Goal: Task Accomplishment & Management: Manage account settings

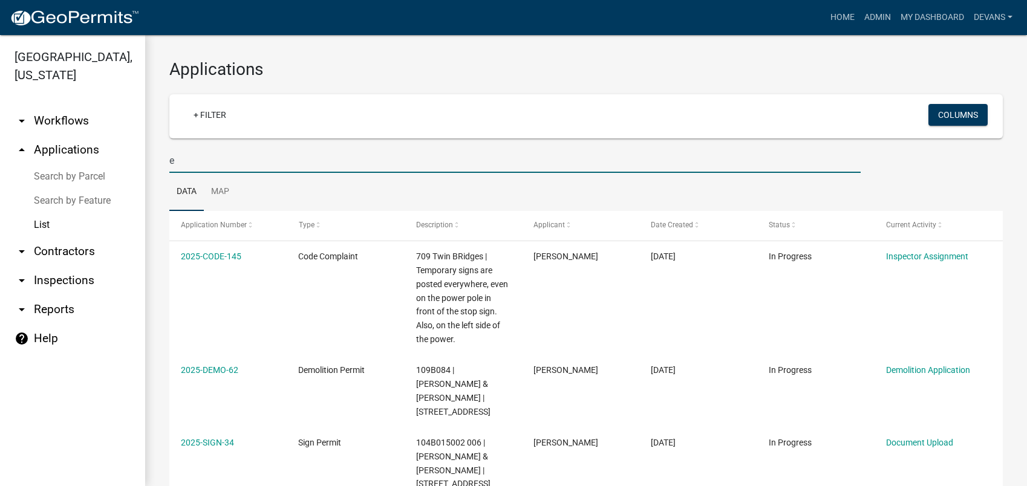
select select "1: 25"
click at [191, 160] on input "e" at bounding box center [514, 160] width 691 height 25
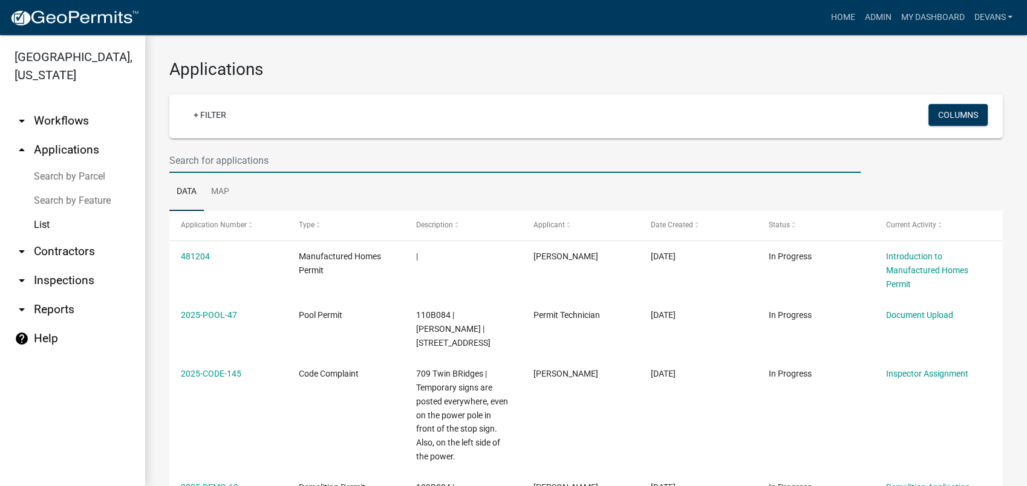
click at [208, 154] on input "text" at bounding box center [514, 160] width 691 height 25
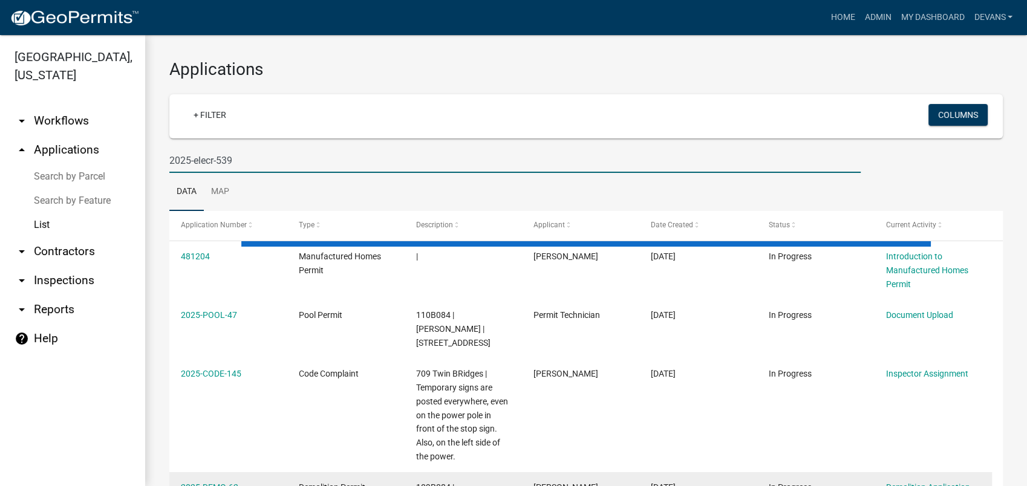
type input "2025-elecr-539"
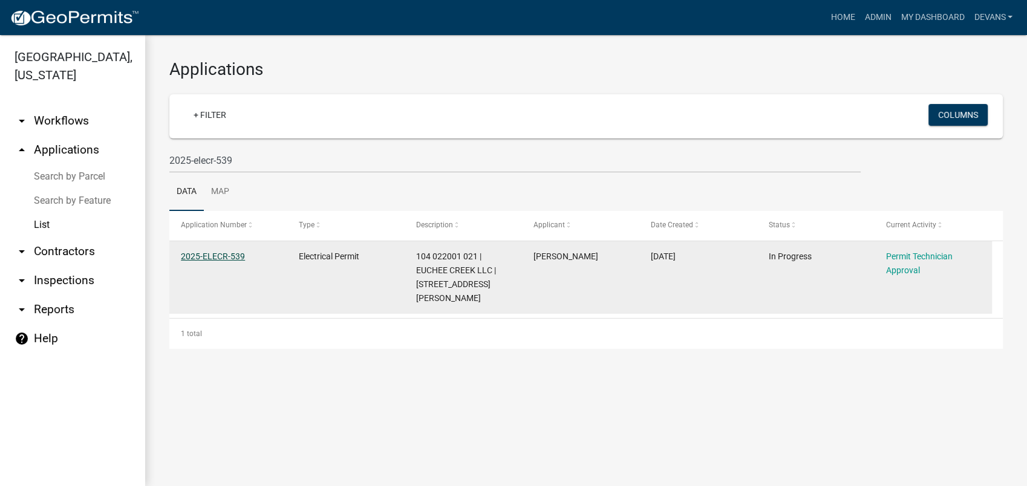
click at [220, 258] on link "2025-ELECR-539" at bounding box center [213, 257] width 64 height 10
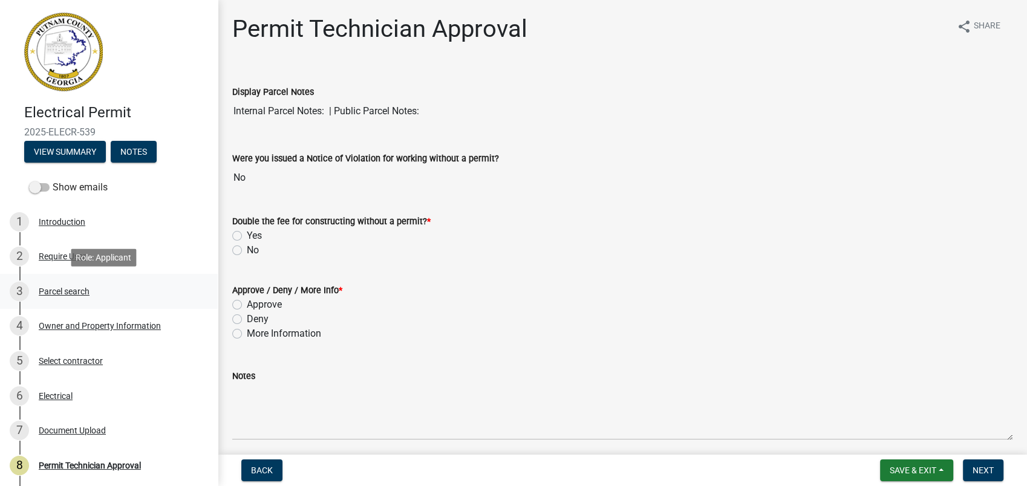
click at [71, 294] on div "Parcel search" at bounding box center [64, 291] width 51 height 8
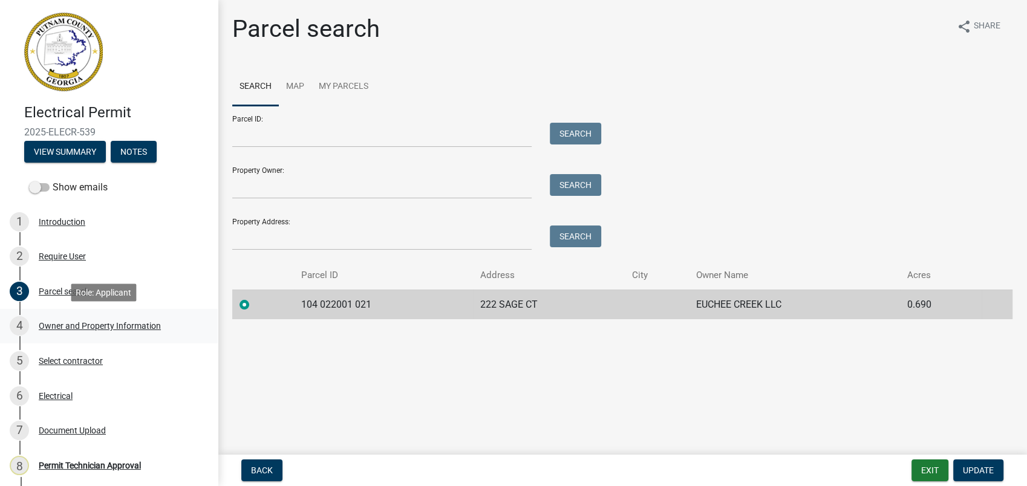
click at [65, 324] on div "Owner and Property Information" at bounding box center [100, 326] width 122 height 8
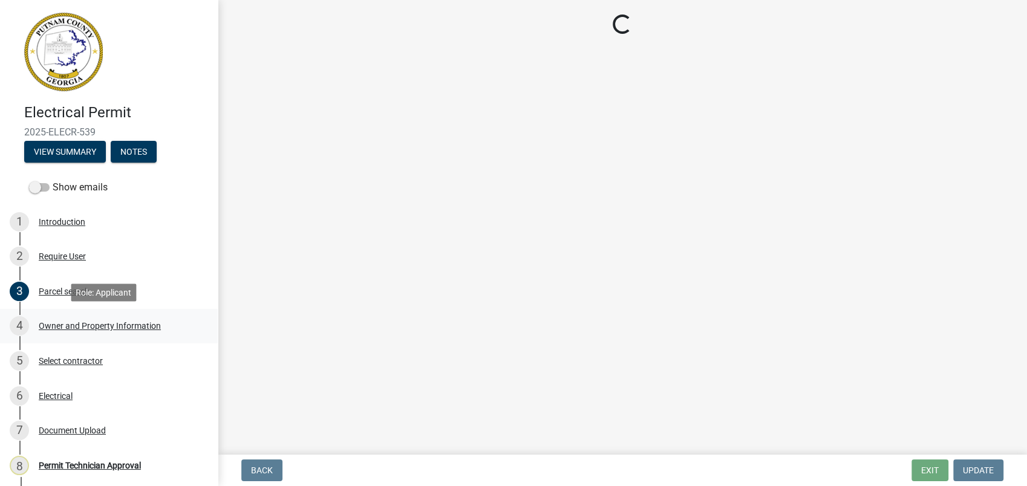
click at [65, 324] on div "Owner and Property Information" at bounding box center [100, 326] width 122 height 8
select select "ef7a1fc2-7a7a-426d-b1f0-c9b9b6ca7ff4"
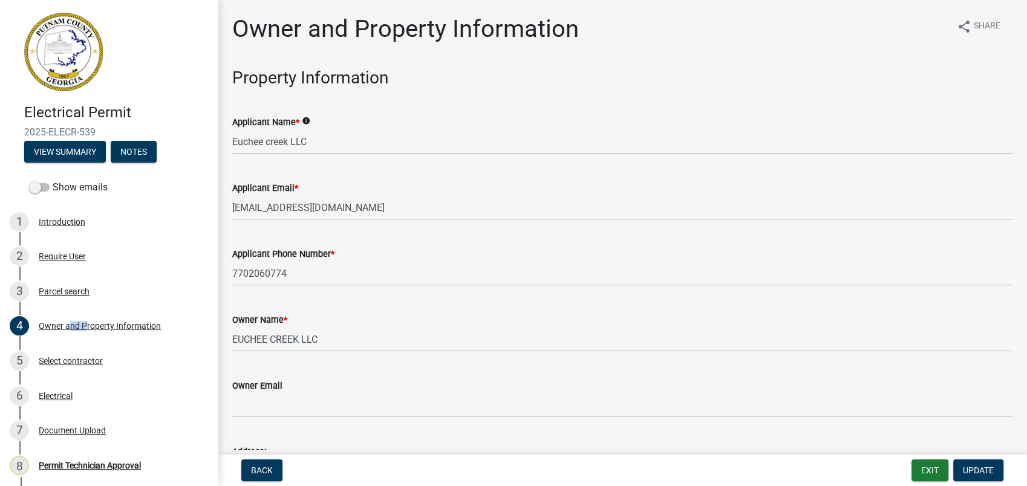
select select "ef7a1fc2-7a7a-426d-b1f0-c9b9b6ca7ff4"
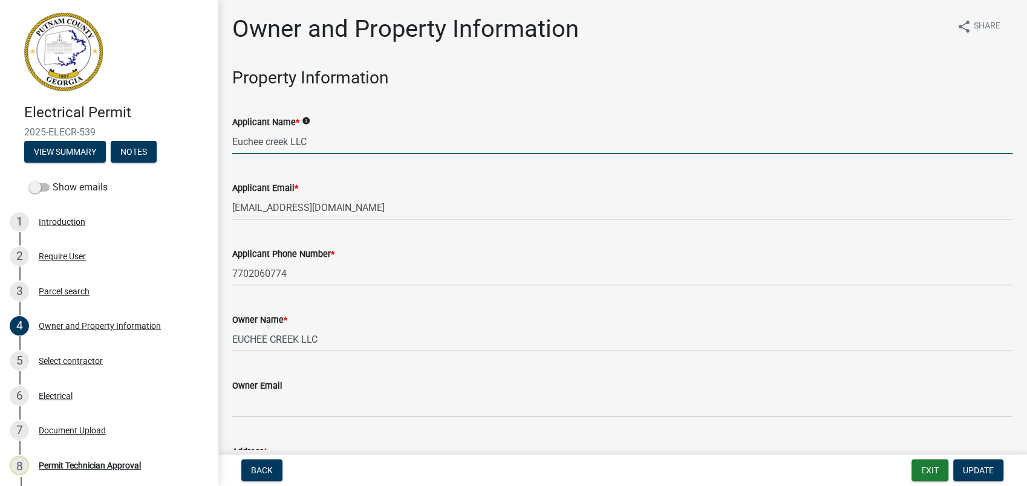
drag, startPoint x: 321, startPoint y: 142, endPoint x: 194, endPoint y: 126, distance: 128.0
click at [206, 128] on div "Electrical Permit 2025-ELECR-539 View Summary Notes Show emails 1 Introduction …" at bounding box center [513, 243] width 1027 height 486
type input "[PERSON_NAME]"
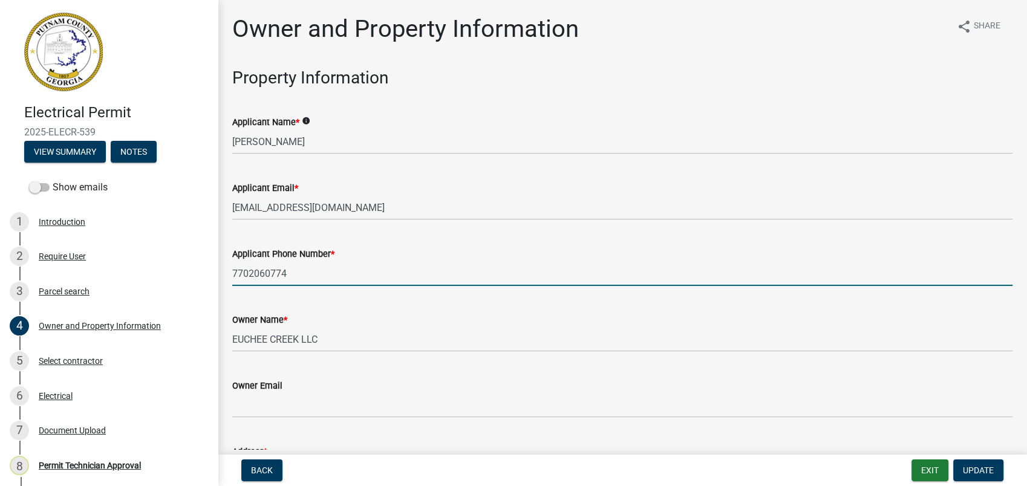
click at [413, 279] on input "7702060774" at bounding box center [622, 273] width 780 height 25
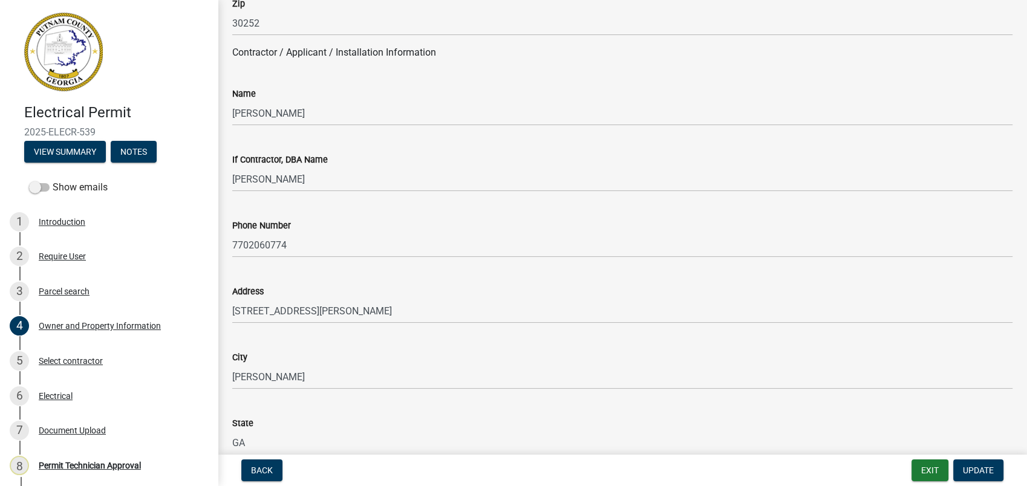
scroll to position [1008, 0]
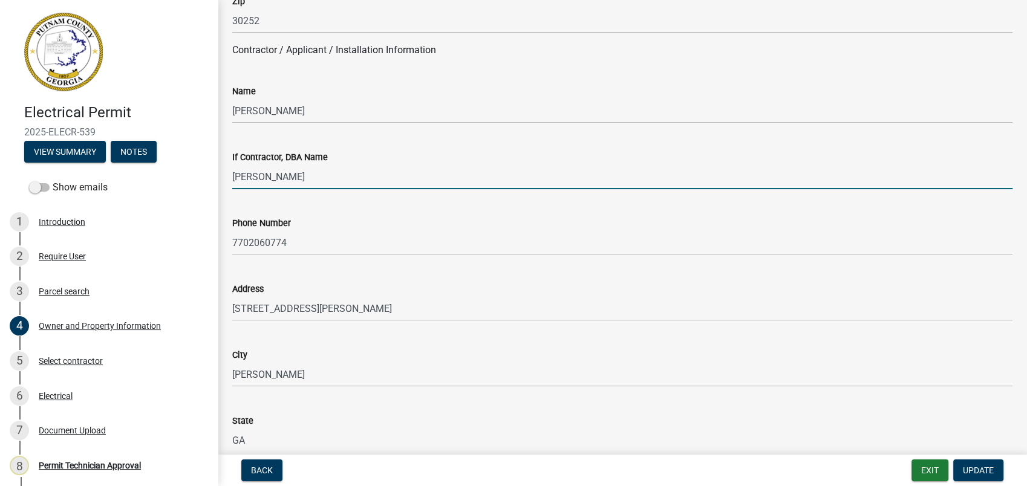
click at [332, 186] on input "[PERSON_NAME]" at bounding box center [622, 177] width 780 height 25
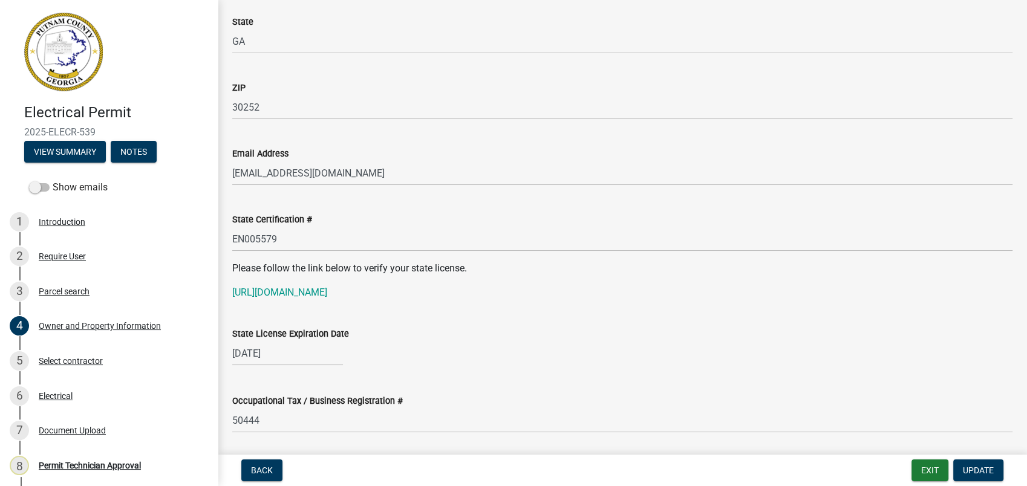
scroll to position [1411, 0]
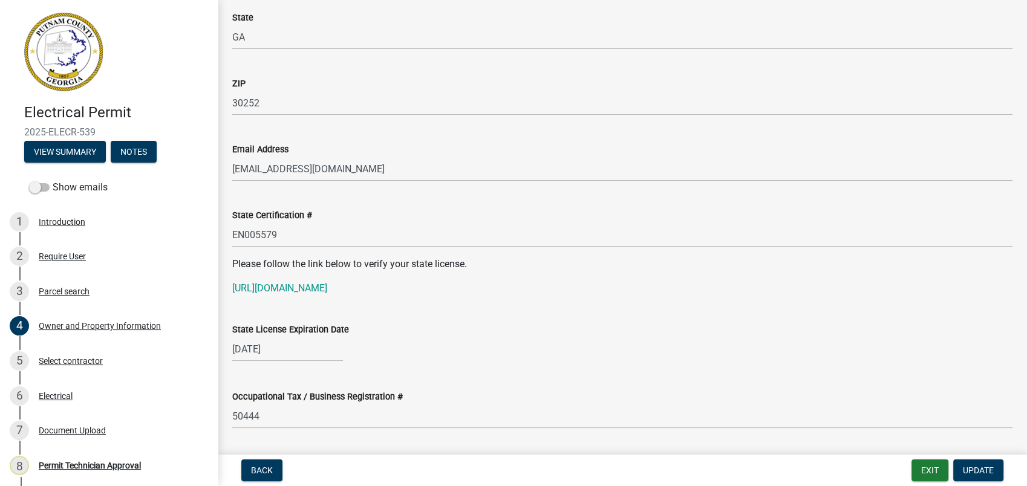
type input "William Kitchens Electric"
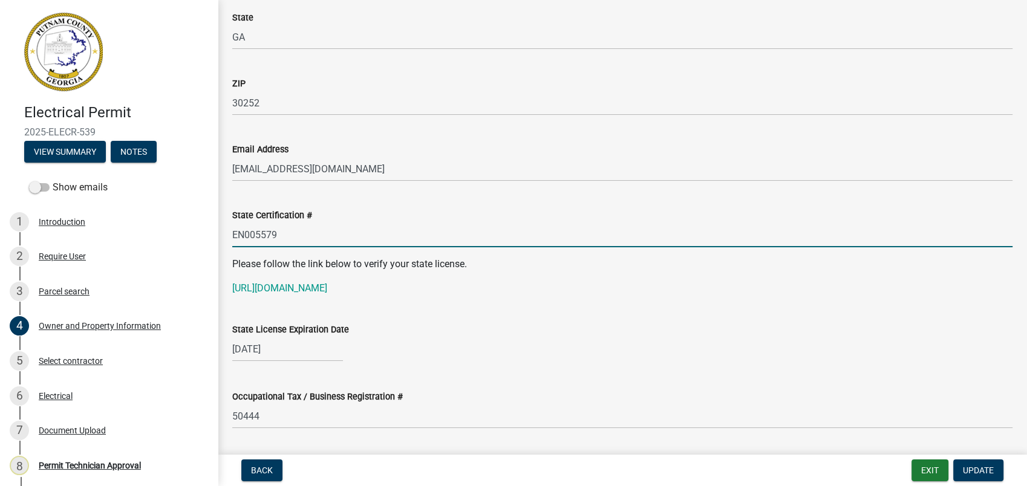
drag, startPoint x: 288, startPoint y: 224, endPoint x: 232, endPoint y: 229, distance: 55.9
click at [232, 229] on input "EN005579" at bounding box center [622, 235] width 780 height 25
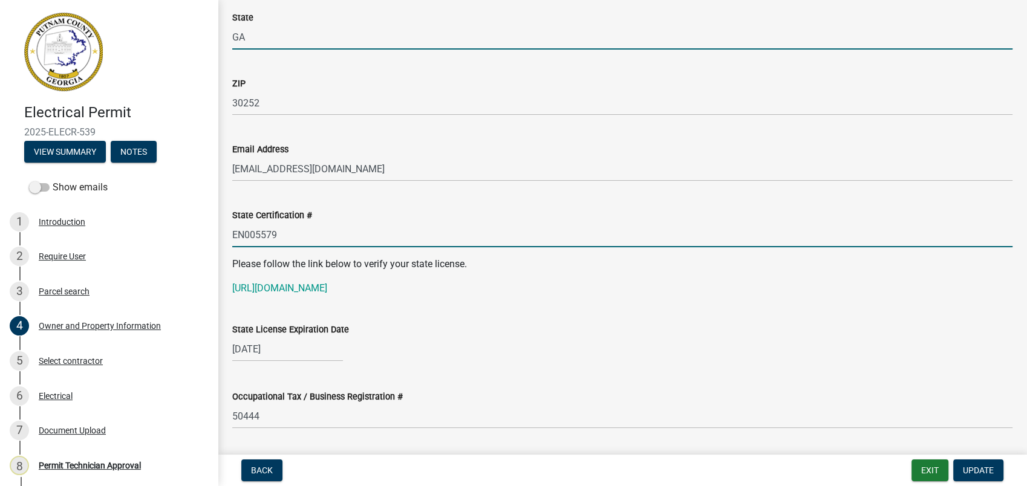
drag, startPoint x: 257, startPoint y: 238, endPoint x: 325, endPoint y: 33, distance: 216.2
click at [325, 33] on input "GA" at bounding box center [622, 37] width 780 height 25
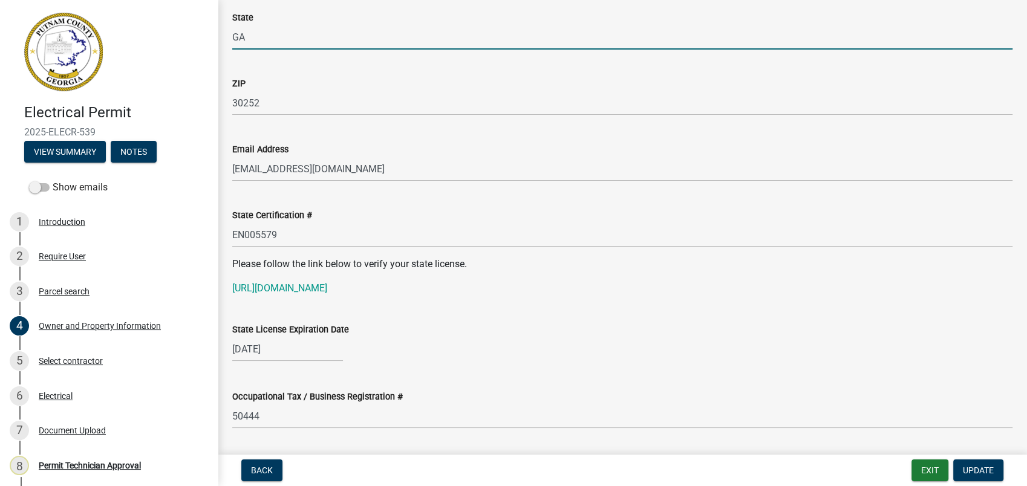
click at [377, 280] on div "Please follow the link below to verify your state license. https://goals.sos.ga…" at bounding box center [622, 276] width 780 height 39
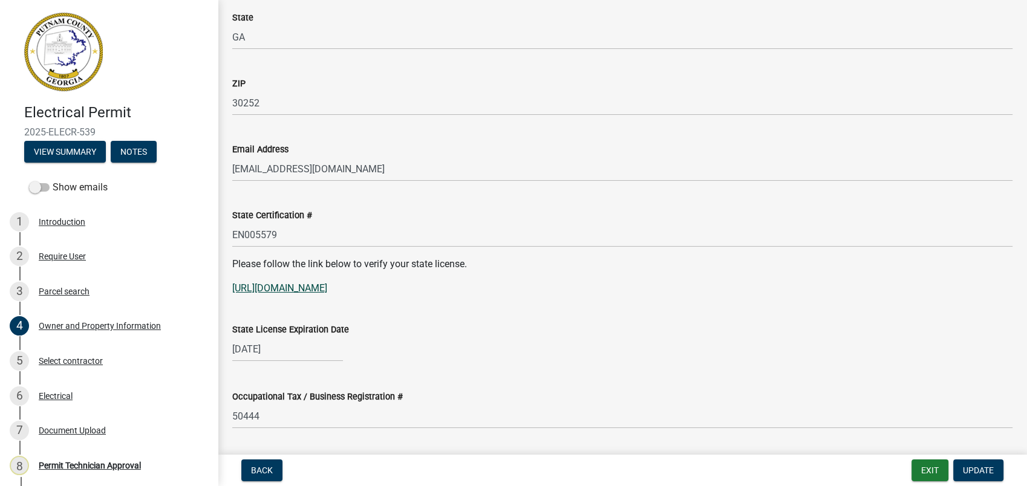
click at [327, 284] on link "https://goals.sos.ga.gov/GASOSOneStop/s/licensee-search" at bounding box center [279, 288] width 95 height 11
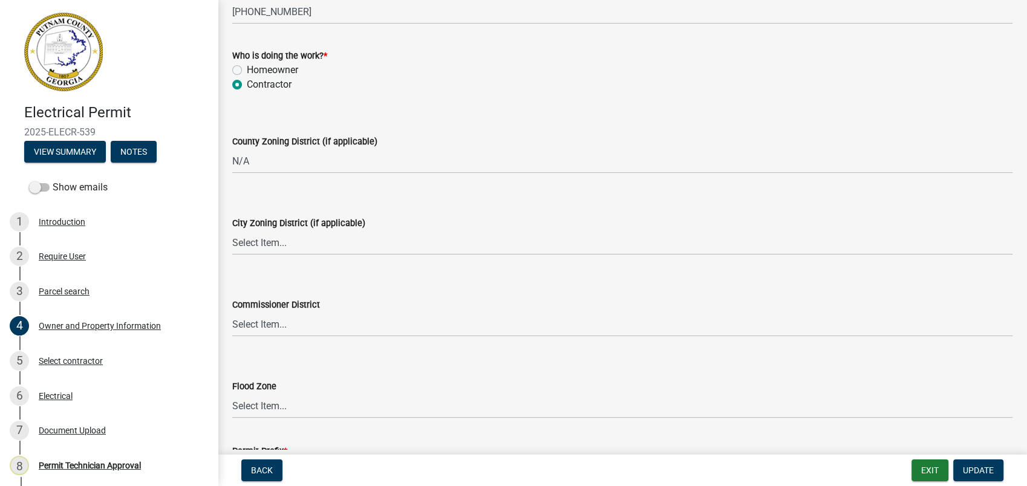
scroll to position [2083, 0]
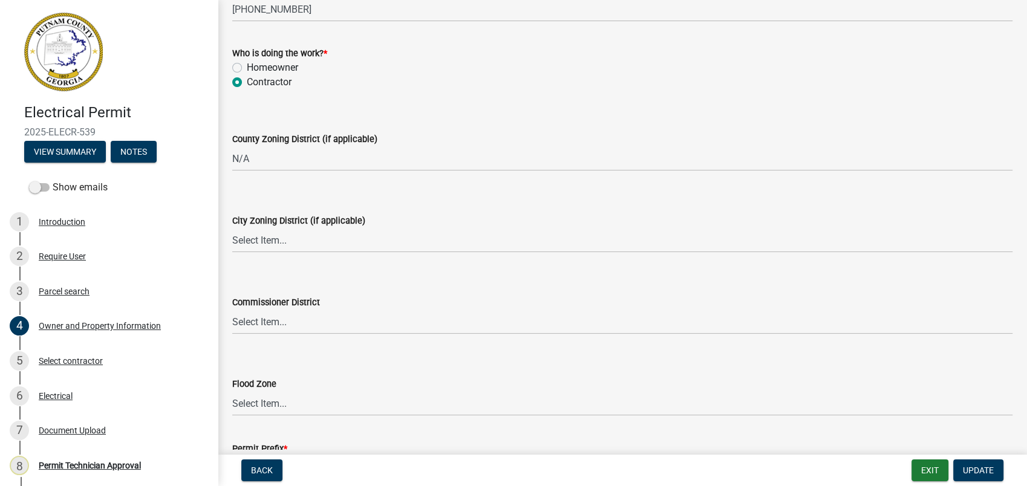
click at [251, 141] on label "County Zoning District (if applicable)" at bounding box center [304, 140] width 145 height 8
click at [251, 146] on select "Select Item... AG-1 R-1R R-1 R-2 MHP RM-1 RM-3 C-1 C-2 I-M PUD N/A" at bounding box center [622, 158] width 780 height 25
click at [250, 164] on select "Select Item... AG-1 R-1R R-1 R-2 MHP RM-1 RM-3 C-1 C-2 I-M PUD N/A" at bounding box center [622, 158] width 780 height 25
click at [232, 146] on select "Select Item... AG-1 R-1R R-1 R-2 MHP RM-1 RM-3 C-1 C-2 I-M PUD N/A" at bounding box center [622, 158] width 780 height 25
select select "a6b90f04-145f-43dc-a4e6-6d5ec8e28ec9"
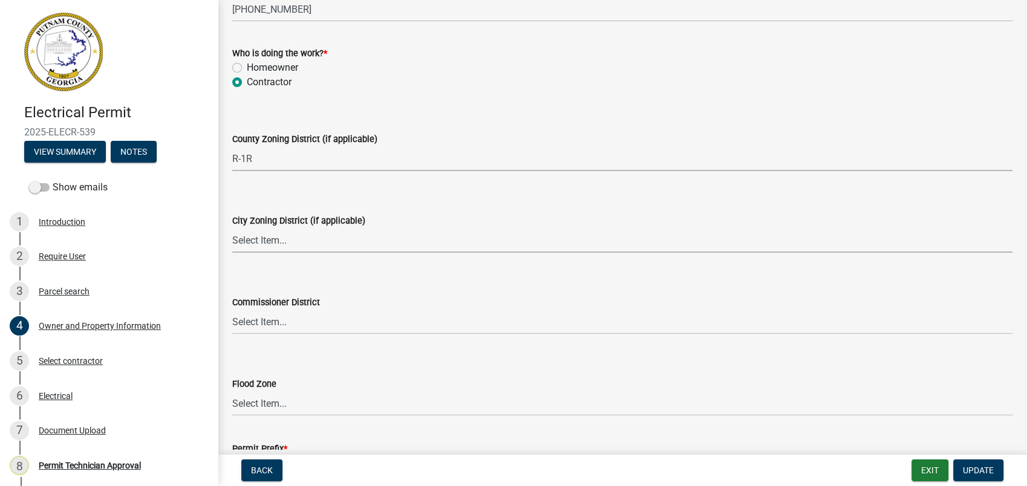
click at [250, 241] on select "Select Item... A-1 A-2 R-1 R-2 R-3 R-4 MHP C-1 C-2 I-1 I-2 DB FH H-P N/A" at bounding box center [622, 240] width 780 height 25
click at [232, 228] on select "Select Item... A-1 A-2 R-1 R-2 R-3 R-4 MHP C-1 C-2 I-1 I-2 DB FH H-P N/A" at bounding box center [622, 240] width 780 height 25
select select "83394b22-4a11-496c-8e5c-75ade2e72faf"
click at [275, 332] on select "Select Item... District 1 District 2 District 3 District 4" at bounding box center [622, 322] width 780 height 25
click at [232, 310] on select "Select Item... District 1 District 2 District 3 District 4" at bounding box center [622, 322] width 780 height 25
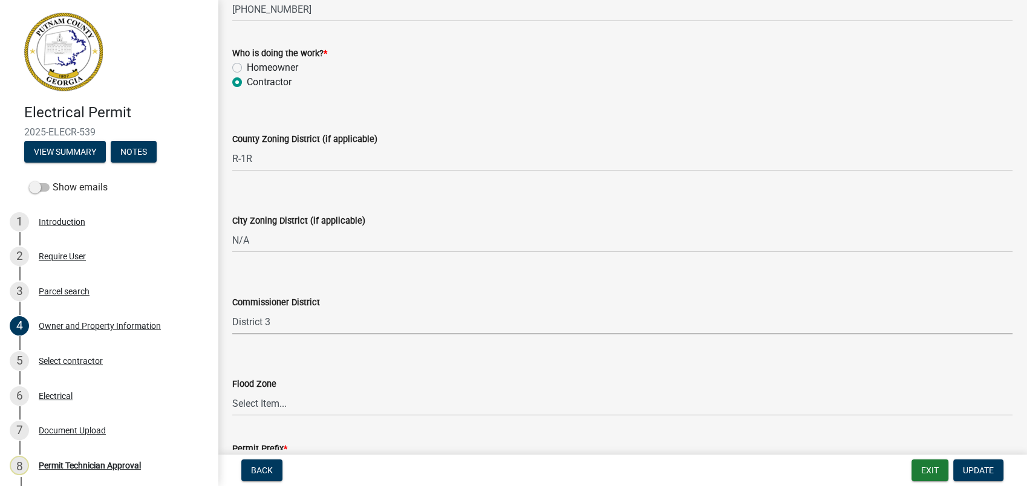
select select "469c5908-2854-42d5-89ed-bee7fc26529e"
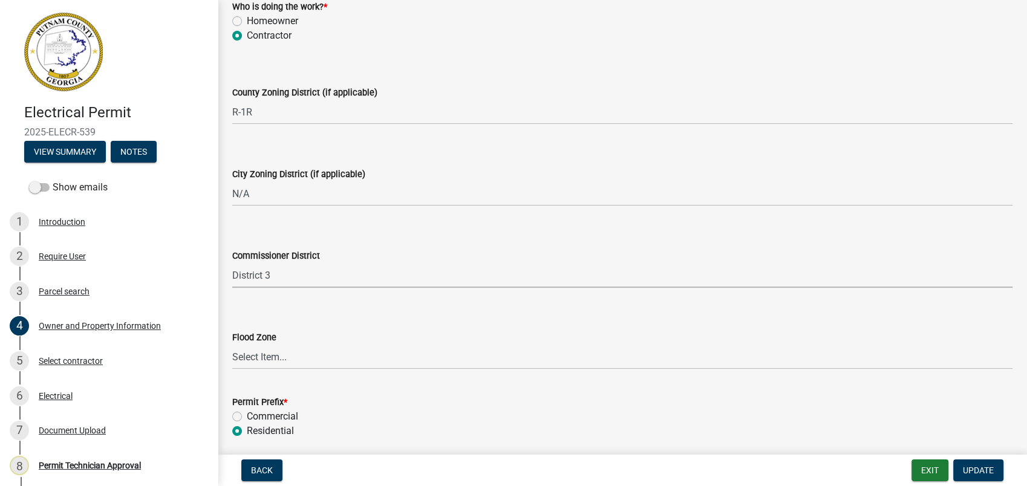
scroll to position [2176, 0]
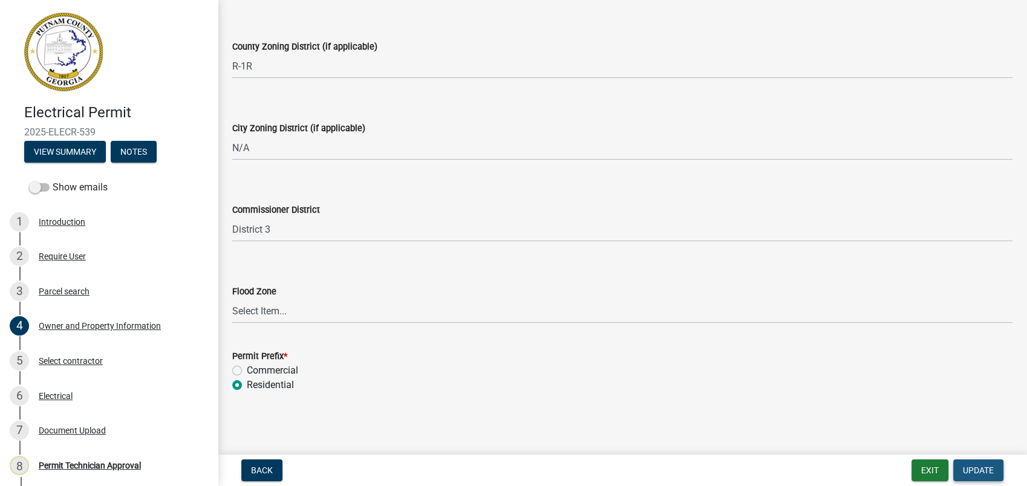
click at [977, 474] on span "Update" at bounding box center [978, 471] width 31 height 10
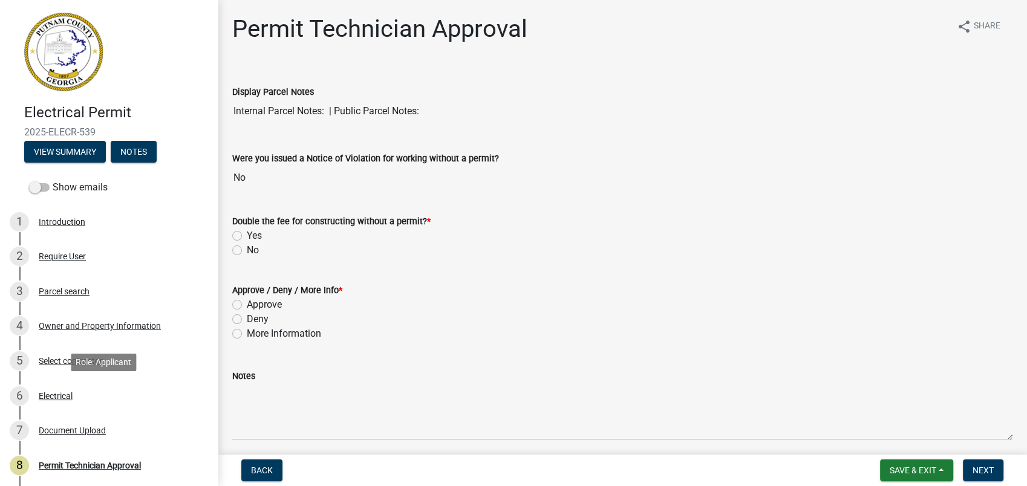
click at [53, 394] on div "Electrical" at bounding box center [56, 396] width 34 height 8
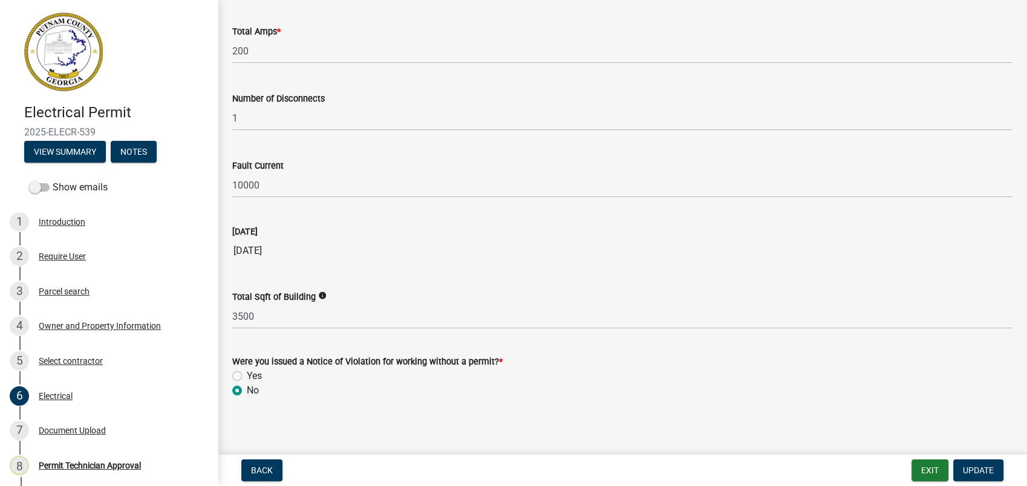
scroll to position [1215, 0]
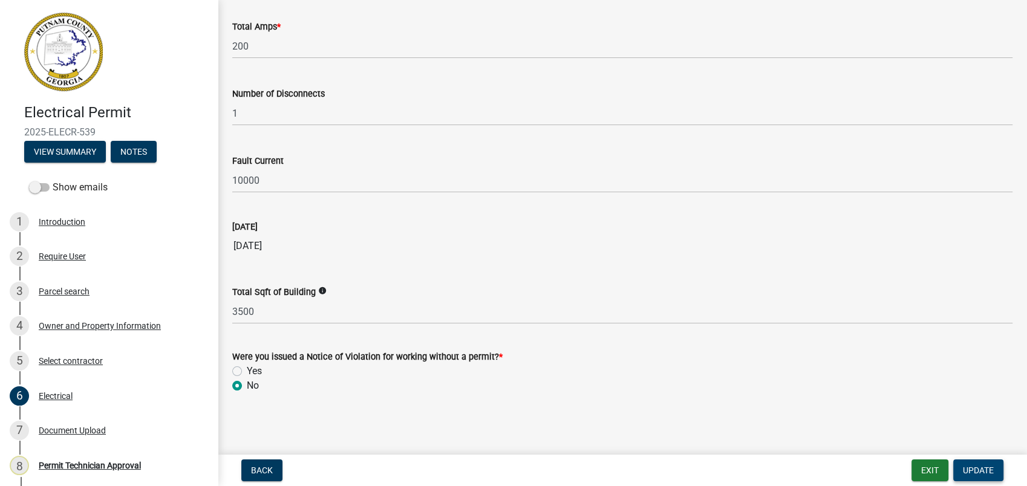
click at [966, 465] on button "Update" at bounding box center [978, 471] width 50 height 22
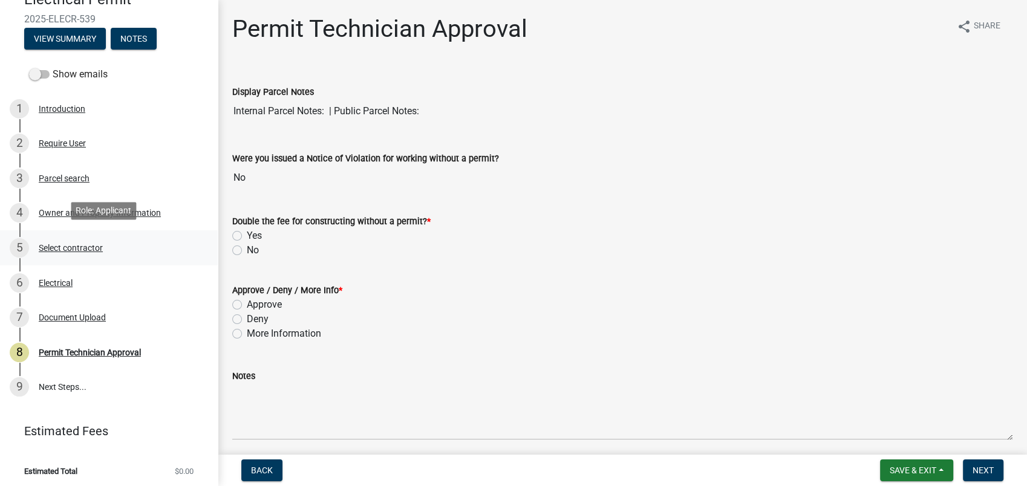
scroll to position [116, 0]
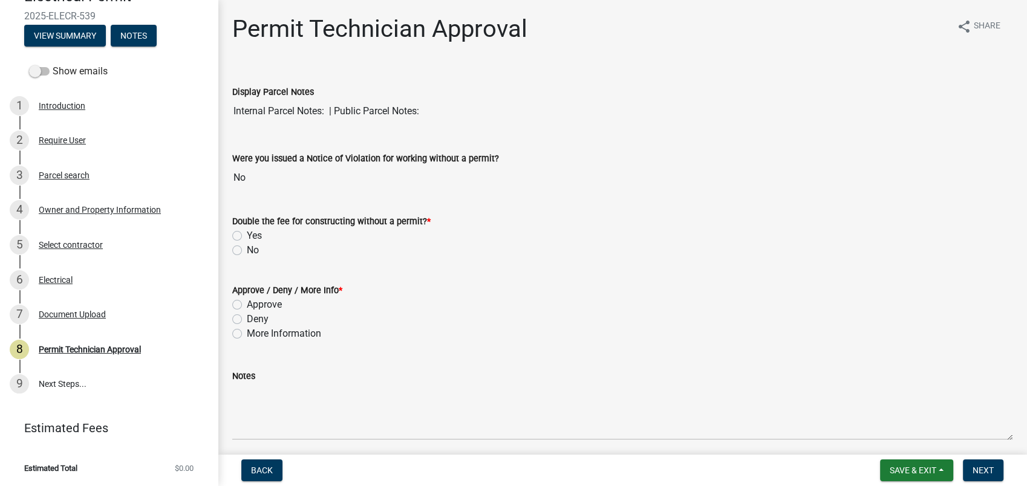
click at [247, 252] on label "No" at bounding box center [253, 250] width 12 height 15
click at [247, 251] on input "No" at bounding box center [251, 247] width 8 height 8
radio input "true"
click at [247, 302] on label "Approve" at bounding box center [264, 305] width 35 height 15
click at [247, 302] on input "Approve" at bounding box center [251, 302] width 8 height 8
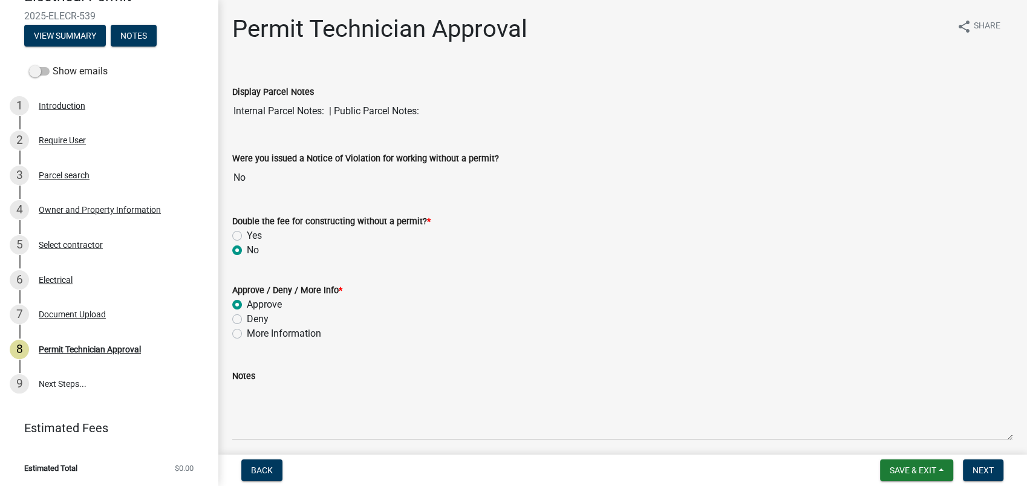
radio input "true"
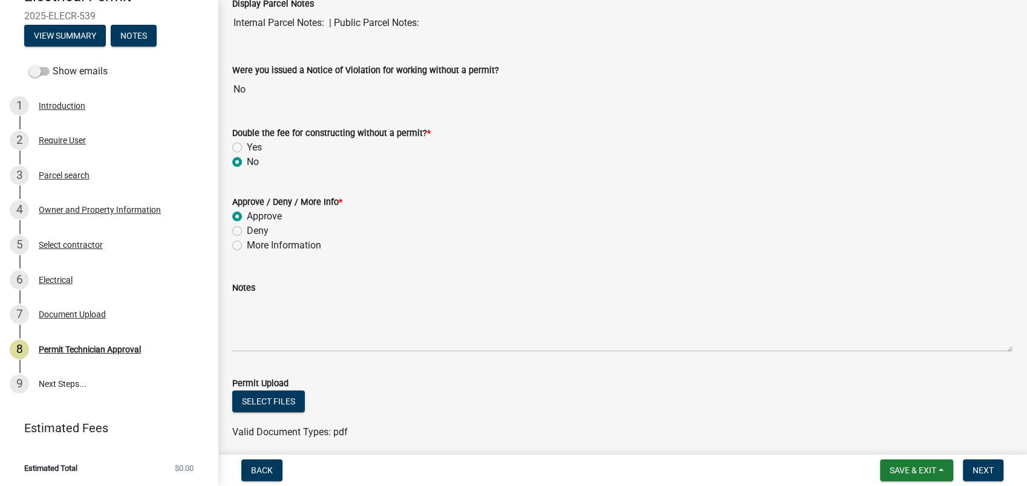
scroll to position [290, 0]
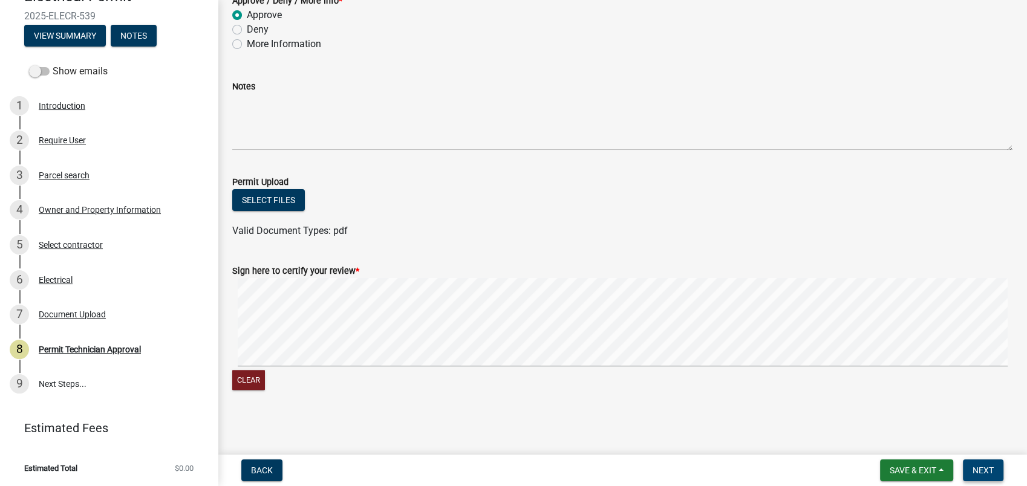
click at [980, 471] on span "Next" at bounding box center [983, 471] width 21 height 10
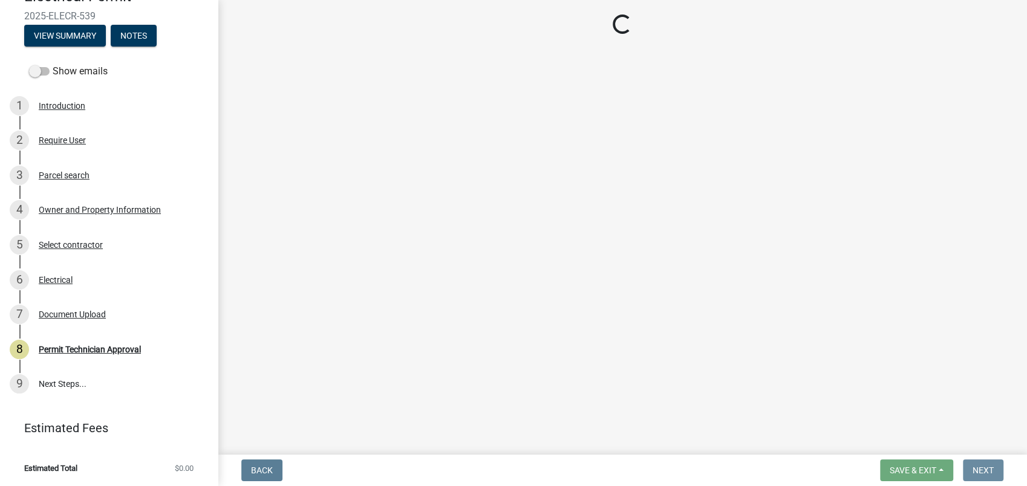
scroll to position [0, 0]
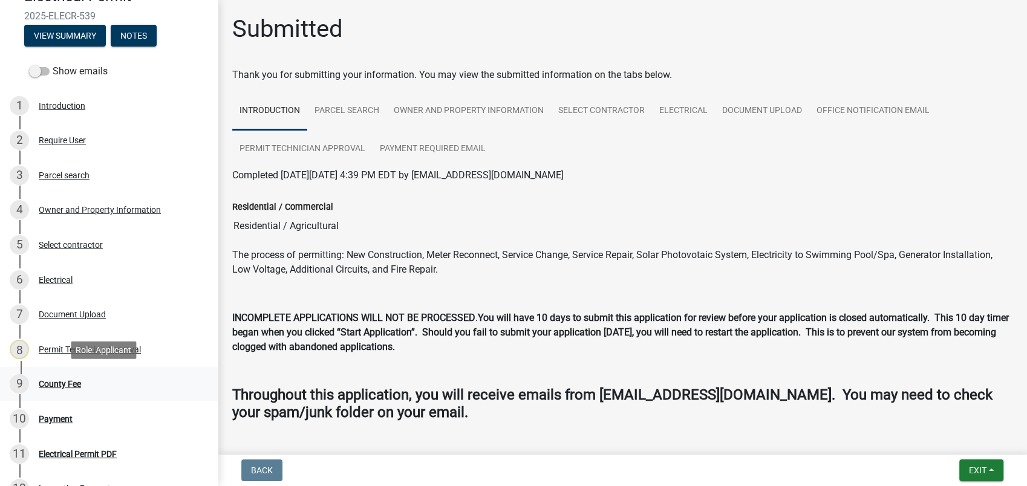
click at [70, 382] on div "County Fee" at bounding box center [60, 384] width 42 height 8
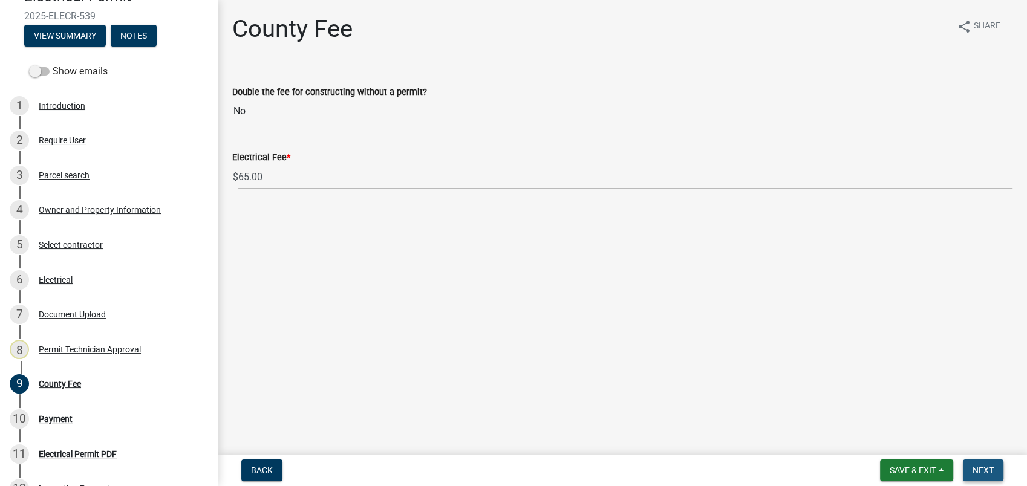
click at [978, 469] on span "Next" at bounding box center [983, 471] width 21 height 10
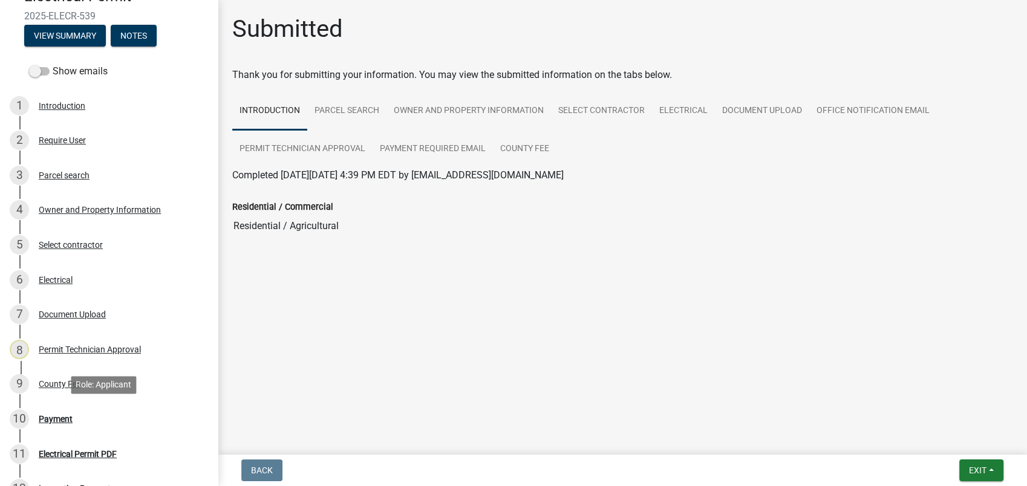
click at [50, 417] on div "Payment" at bounding box center [56, 419] width 34 height 8
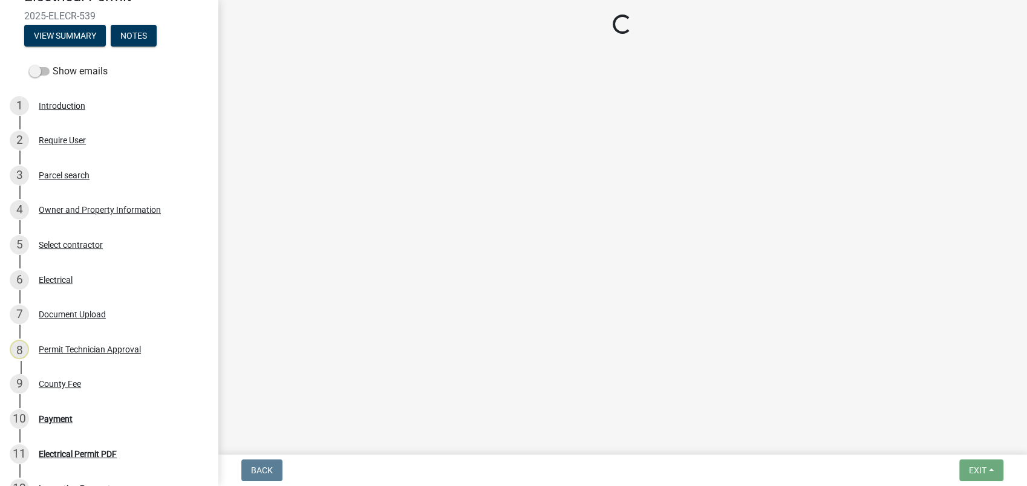
select select "3: 3"
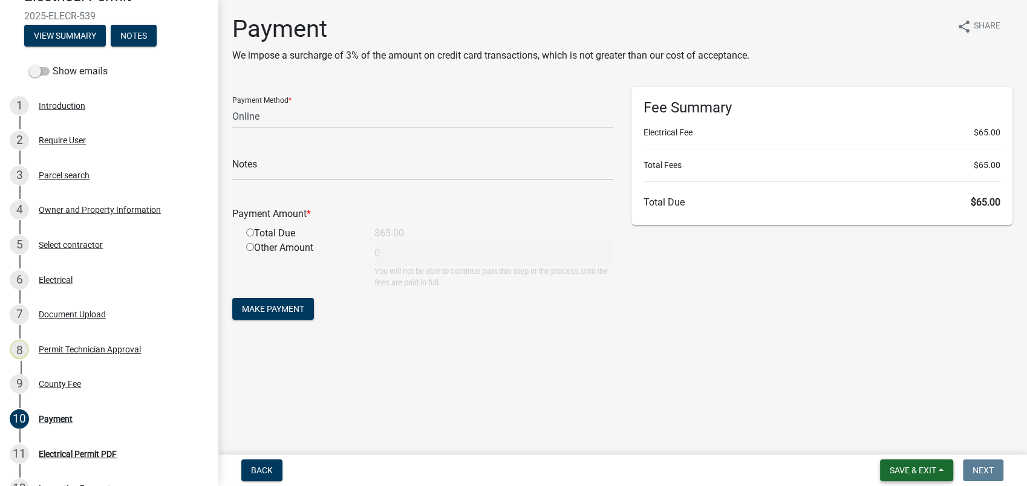
click at [915, 474] on span "Save & Exit" at bounding box center [913, 471] width 47 height 10
click at [903, 431] on button "Save & Exit" at bounding box center [905, 439] width 97 height 29
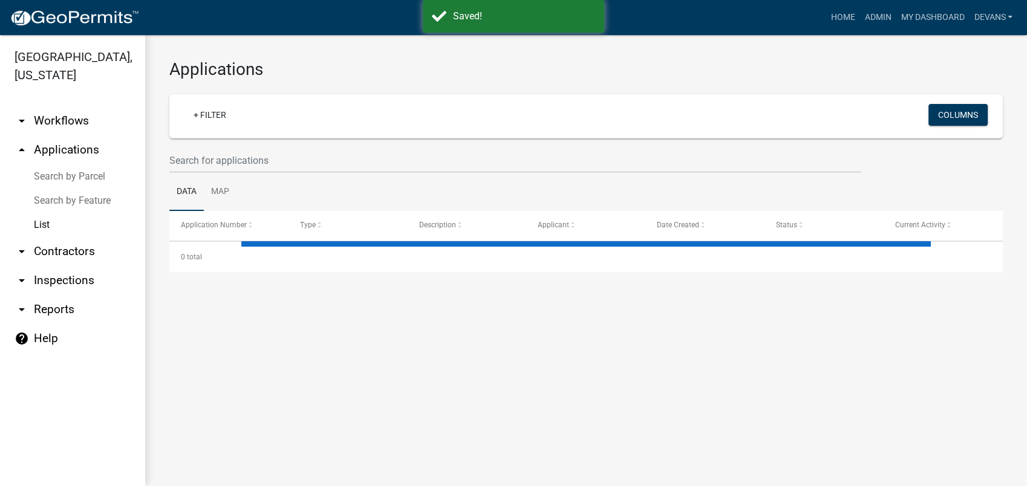
select select "1: 25"
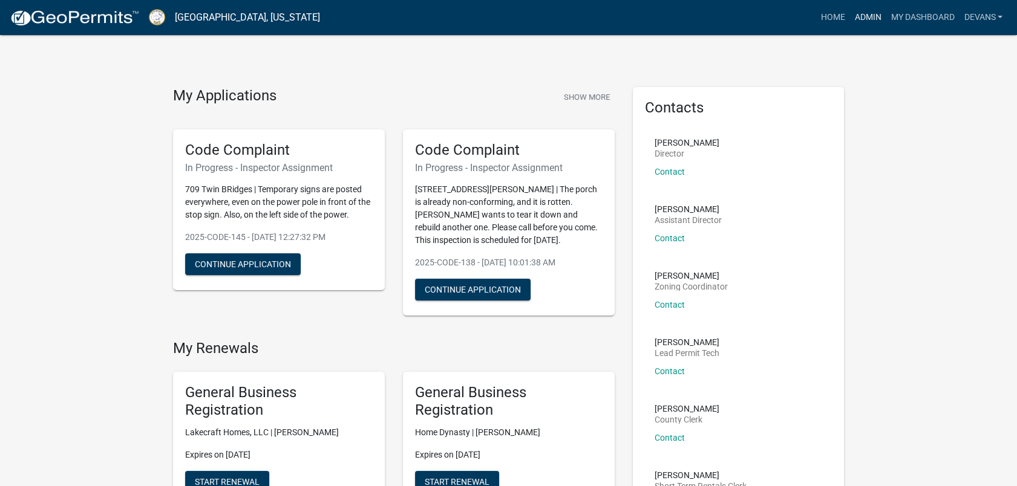
click at [858, 16] on link "Admin" at bounding box center [867, 17] width 36 height 23
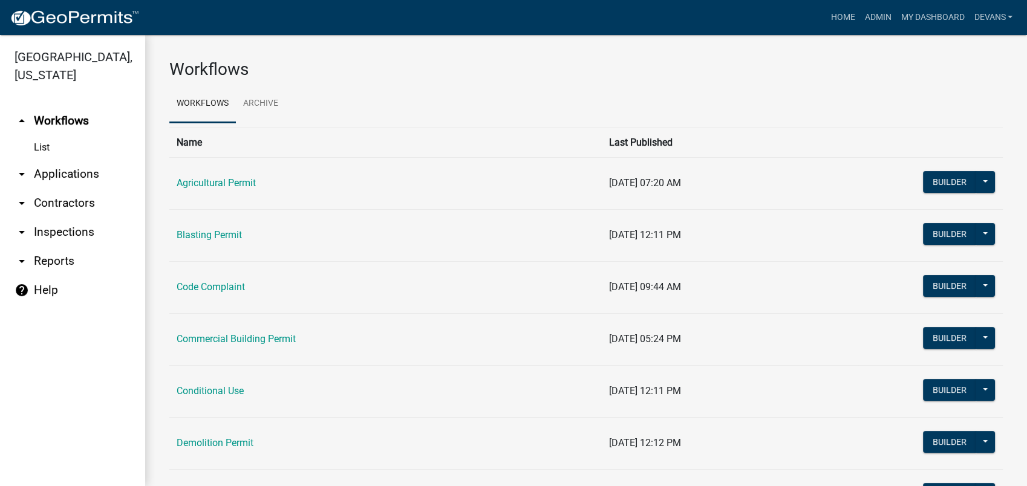
click at [53, 174] on link "arrow_drop_down Applications" at bounding box center [72, 174] width 145 height 29
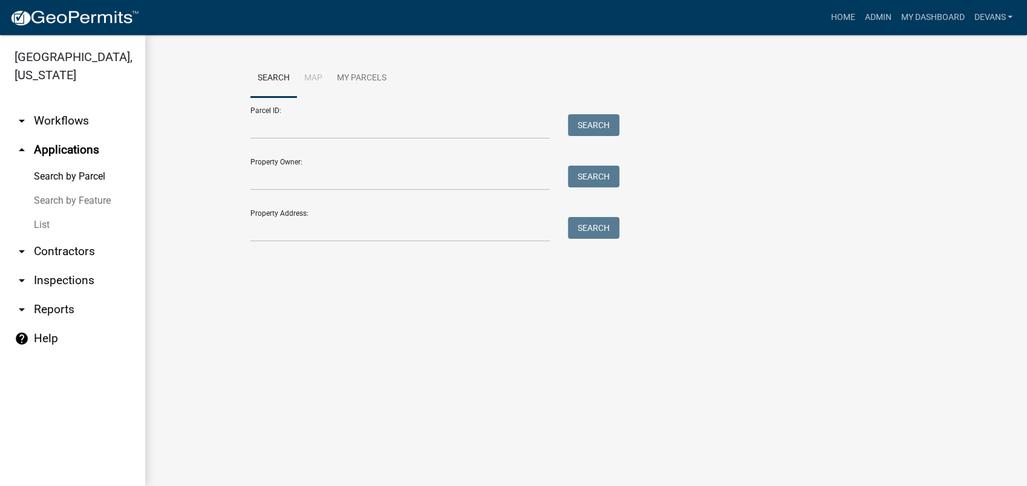
click at [44, 221] on link "List" at bounding box center [72, 225] width 145 height 24
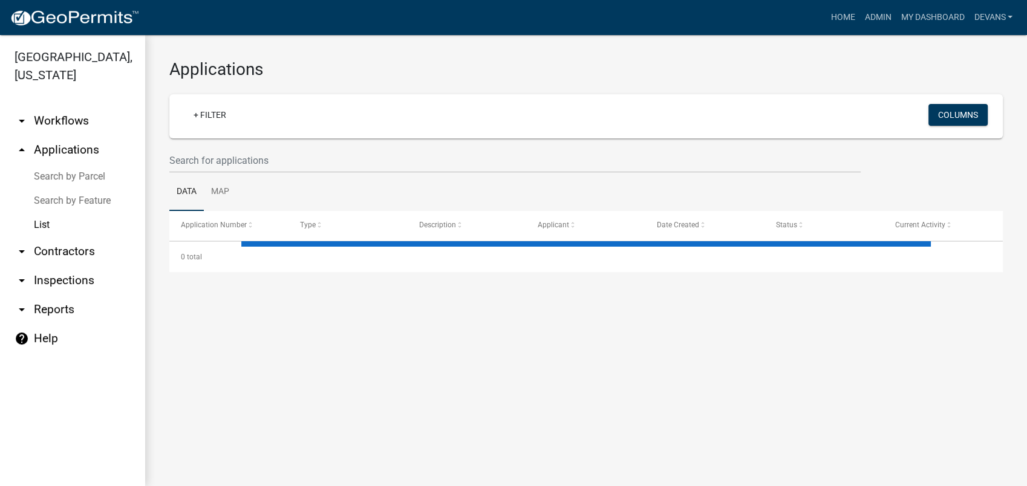
select select "1: 25"
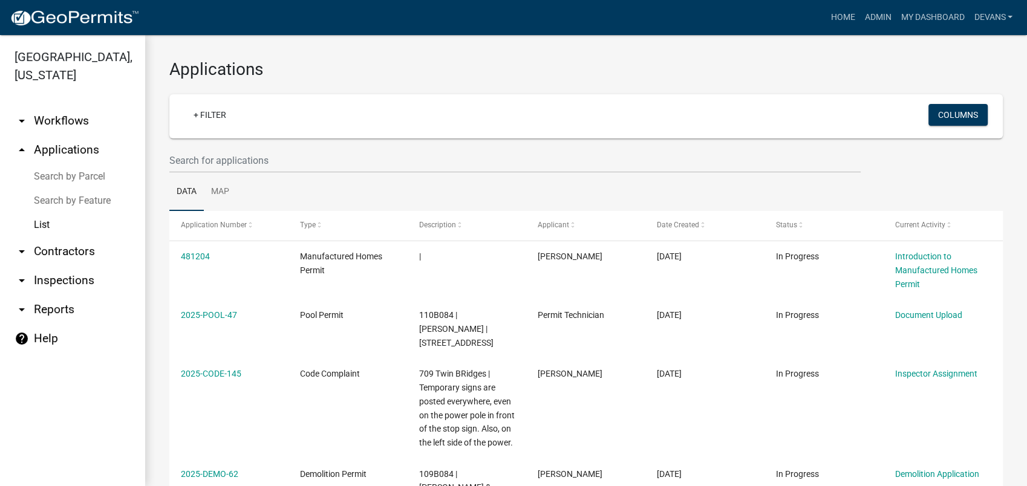
click at [60, 152] on link "arrow_drop_up Applications" at bounding box center [72, 150] width 145 height 29
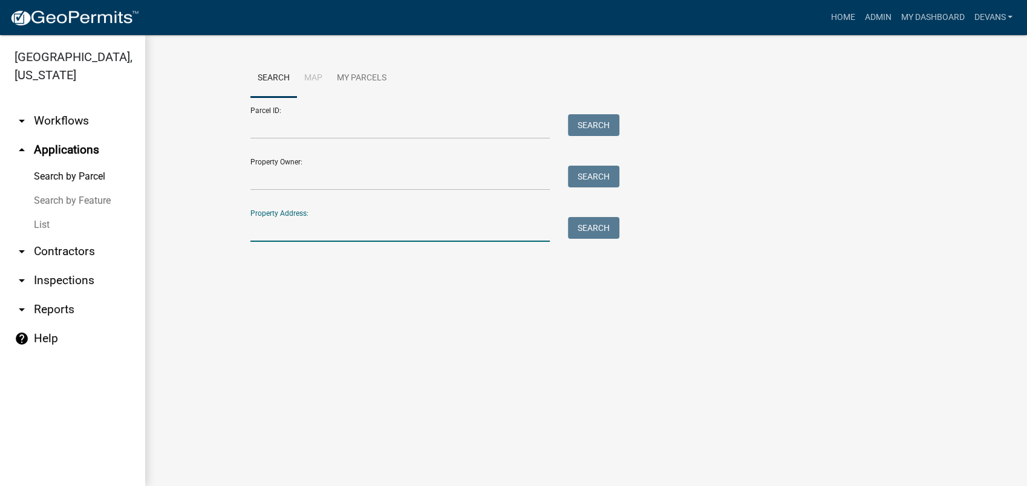
click at [252, 231] on input "Property Address:" at bounding box center [399, 229] width 299 height 25
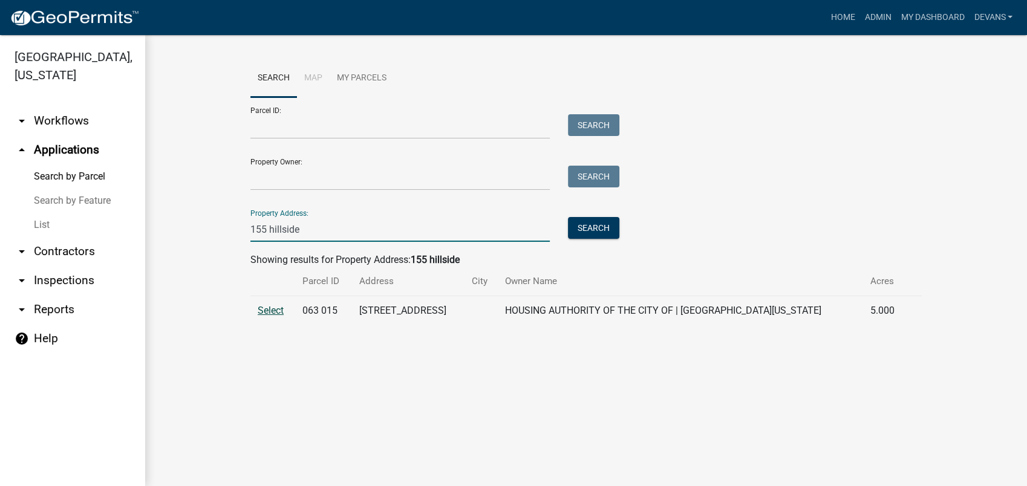
type input "155 hillside"
click at [269, 310] on span "Select" at bounding box center [271, 310] width 26 height 11
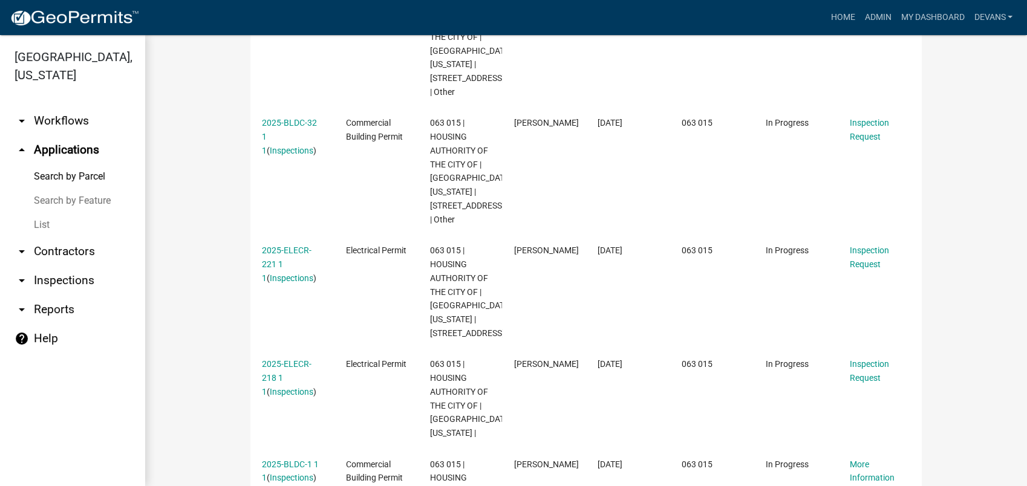
scroll to position [941, 0]
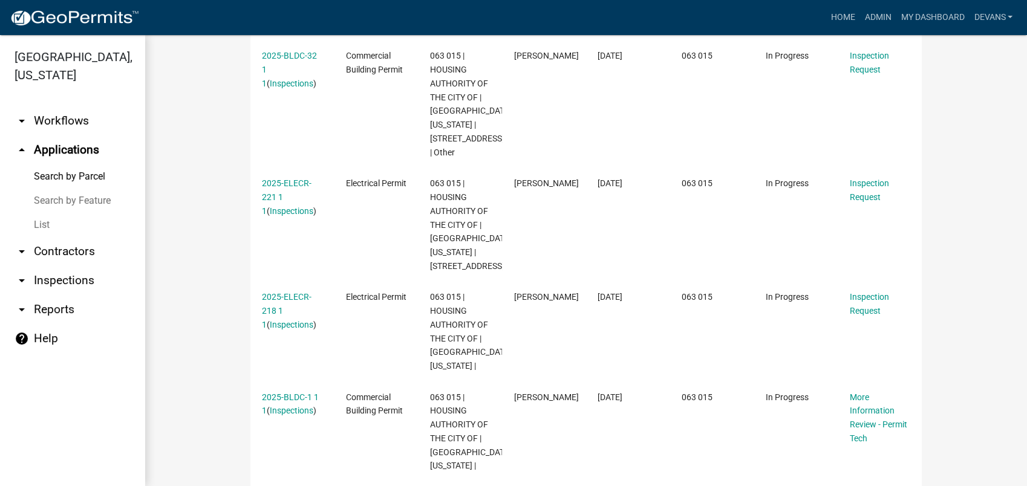
click at [63, 276] on link "arrow_drop_down Inspections" at bounding box center [72, 280] width 145 height 29
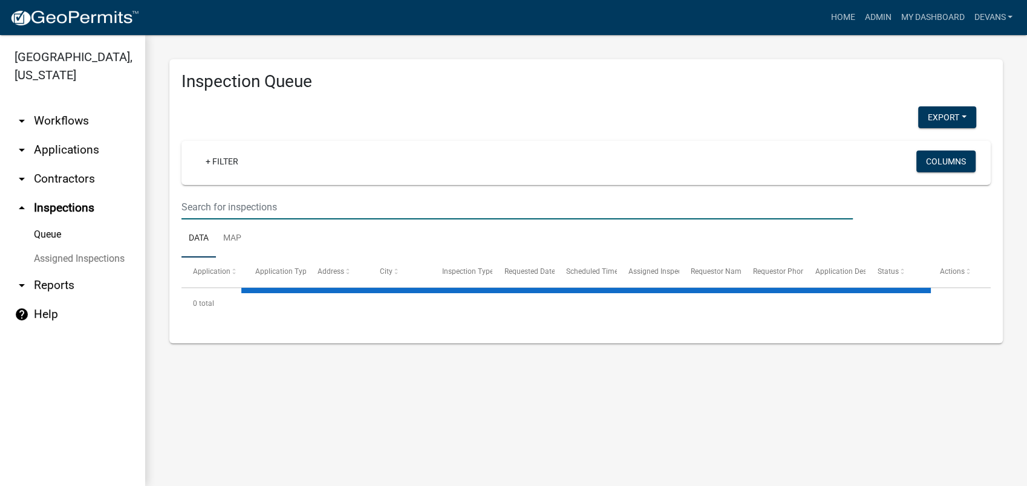
click at [228, 201] on input "text" at bounding box center [516, 207] width 671 height 25
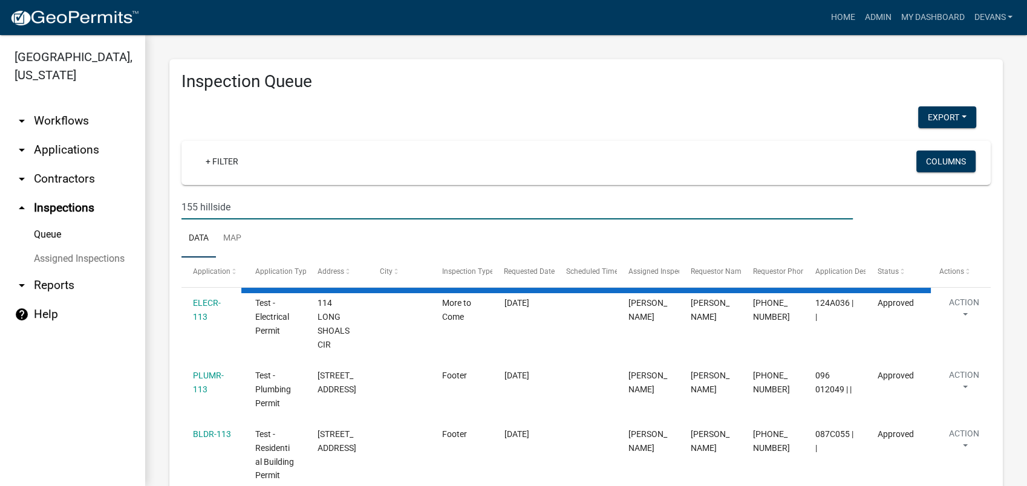
type input "155 hillside"
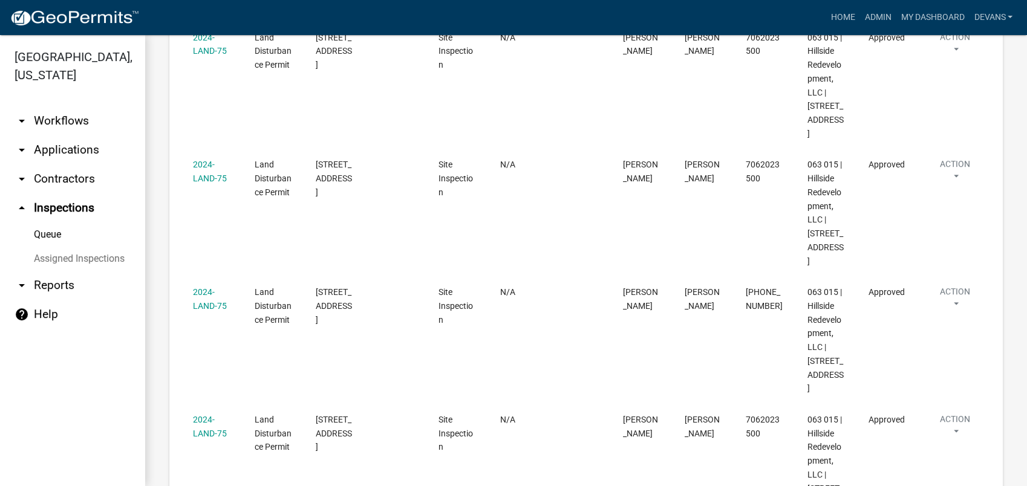
scroll to position [1279, 0]
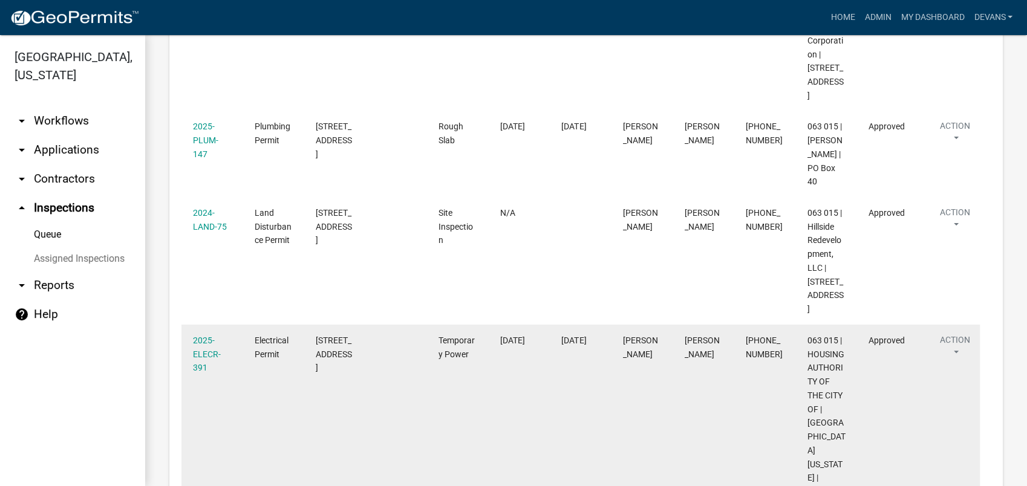
scroll to position [509, 0]
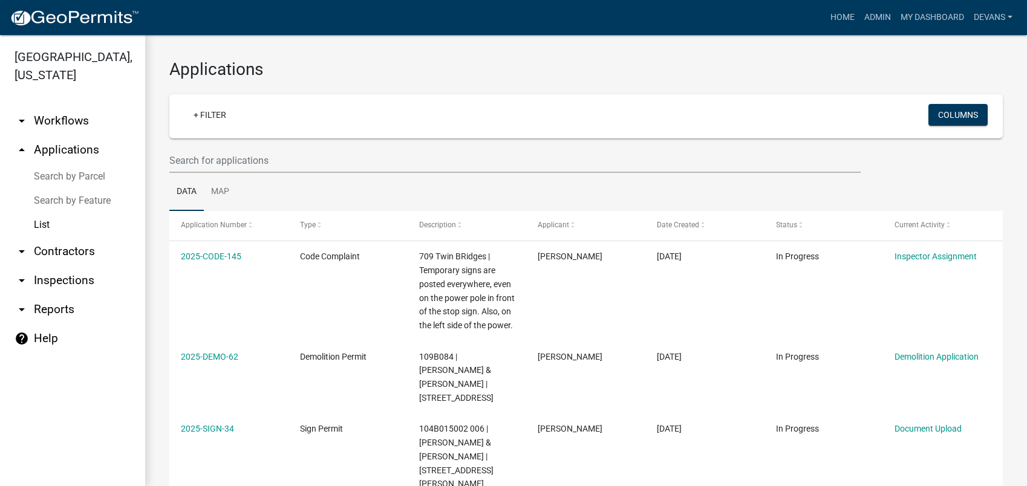
select select "1: 25"
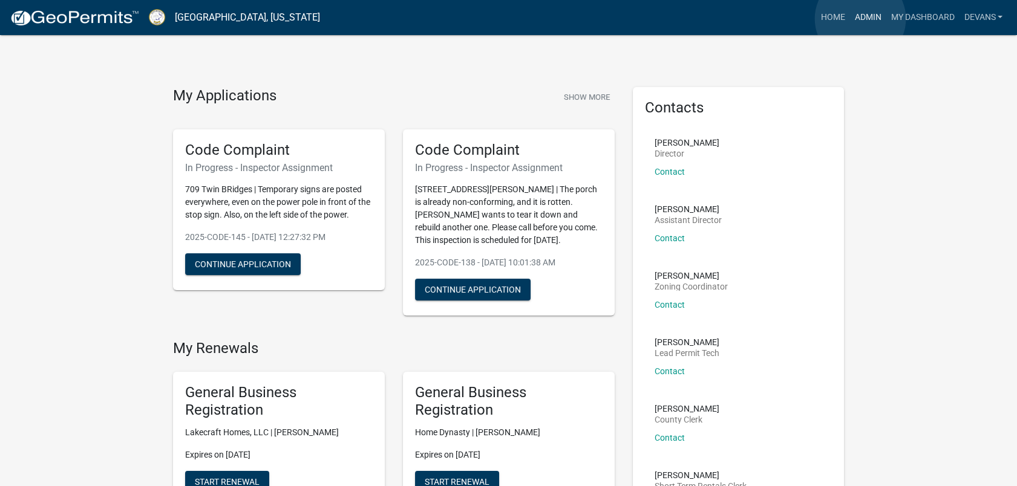
click at [860, 19] on link "Admin" at bounding box center [867, 17] width 36 height 23
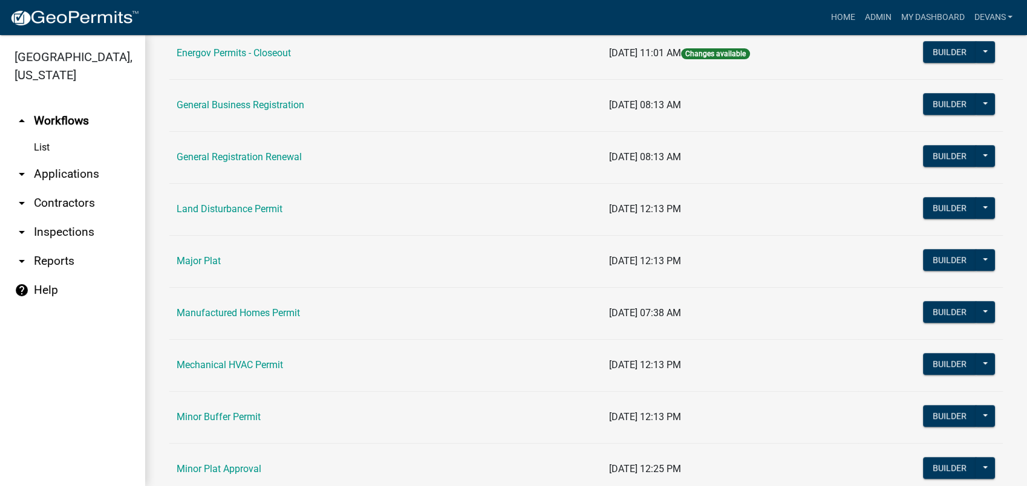
scroll to position [941, 0]
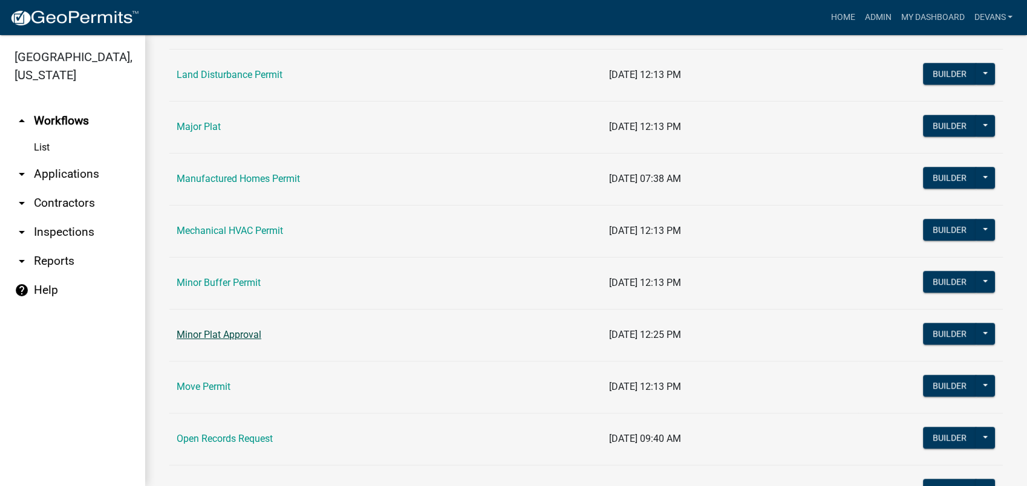
click at [185, 329] on link "Minor Plat Approval" at bounding box center [219, 334] width 85 height 11
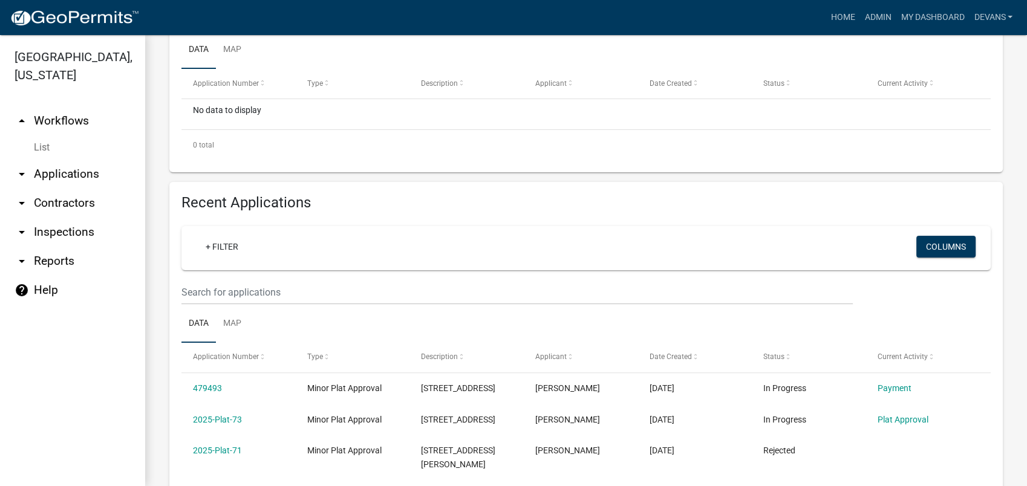
scroll to position [336, 0]
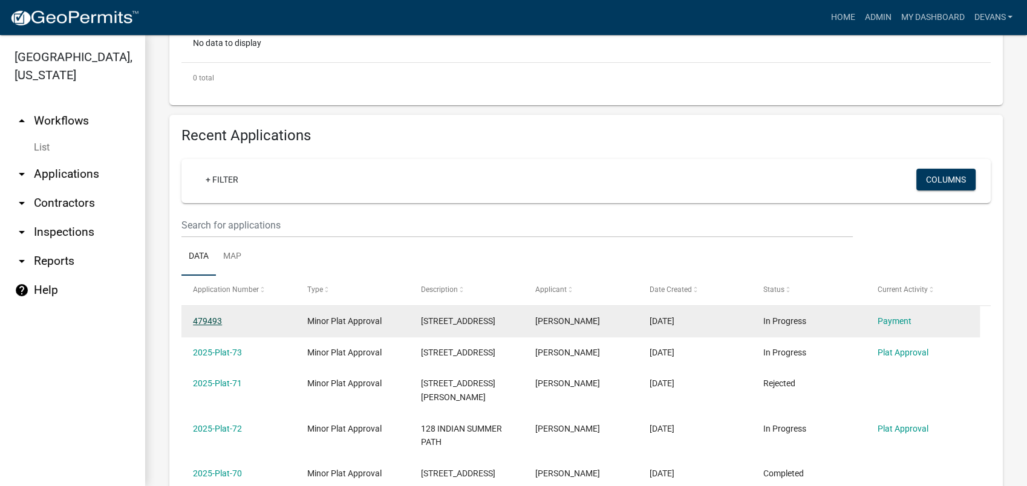
click at [204, 323] on link "479493" at bounding box center [207, 321] width 29 height 10
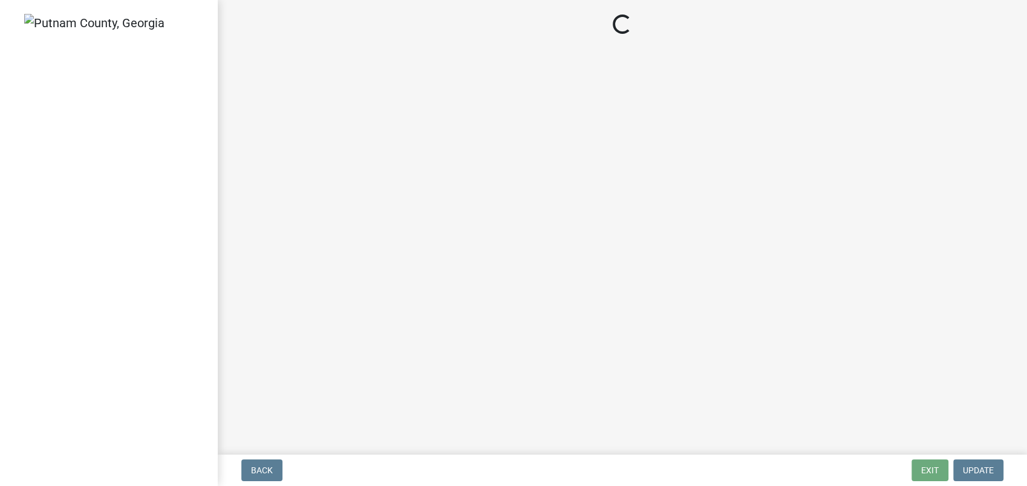
select select "3: 3"
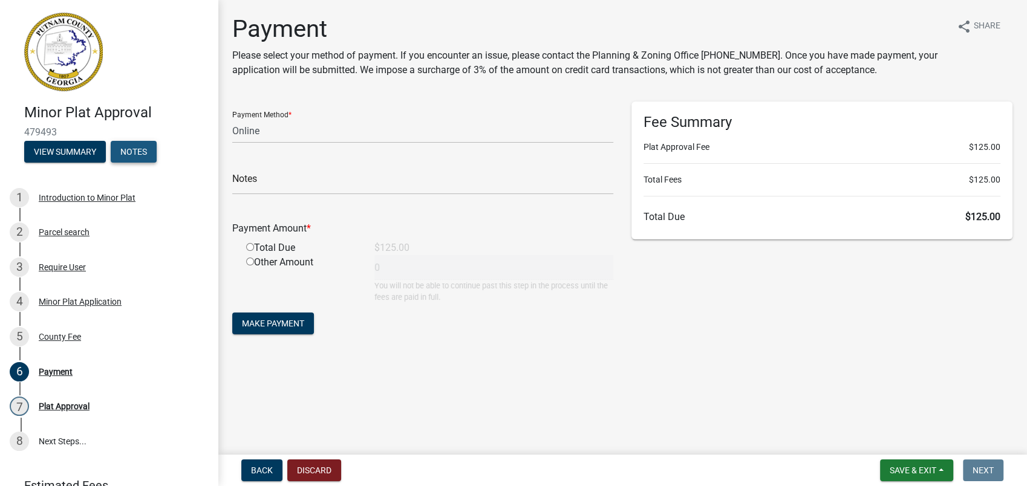
click at [141, 150] on button "Notes" at bounding box center [134, 152] width 46 height 22
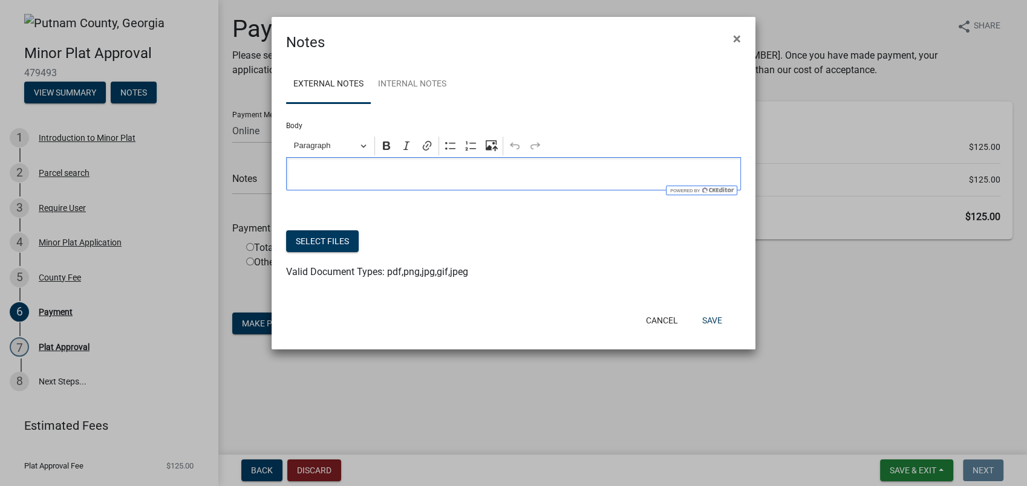
click at [329, 175] on p "Editor editing area: main. Press Alt+0 for help." at bounding box center [514, 174] width 442 height 15
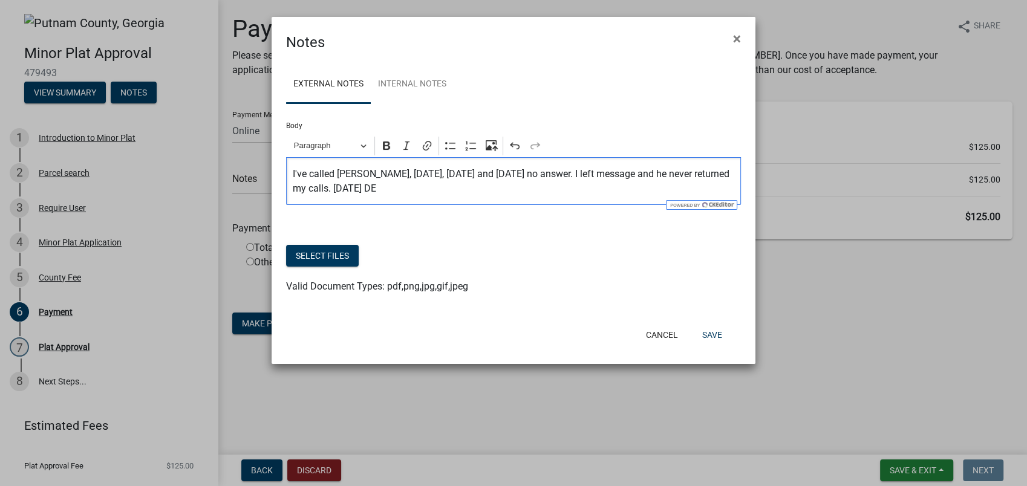
click at [306, 173] on p "I've called Mr. Cowherd, Wednesday, Thursday and Friday no answer. I left messa…" at bounding box center [514, 181] width 442 height 29
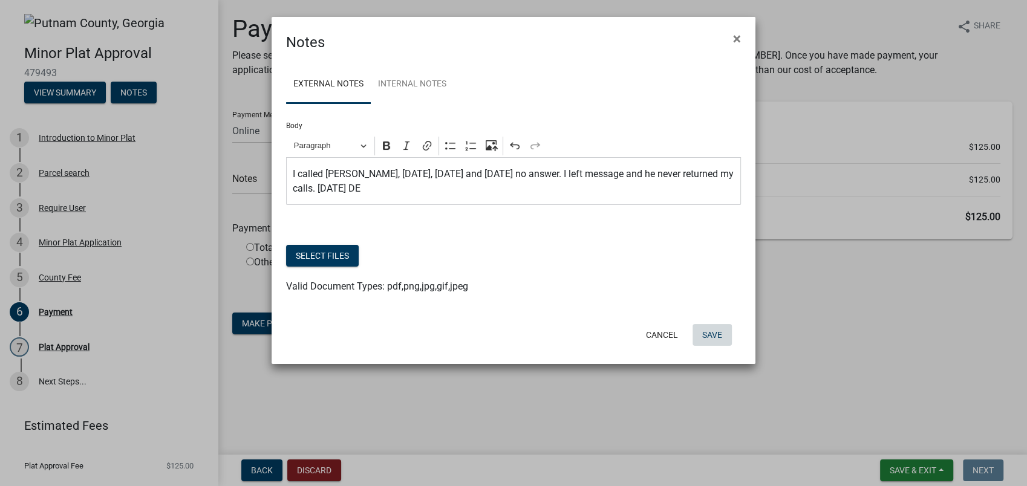
click at [712, 330] on button "Save" at bounding box center [712, 335] width 39 height 22
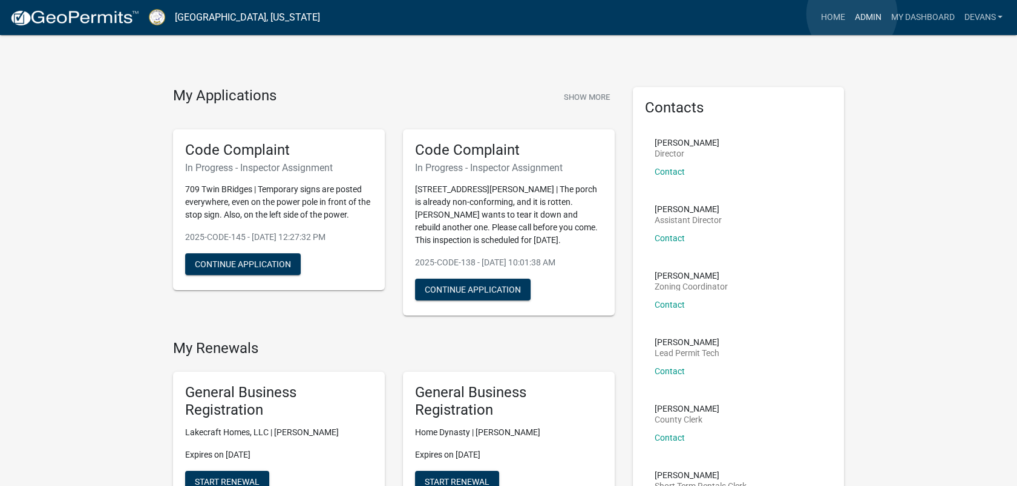
click at [852, 14] on link "Admin" at bounding box center [867, 17] width 36 height 23
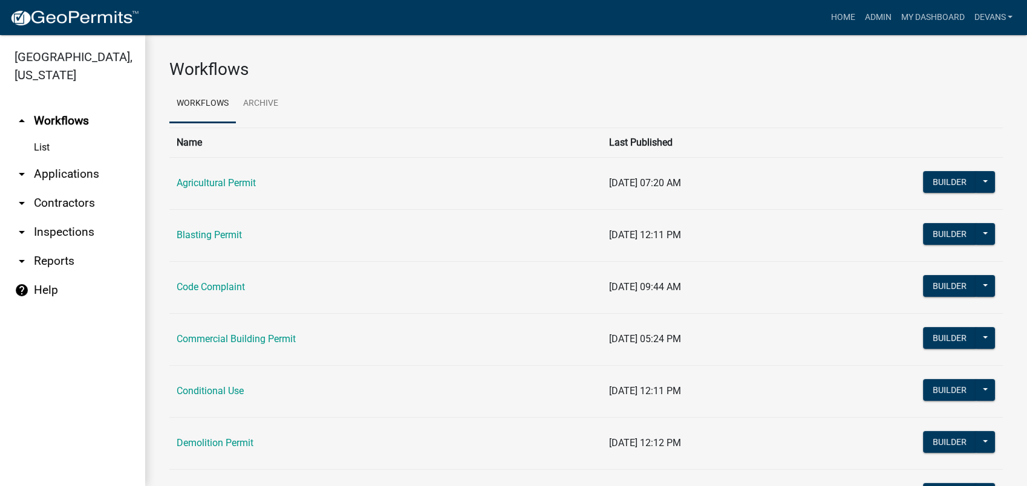
click at [64, 174] on link "arrow_drop_down Applications" at bounding box center [72, 174] width 145 height 29
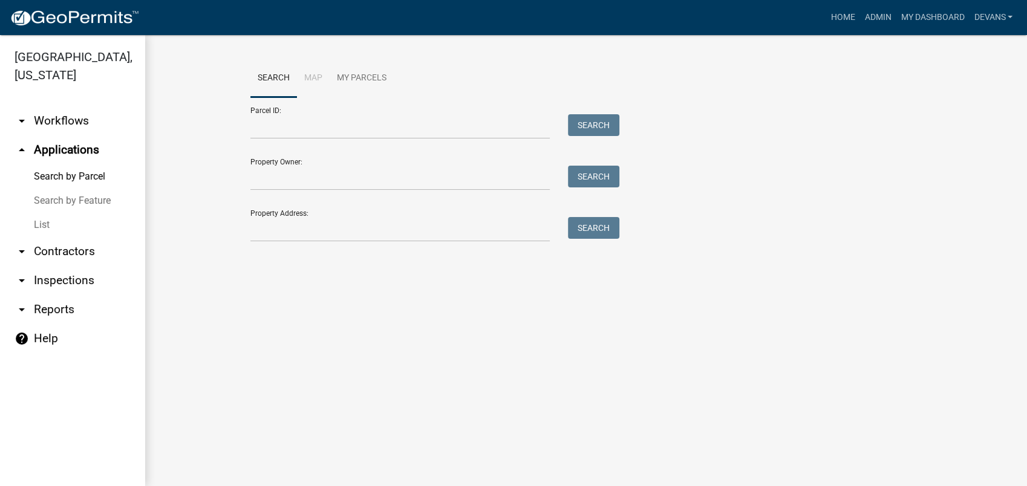
click at [38, 229] on link "List" at bounding box center [72, 225] width 145 height 24
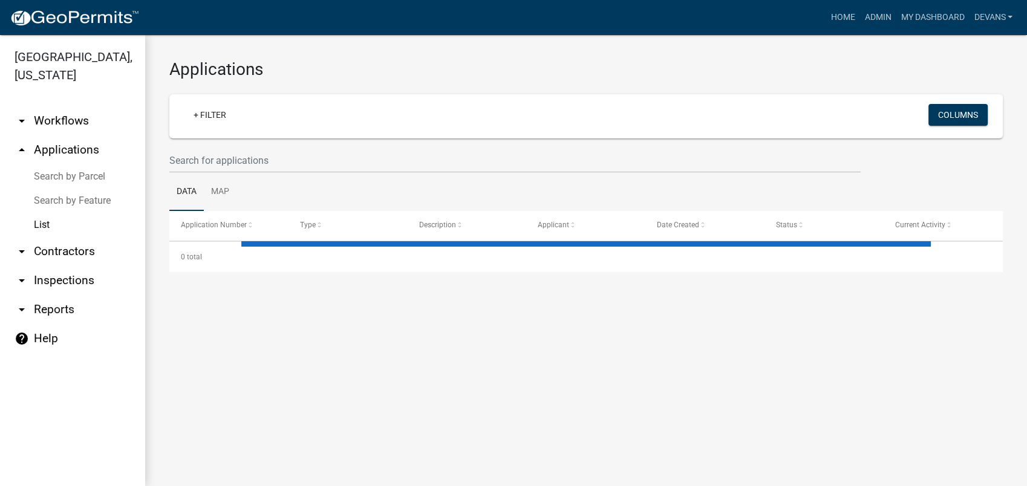
select select "1: 25"
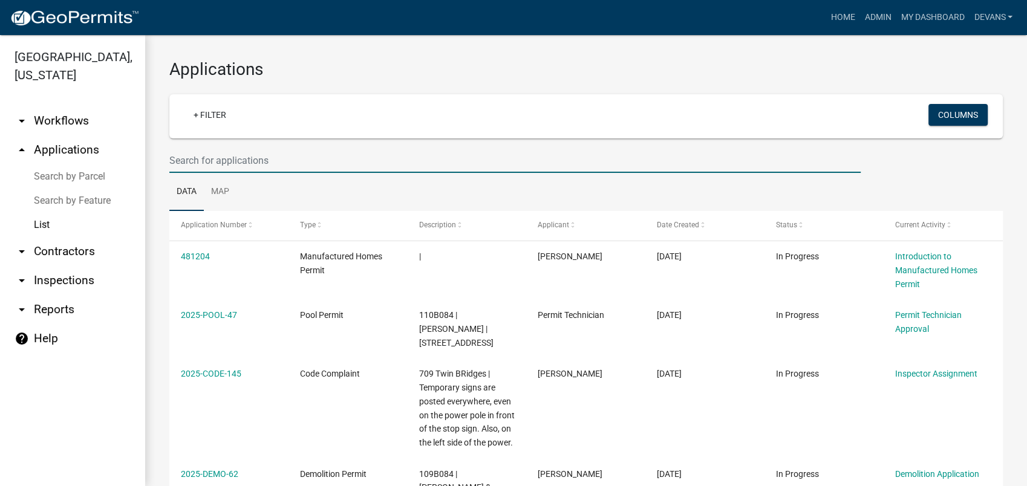
click at [234, 160] on input "text" at bounding box center [514, 160] width 691 height 25
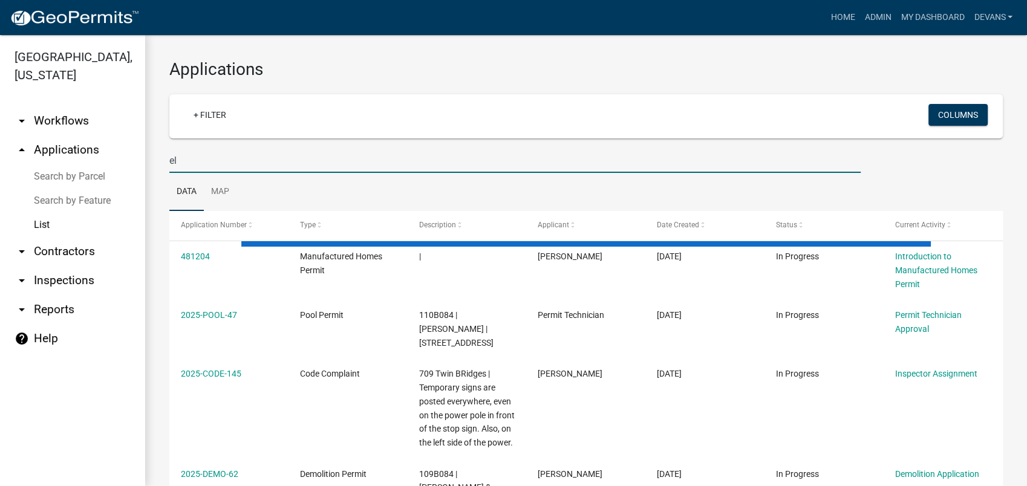
type input "e"
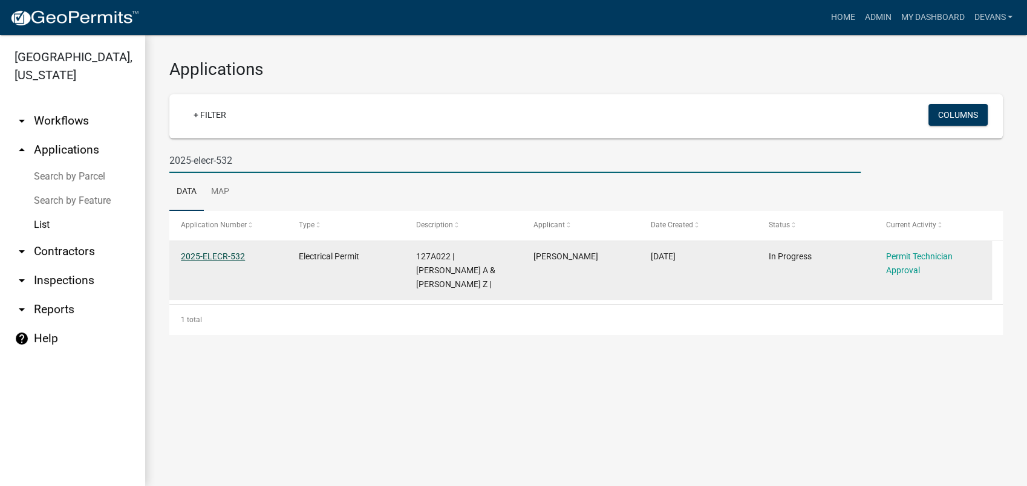
type input "2025-elecr-532"
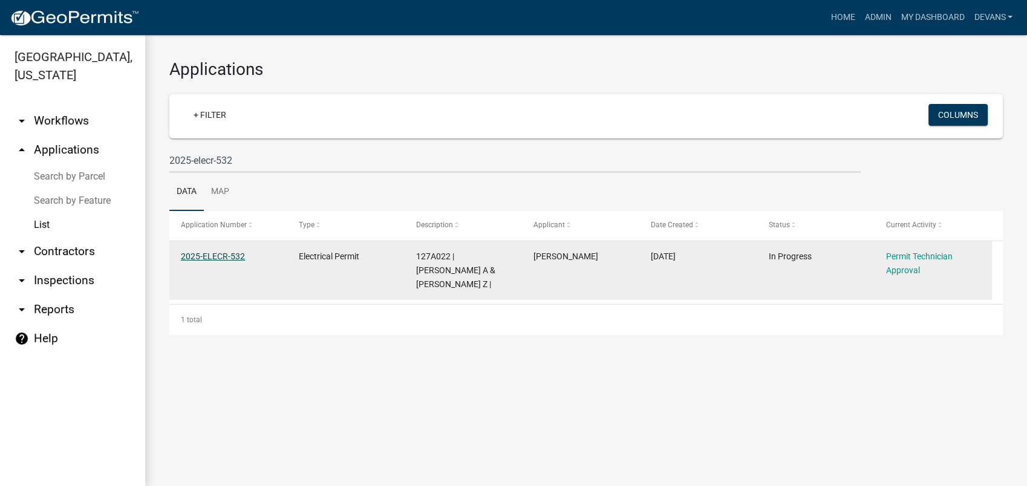
click at [212, 258] on link "2025-ELECR-532" at bounding box center [213, 257] width 64 height 10
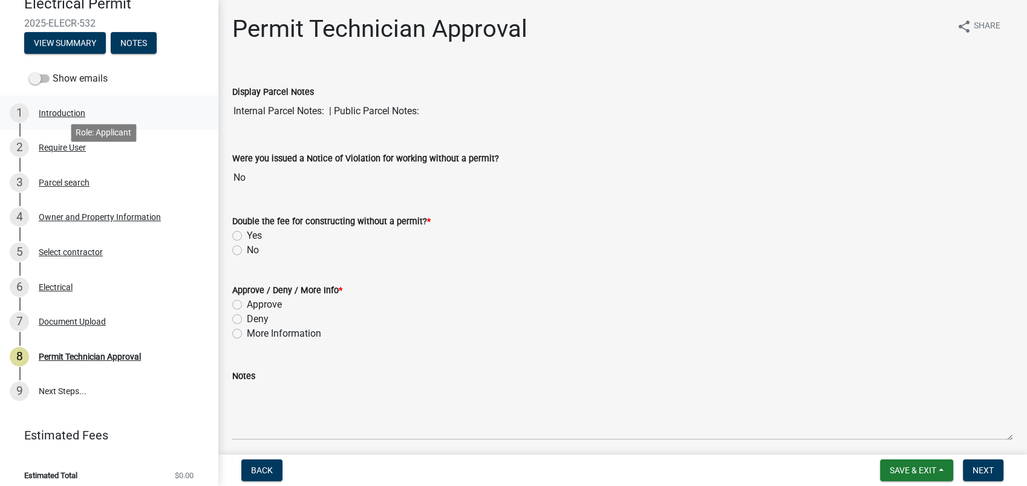
scroll to position [116, 0]
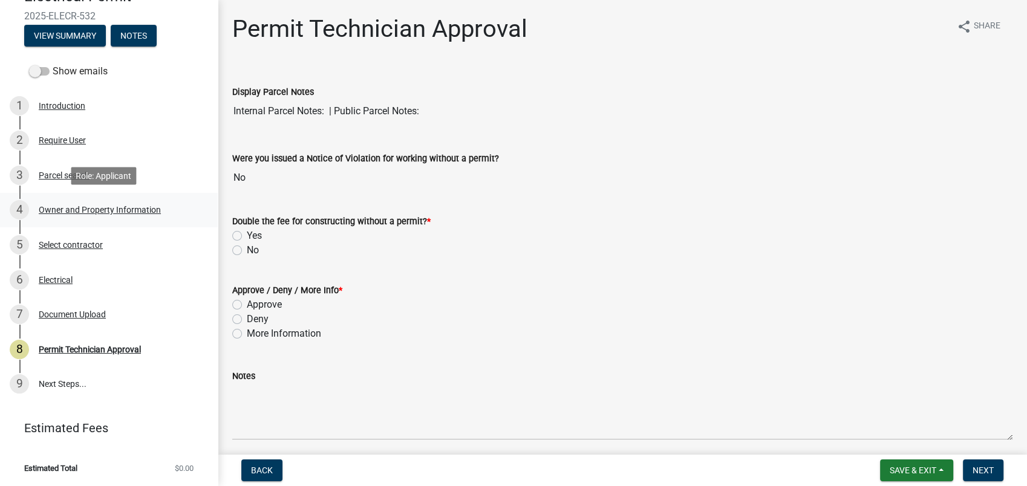
click at [74, 206] on div "Owner and Property Information" at bounding box center [100, 210] width 122 height 8
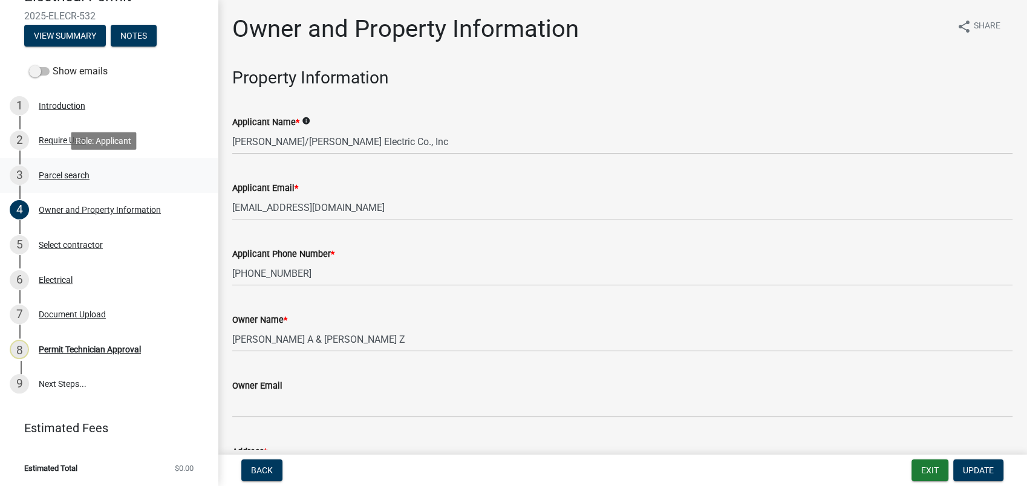
click at [54, 175] on div "Parcel search" at bounding box center [64, 175] width 51 height 8
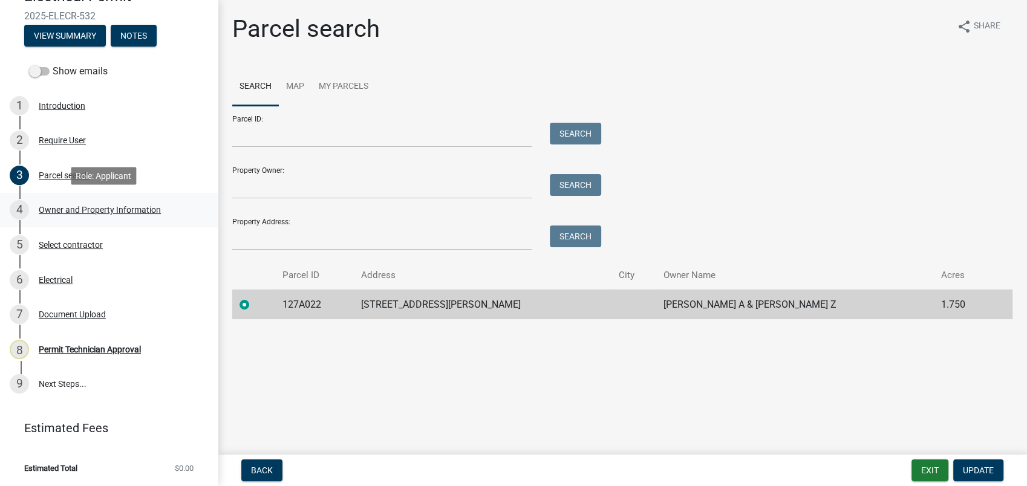
click at [131, 207] on div "Owner and Property Information" at bounding box center [100, 210] width 122 height 8
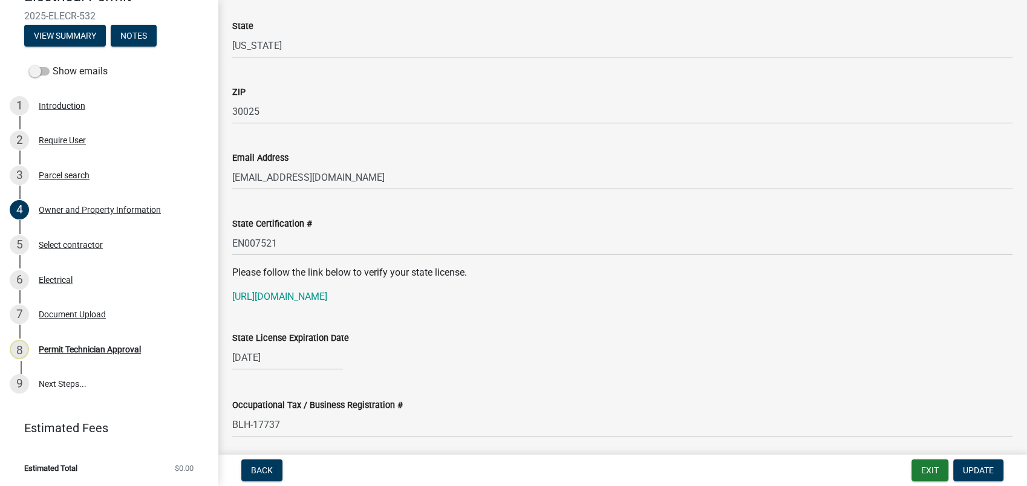
scroll to position [1411, 0]
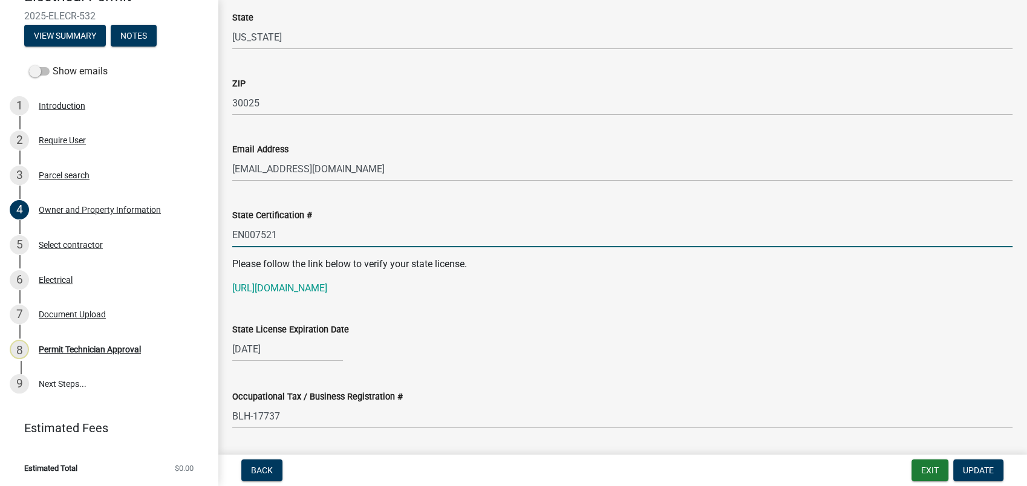
drag, startPoint x: 284, startPoint y: 245, endPoint x: 221, endPoint y: 229, distance: 64.9
click at [327, 286] on link "https://goals.sos.ga.gov/GASOSOneStop/s/licensee-search" at bounding box center [279, 288] width 95 height 11
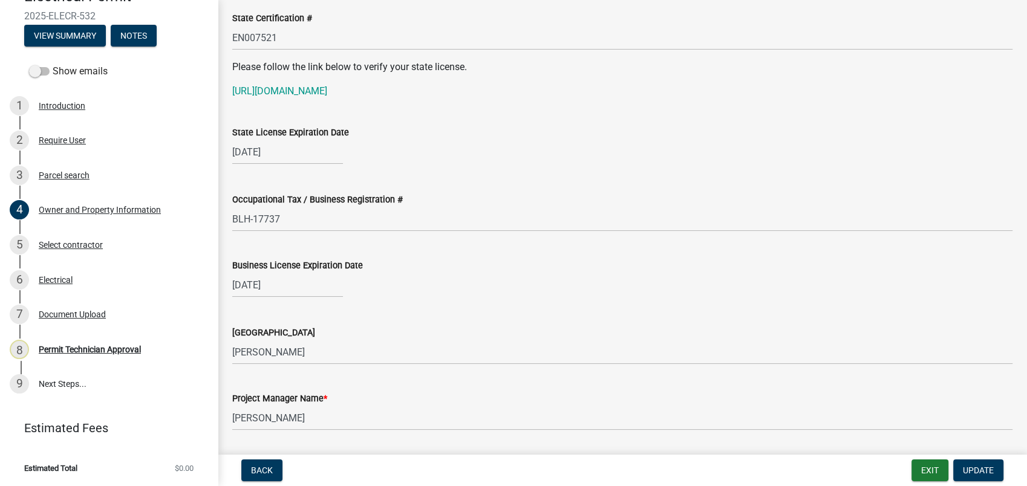
scroll to position [1571, 0]
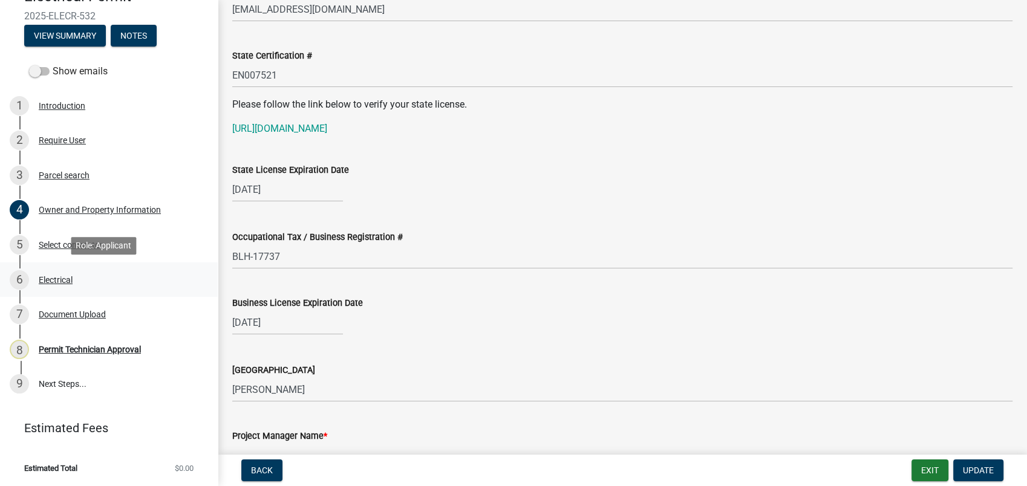
click at [63, 273] on div "6 Electrical" at bounding box center [104, 279] width 189 height 19
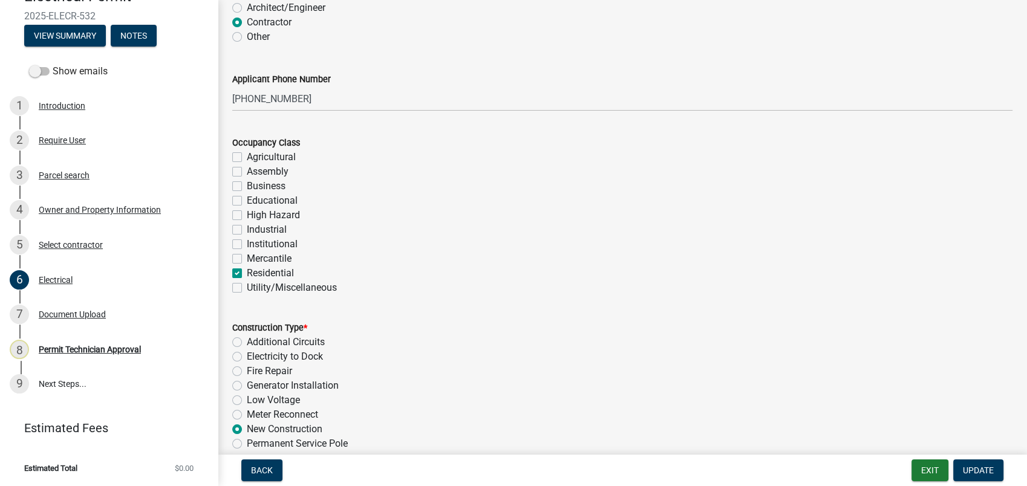
scroll to position [134, 0]
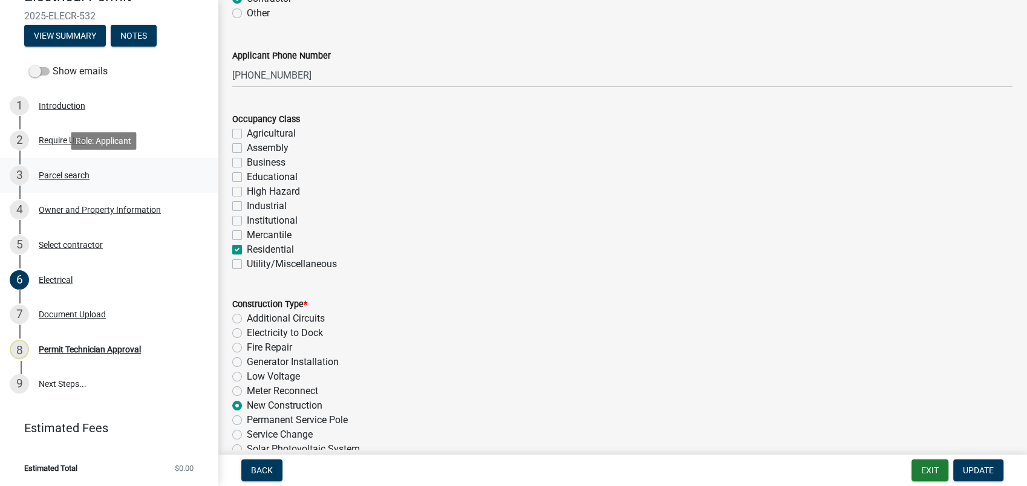
click at [62, 179] on div "Parcel search" at bounding box center [64, 175] width 51 height 8
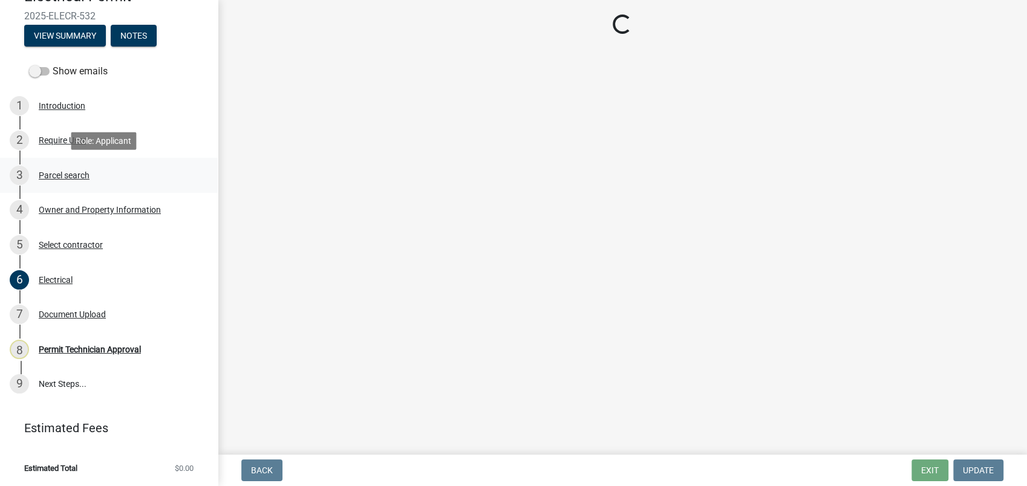
scroll to position [0, 0]
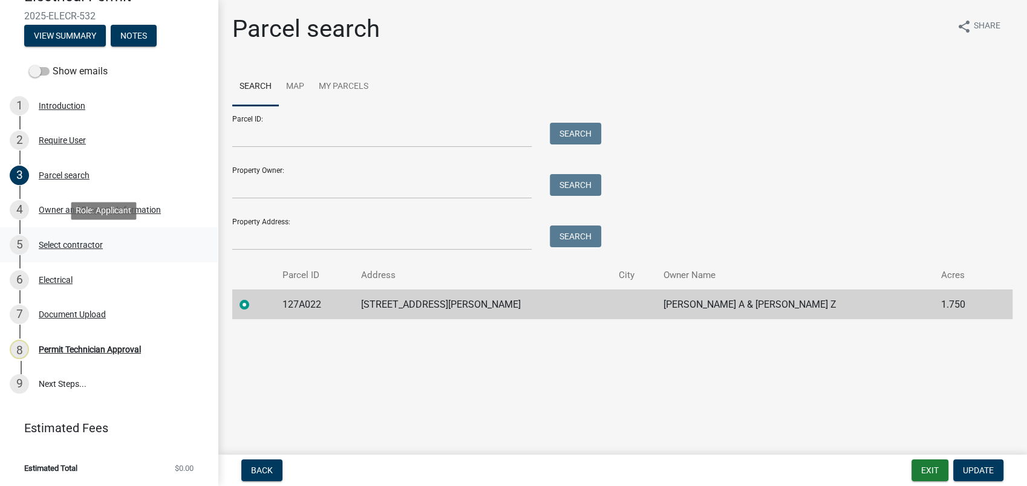
click at [38, 246] on div "5 Select contractor" at bounding box center [104, 244] width 189 height 19
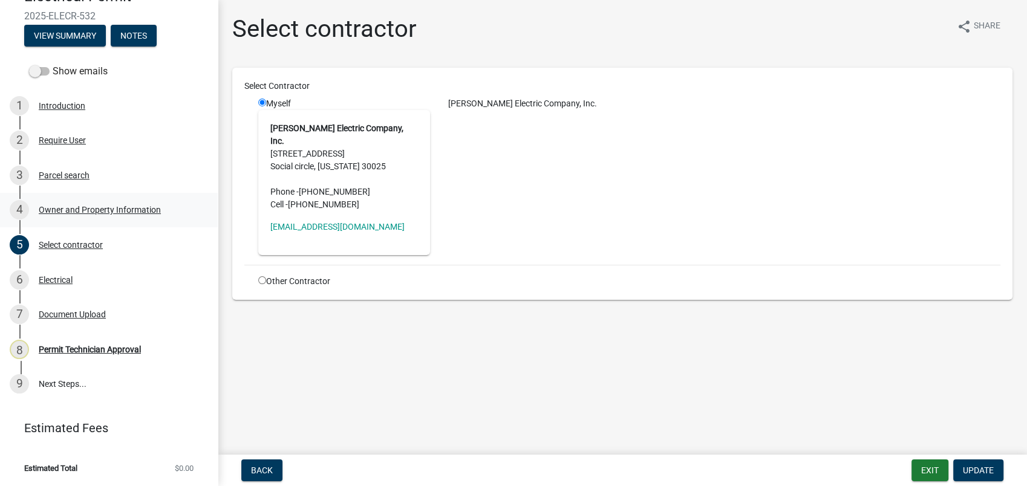
click at [82, 208] on div "Owner and Property Information" at bounding box center [100, 210] width 122 height 8
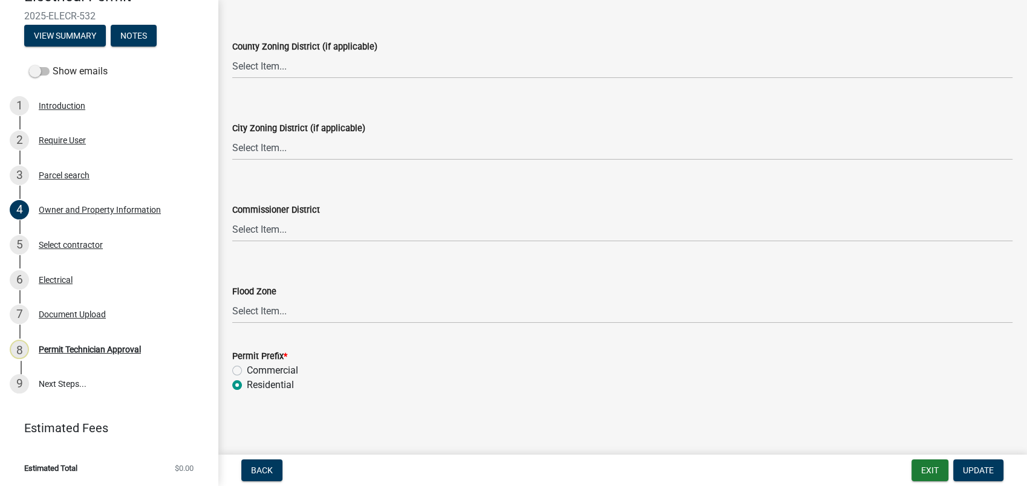
scroll to position [1975, 0]
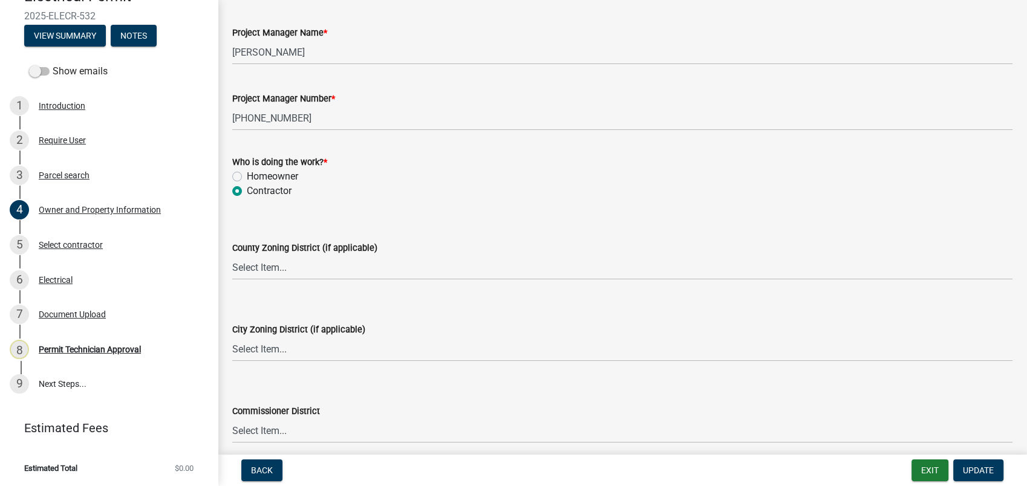
click at [236, 254] on div "County Zoning District (if applicable)" at bounding box center [622, 248] width 780 height 15
click at [245, 271] on select "Select Item... AG-1 R-1R R-1 R-2 MHP RM-1 RM-3 C-1 C-2 I-M PUD N/A" at bounding box center [622, 267] width 780 height 25
click at [232, 255] on select "Select Item... AG-1 R-1R R-1 R-2 MHP RM-1 RM-3 C-1 C-2 I-M PUD N/A" at bounding box center [622, 267] width 780 height 25
select select "78bfdc44-73ff-456e-a557-d4c99b9c08be"
click at [265, 356] on select "Select Item... A-1 A-2 R-1 R-2 R-3 R-4 MHP C-1 C-2 I-1 I-2 DB FH H-P N/A" at bounding box center [622, 349] width 780 height 25
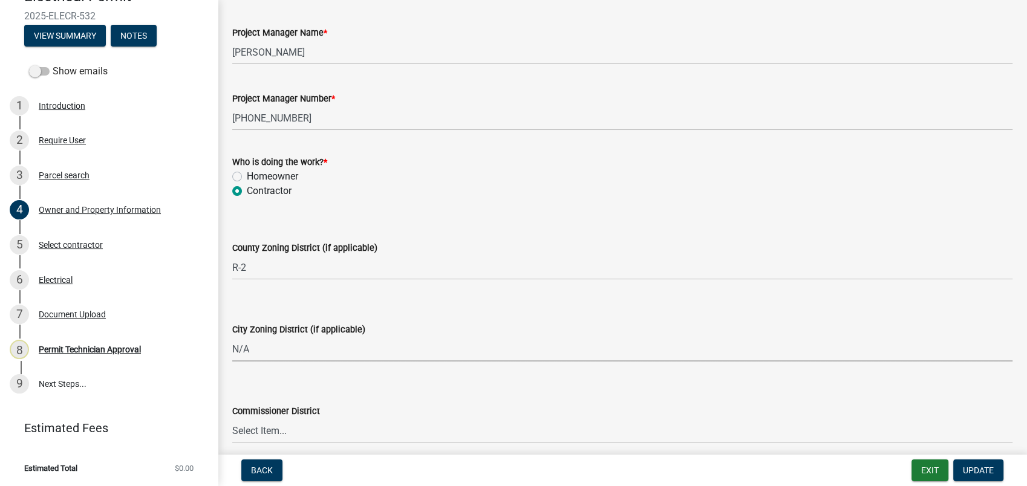
click at [232, 337] on select "Select Item... A-1 A-2 R-1 R-2 R-3 R-4 MHP C-1 C-2 I-1 I-2 DB FH H-P N/A" at bounding box center [622, 349] width 780 height 25
select select "83394b22-4a11-496c-8e5c-75ade2e72faf"
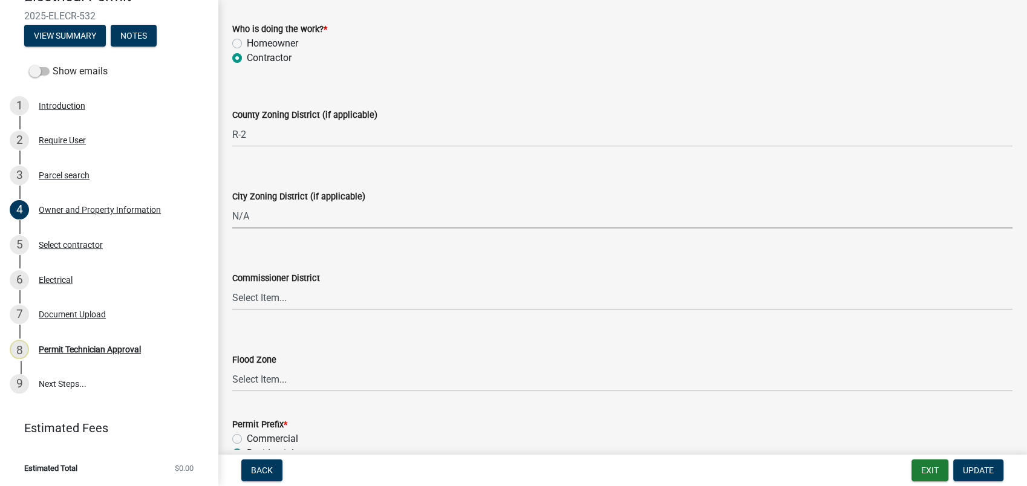
scroll to position [2176, 0]
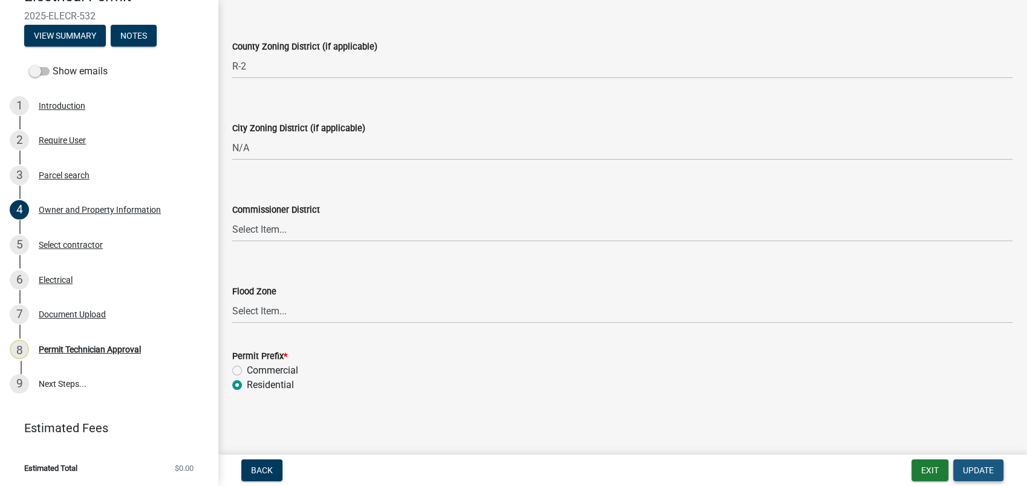
click at [979, 469] on span "Update" at bounding box center [978, 471] width 31 height 10
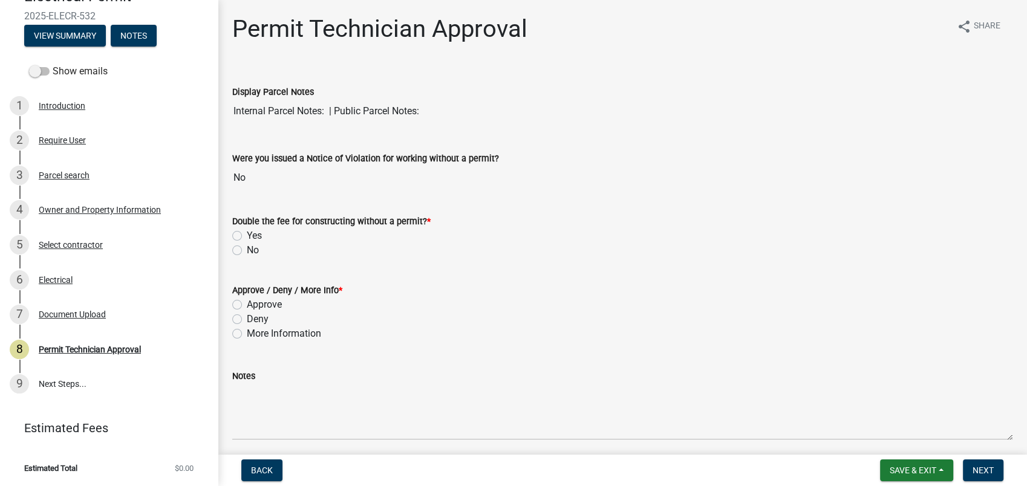
click at [247, 247] on label "No" at bounding box center [253, 250] width 12 height 15
click at [247, 247] on input "No" at bounding box center [251, 247] width 8 height 8
radio input "true"
click at [247, 304] on label "Approve" at bounding box center [264, 305] width 35 height 15
click at [247, 304] on input "Approve" at bounding box center [251, 302] width 8 height 8
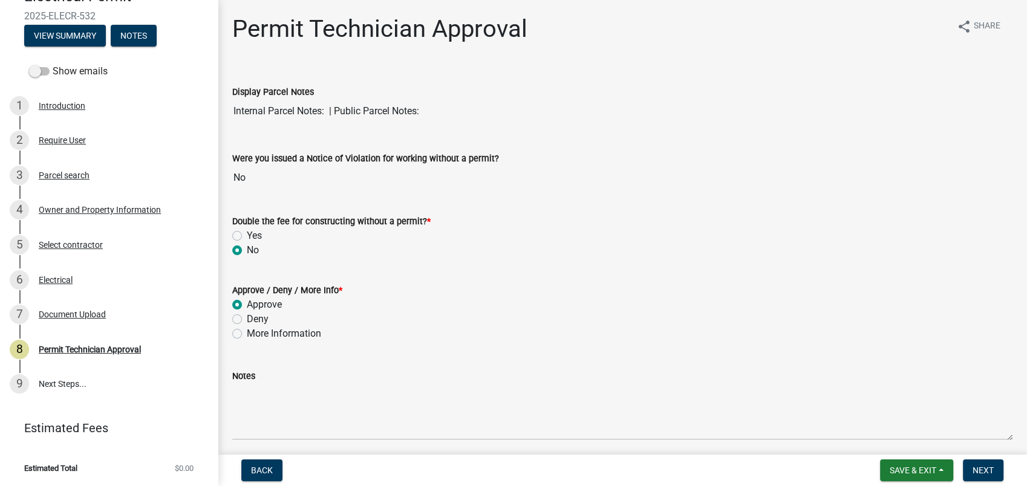
radio input "true"
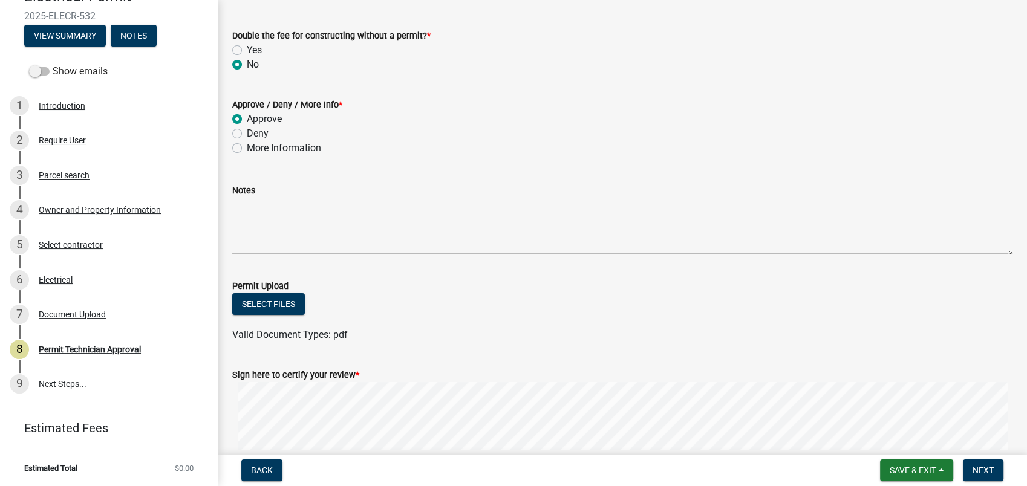
scroll to position [290, 0]
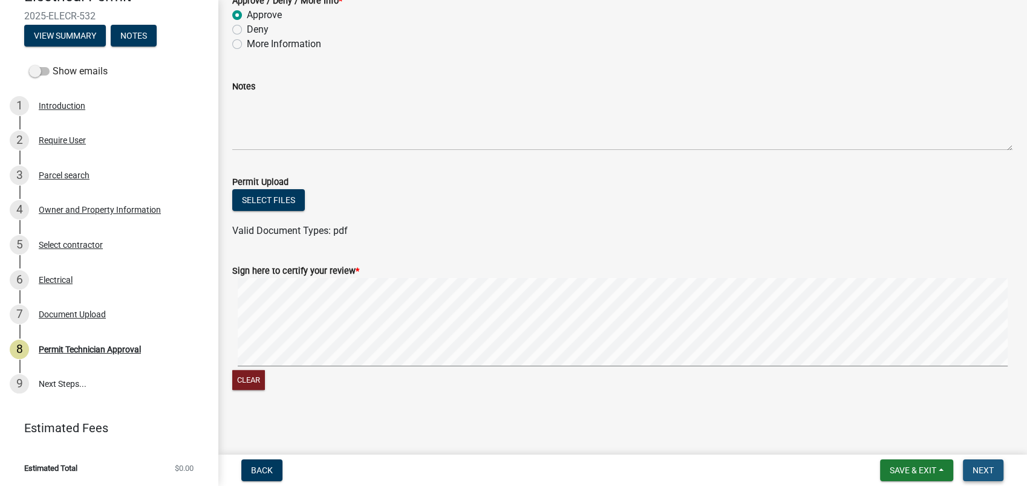
click at [991, 473] on span "Next" at bounding box center [983, 471] width 21 height 10
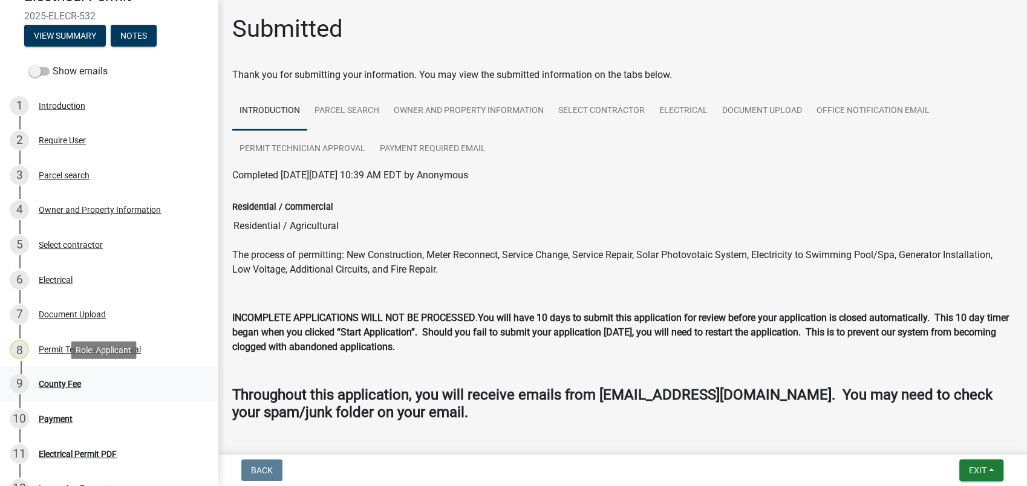
click at [51, 377] on div "9 County Fee" at bounding box center [104, 383] width 189 height 19
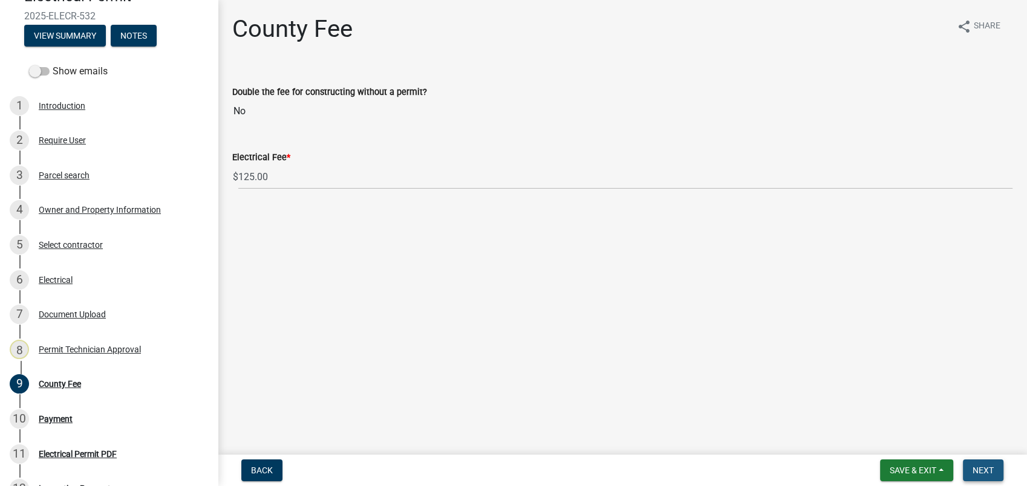
click at [973, 465] on button "Next" at bounding box center [983, 471] width 41 height 22
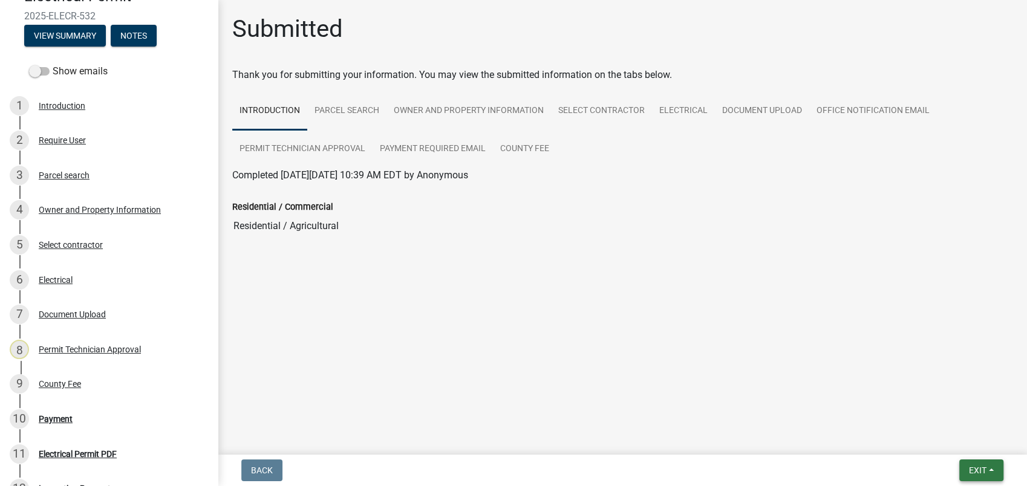
click at [969, 463] on button "Exit" at bounding box center [981, 471] width 44 height 22
click at [51, 417] on div "Payment" at bounding box center [56, 419] width 34 height 8
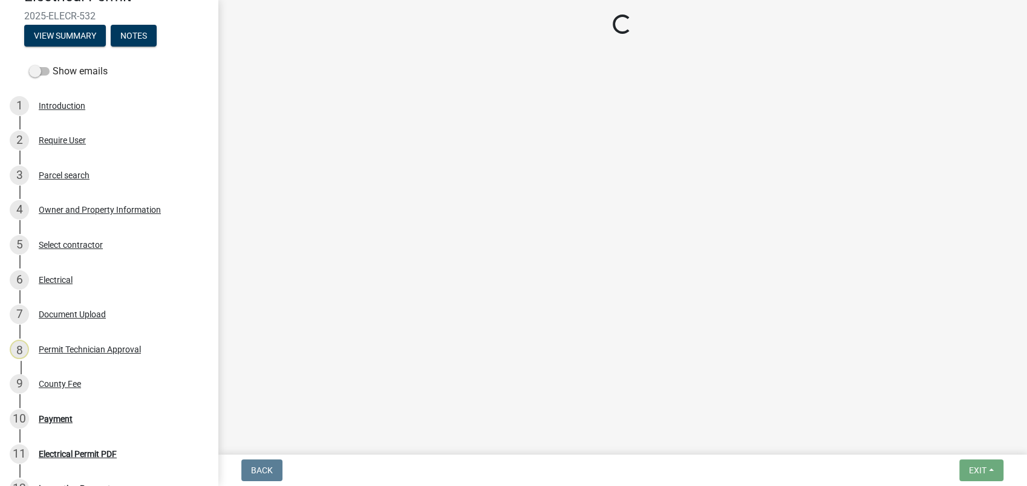
select select "3: 3"
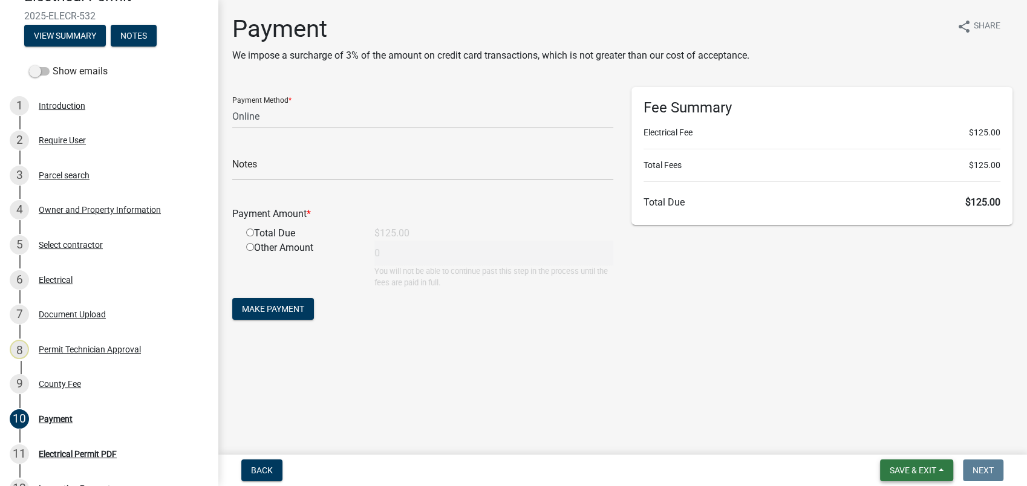
click at [905, 472] on span "Save & Exit" at bounding box center [913, 471] width 47 height 10
click at [900, 425] on button "Save & Exit" at bounding box center [905, 439] width 97 height 29
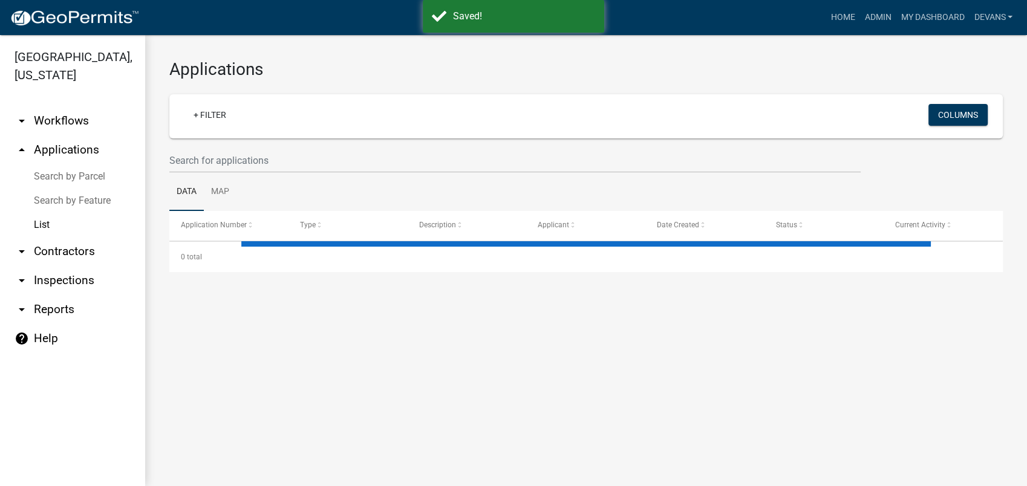
select select "1: 25"
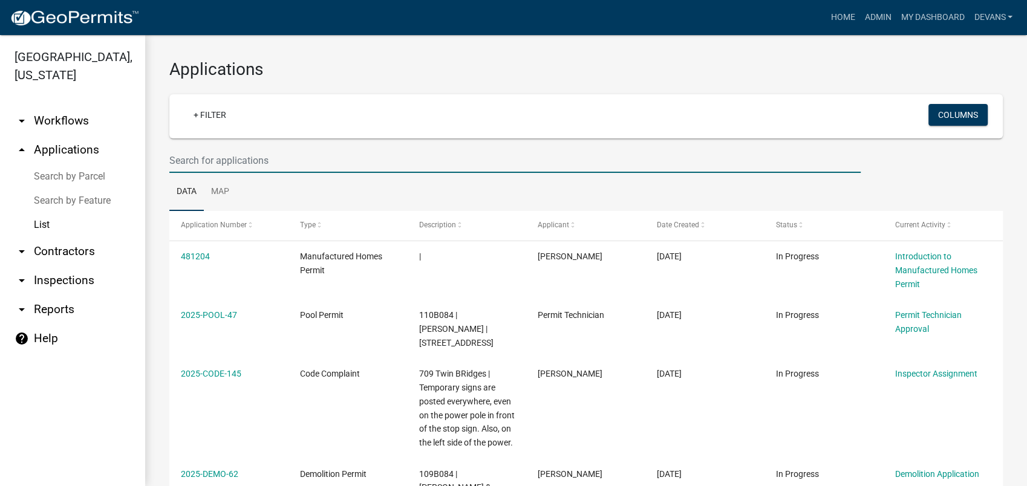
click at [224, 168] on input "text" at bounding box center [514, 160] width 691 height 25
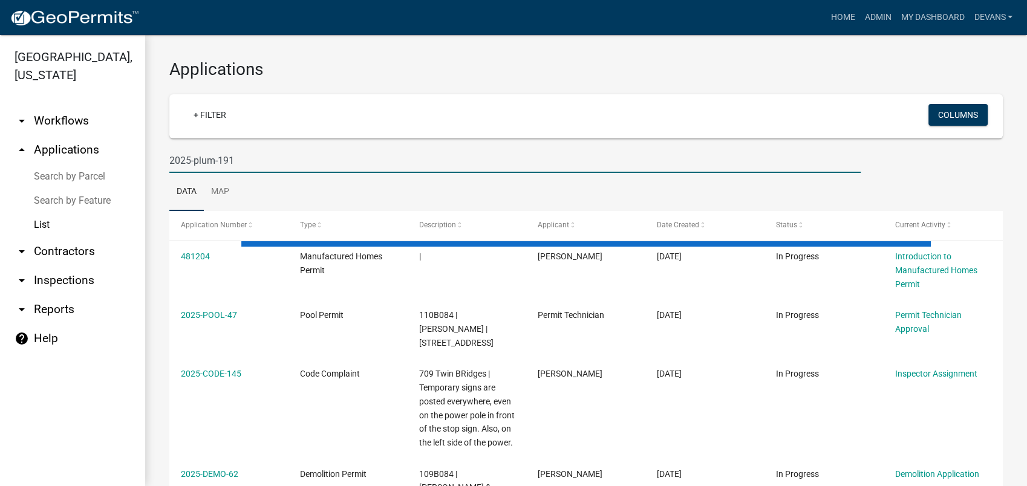
type input "2025-plum-191"
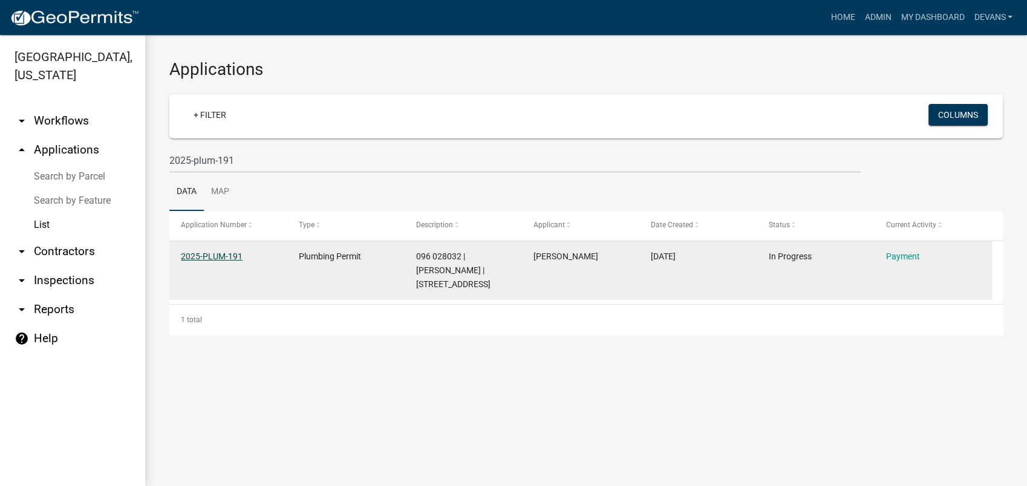
click at [208, 254] on link "2025-PLUM-191" at bounding box center [212, 257] width 62 height 10
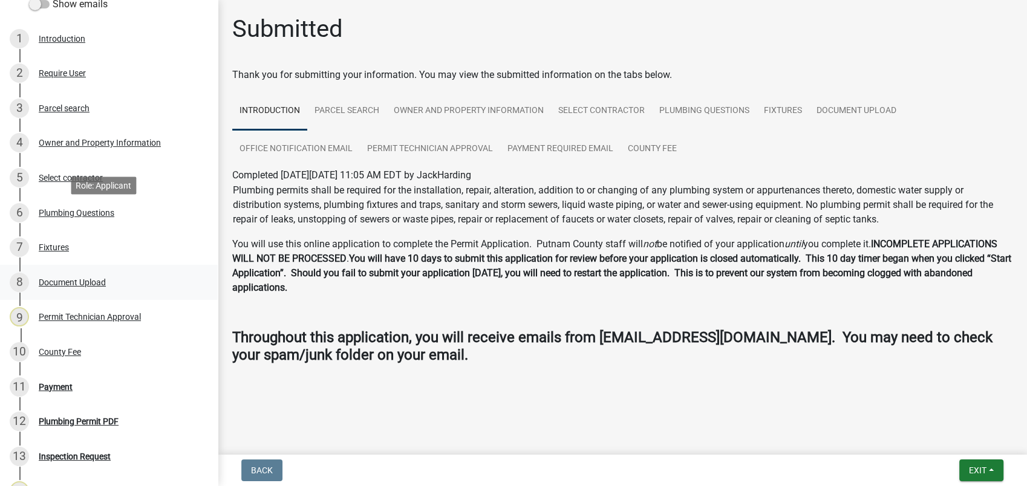
scroll to position [201, 0]
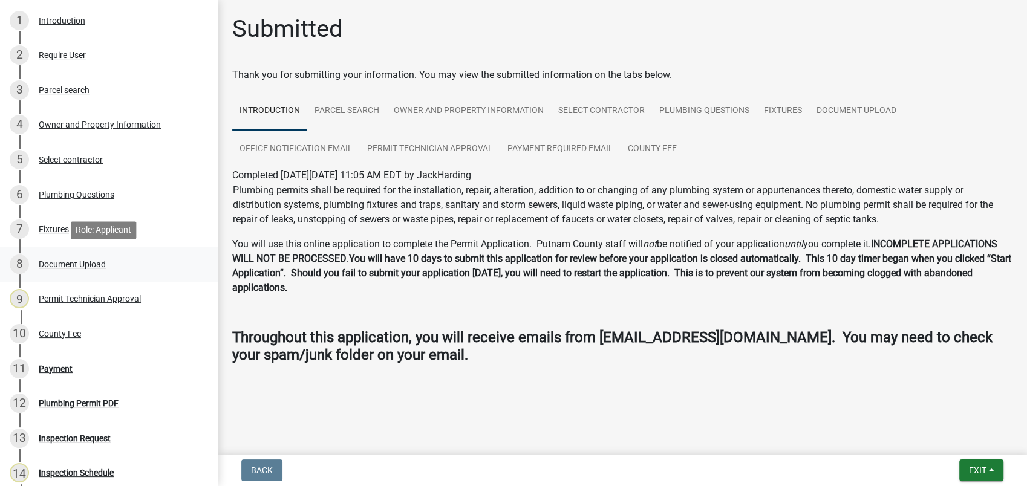
click at [88, 267] on div "Document Upload" at bounding box center [72, 264] width 67 height 8
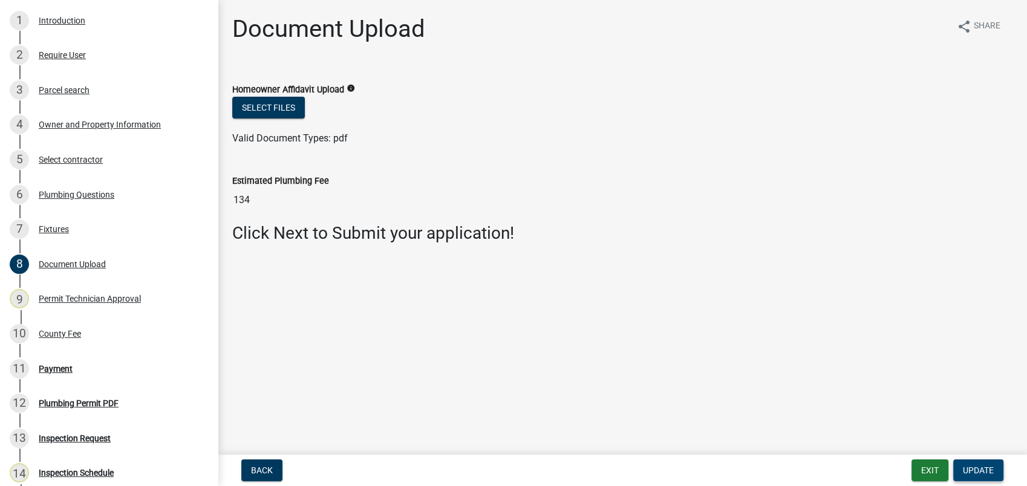
click at [975, 479] on button "Update" at bounding box center [978, 471] width 50 height 22
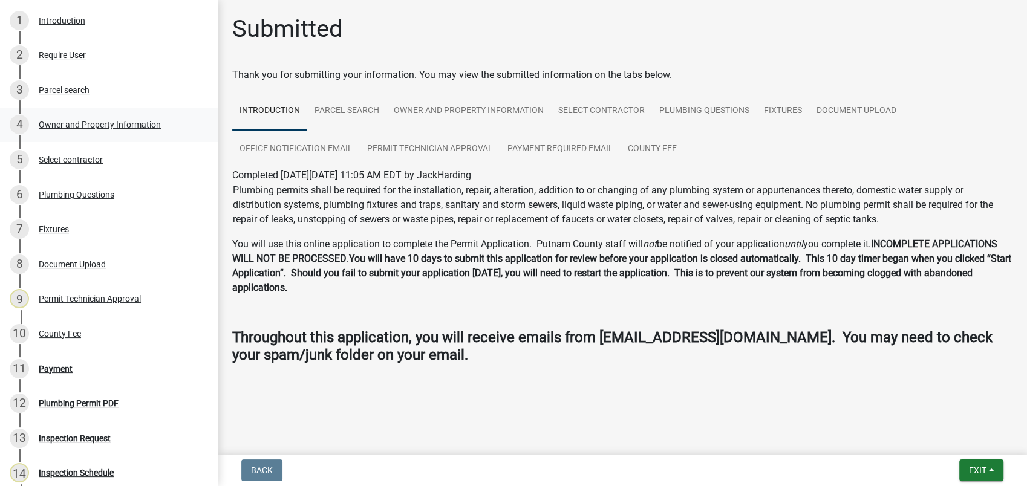
click at [87, 116] on div "4 Owner and Property Information" at bounding box center [104, 124] width 189 height 19
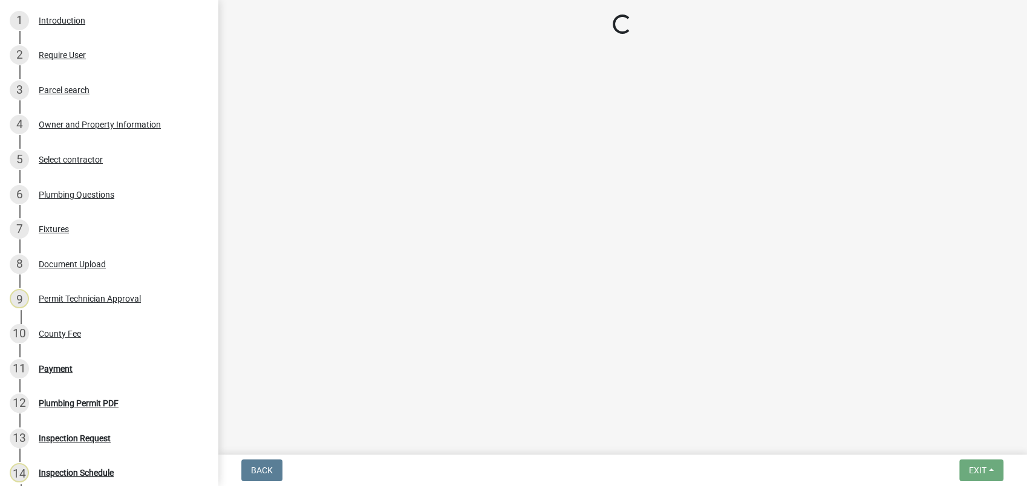
select select "34fe85c2-5f76-4343-b6bb-8ca387e0bed7"
select select "83394b22-4a11-496c-8e5c-75ade2e72faf"
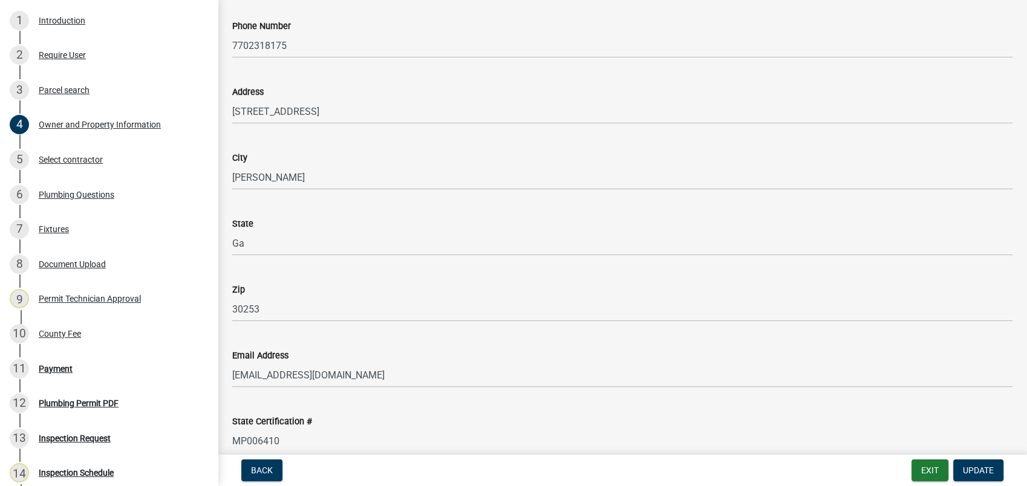
scroll to position [1411, 0]
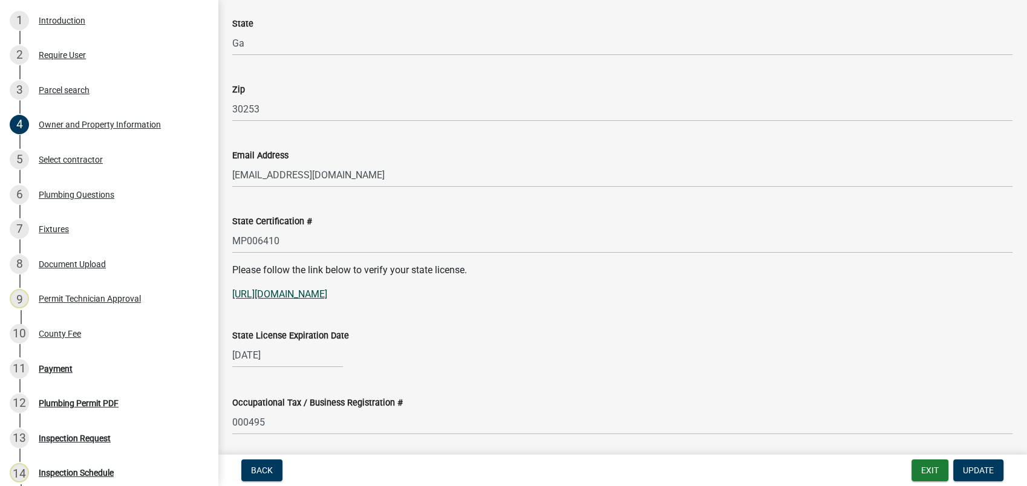
click at [327, 293] on link "https://goals.sos.ga.gov/GASOSOneStop/s/licensee-search" at bounding box center [279, 294] width 95 height 11
click at [923, 469] on button "Exit" at bounding box center [930, 471] width 37 height 22
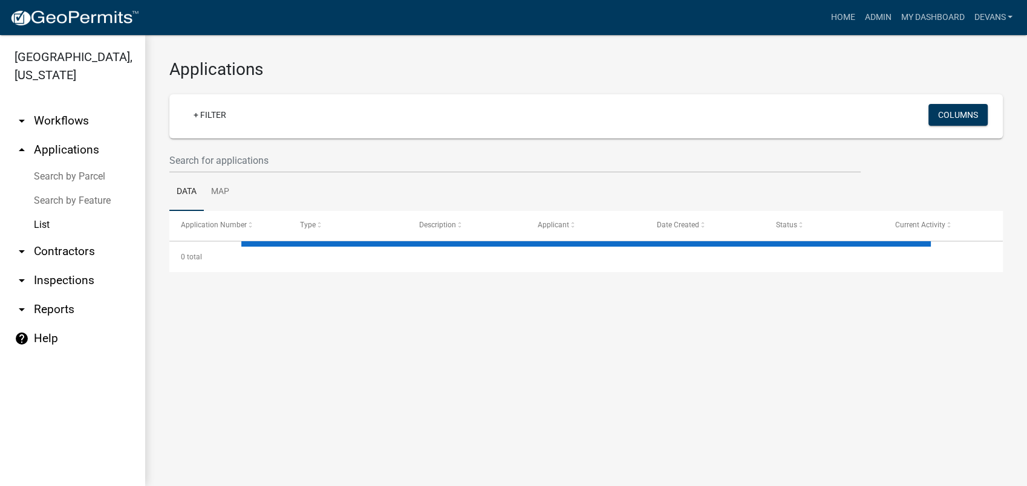
select select "1: 25"
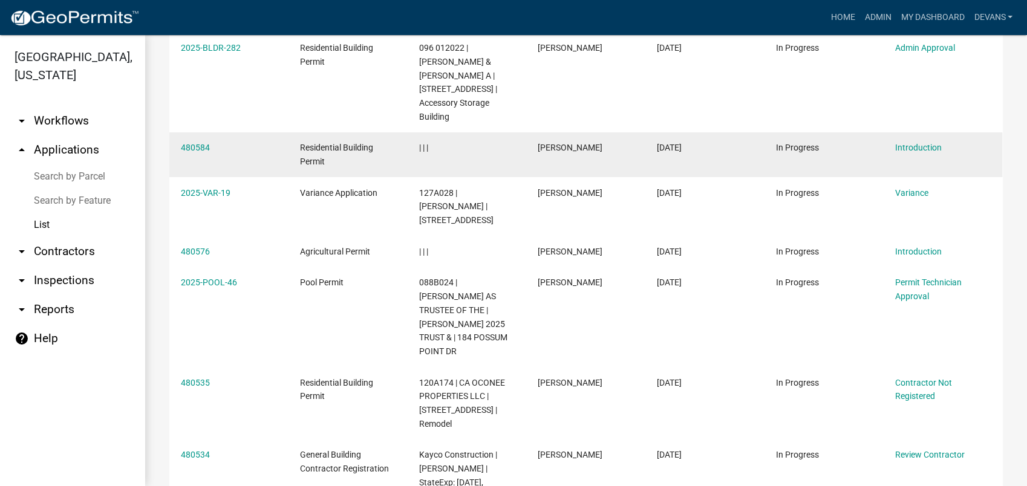
scroll to position [1344, 0]
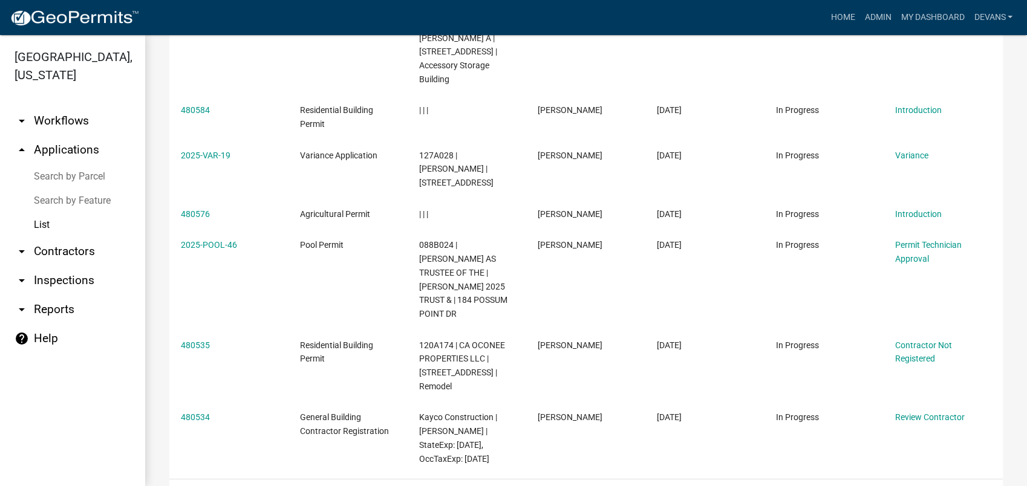
click at [873, 486] on link "2" at bounding box center [880, 494] width 15 height 13
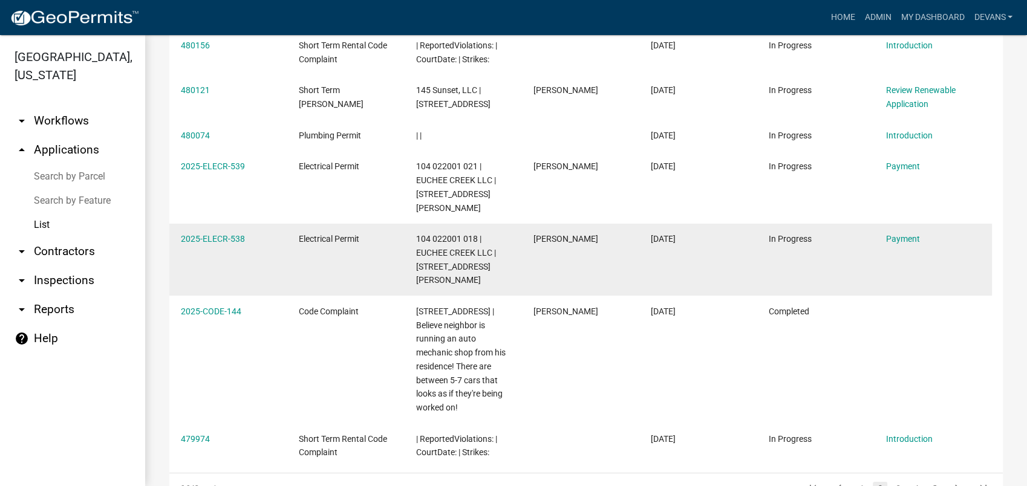
scroll to position [1332, 0]
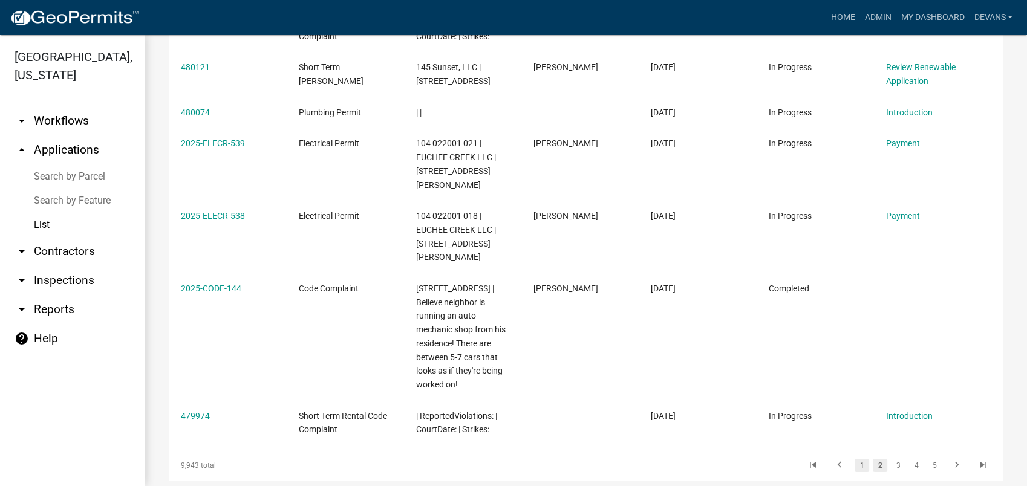
click at [855, 459] on link "1" at bounding box center [862, 465] width 15 height 13
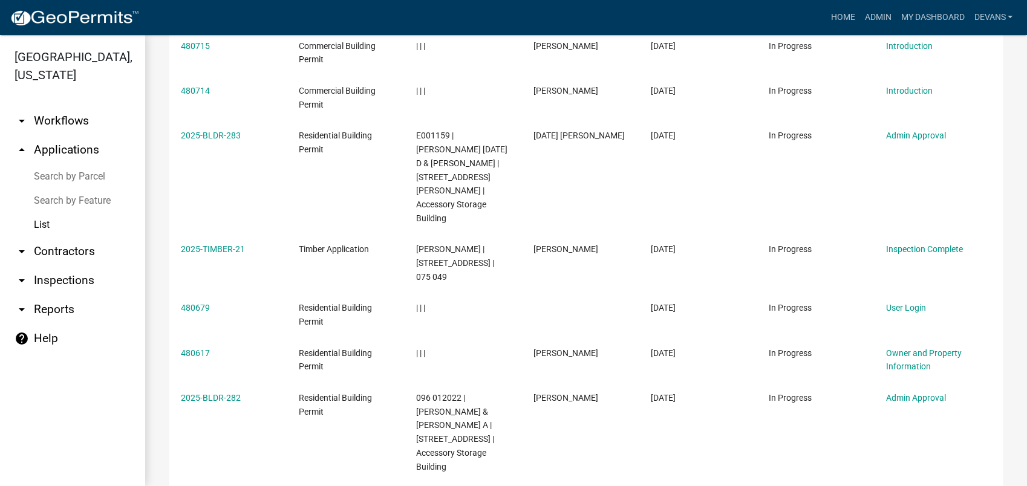
scroll to position [903, 0]
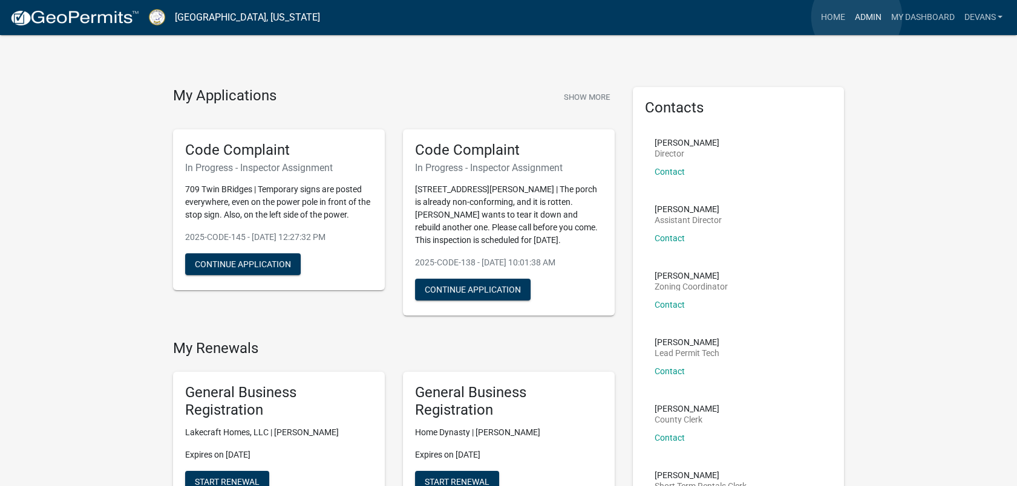
click at [857, 17] on link "Admin" at bounding box center [867, 17] width 36 height 23
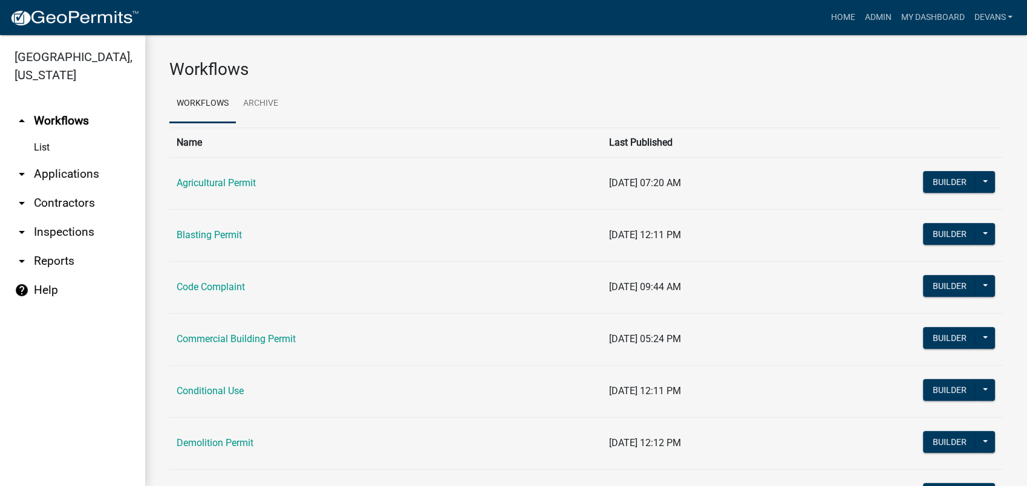
click at [57, 164] on link "arrow_drop_down Applications" at bounding box center [72, 174] width 145 height 29
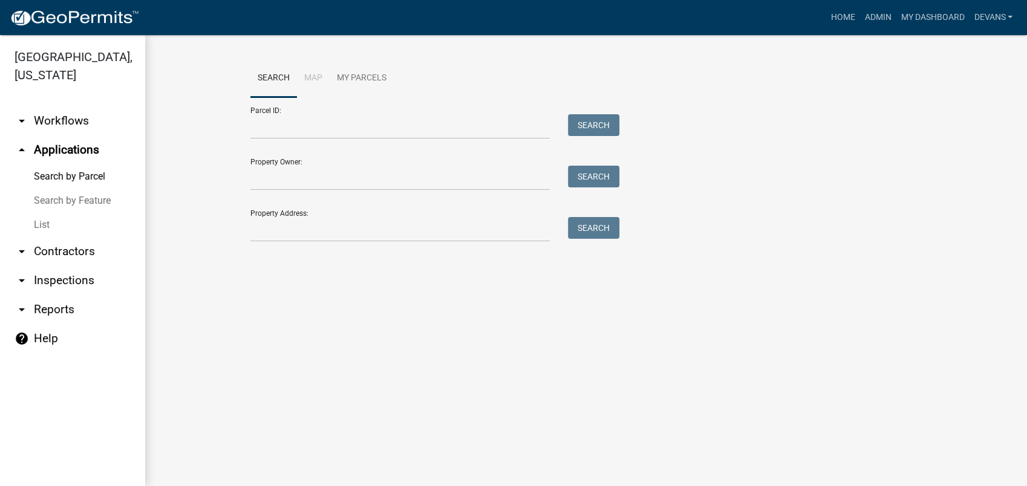
click at [39, 221] on link "List" at bounding box center [72, 225] width 145 height 24
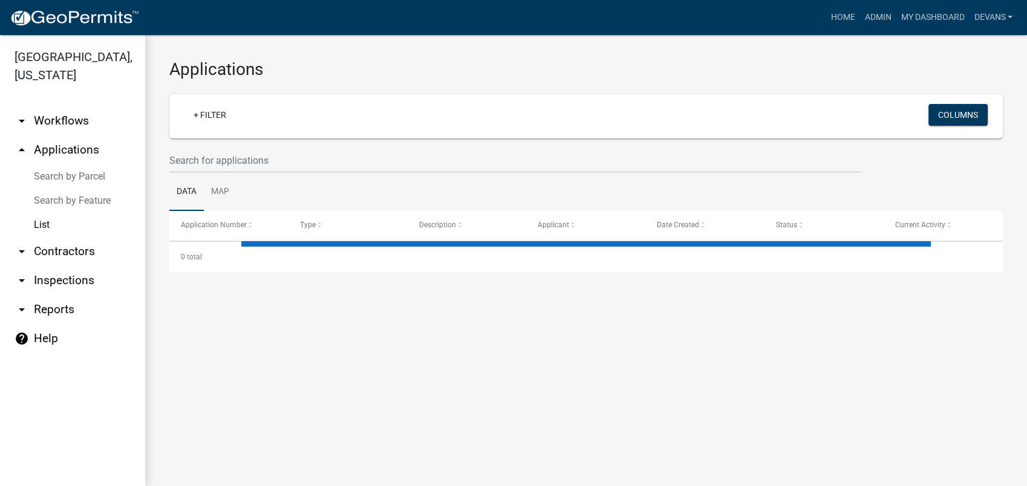
select select "1: 25"
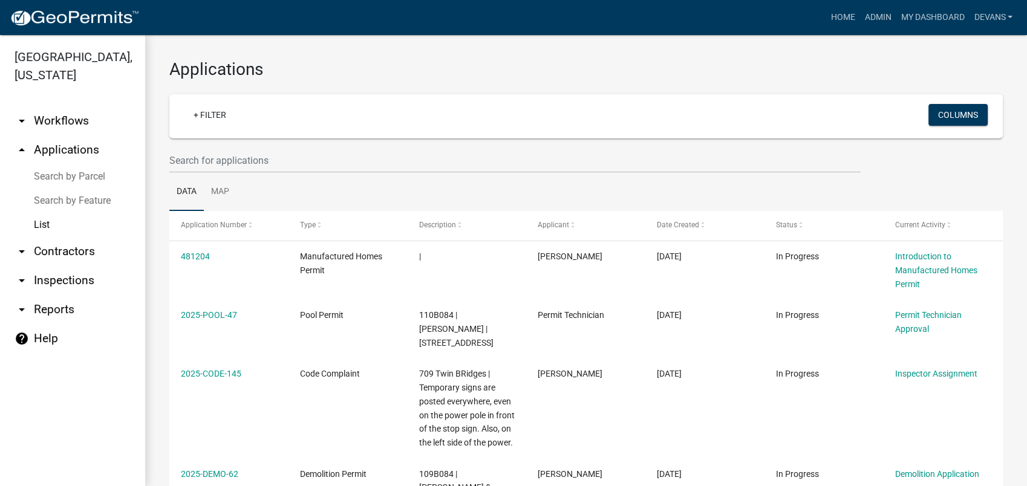
click at [89, 142] on link "arrow_drop_up Applications" at bounding box center [72, 150] width 145 height 29
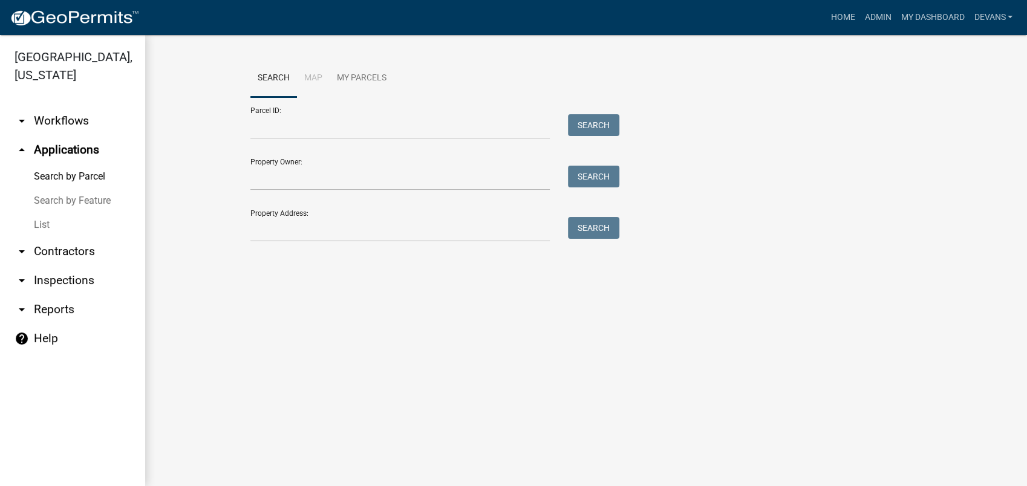
click at [83, 120] on link "arrow_drop_down Workflows" at bounding box center [72, 120] width 145 height 29
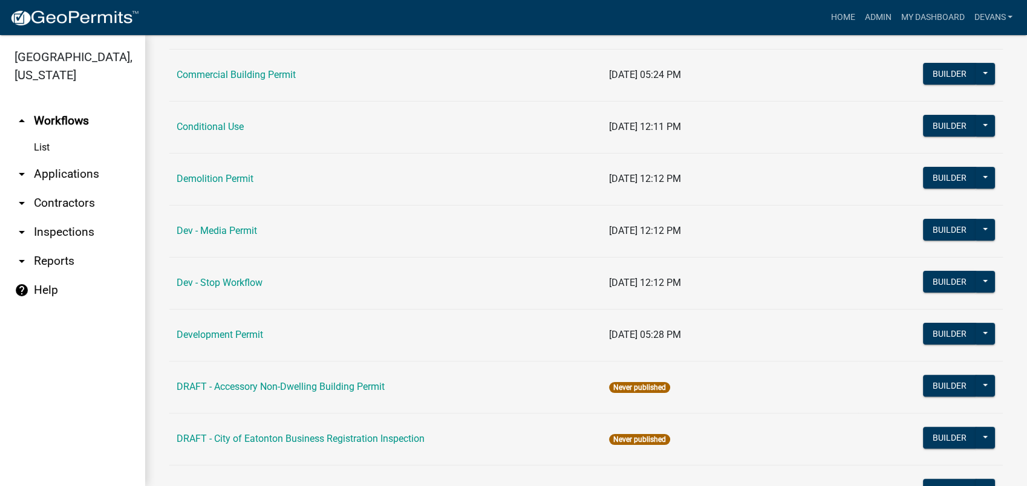
scroll to position [273, 0]
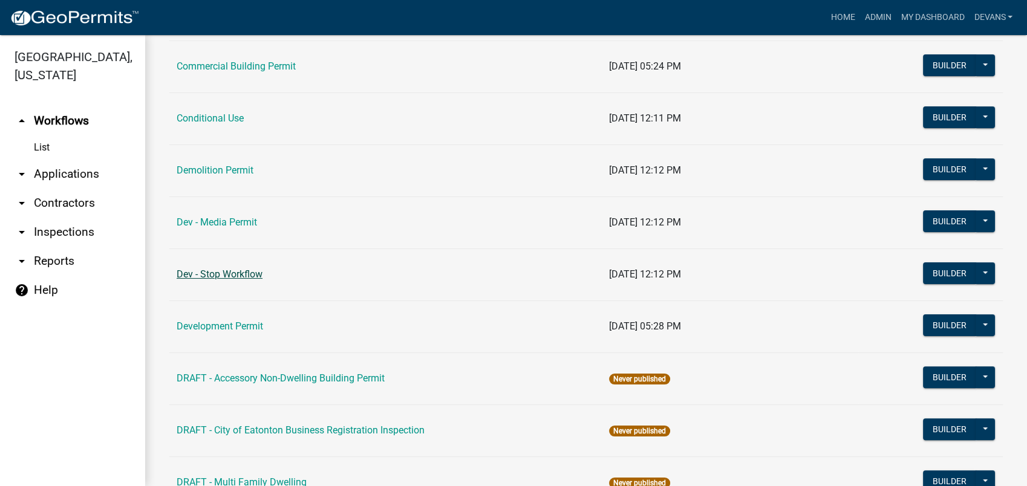
click at [218, 269] on link "Dev - Stop Workflow" at bounding box center [220, 274] width 86 height 11
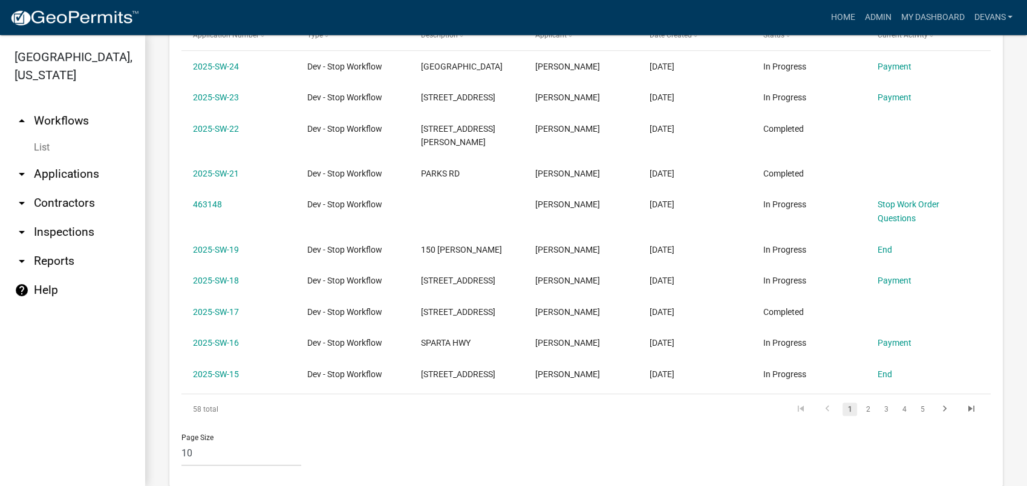
scroll to position [739, 0]
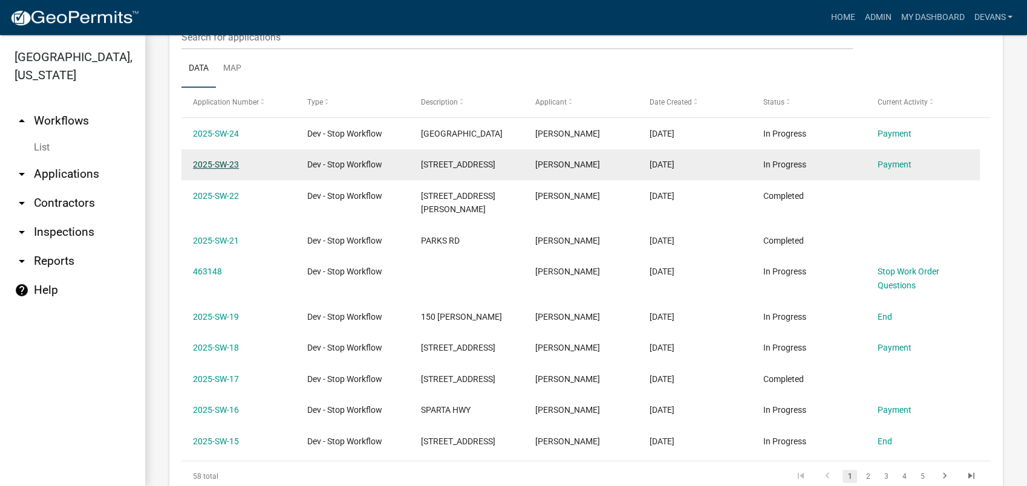
click at [208, 165] on link "2025-SW-23" at bounding box center [216, 165] width 46 height 10
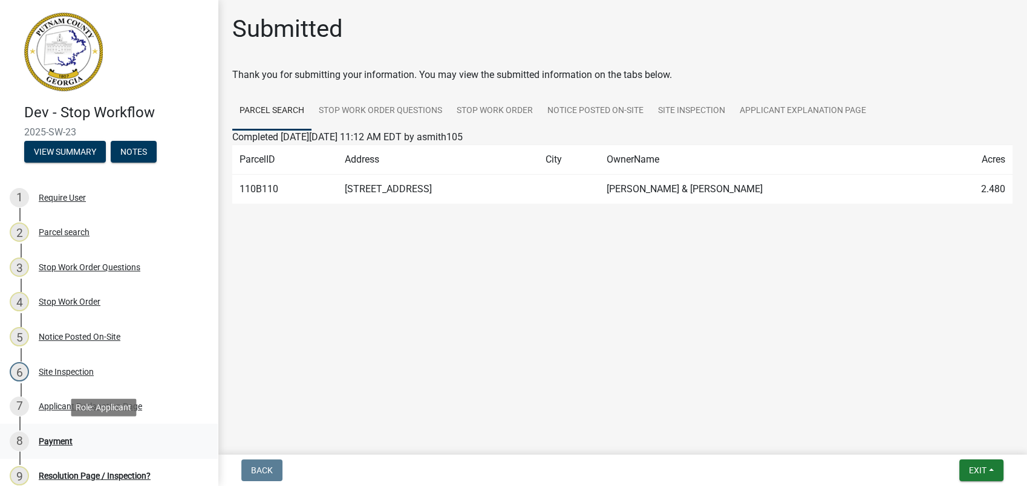
click at [48, 441] on div "Payment" at bounding box center [56, 441] width 34 height 8
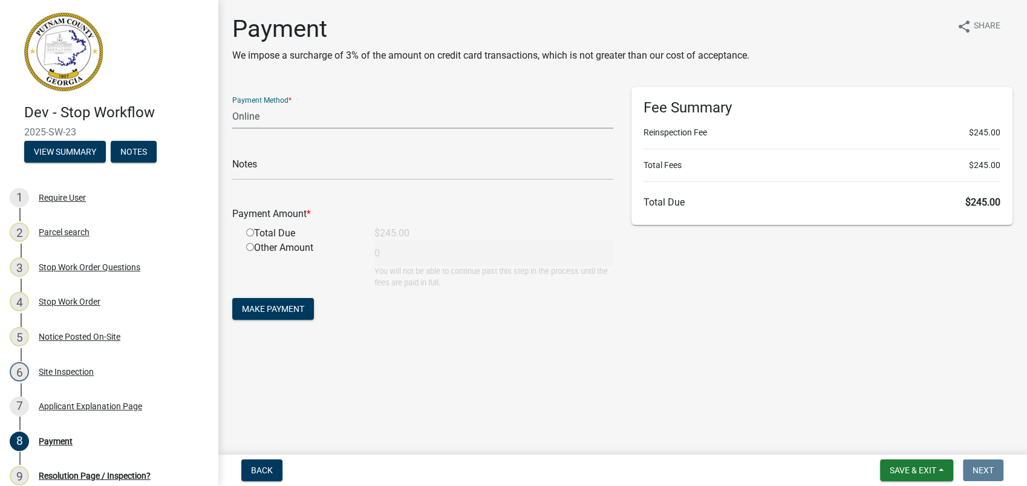
click at [251, 113] on select "Credit Card POS Check Cash Online" at bounding box center [422, 116] width 381 height 25
select select "0: 2"
click at [232, 104] on select "Credit Card POS Check Cash Online" at bounding box center [422, 116] width 381 height 25
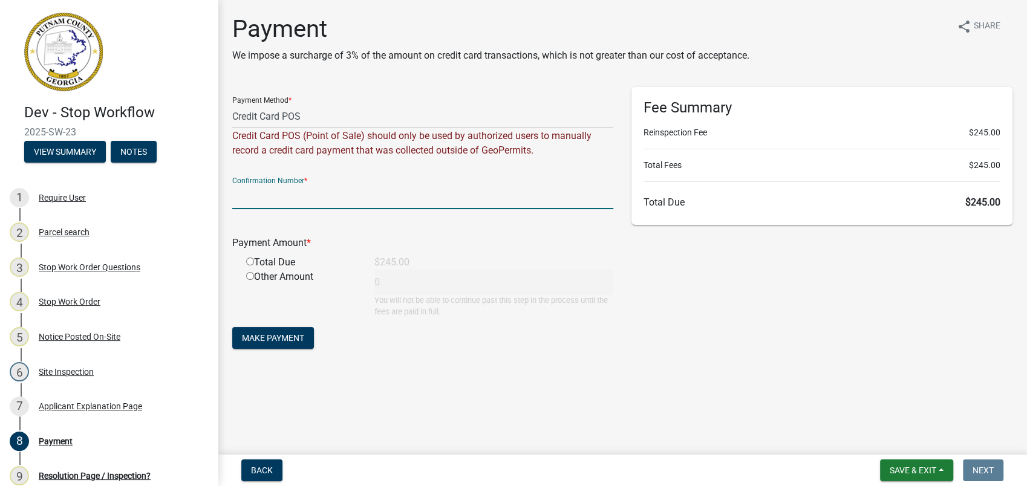
click at [261, 200] on input "text" at bounding box center [422, 197] width 381 height 25
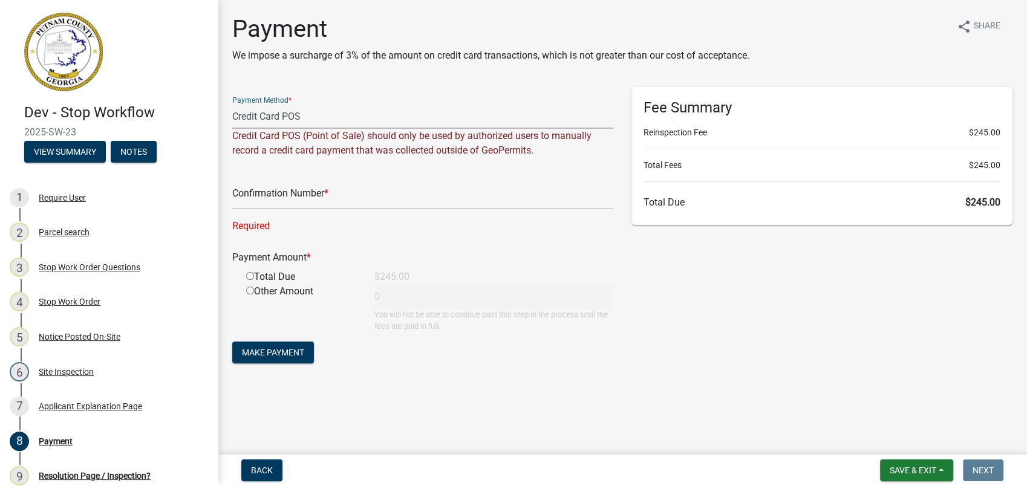
click at [289, 108] on select "Credit Card POS Check Cash Online" at bounding box center [422, 116] width 381 height 25
click at [381, 258] on div "Payment Amount *" at bounding box center [422, 257] width 399 height 15
click at [266, 114] on select "Credit Card POS Check Cash Online" at bounding box center [422, 116] width 381 height 25
click at [232, 104] on select "Credit Card POS Check Cash Online" at bounding box center [422, 116] width 381 height 25
click at [251, 183] on div "Confirmation Number *" at bounding box center [422, 189] width 381 height 42
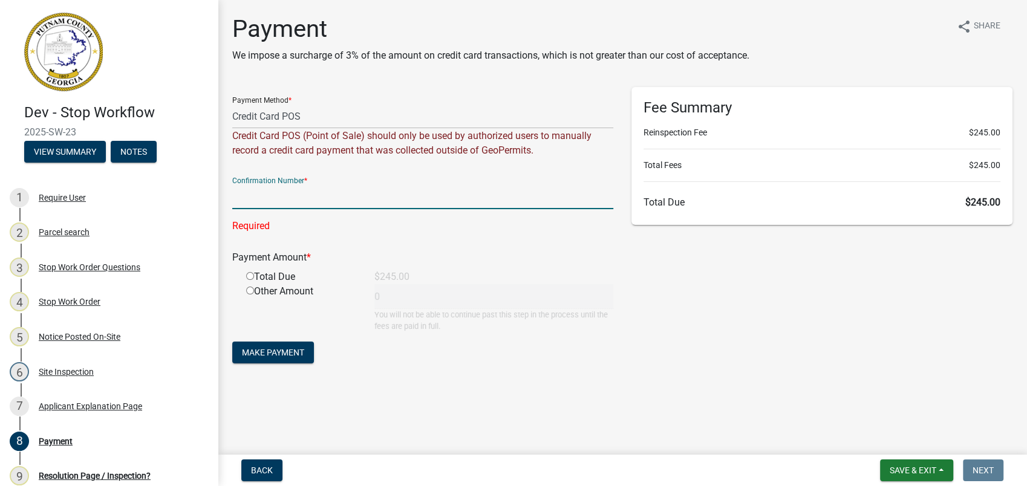
click at [242, 195] on input "text" at bounding box center [422, 197] width 381 height 25
type input "E"
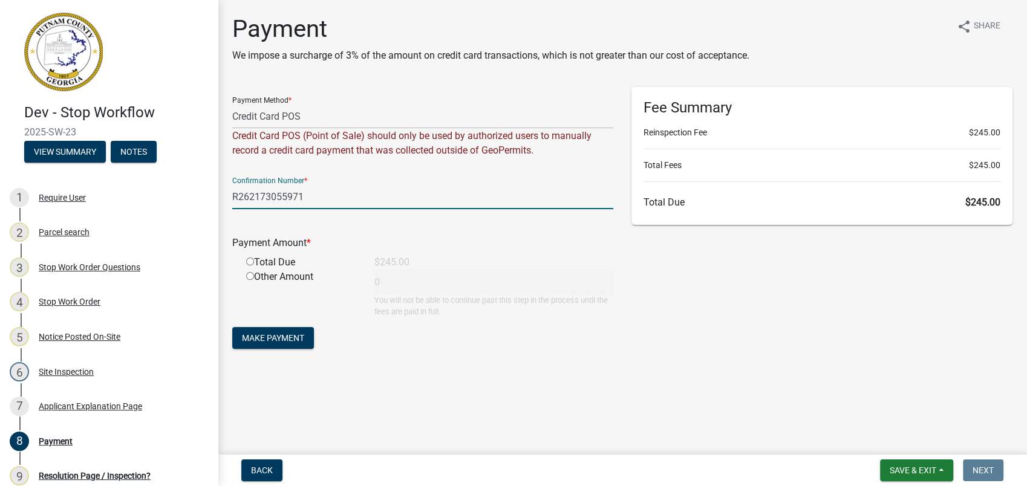
type input "R262173055971"
click at [246, 257] on div "Total Due" at bounding box center [301, 262] width 128 height 15
click at [249, 261] on input "radio" at bounding box center [250, 262] width 8 height 8
radio input "true"
type input "245"
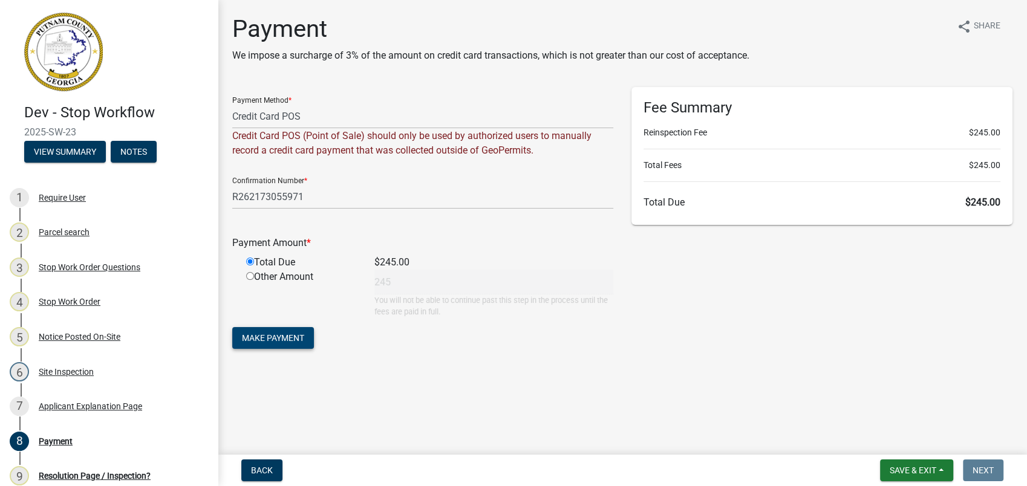
click at [268, 337] on span "Make Payment" at bounding box center [273, 338] width 62 height 10
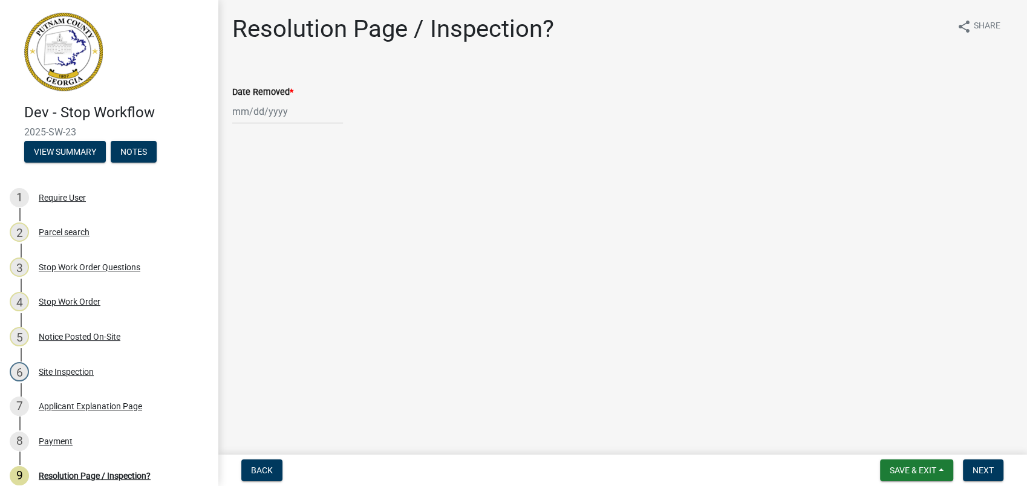
click at [579, 315] on main "Resolution Page / Inspection? share Share Date Removed *" at bounding box center [622, 225] width 809 height 450
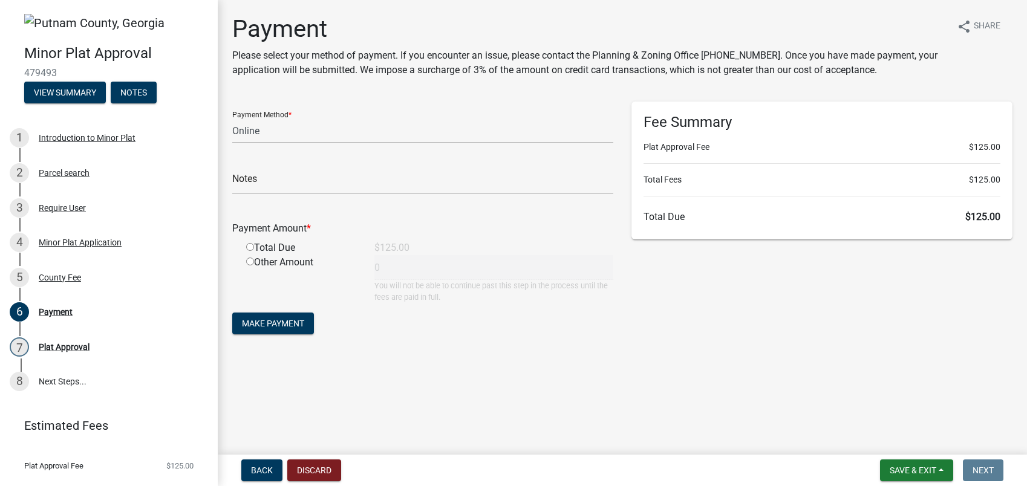
select select "3: 3"
click at [912, 471] on span "Save & Exit" at bounding box center [913, 471] width 47 height 10
click at [883, 438] on button "Save & Exit" at bounding box center [905, 439] width 97 height 29
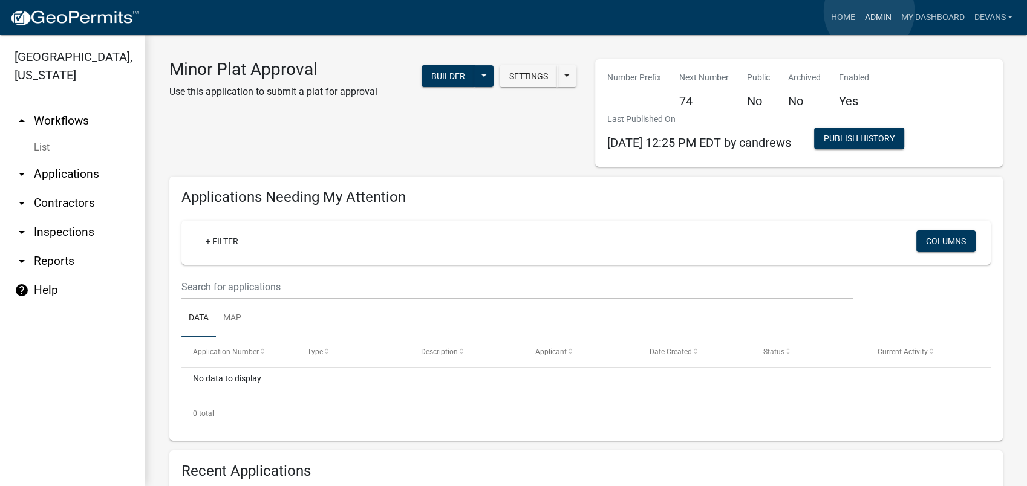
click at [869, 11] on link "Admin" at bounding box center [878, 17] width 36 height 23
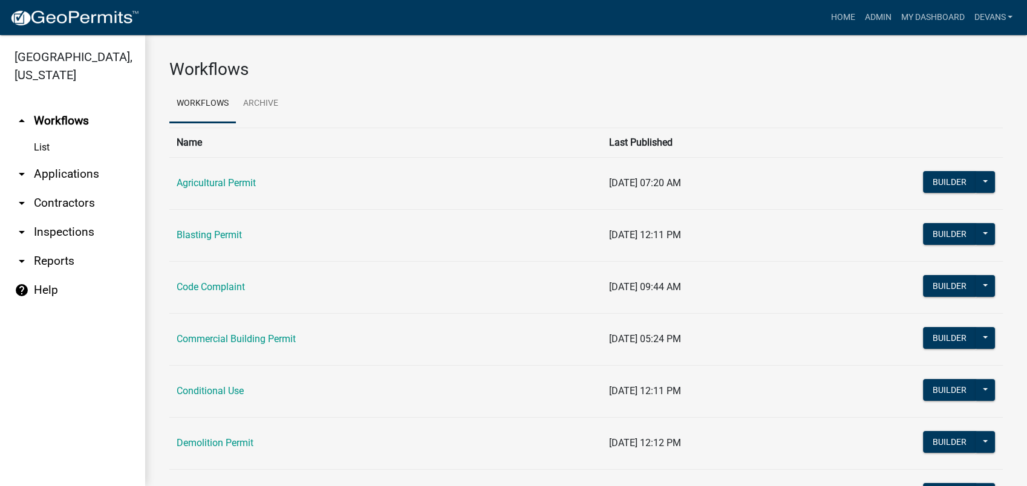
click at [54, 174] on link "arrow_drop_down Applications" at bounding box center [72, 174] width 145 height 29
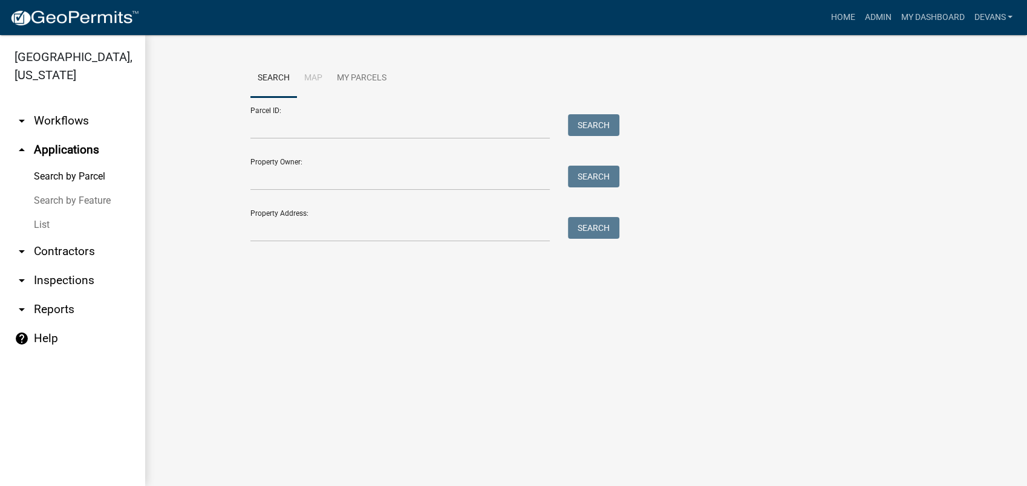
click at [40, 224] on link "List" at bounding box center [72, 225] width 145 height 24
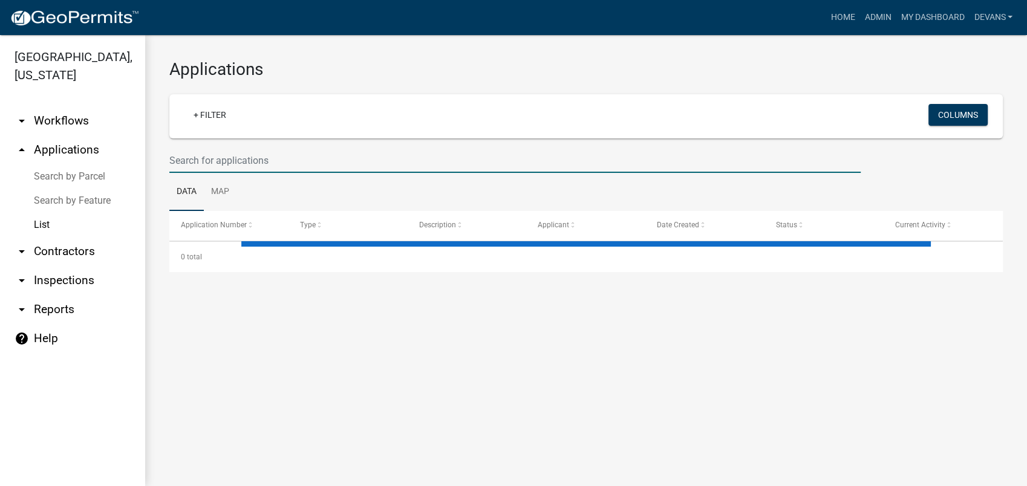
select select "1: 25"
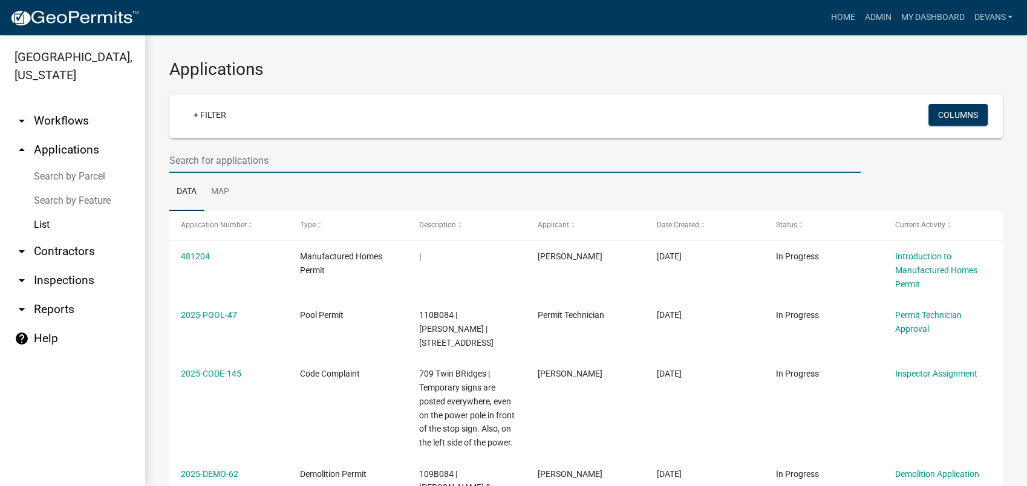
click at [247, 158] on input "text" at bounding box center [514, 160] width 691 height 25
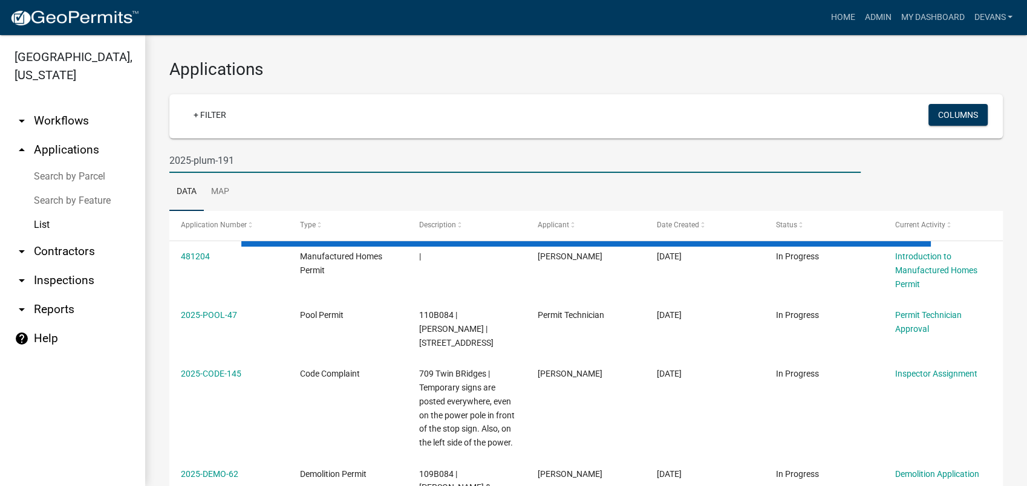
type input "2025-plum-191"
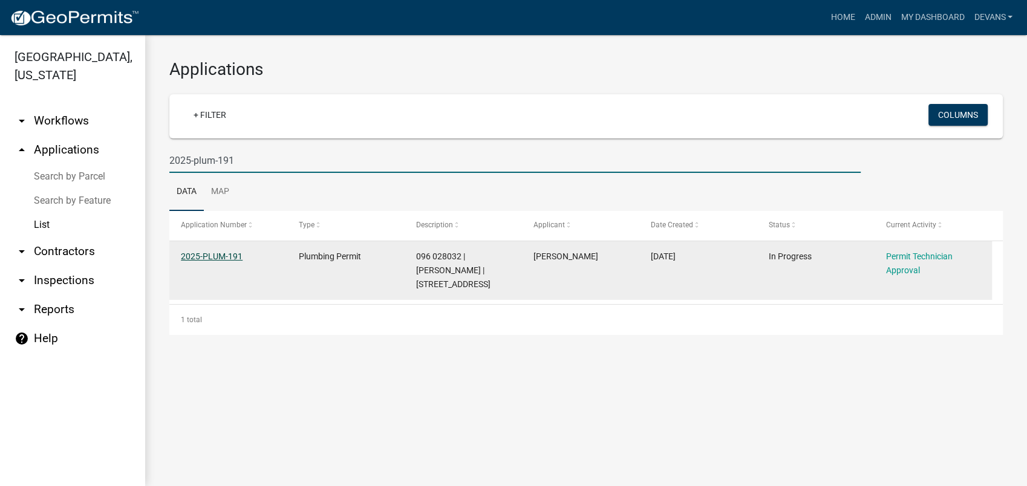
click at [203, 258] on link "2025-PLUM-191" at bounding box center [212, 257] width 62 height 10
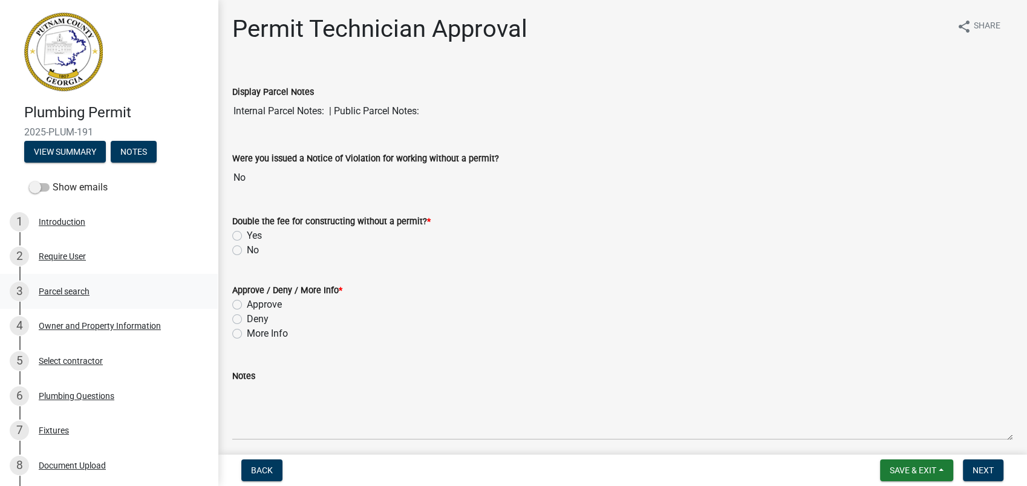
click at [51, 298] on div "3 Parcel search" at bounding box center [104, 291] width 189 height 19
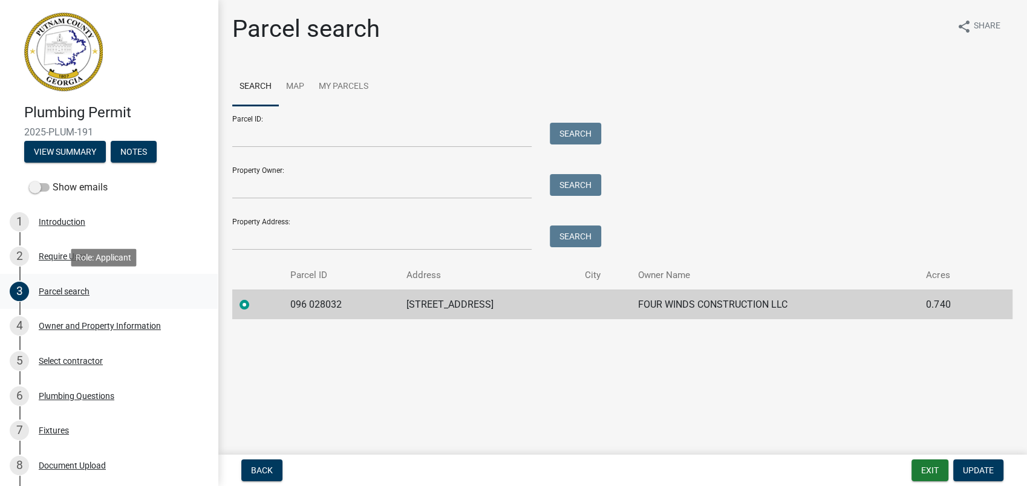
click at [68, 287] on div "Parcel search" at bounding box center [64, 291] width 51 height 8
click at [120, 324] on div "Owner and Property Information" at bounding box center [100, 326] width 122 height 8
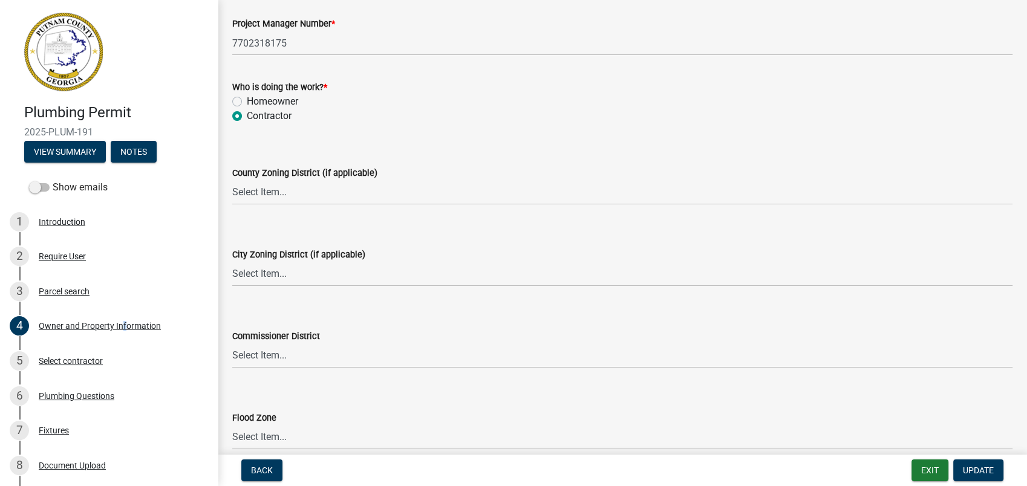
scroll to position [2083, 0]
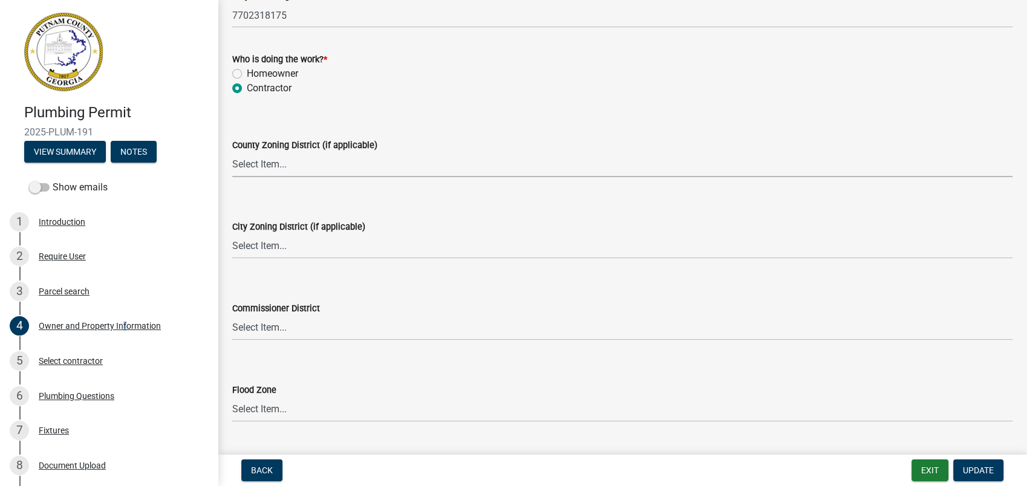
click at [253, 156] on select "Select Item... AG-1 R-1R R-1 R-2 MHP RM-1 RM-3 C-1 C-2 I-M PUD N/A" at bounding box center [622, 164] width 780 height 25
click at [232, 152] on select "Select Item... AG-1 R-1R R-1 R-2 MHP RM-1 RM-3 C-1 C-2 I-M PUD N/A" at bounding box center [622, 164] width 780 height 25
select select "34fe85c2-5f76-4343-b6bb-8ca387e0bed7"
click at [261, 251] on select "Select Item... A-1 A-2 R-1 R-2 R-3 R-4 MHP C-1 C-2 I-1 I-2 DB FH H-P N/A" at bounding box center [622, 246] width 780 height 25
click at [232, 234] on select "Select Item... A-1 A-2 R-1 R-2 R-3 R-4 MHP C-1 C-2 I-1 I-2 DB FH H-P N/A" at bounding box center [622, 246] width 780 height 25
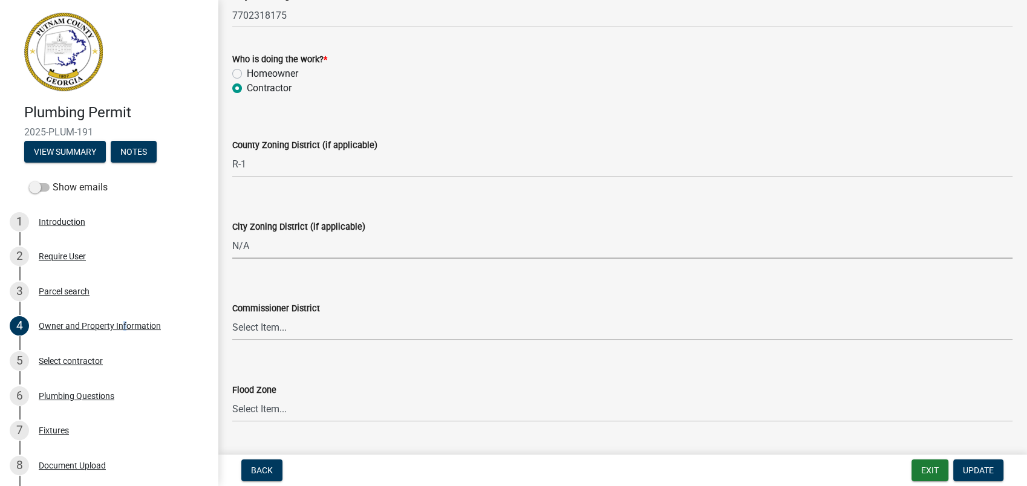
select select "83394b22-4a11-496c-8e5c-75ade2e72faf"
click at [961, 469] on button "Update" at bounding box center [978, 471] width 50 height 22
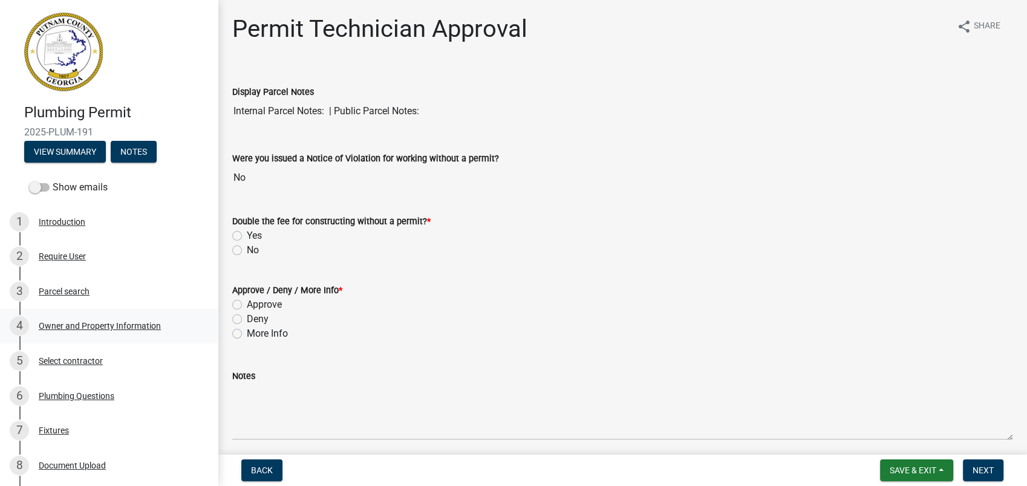
click at [105, 325] on div "Owner and Property Information" at bounding box center [100, 326] width 122 height 8
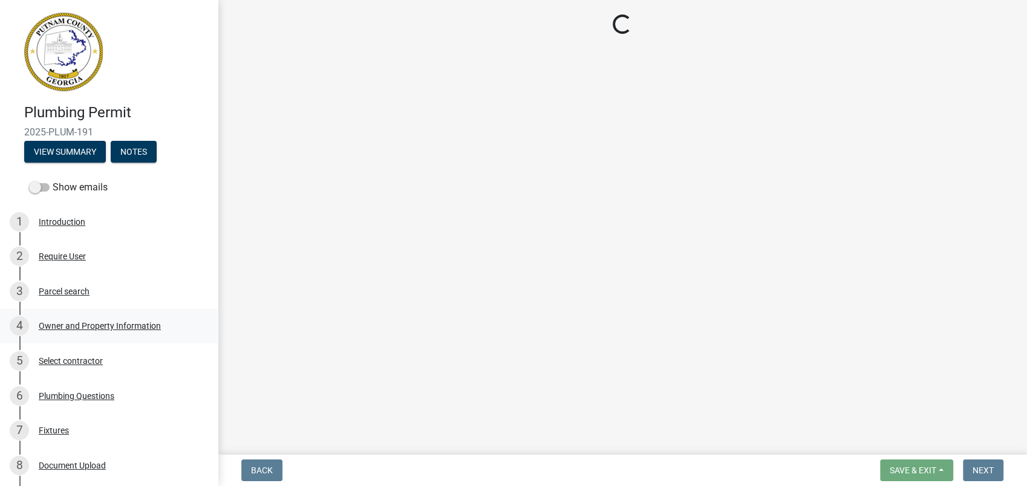
select select "34fe85c2-5f76-4343-b6bb-8ca387e0bed7"
select select "83394b22-4a11-496c-8e5c-75ade2e72faf"
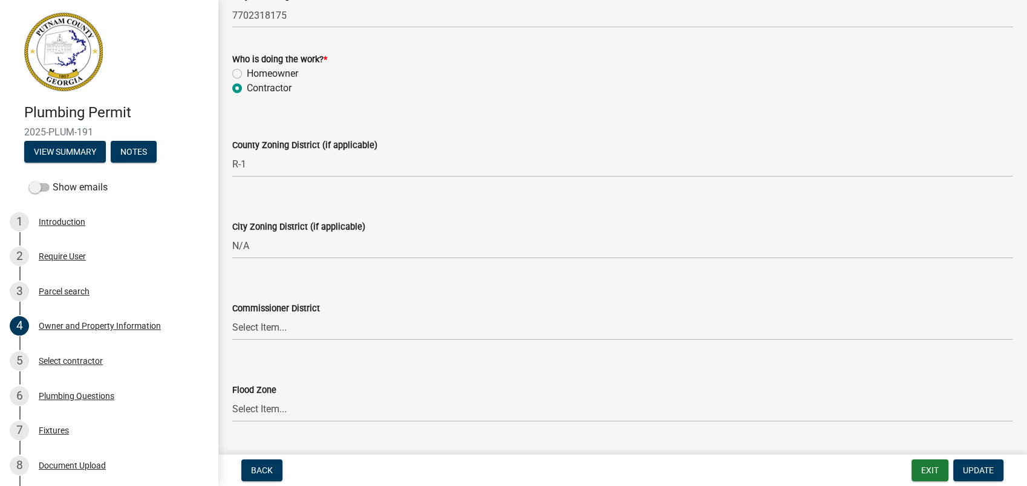
scroll to position [2113, 0]
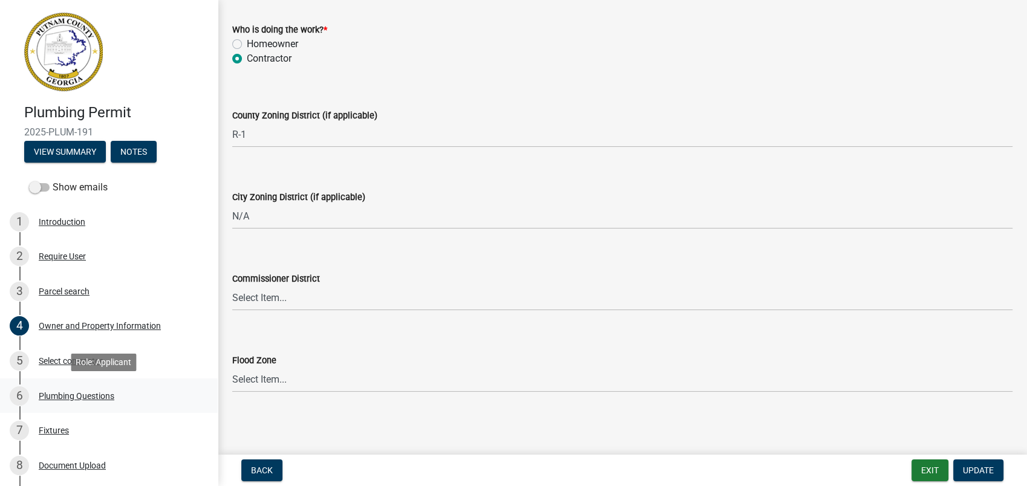
click at [68, 396] on div "Plumbing Questions" at bounding box center [77, 396] width 76 height 8
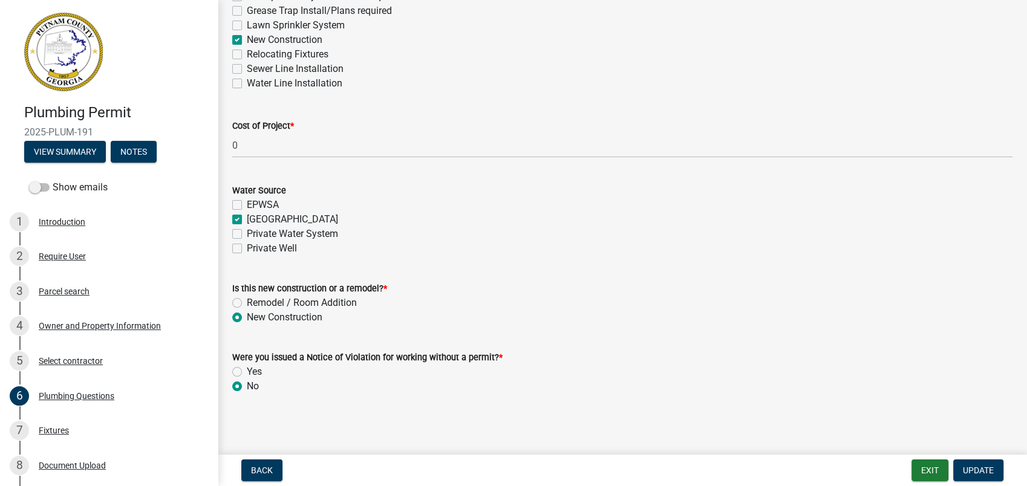
scroll to position [421, 0]
click at [56, 435] on div "Fixtures" at bounding box center [54, 430] width 30 height 8
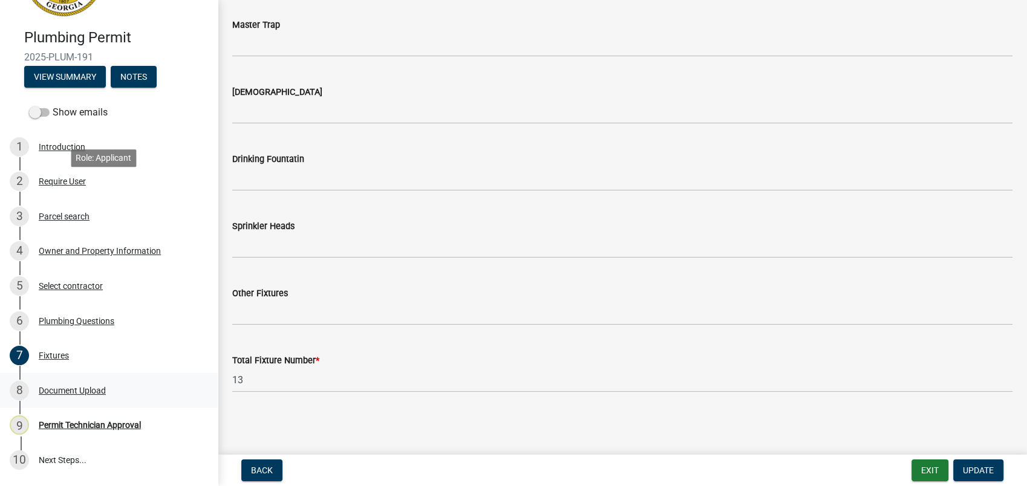
scroll to position [151, 0]
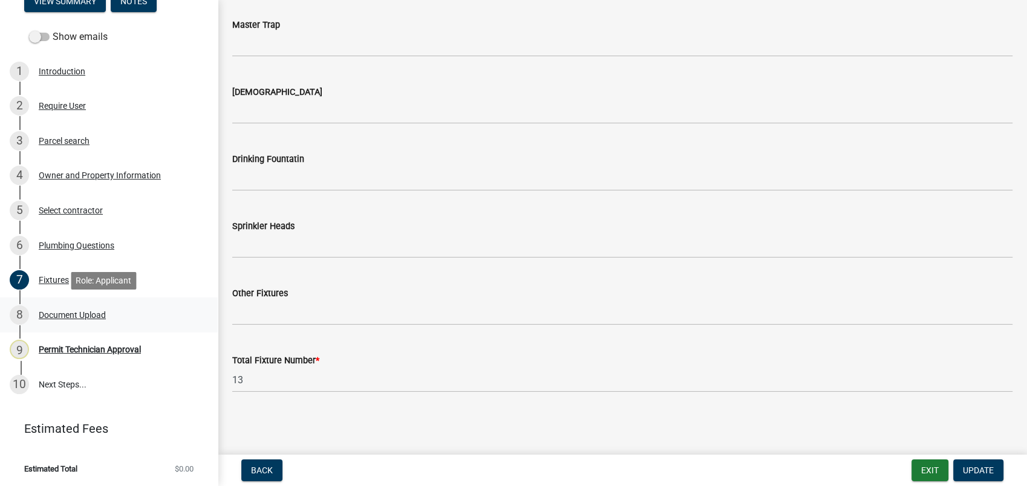
click at [60, 312] on div "Document Upload" at bounding box center [72, 315] width 67 height 8
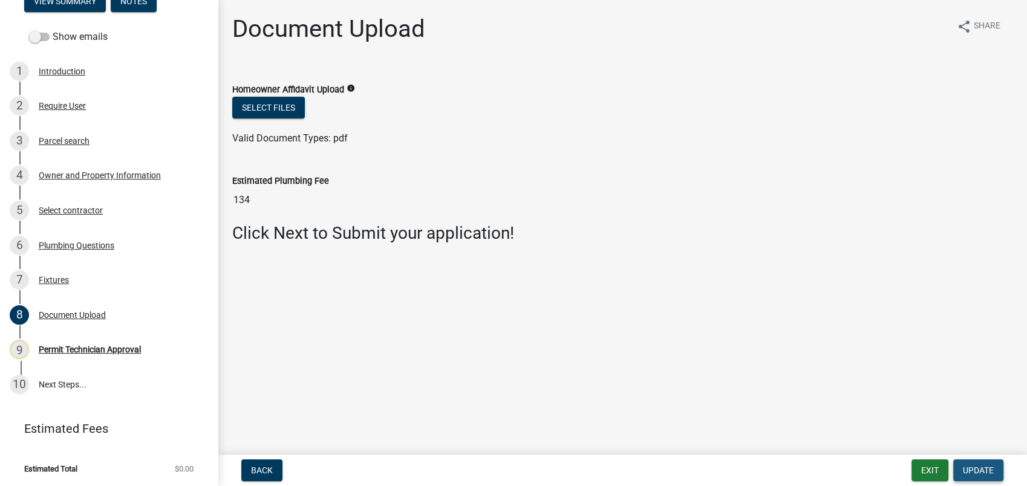
click at [990, 474] on span "Update" at bounding box center [978, 471] width 31 height 10
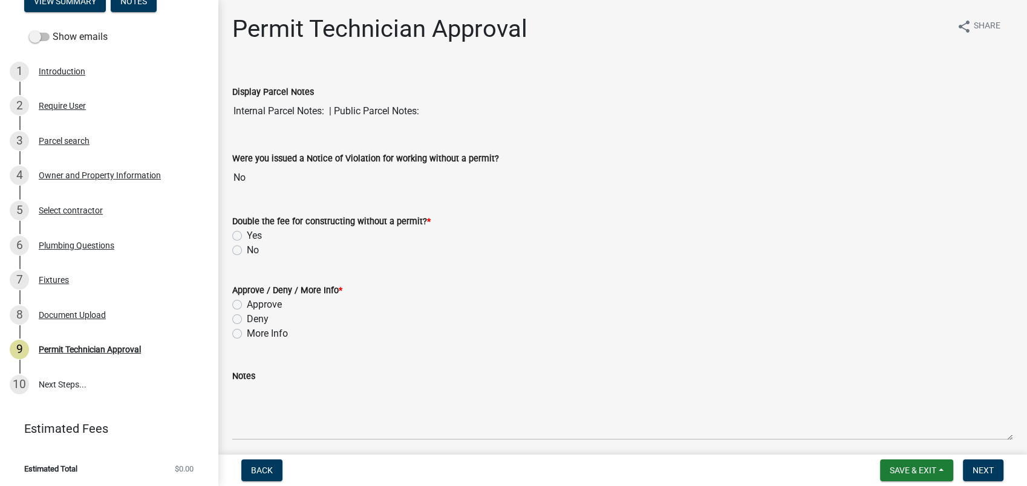
click at [247, 247] on label "No" at bounding box center [253, 250] width 12 height 15
click at [247, 247] on input "No" at bounding box center [251, 247] width 8 height 8
radio input "true"
click at [247, 305] on label "Approve" at bounding box center [264, 305] width 35 height 15
click at [247, 305] on input "Approve" at bounding box center [251, 302] width 8 height 8
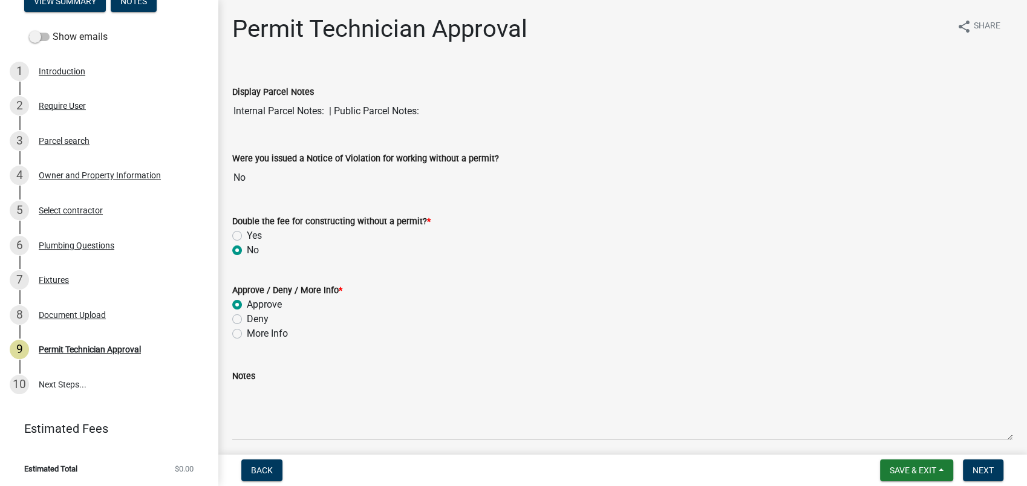
radio input "true"
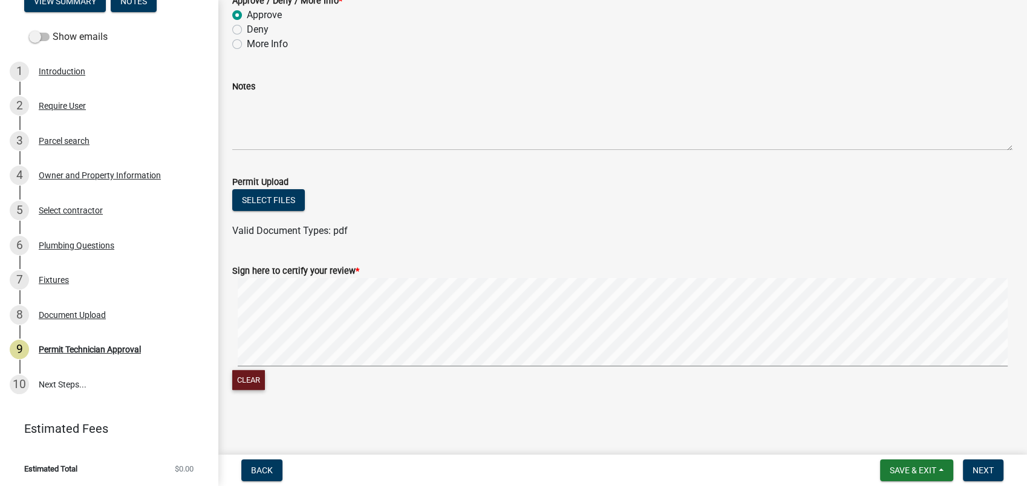
click at [247, 381] on button "Clear" at bounding box center [248, 380] width 33 height 20
click at [981, 475] on span "Next" at bounding box center [983, 471] width 21 height 10
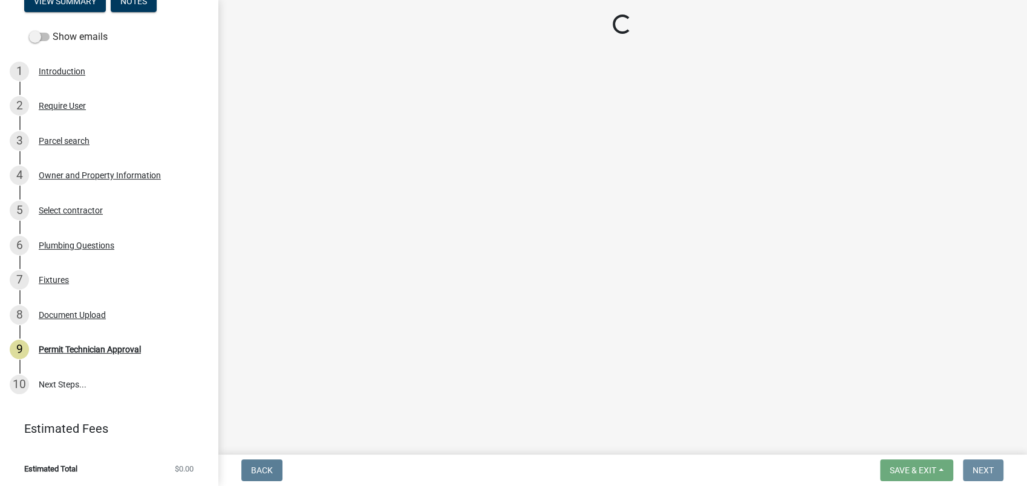
scroll to position [0, 0]
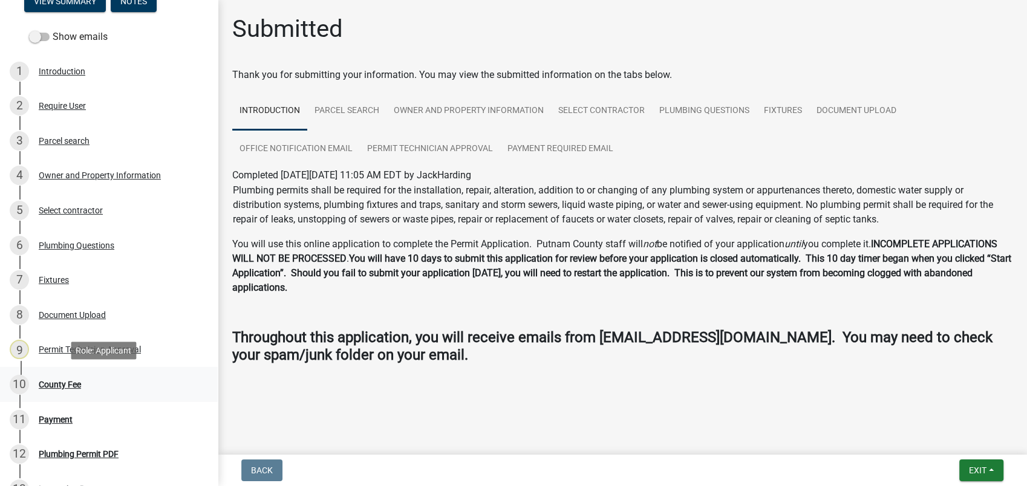
click at [50, 385] on div "County Fee" at bounding box center [60, 385] width 42 height 8
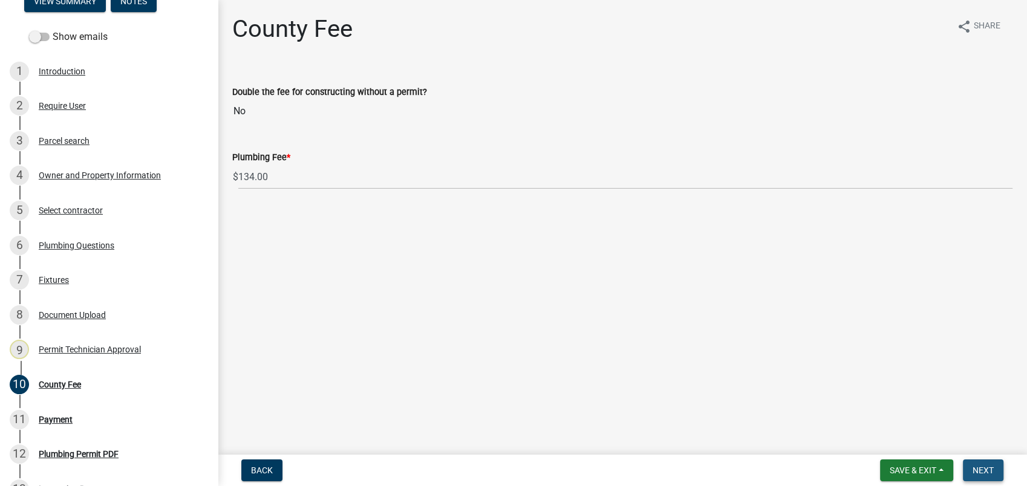
click at [982, 465] on button "Next" at bounding box center [983, 471] width 41 height 22
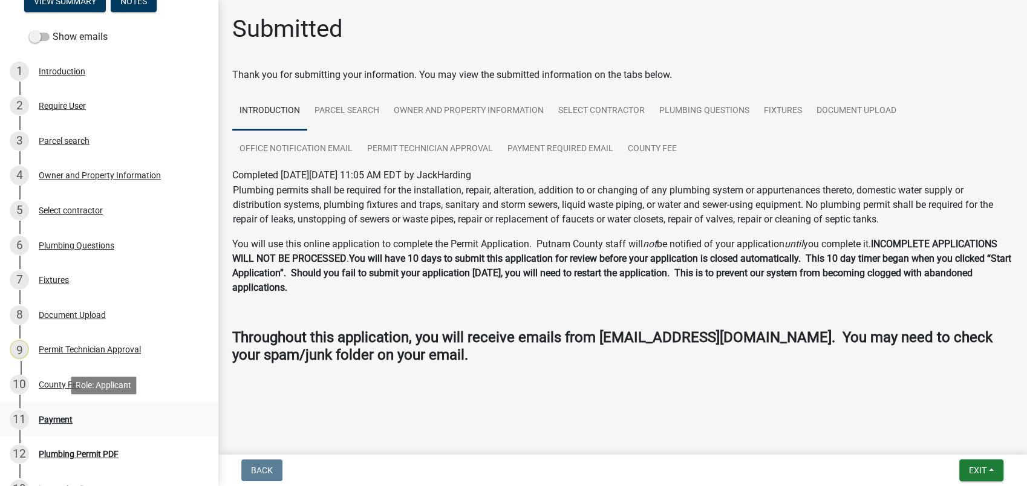
click at [54, 407] on link "11 Payment" at bounding box center [109, 419] width 218 height 35
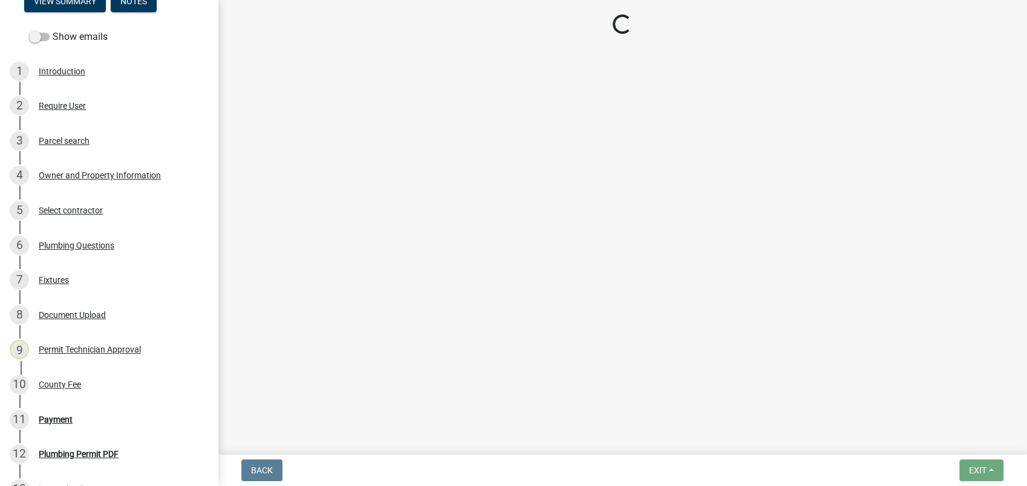
select select "3: 3"
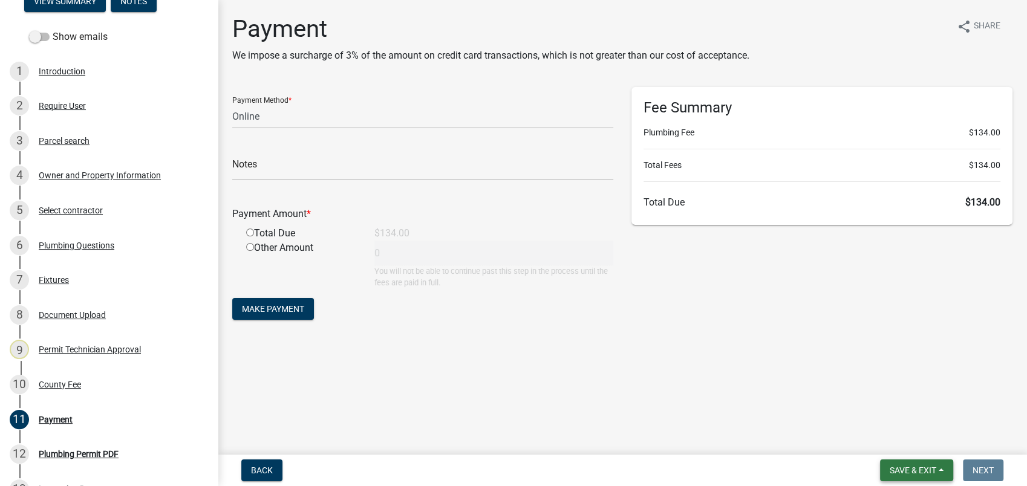
click at [900, 467] on span "Save & Exit" at bounding box center [913, 471] width 47 height 10
click at [906, 441] on button "Save & Exit" at bounding box center [905, 439] width 97 height 29
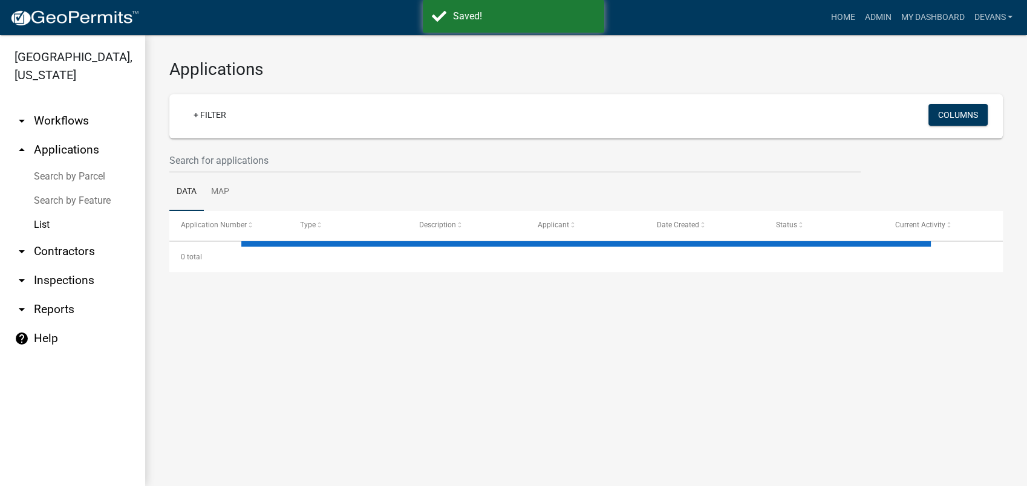
select select "1: 25"
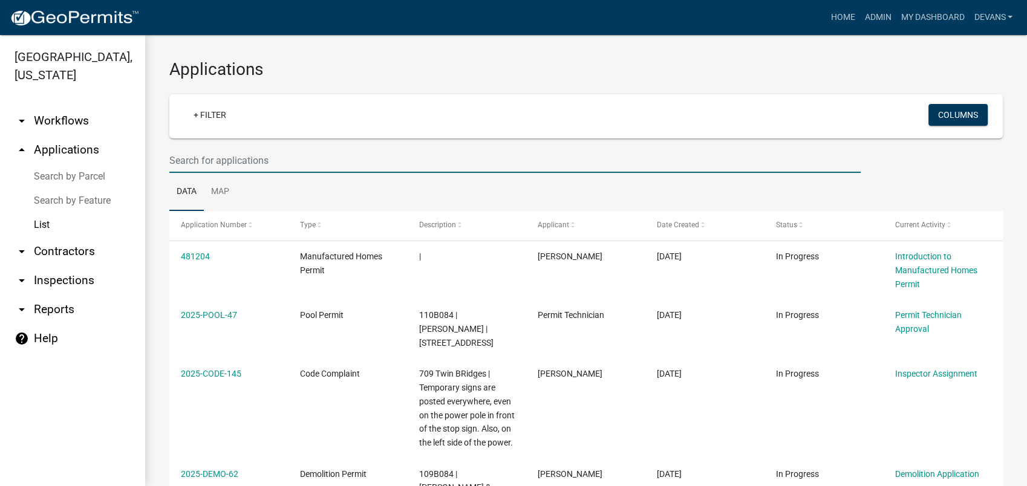
click at [268, 159] on input "text" at bounding box center [514, 160] width 691 height 25
click at [217, 155] on input "text" at bounding box center [514, 160] width 691 height 25
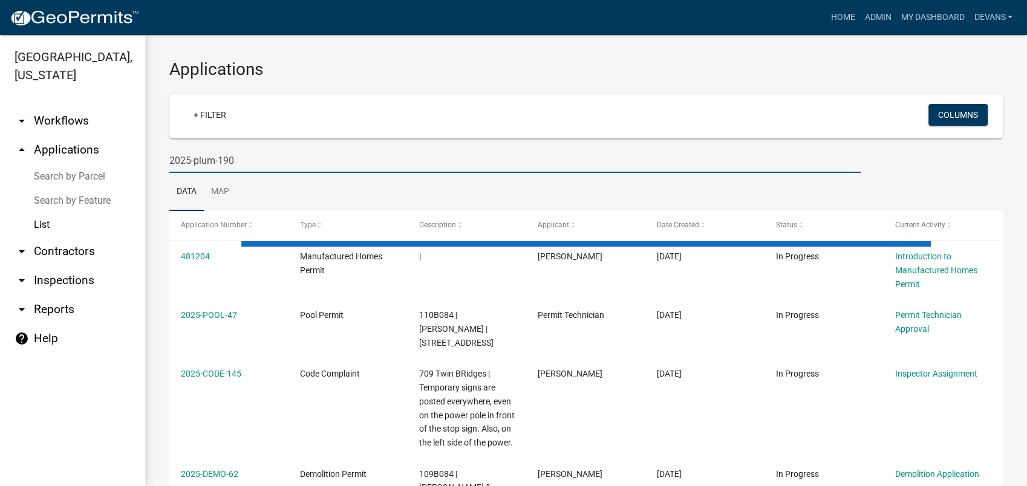
type input "2025-plum-190"
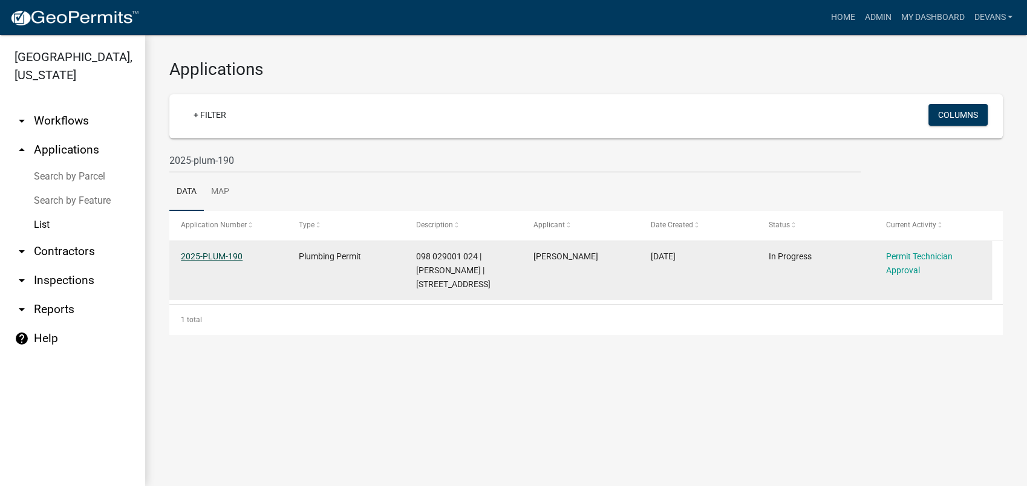
click at [200, 255] on link "2025-PLUM-190" at bounding box center [212, 257] width 62 height 10
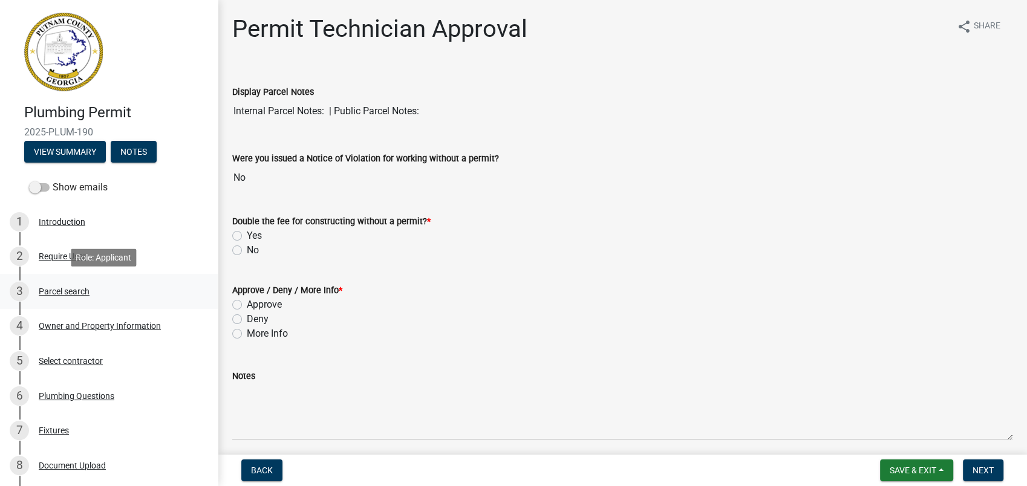
click at [49, 296] on div "3 Parcel search" at bounding box center [104, 291] width 189 height 19
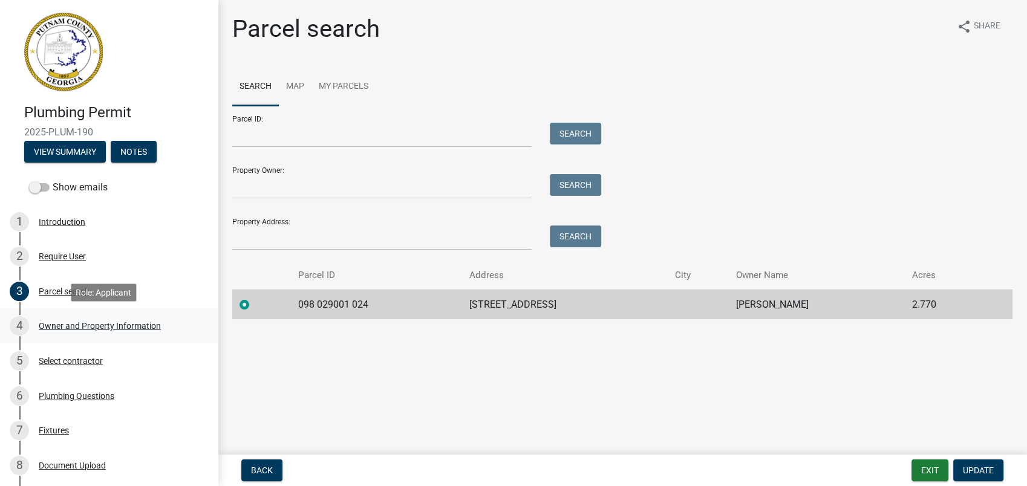
click at [63, 330] on div "Owner and Property Information" at bounding box center [100, 326] width 122 height 8
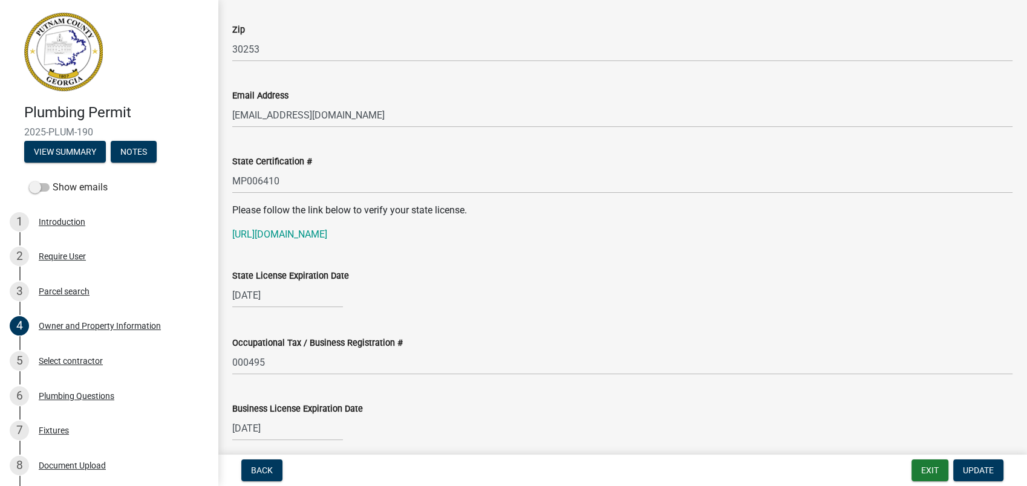
scroll to position [1546, 0]
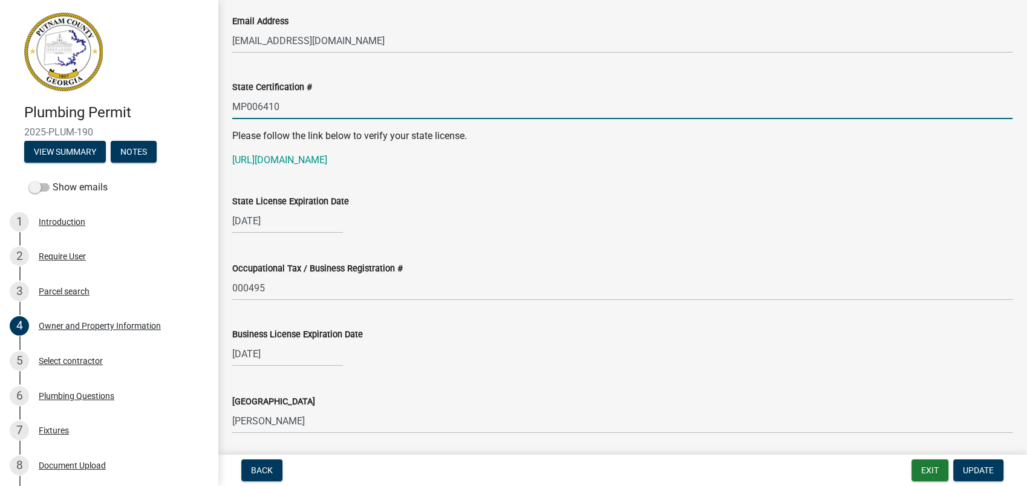
drag, startPoint x: 292, startPoint y: 111, endPoint x: 218, endPoint y: 106, distance: 73.3
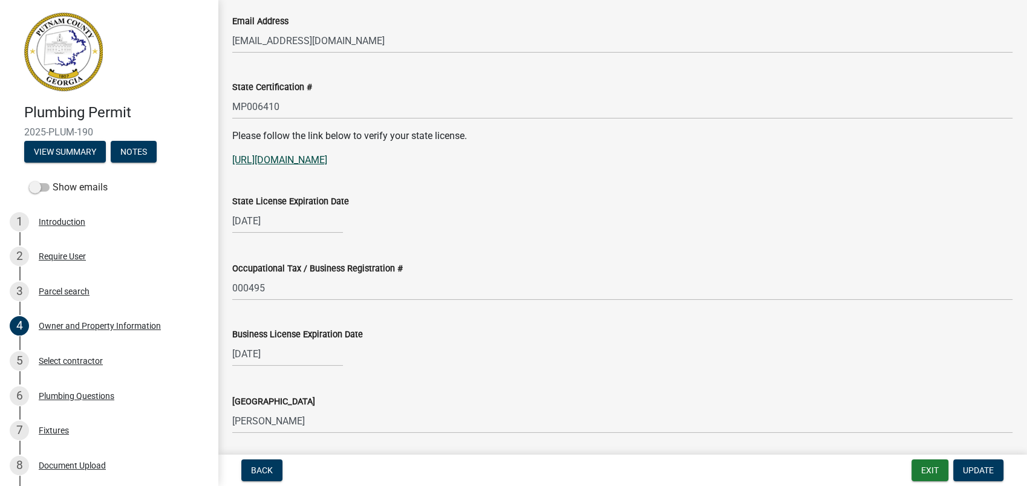
click at [327, 159] on link "https://goals.sos.ga.gov/GASOSOneStop/s/licensee-search" at bounding box center [279, 159] width 95 height 11
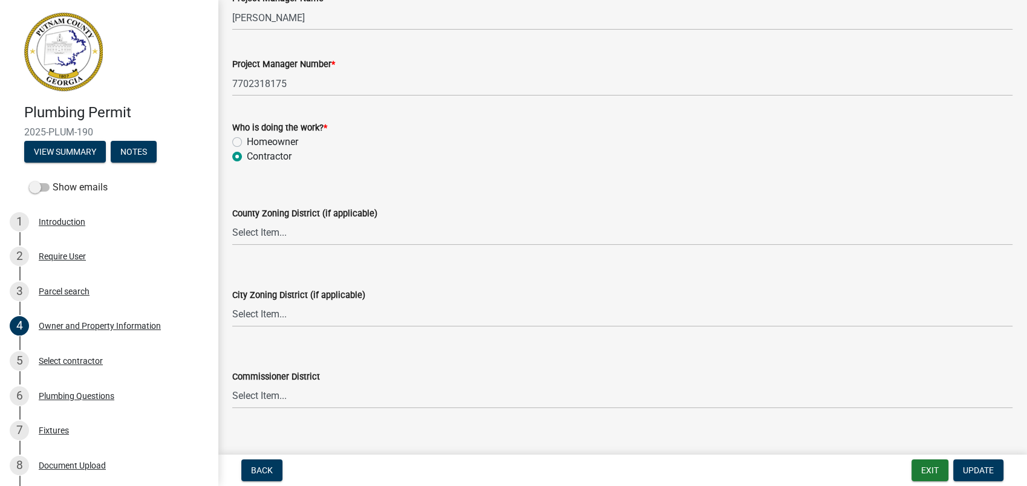
scroll to position [2016, 0]
click at [257, 237] on select "Select Item... AG-1 R-1R R-1 R-2 MHP RM-1 RM-3 C-1 C-2 I-M PUD N/A" at bounding box center [622, 232] width 780 height 25
click at [232, 220] on select "Select Item... AG-1 R-1R R-1 R-2 MHP RM-1 RM-3 C-1 C-2 I-M PUD N/A" at bounding box center [622, 232] width 780 height 25
select select "a6b90f04-145f-43dc-a4e6-6d5ec8e28ec9"
click at [261, 300] on div "City Zoning District (if applicable)" at bounding box center [622, 294] width 780 height 15
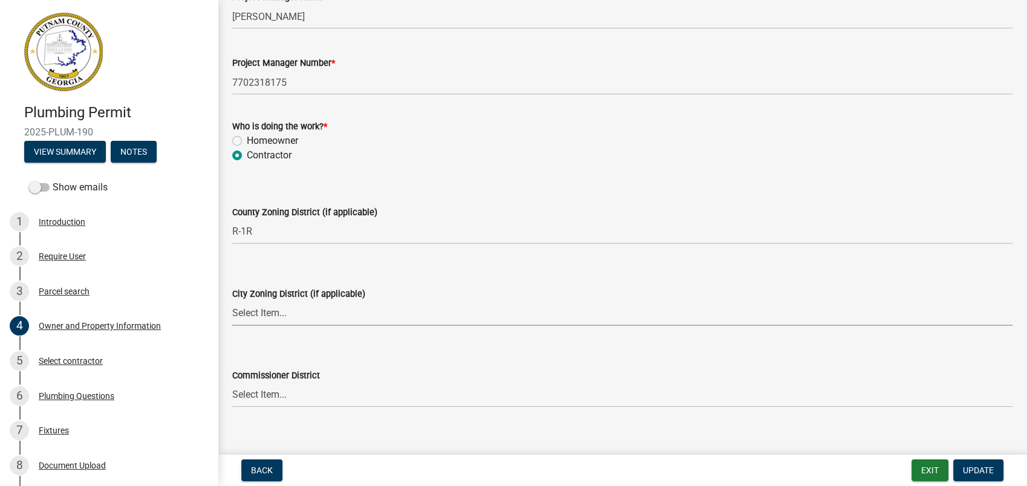
click at [262, 316] on select "Select Item... A-1 A-2 R-1 R-2 R-3 R-4 MHP C-1 C-2 I-1 I-2 DB FH H-P N/A" at bounding box center [622, 313] width 780 height 25
click at [232, 301] on select "Select Item... A-1 A-2 R-1 R-2 R-3 R-4 MHP C-1 C-2 I-1 I-2 DB FH H-P N/A" at bounding box center [622, 313] width 780 height 25
select select "83394b22-4a11-496c-8e5c-75ade2e72faf"
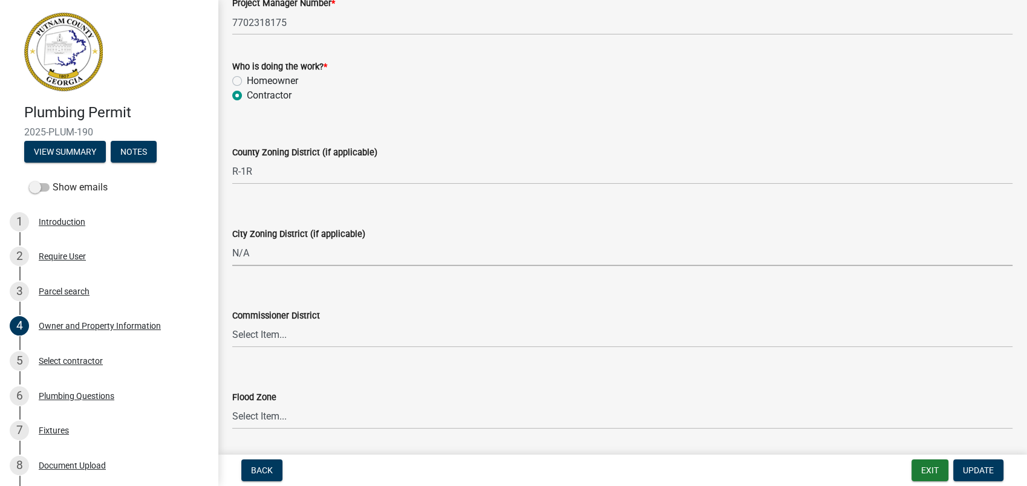
scroll to position [2113, 0]
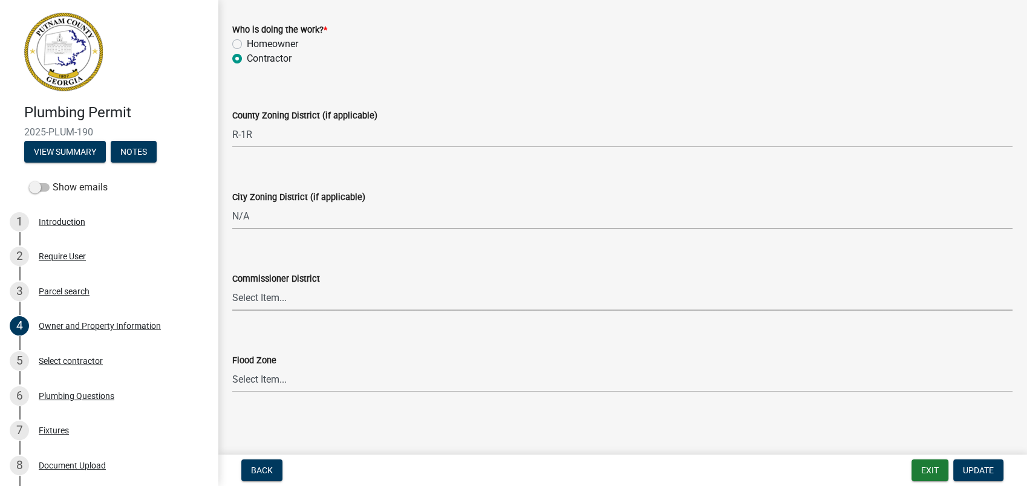
click at [241, 294] on select "Select Item... District 1 District 2 District 3 District 4" at bounding box center [622, 298] width 780 height 25
click at [232, 286] on select "Select Item... District 1 District 2 District 3 District 4" at bounding box center [622, 298] width 780 height 25
select select "ece5c1a9-df30-4702-9587-5deee23533b7"
click at [982, 474] on span "Update" at bounding box center [978, 471] width 31 height 10
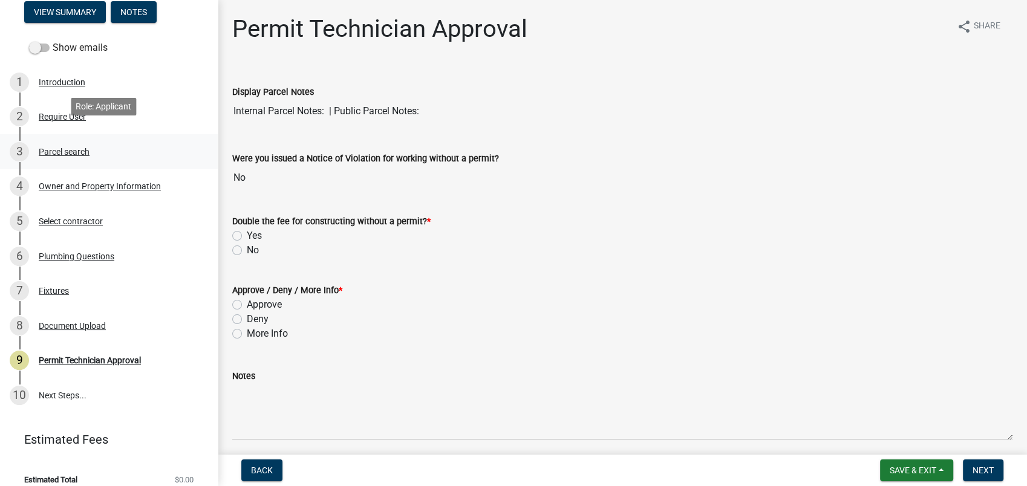
scroll to position [151, 0]
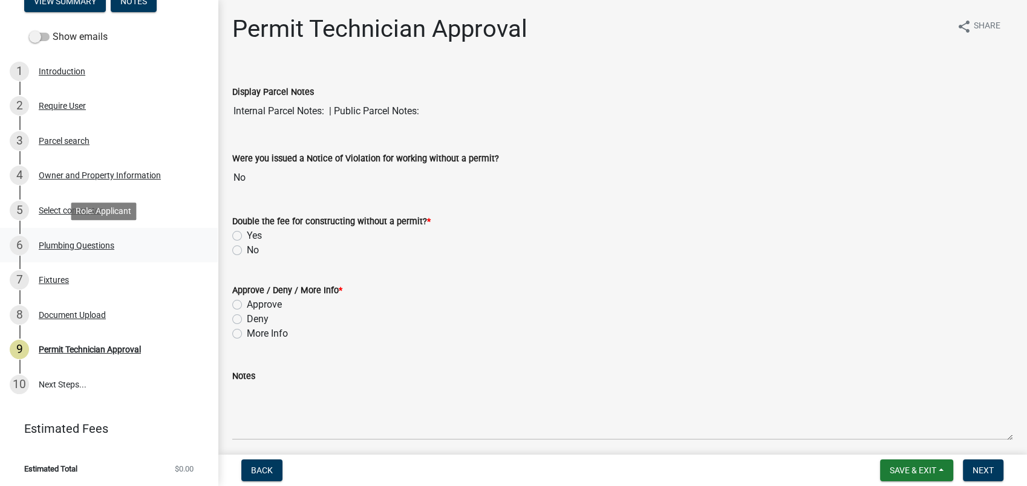
click at [58, 241] on div "Plumbing Questions" at bounding box center [77, 245] width 76 height 8
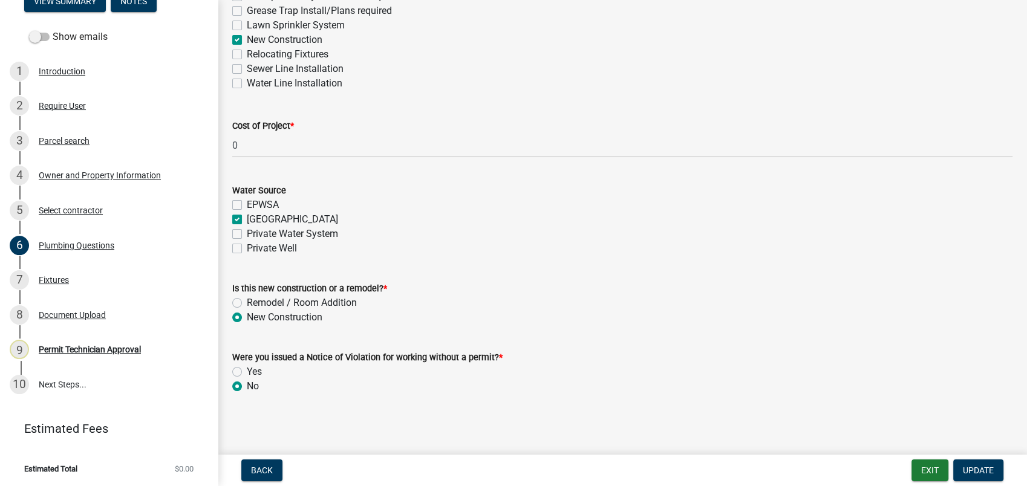
scroll to position [421, 0]
click at [47, 276] on div "Fixtures" at bounding box center [54, 280] width 30 height 8
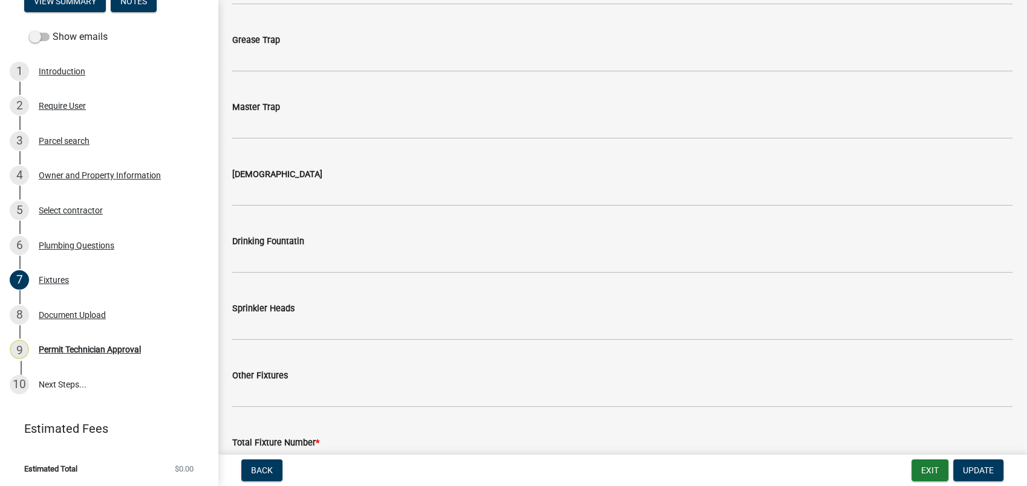
scroll to position [1306, 0]
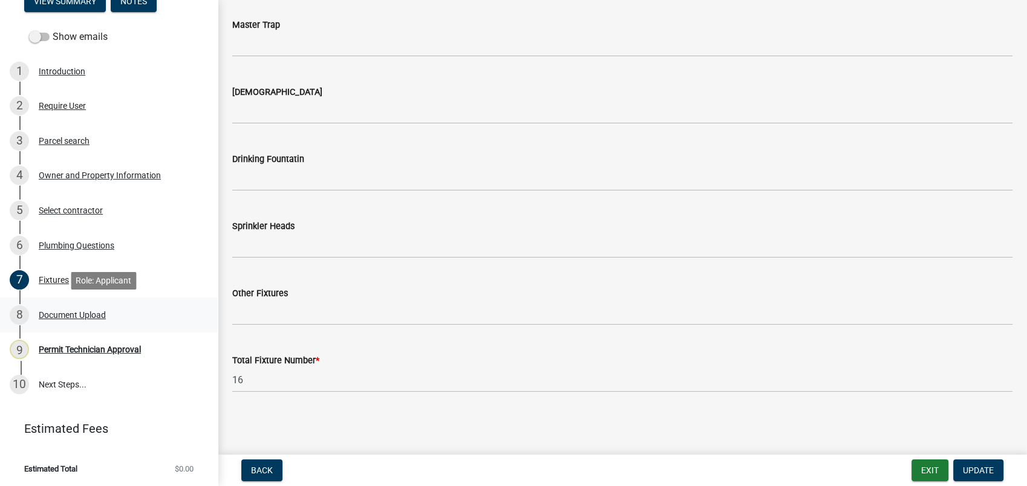
click at [109, 312] on div "8 Document Upload" at bounding box center [104, 315] width 189 height 19
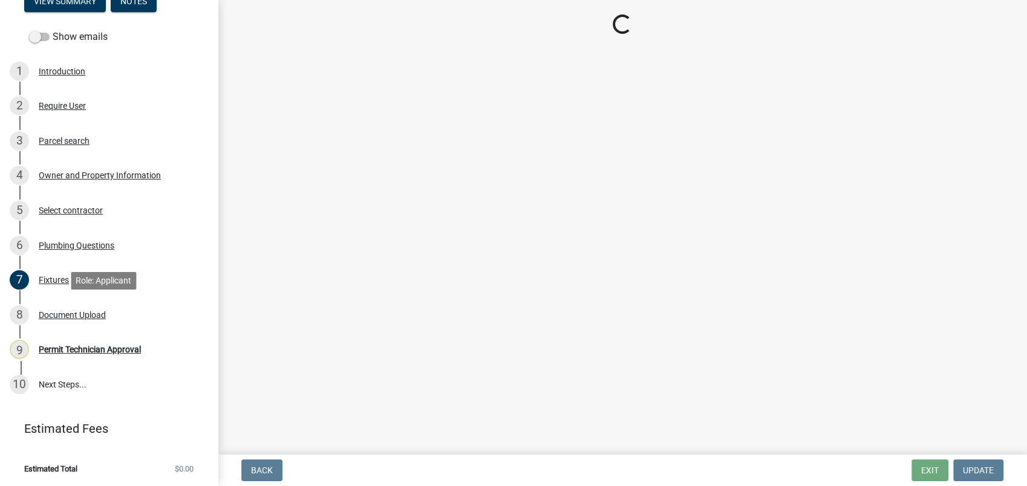
scroll to position [0, 0]
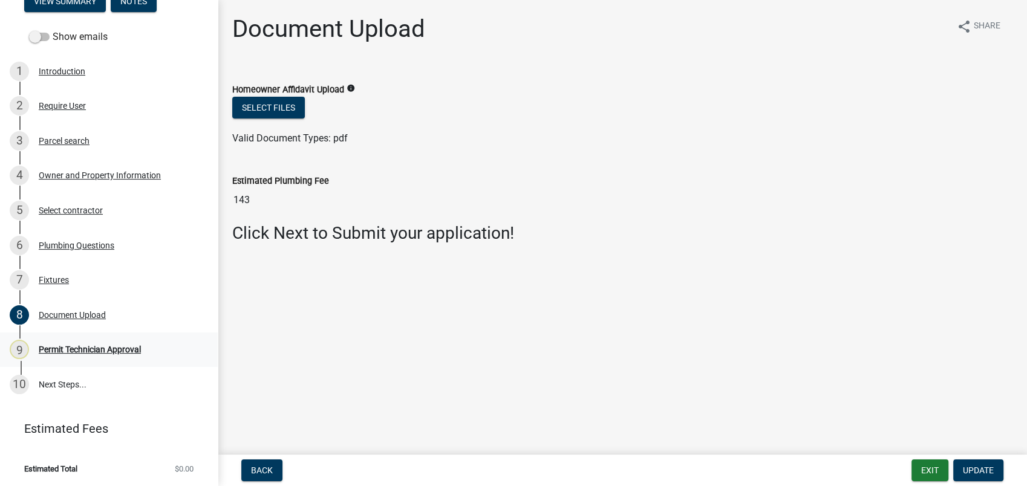
click at [105, 345] on div "Permit Technician Approval" at bounding box center [90, 349] width 102 height 8
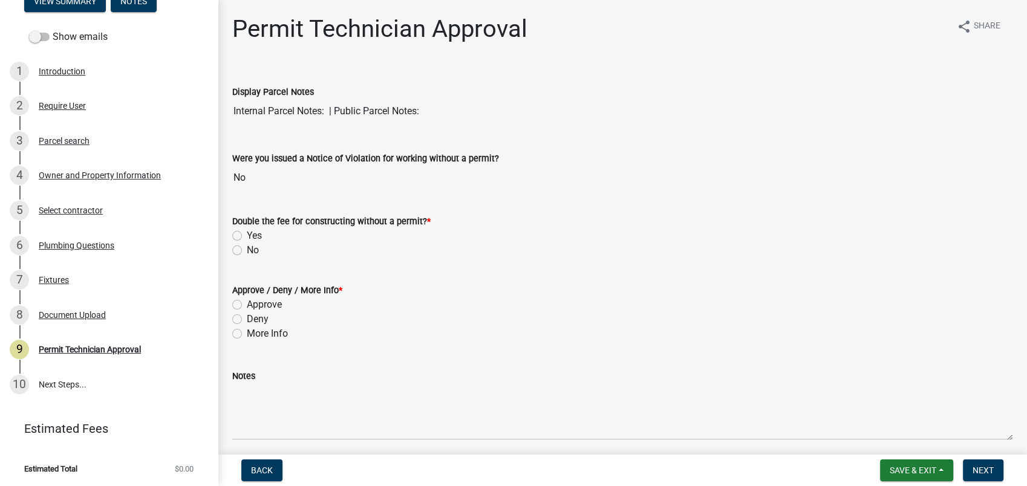
click at [247, 251] on label "No" at bounding box center [253, 250] width 12 height 15
click at [247, 251] on input "No" at bounding box center [251, 247] width 8 height 8
radio input "true"
click at [247, 306] on label "Approve" at bounding box center [264, 305] width 35 height 15
click at [247, 306] on input "Approve" at bounding box center [251, 302] width 8 height 8
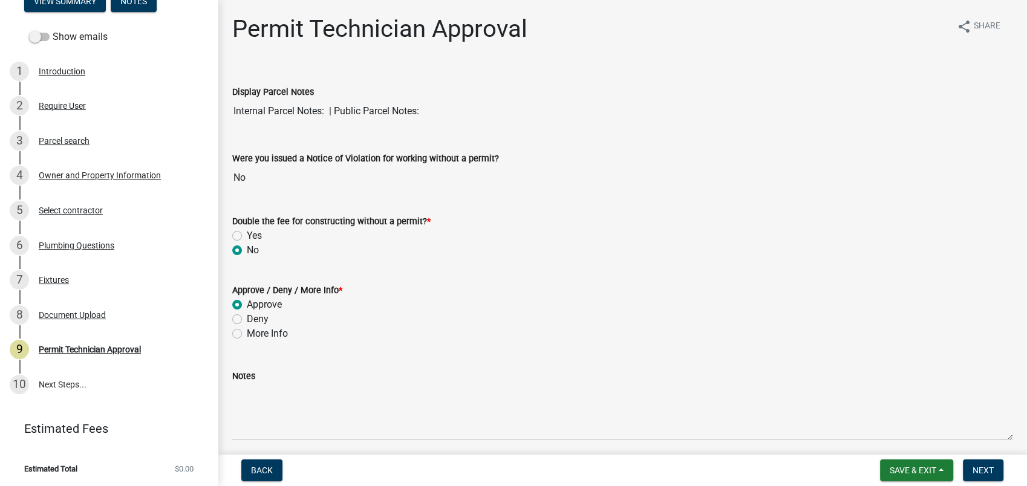
radio input "true"
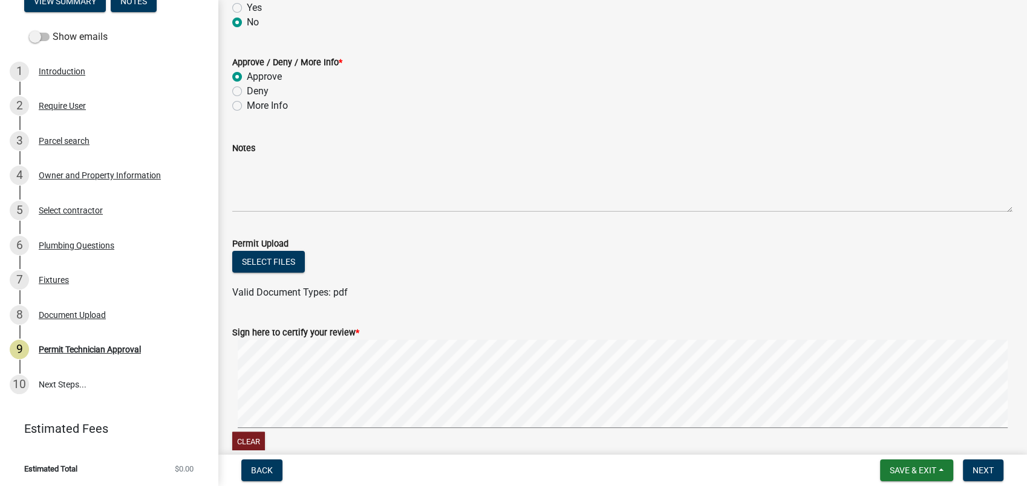
scroll to position [290, 0]
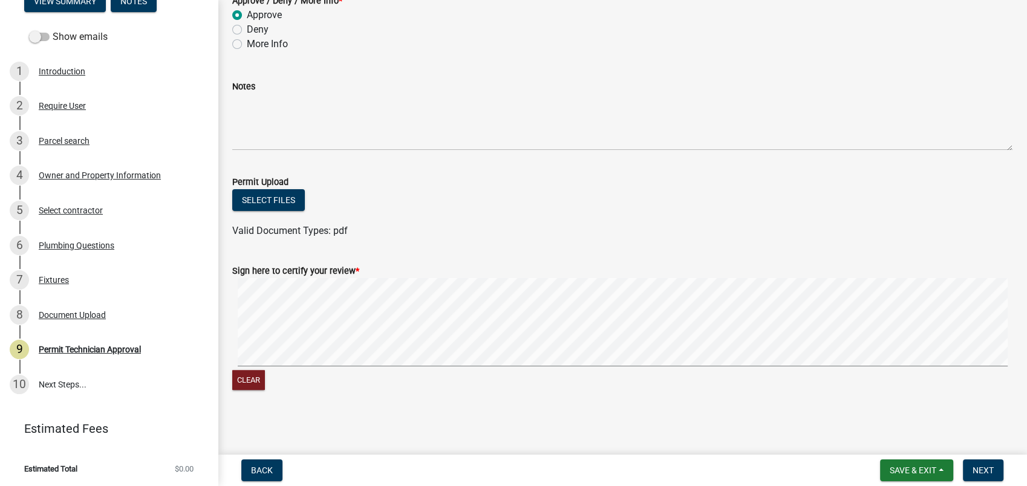
click at [861, 486] on html "Internet Explorer does NOT work with GeoPermits. Get a new browser for more sec…" at bounding box center [513, 243] width 1027 height 486
click at [971, 479] on button "Next" at bounding box center [983, 471] width 41 height 22
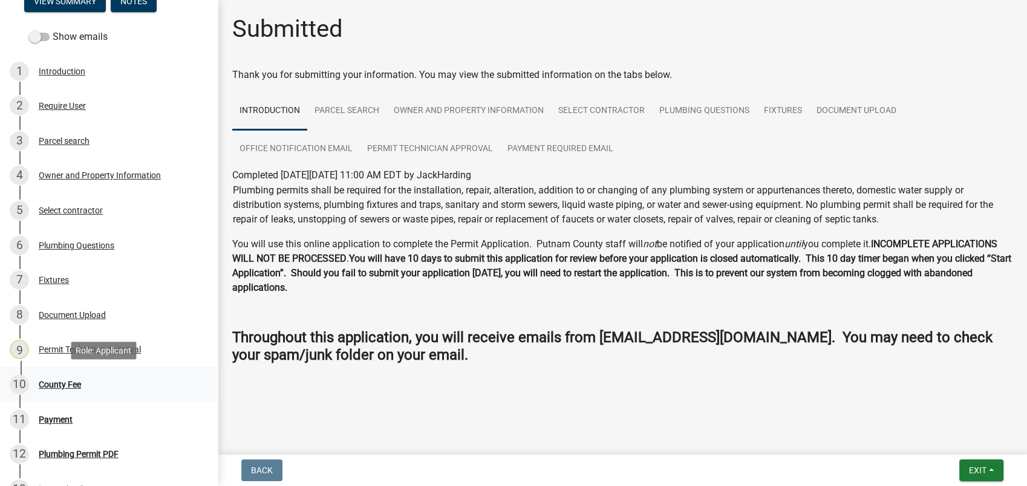
click at [60, 384] on div "County Fee" at bounding box center [60, 385] width 42 height 8
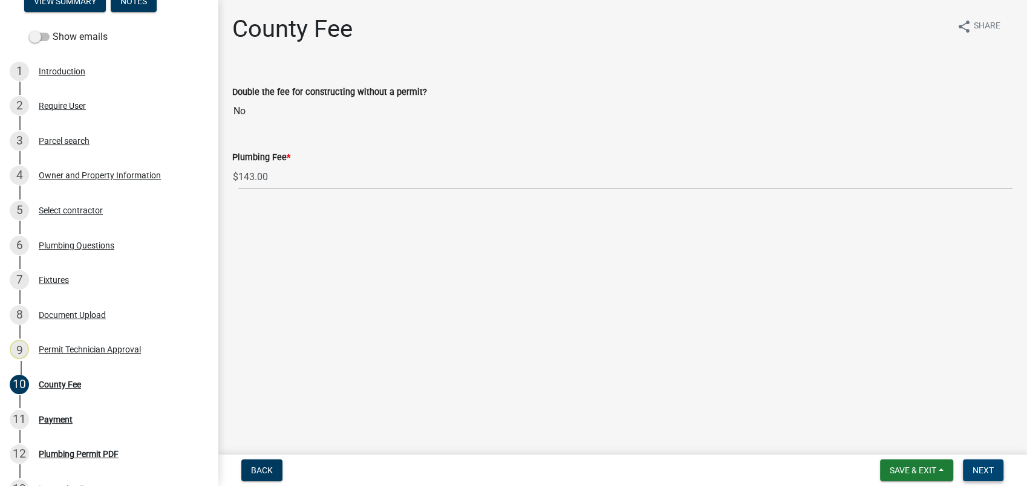
click at [982, 470] on span "Next" at bounding box center [983, 471] width 21 height 10
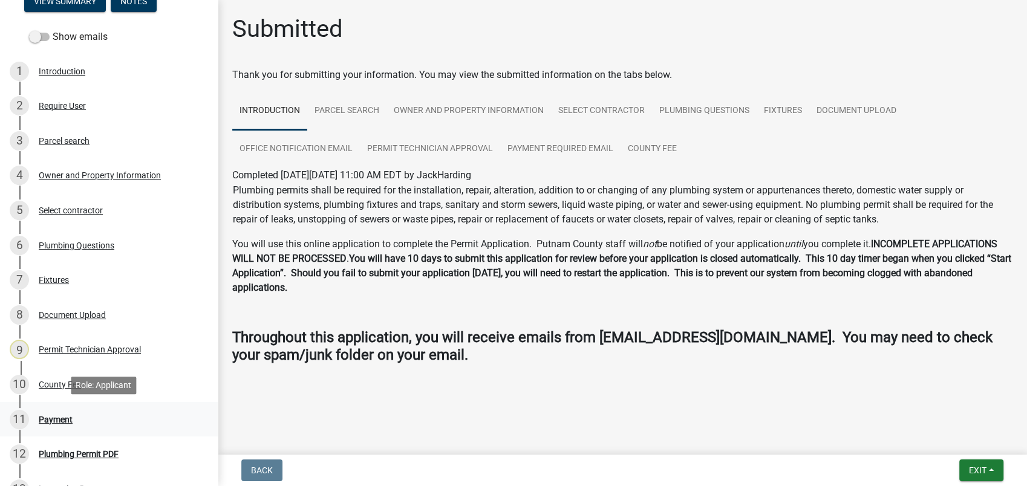
click at [55, 416] on div "Payment" at bounding box center [56, 420] width 34 height 8
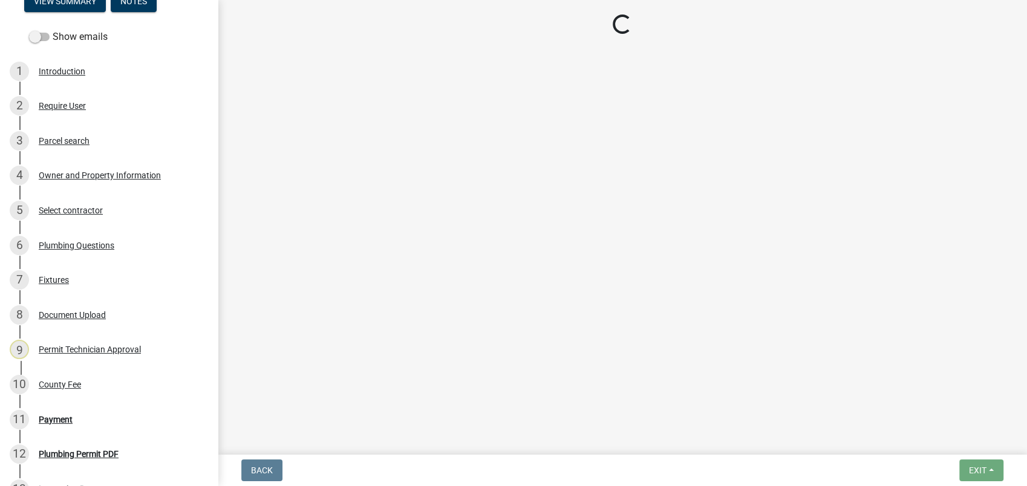
select select "3: 3"
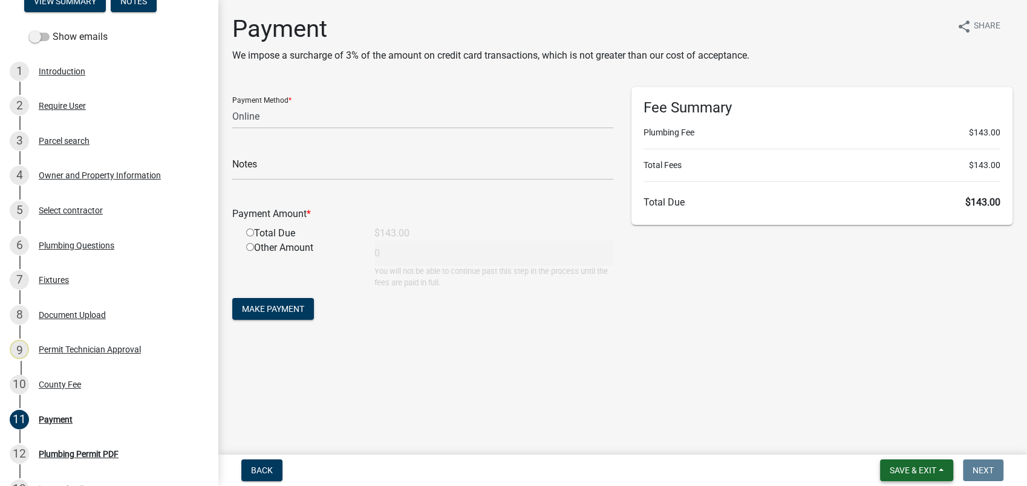
click at [905, 466] on span "Save & Exit" at bounding box center [913, 471] width 47 height 10
click at [889, 440] on button "Save & Exit" at bounding box center [905, 439] width 97 height 29
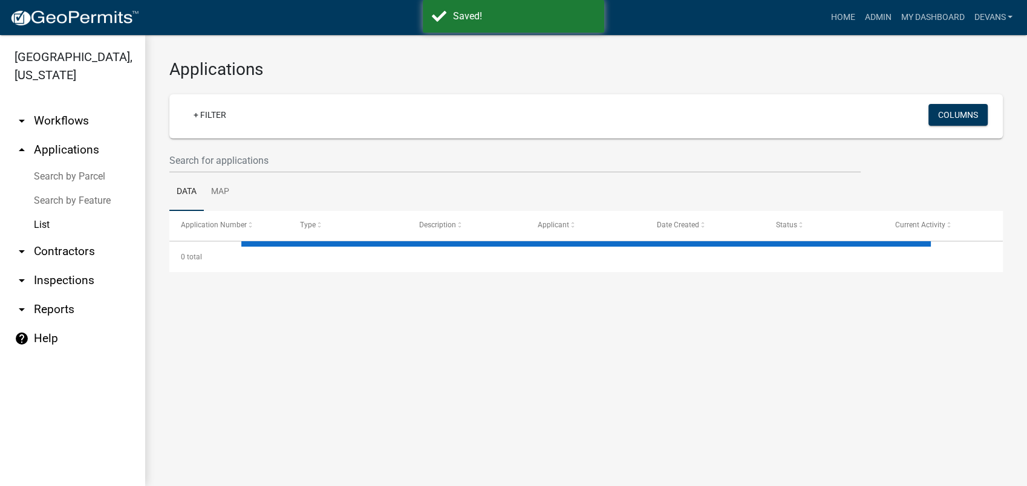
select select "1: 25"
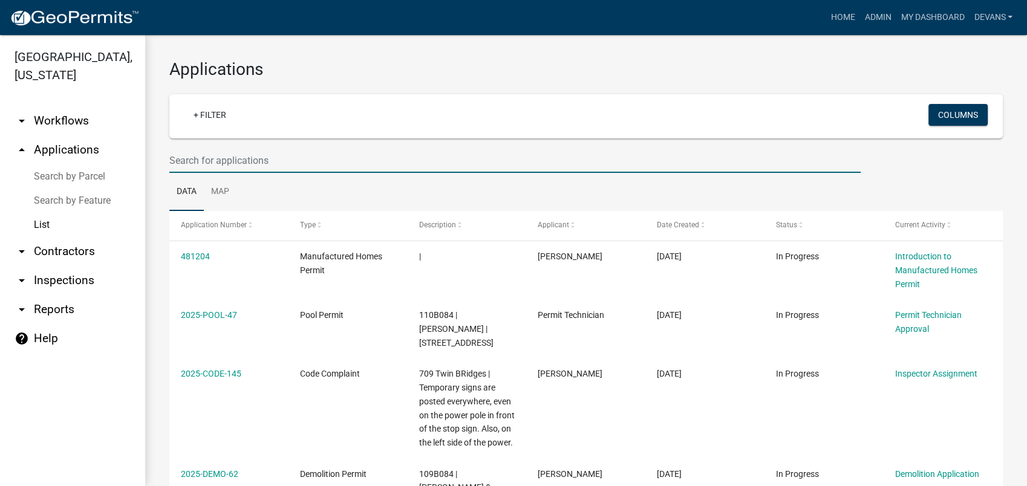
click at [203, 168] on input "text" at bounding box center [514, 160] width 691 height 25
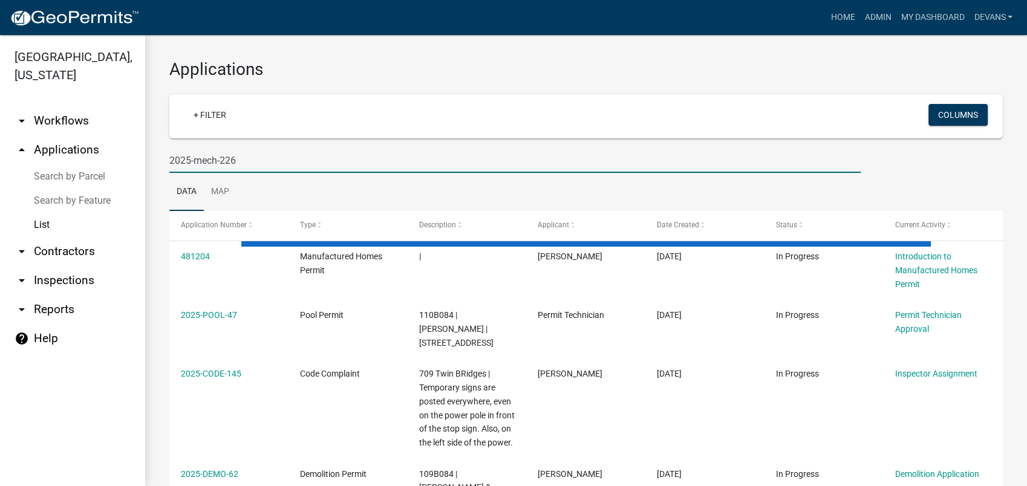
type input "2025-mech-226"
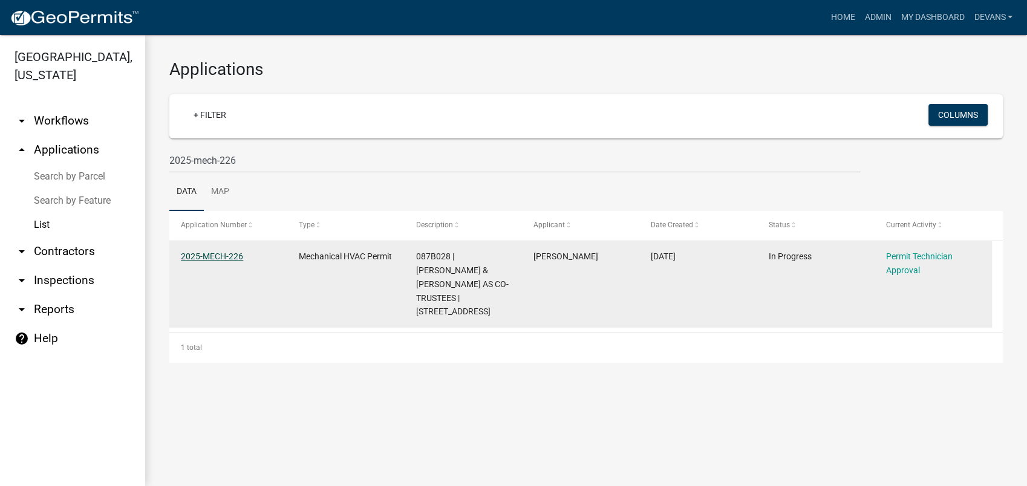
click at [204, 258] on link "2025-MECH-226" at bounding box center [212, 257] width 62 height 10
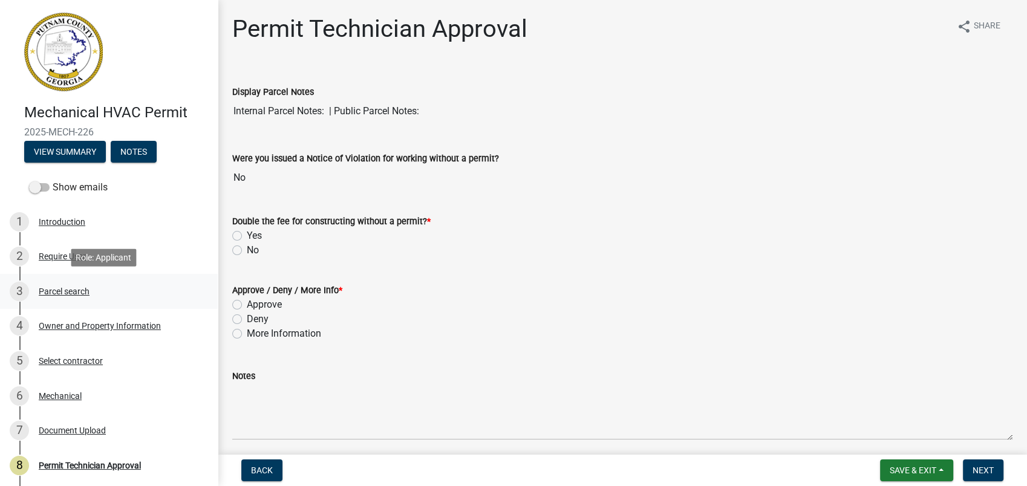
click at [82, 287] on div "Parcel search" at bounding box center [64, 291] width 51 height 8
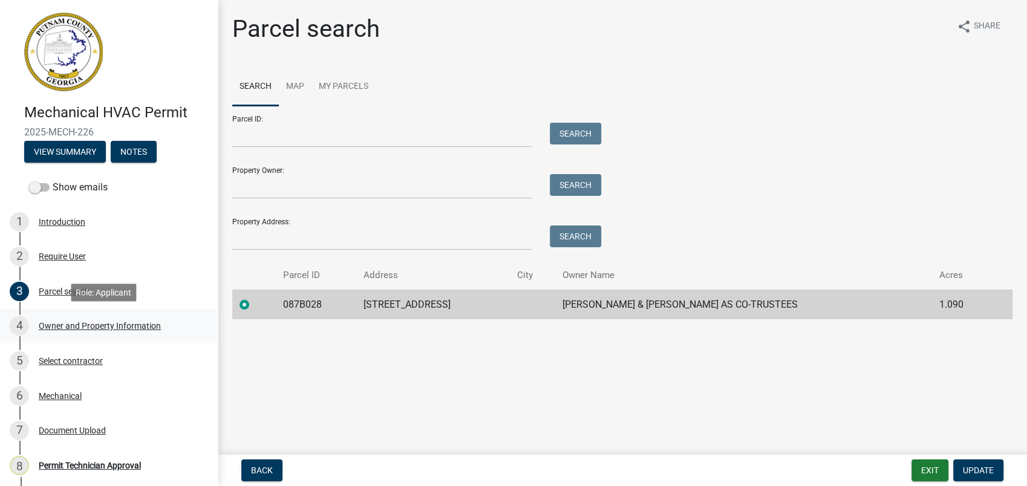
click at [82, 322] on div "Owner and Property Information" at bounding box center [100, 326] width 122 height 8
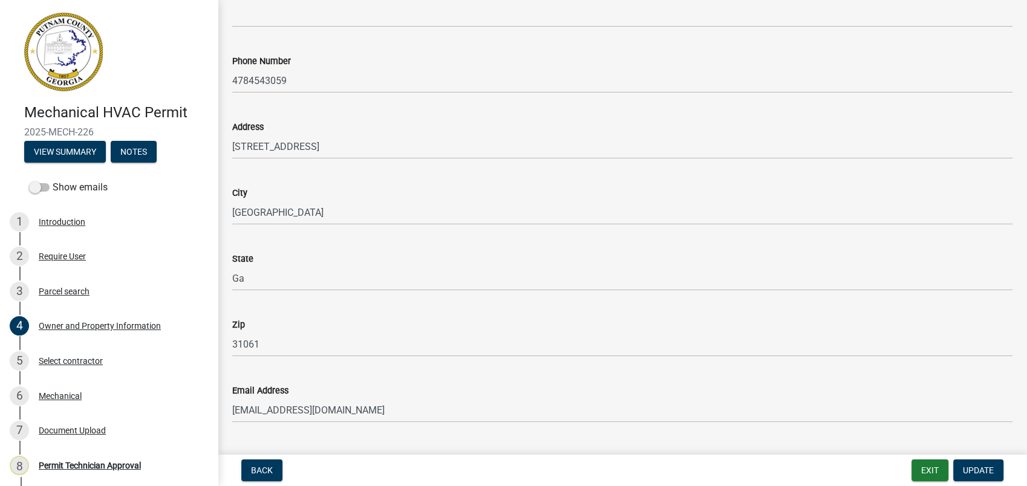
scroll to position [1277, 0]
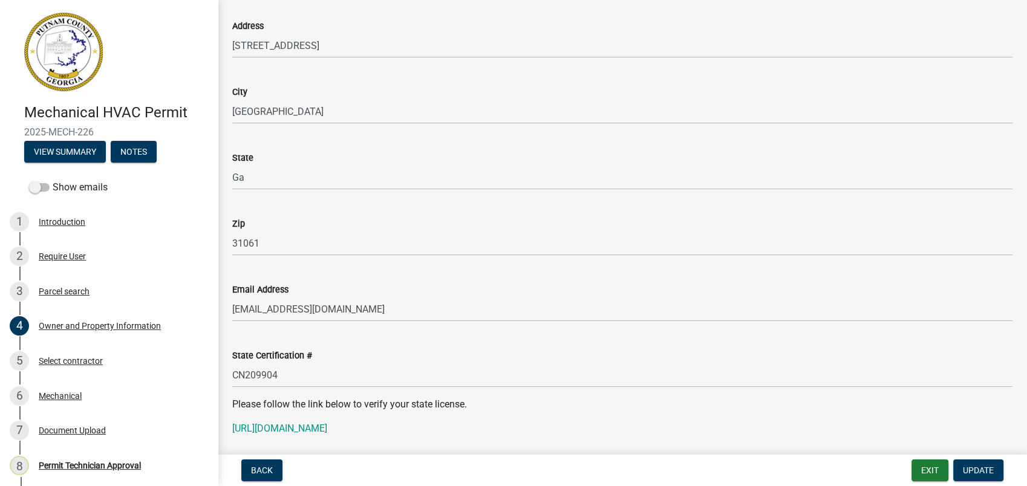
click at [284, 388] on wm-data-entity-input "State Certification # CN209904" at bounding box center [622, 365] width 780 height 66
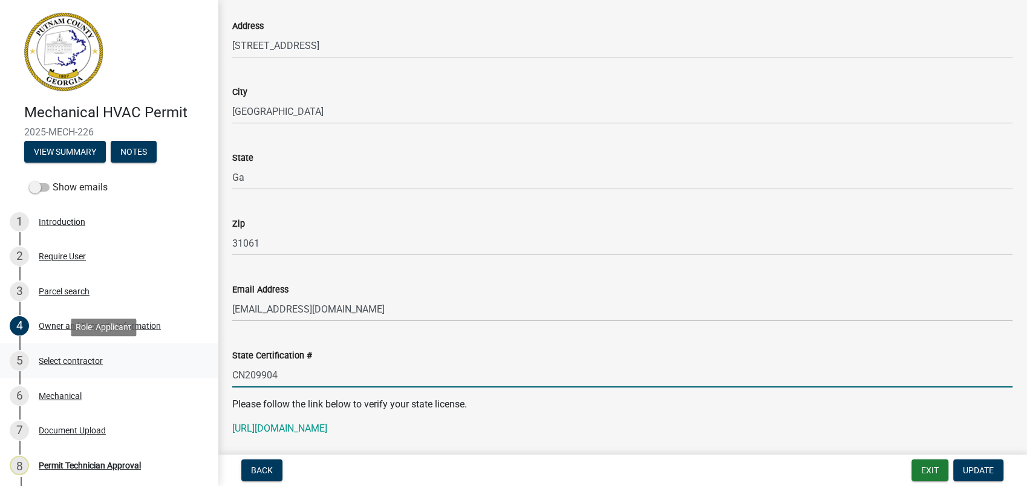
drag, startPoint x: 286, startPoint y: 381, endPoint x: 203, endPoint y: 374, distance: 82.5
click at [203, 374] on div "Mechanical HVAC Permit 2025-MECH-226 View Summary Notes Show emails 1 Introduct…" at bounding box center [513, 243] width 1027 height 486
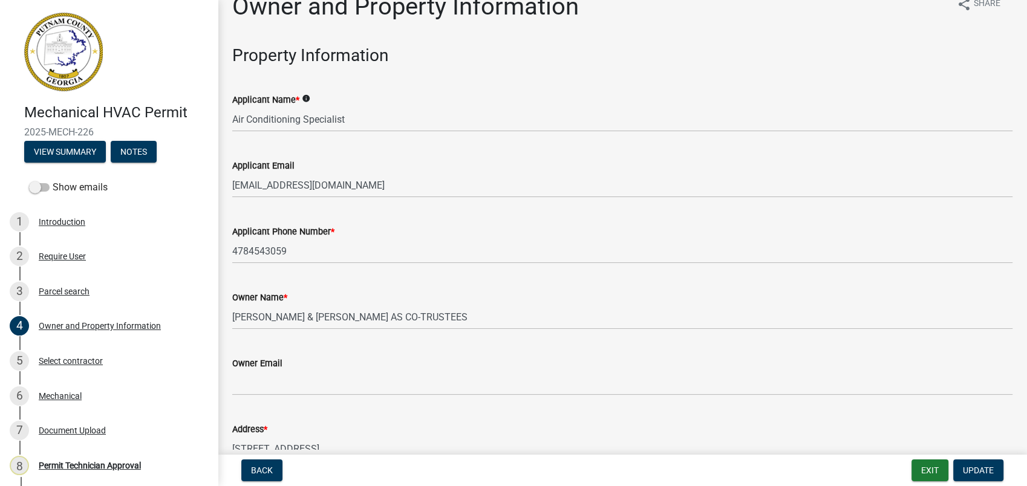
scroll to position [0, 0]
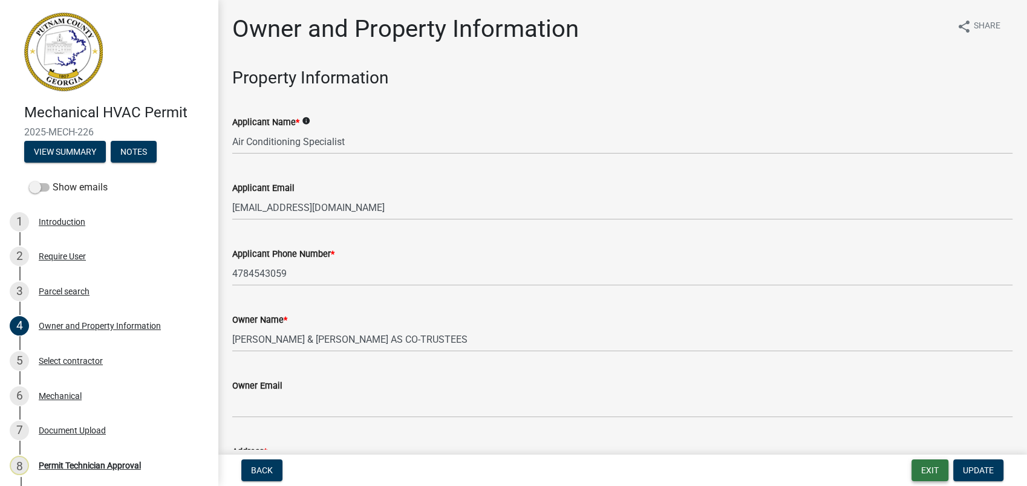
click at [923, 471] on button "Exit" at bounding box center [930, 471] width 37 height 22
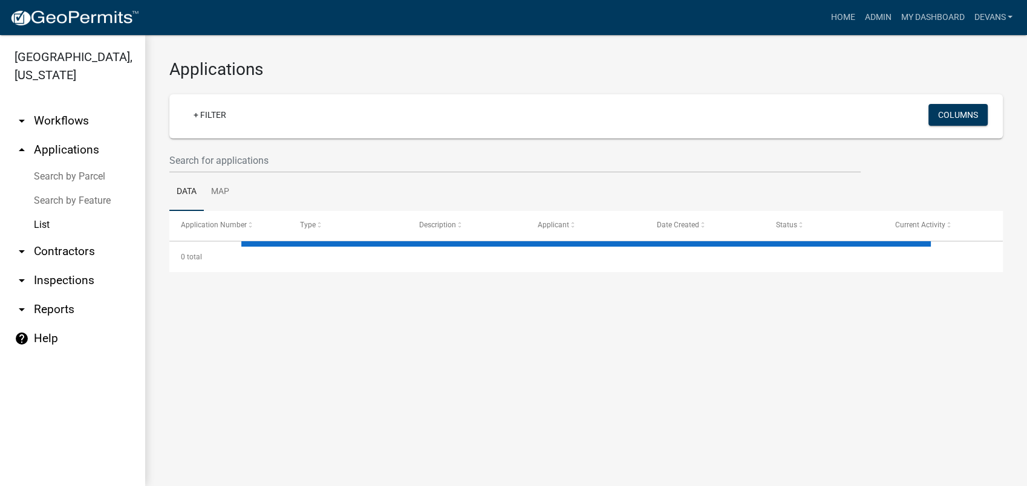
select select "1: 25"
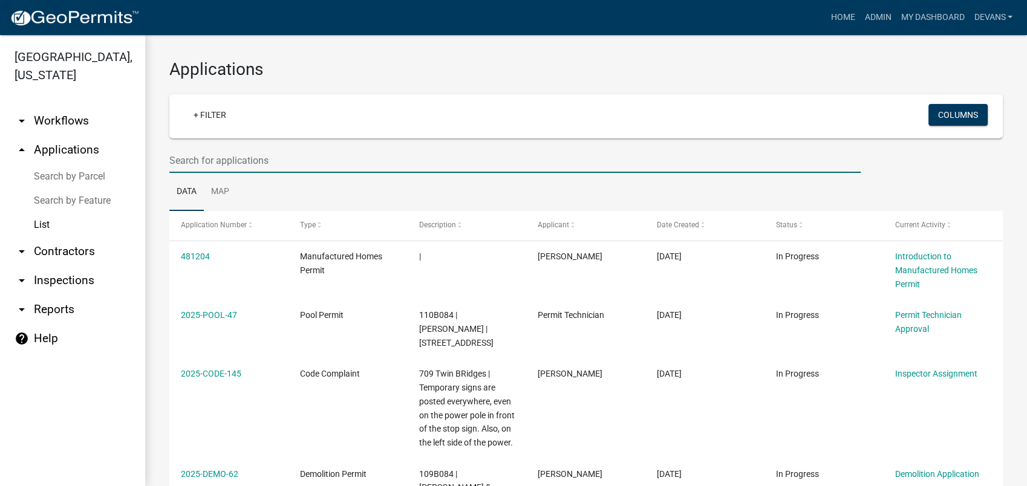
click at [197, 162] on input "text" at bounding box center [514, 160] width 691 height 25
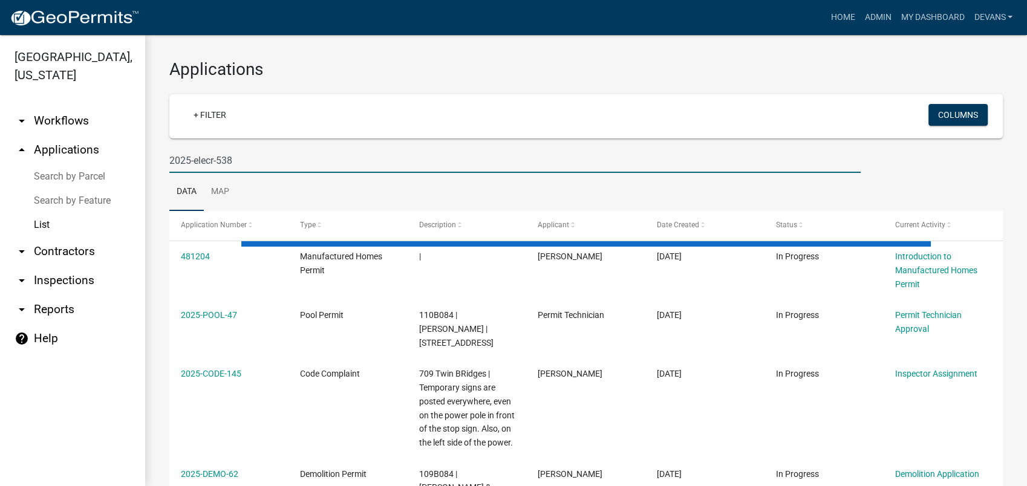
type input "2025-elecr-538"
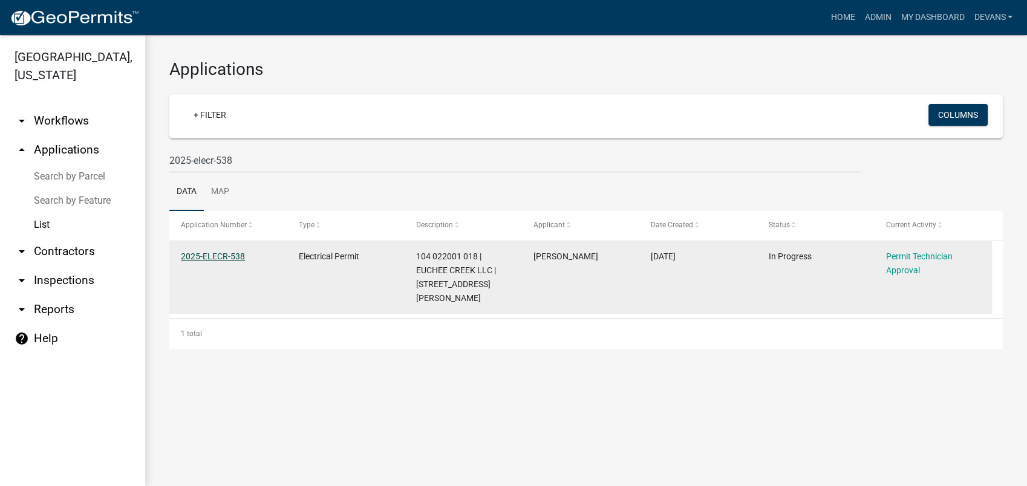
click at [220, 254] on link "2025-ELECR-538" at bounding box center [213, 257] width 64 height 10
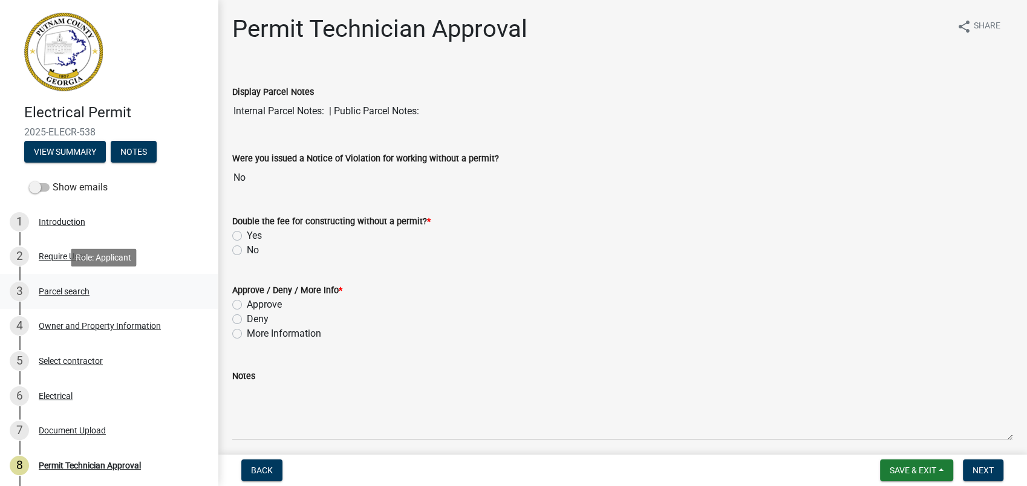
click at [72, 283] on div "3 Parcel search" at bounding box center [104, 291] width 189 height 19
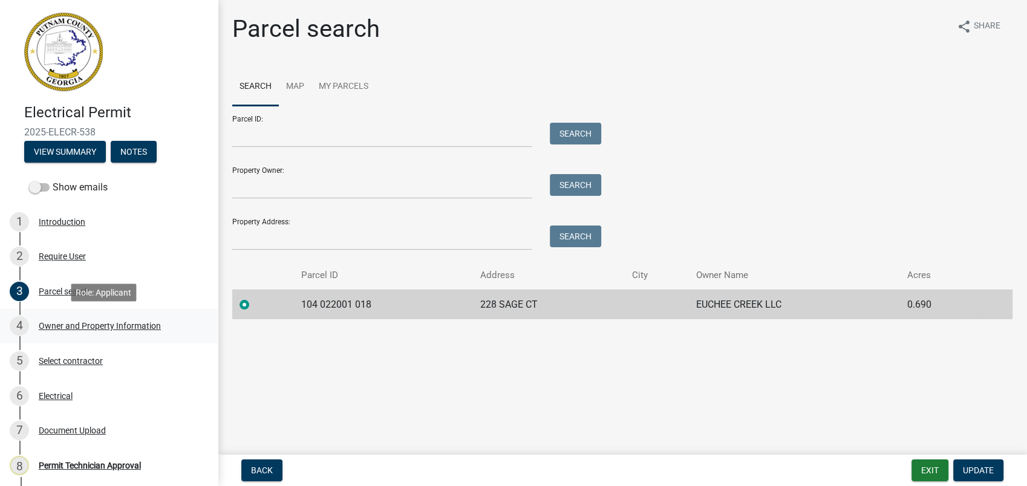
click at [131, 319] on div "4 Owner and Property Information" at bounding box center [104, 325] width 189 height 19
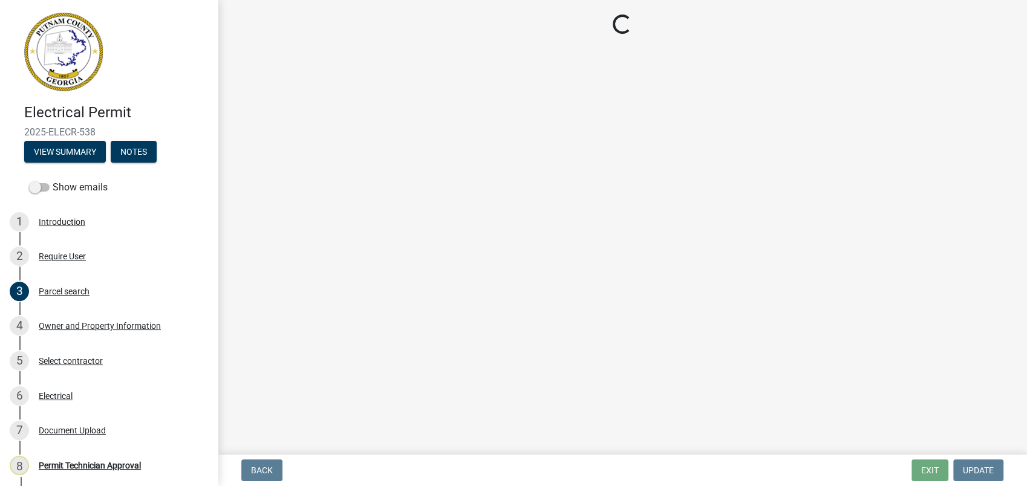
select select "ef7a1fc2-7a7a-426d-b1f0-c9b9b6ca7ff4"
select select "83394b22-4a11-496c-8e5c-75ade2e72faf"
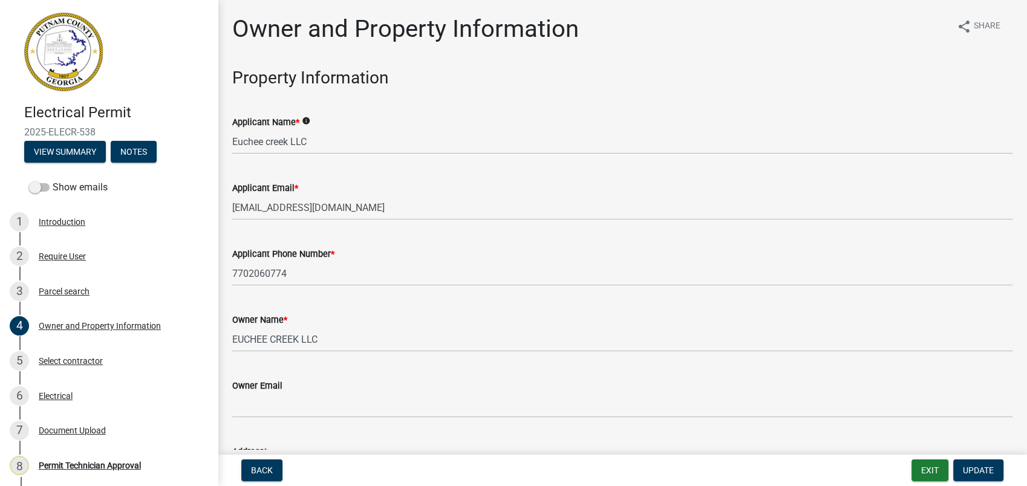
drag, startPoint x: 332, startPoint y: 128, endPoint x: 208, endPoint y: 128, distance: 123.4
click at [208, 128] on div "Electrical Permit 2025-ELECR-538 View Summary Notes Show emails 1 Introduction …" at bounding box center [513, 243] width 1027 height 486
drag, startPoint x: 208, startPoint y: 128, endPoint x: 483, endPoint y: 170, distance: 278.5
click at [483, 170] on div "Applicant Email * bkitchens@myyahoo.com" at bounding box center [622, 192] width 780 height 56
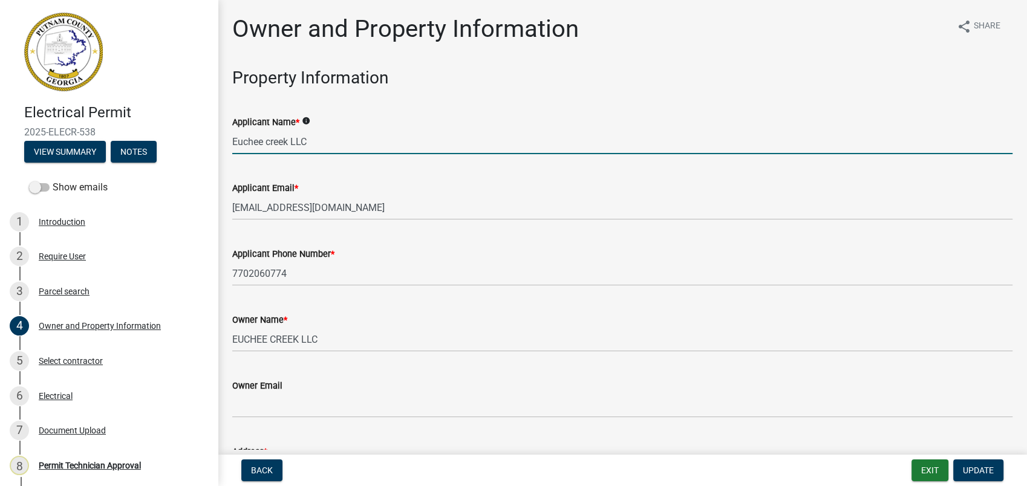
drag, startPoint x: 348, startPoint y: 139, endPoint x: 207, endPoint y: 138, distance: 140.4
click at [207, 138] on div "Electrical Permit 2025-ELECR-538 View Summary Notes Show emails 1 Introduction …" at bounding box center [513, 243] width 1027 height 486
type input "William Kitchens"
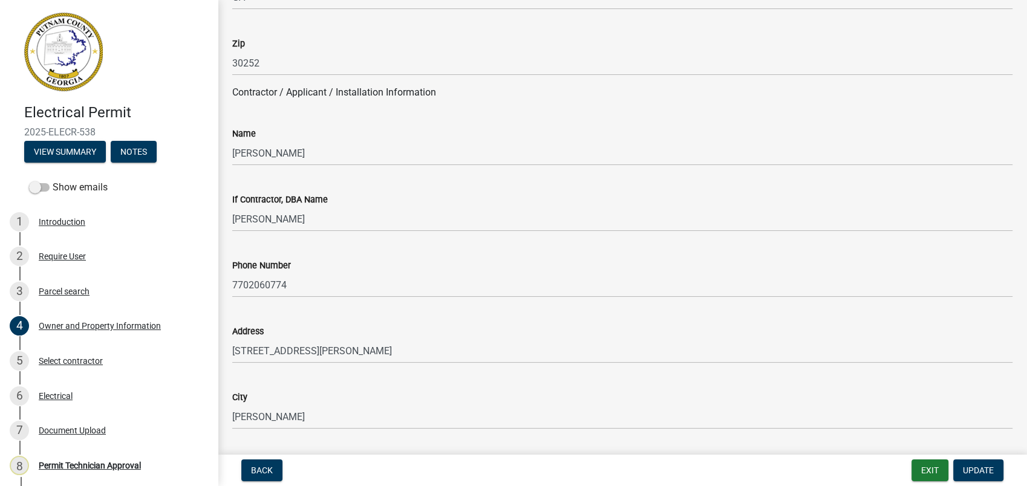
scroll to position [1008, 0]
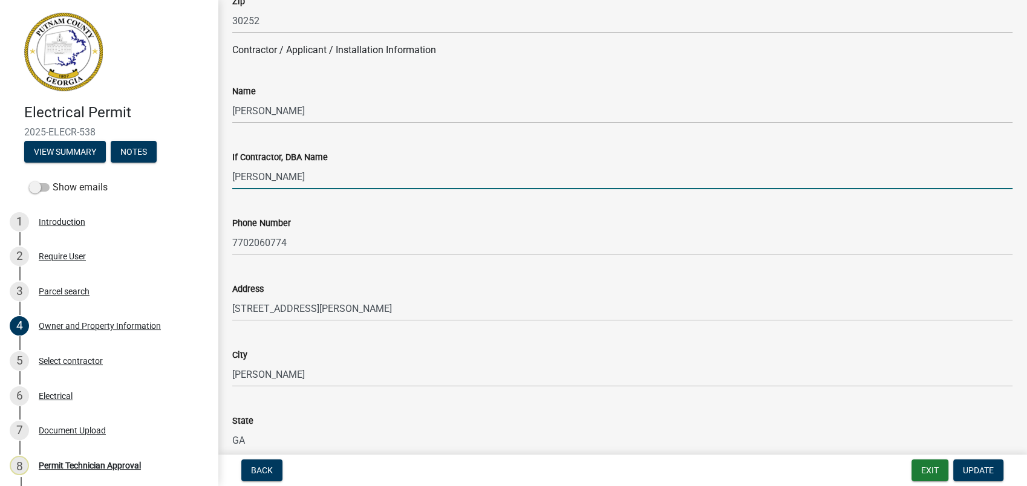
click at [327, 172] on input "William Kitchens" at bounding box center [622, 177] width 780 height 25
type input "William Kitchens Electric"
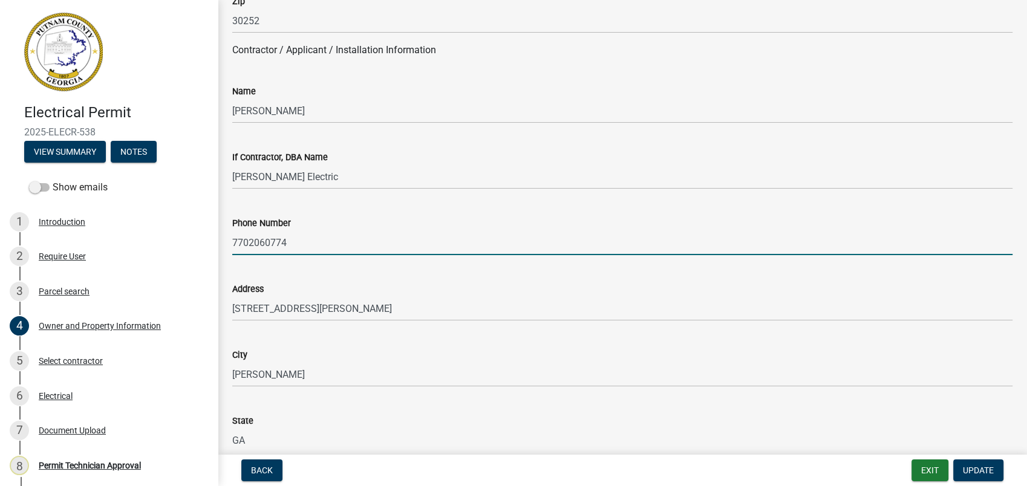
drag, startPoint x: 300, startPoint y: 244, endPoint x: 229, endPoint y: 240, distance: 70.9
click at [229, 240] on div "Phone Number 7702060774" at bounding box center [622, 227] width 799 height 56
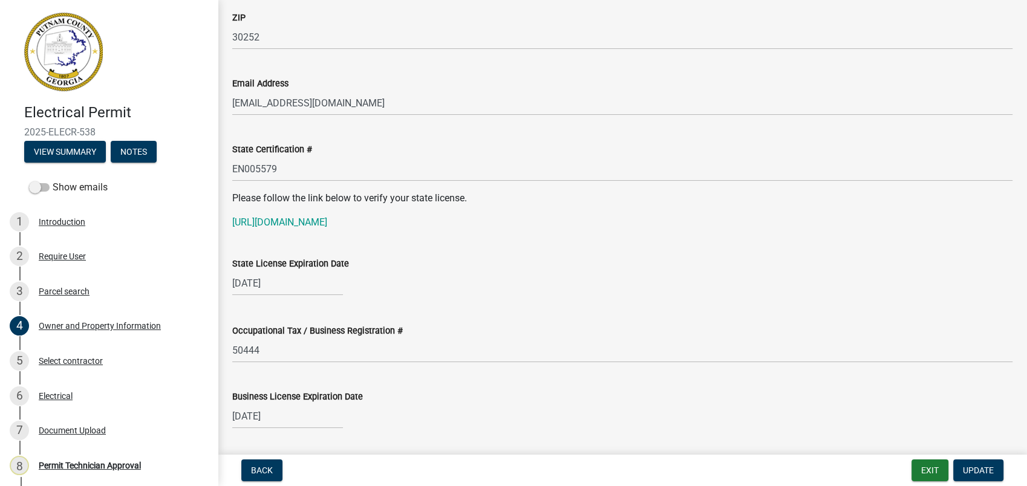
scroll to position [1479, 0]
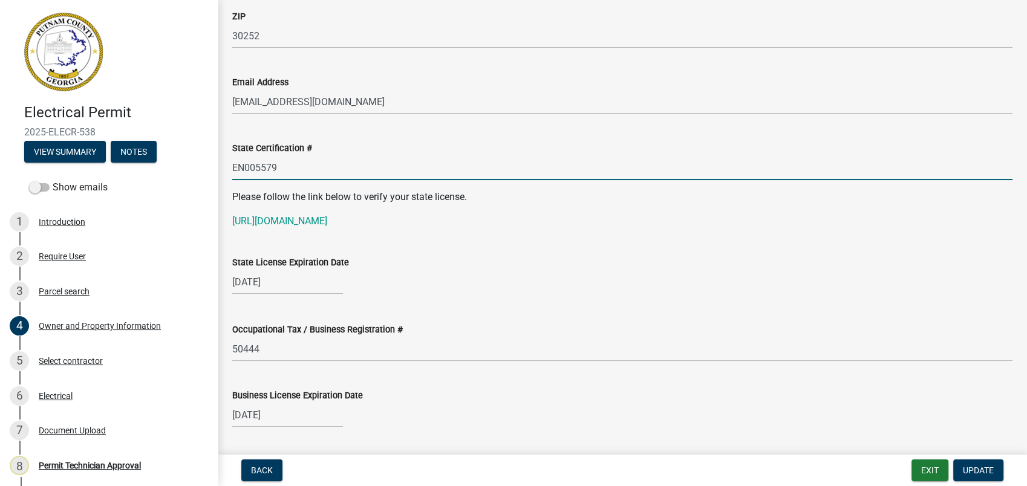
drag, startPoint x: 278, startPoint y: 168, endPoint x: 224, endPoint y: 156, distance: 55.1
click at [225, 156] on div "State Certification # EN005579" at bounding box center [622, 152] width 799 height 56
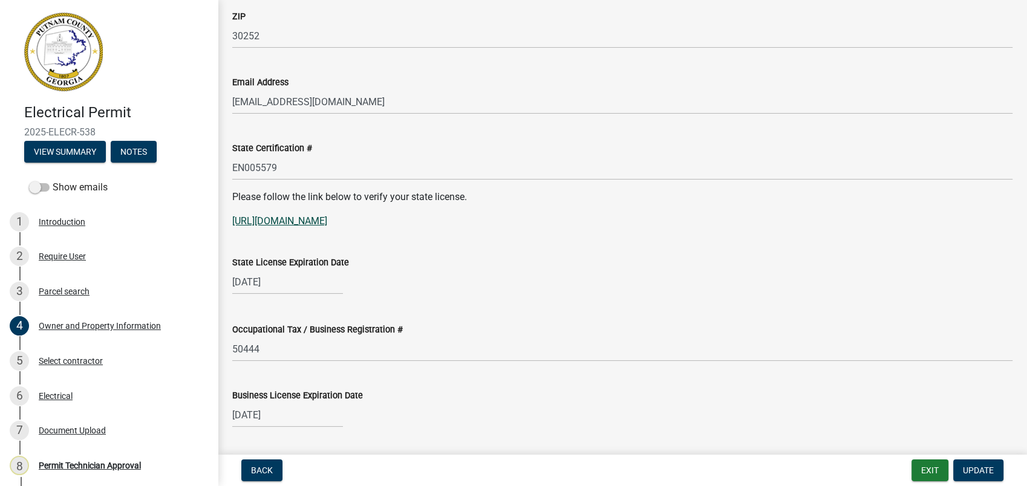
click at [309, 219] on link "https://goals.sos.ga.gov/GASOSOneStop/s/licensee-search" at bounding box center [279, 220] width 95 height 11
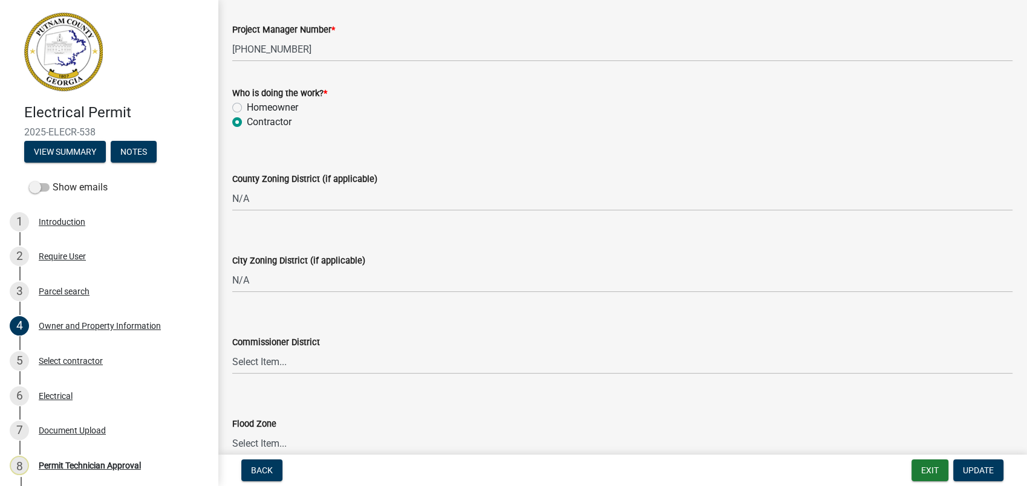
scroll to position [2083, 0]
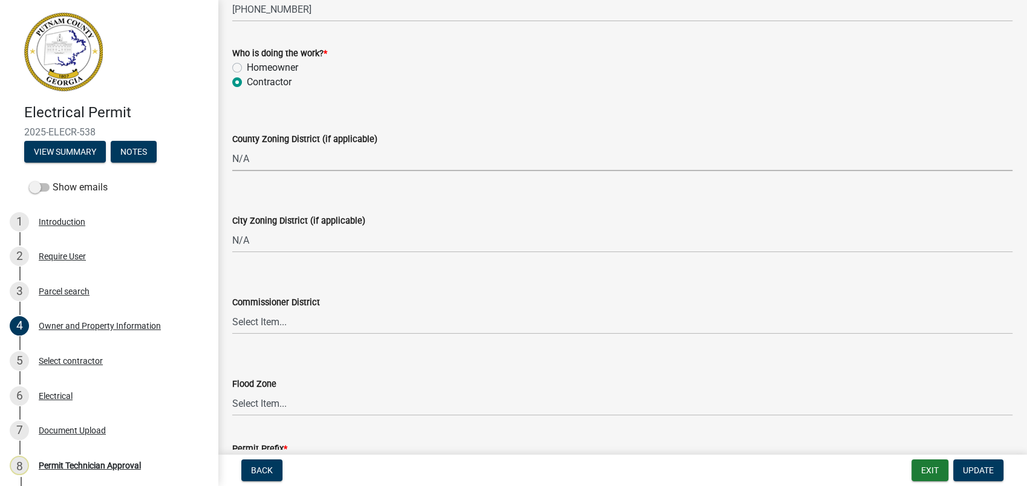
click at [246, 165] on select "Select Item... AG-1 R-1R R-1 R-2 MHP RM-1 RM-3 C-1 C-2 I-M PUD N/A" at bounding box center [622, 158] width 780 height 25
click at [232, 146] on select "Select Item... AG-1 R-1R R-1 R-2 MHP RM-1 RM-3 C-1 C-2 I-M PUD N/A" at bounding box center [622, 158] width 780 height 25
select select "a6b90f04-145f-43dc-a4e6-6d5ec8e28ec9"
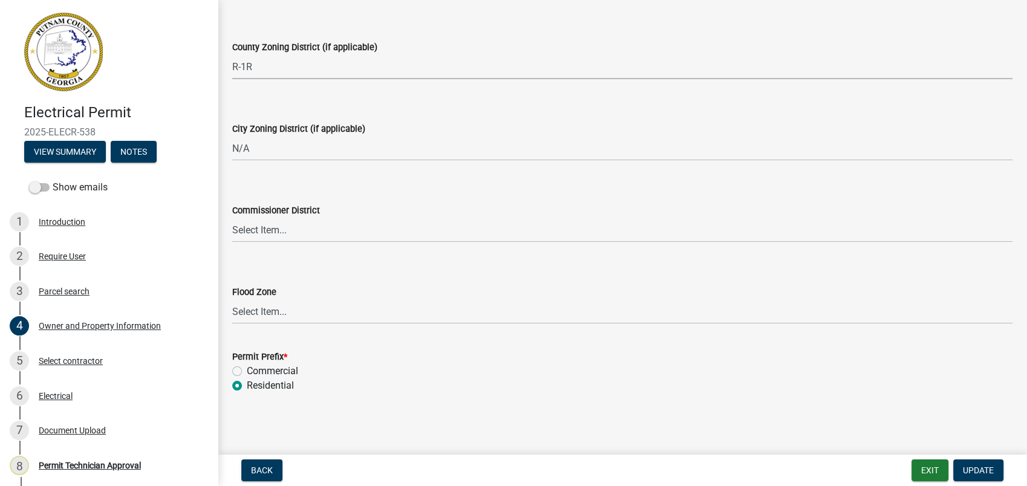
scroll to position [2176, 0]
click at [269, 227] on select "Select Item... District 1 District 2 District 3 District 4" at bounding box center [622, 229] width 780 height 25
click at [232, 217] on select "Select Item... District 1 District 2 District 3 District 4" at bounding box center [622, 229] width 780 height 25
select select "469c5908-2854-42d5-89ed-bee7fc26529e"
click at [979, 471] on span "Update" at bounding box center [978, 471] width 31 height 10
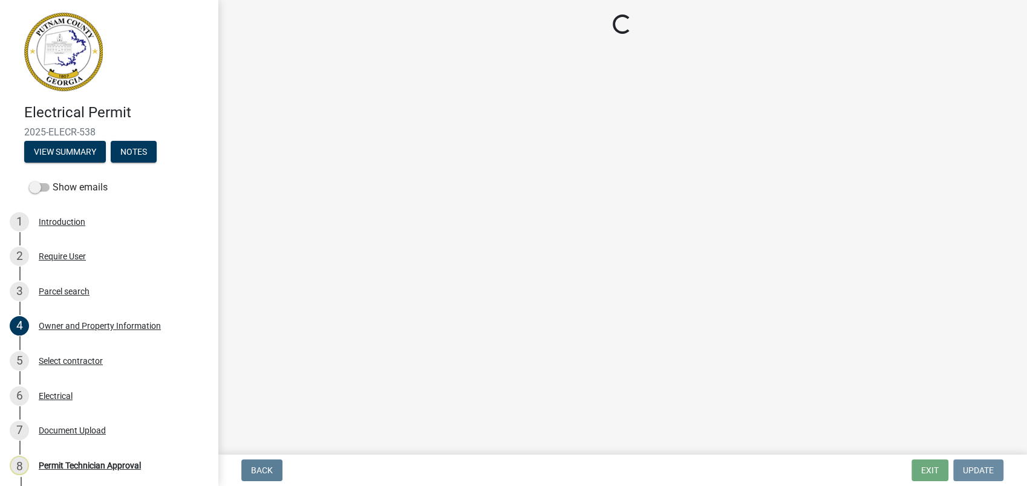
scroll to position [0, 0]
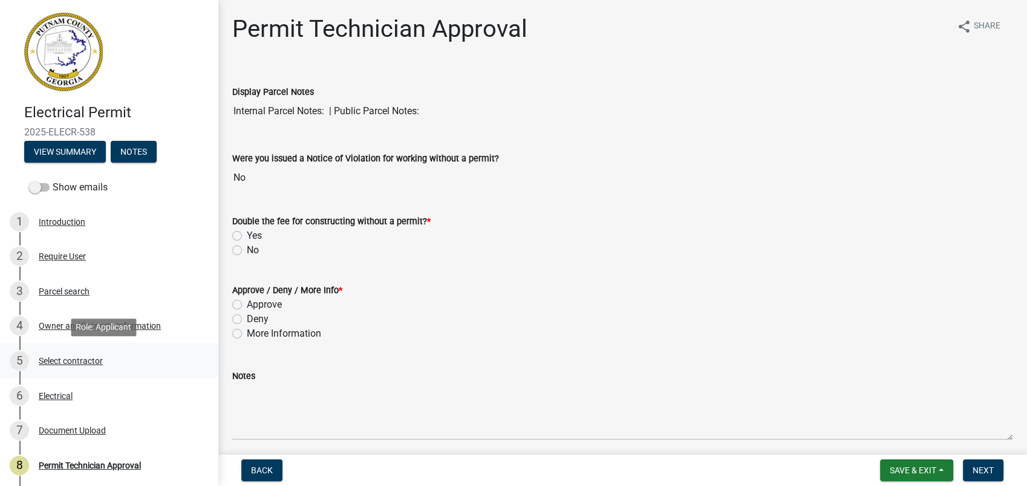
click at [69, 360] on div "Select contractor" at bounding box center [71, 361] width 64 height 8
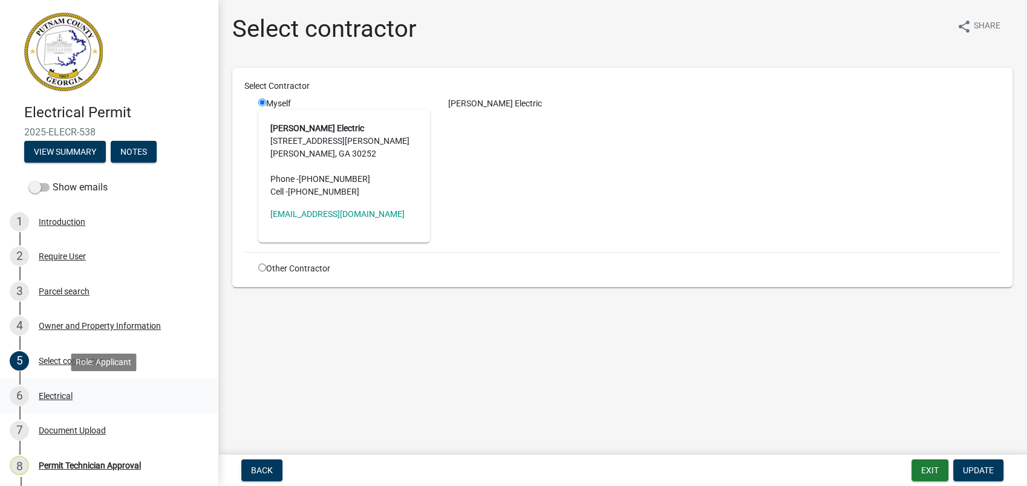
click at [60, 393] on div "Electrical" at bounding box center [56, 396] width 34 height 8
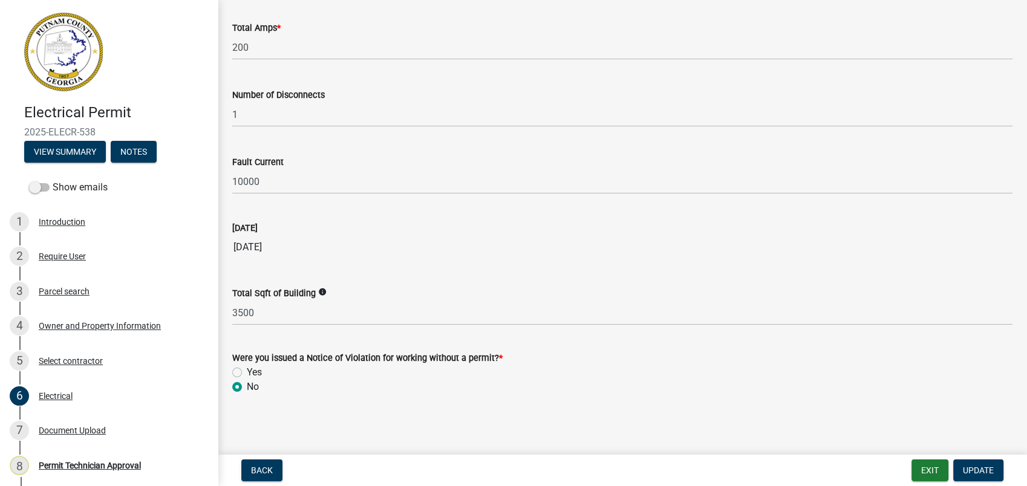
scroll to position [1215, 0]
click at [63, 431] on div "Document Upload" at bounding box center [72, 430] width 67 height 8
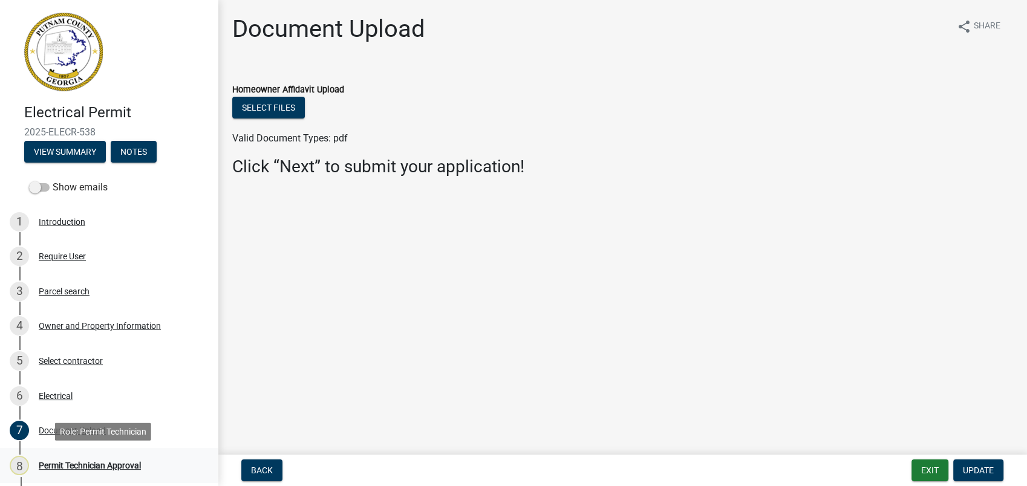
click at [78, 468] on div "Permit Technician Approval" at bounding box center [90, 466] width 102 height 8
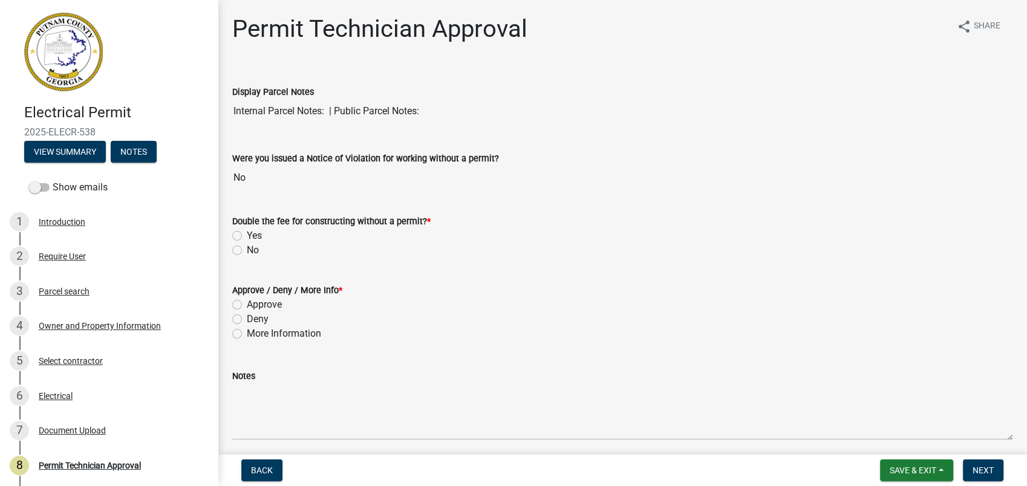
click at [247, 246] on label "No" at bounding box center [253, 250] width 12 height 15
click at [247, 246] on input "No" at bounding box center [251, 247] width 8 height 8
radio input "true"
click at [247, 302] on label "Approve" at bounding box center [264, 305] width 35 height 15
click at [247, 302] on input "Approve" at bounding box center [251, 302] width 8 height 8
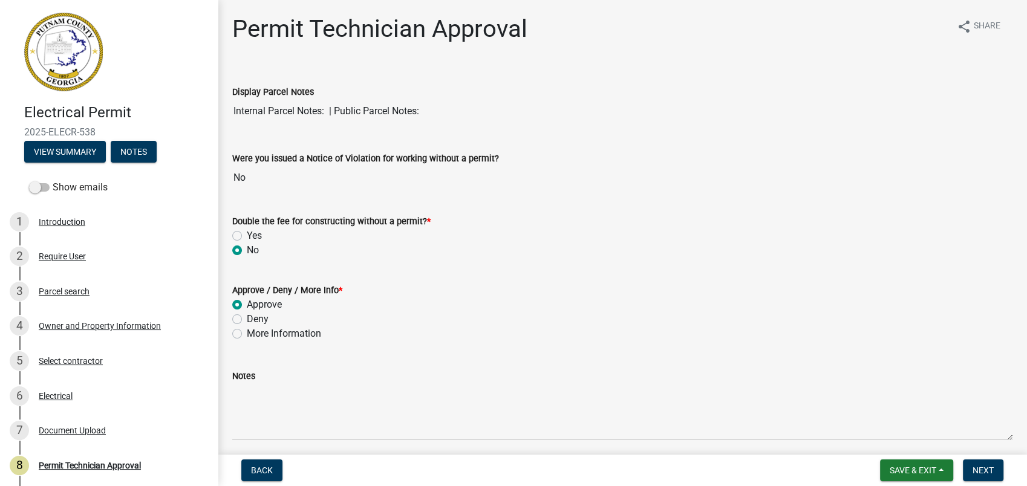
radio input "true"
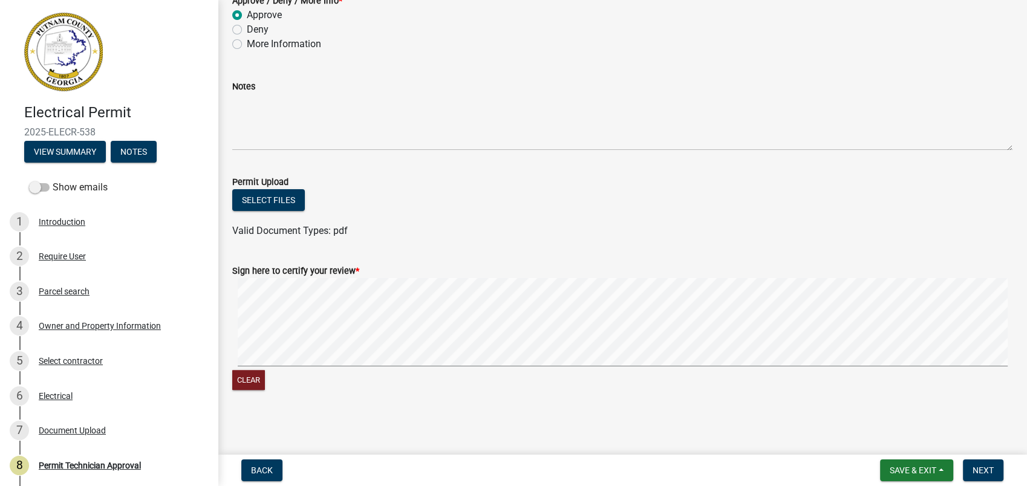
click at [432, 365] on signature-pad at bounding box center [622, 324] width 780 height 92
click at [537, 330] on form "Sign here to certify your review * Clear" at bounding box center [622, 320] width 780 height 143
click at [655, 377] on div "Clear" at bounding box center [622, 335] width 780 height 114
click at [980, 469] on span "Next" at bounding box center [983, 471] width 21 height 10
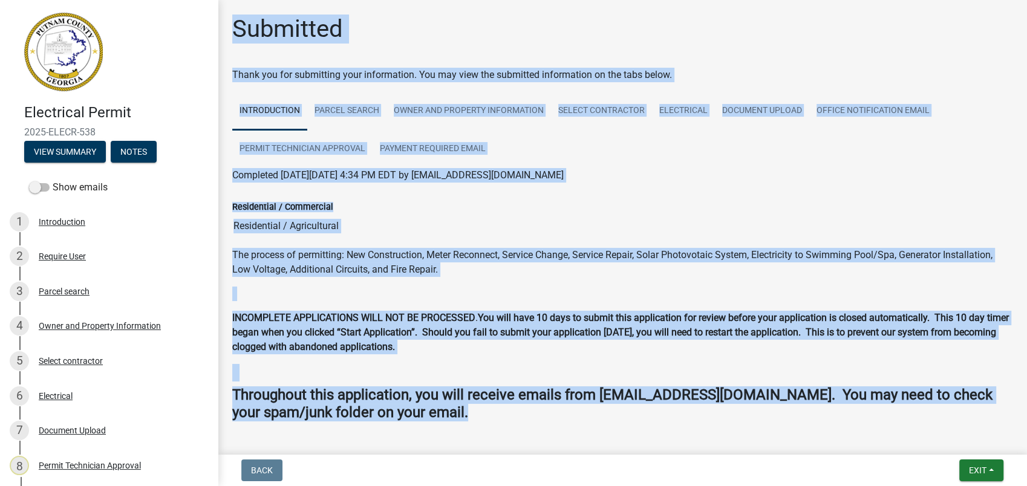
click at [794, 188] on div "Residential / Commercial Residential / Agricultural" at bounding box center [622, 211] width 780 height 56
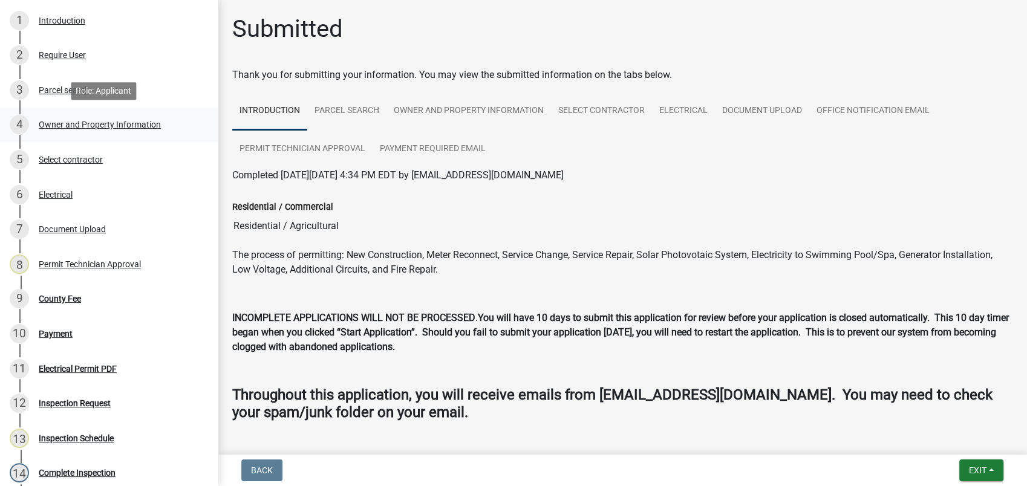
scroll to position [269, 0]
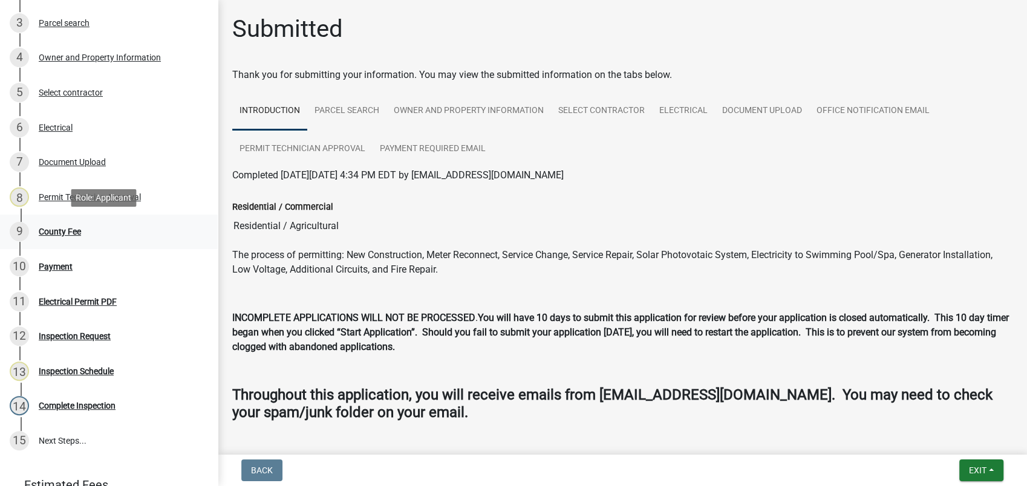
click at [76, 229] on div "County Fee" at bounding box center [60, 231] width 42 height 8
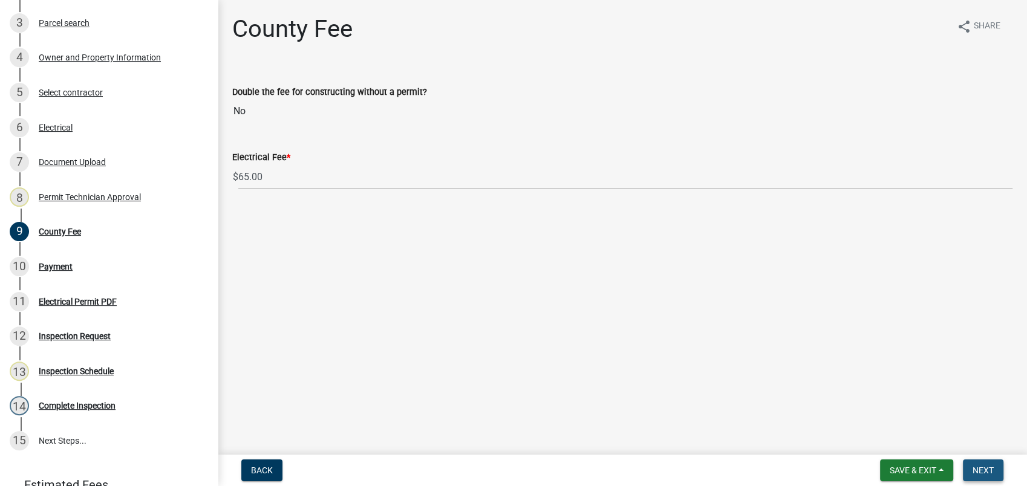
click at [984, 469] on span "Next" at bounding box center [983, 471] width 21 height 10
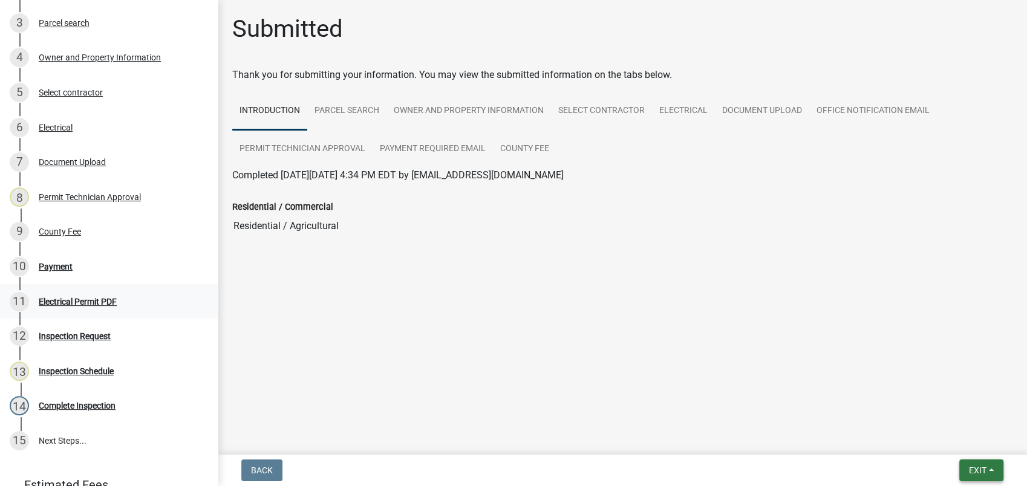
drag, startPoint x: 979, startPoint y: 468, endPoint x: 53, endPoint y: 286, distance: 943.4
click at [549, 486] on html "Internet Explorer does NOT work with GeoPermits. Get a new browser for more sec…" at bounding box center [513, 243] width 1027 height 486
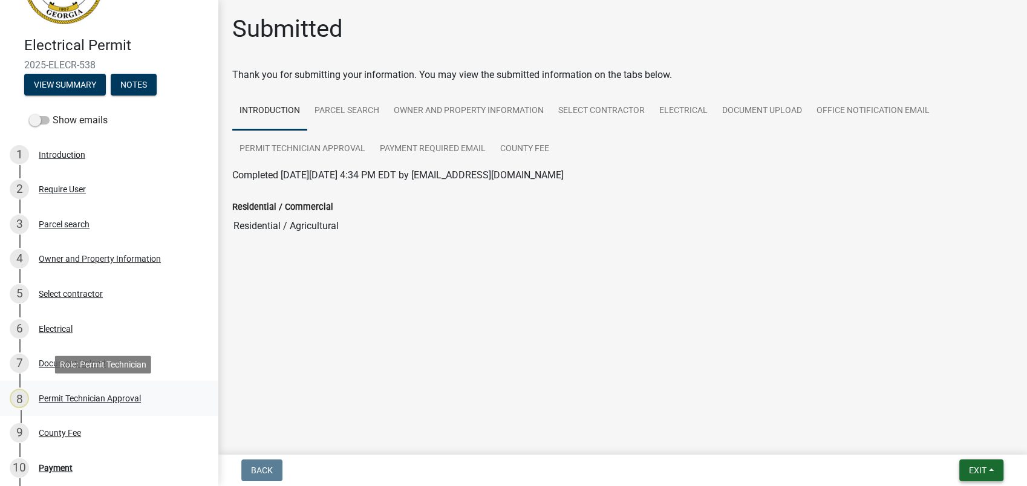
scroll to position [0, 0]
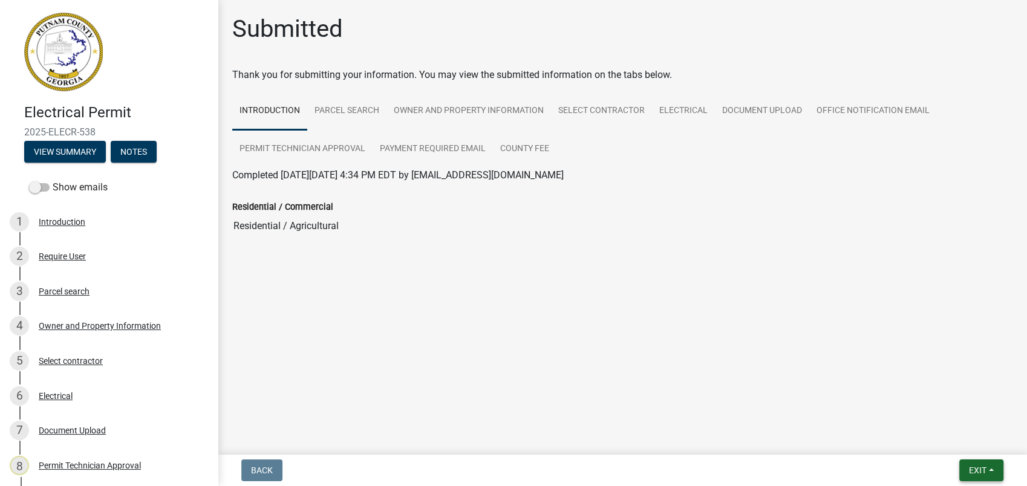
click at [985, 472] on span "Exit" at bounding box center [978, 471] width 18 height 10
click at [930, 434] on button "Save & Exit" at bounding box center [955, 439] width 97 height 29
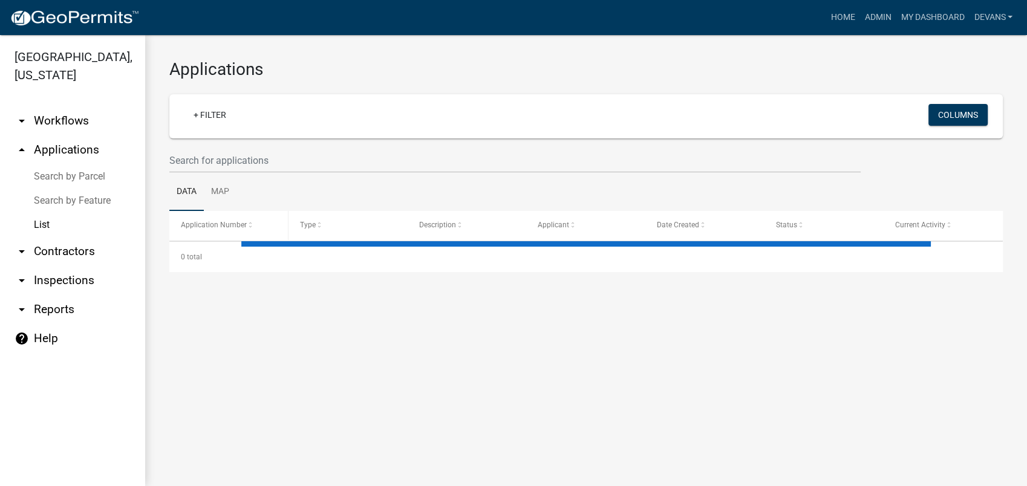
select select "1: 25"
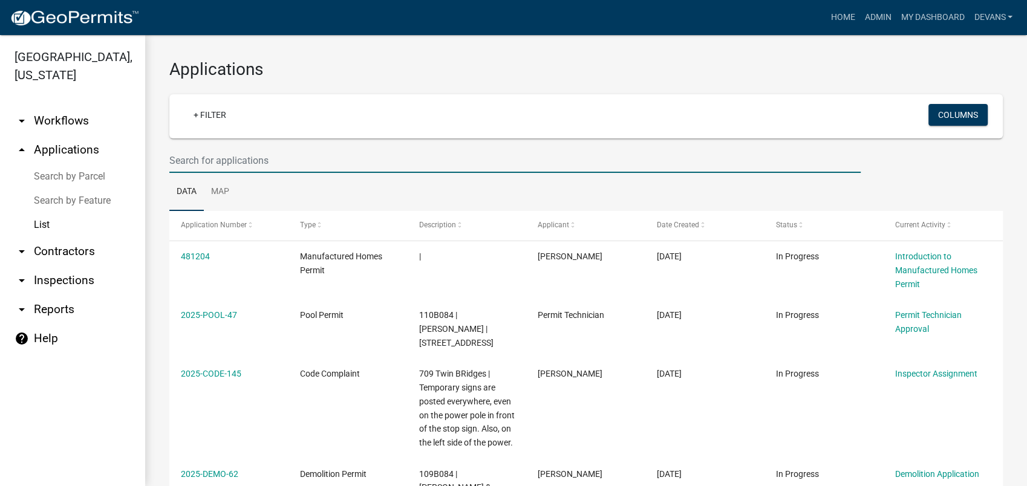
click at [221, 167] on input "text" at bounding box center [514, 160] width 691 height 25
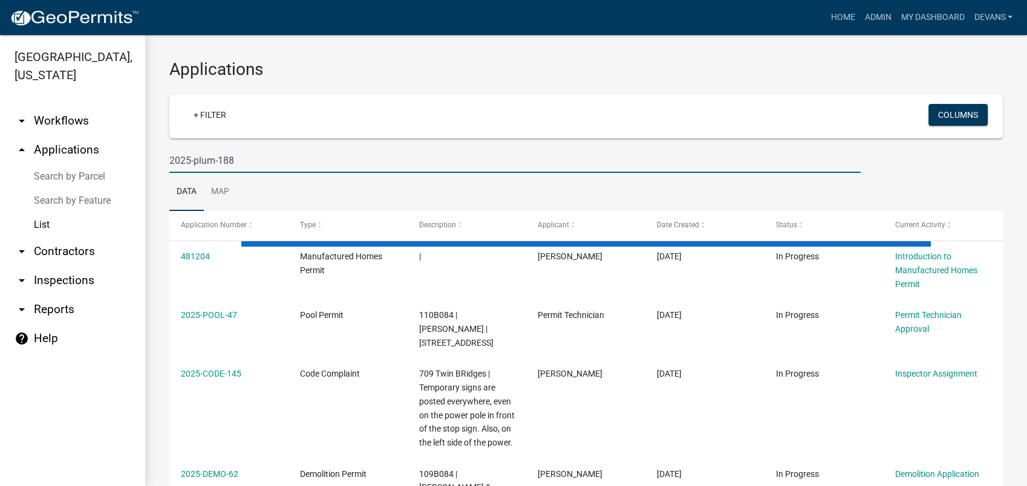
type input "2025-plum-188"
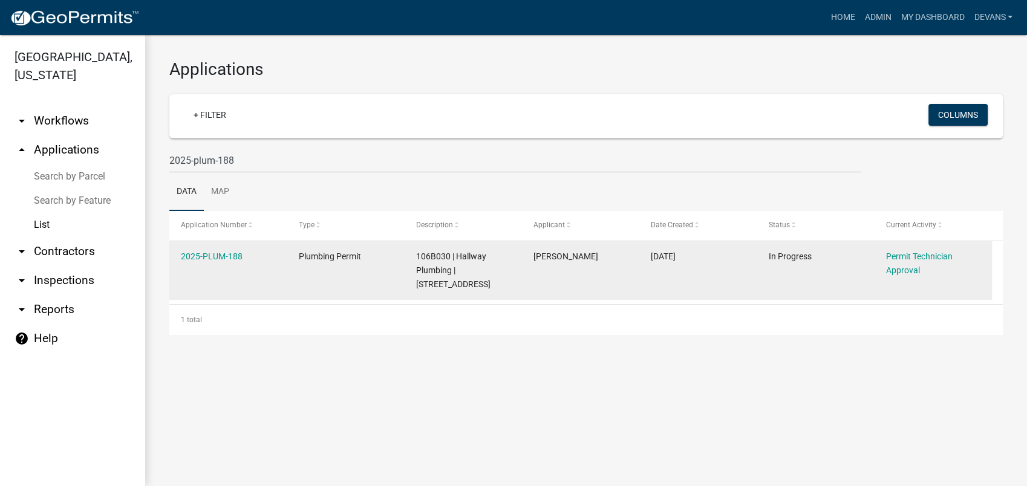
click at [211, 261] on div "2025-PLUM-188" at bounding box center [228, 257] width 94 height 14
click at [213, 255] on link "2025-PLUM-188" at bounding box center [212, 257] width 62 height 10
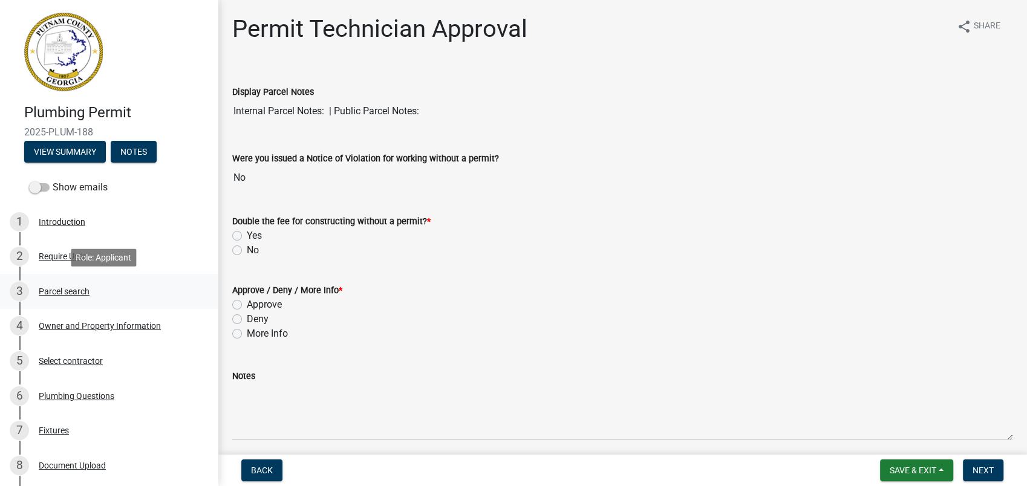
click at [82, 296] on div "3 Parcel search" at bounding box center [104, 291] width 189 height 19
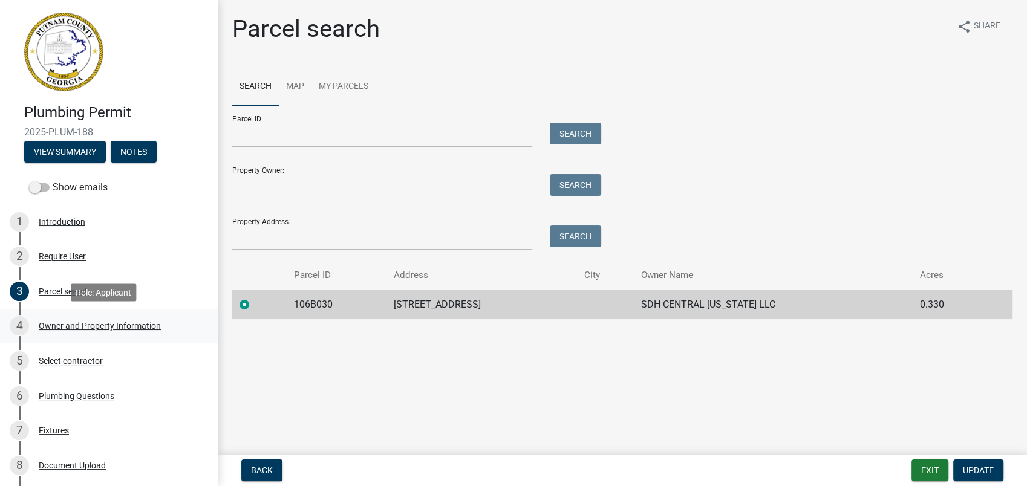
click at [134, 322] on div "Owner and Property Information" at bounding box center [100, 326] width 122 height 8
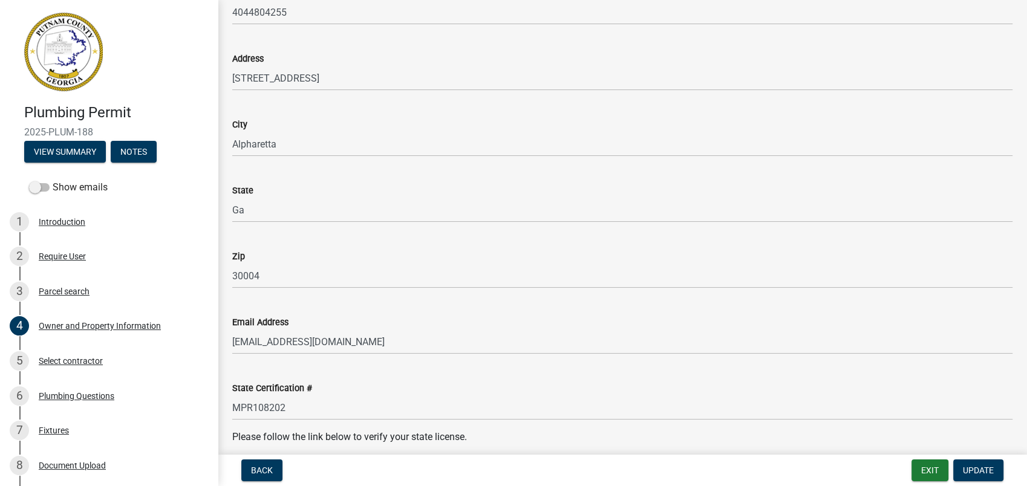
scroll to position [1277, 0]
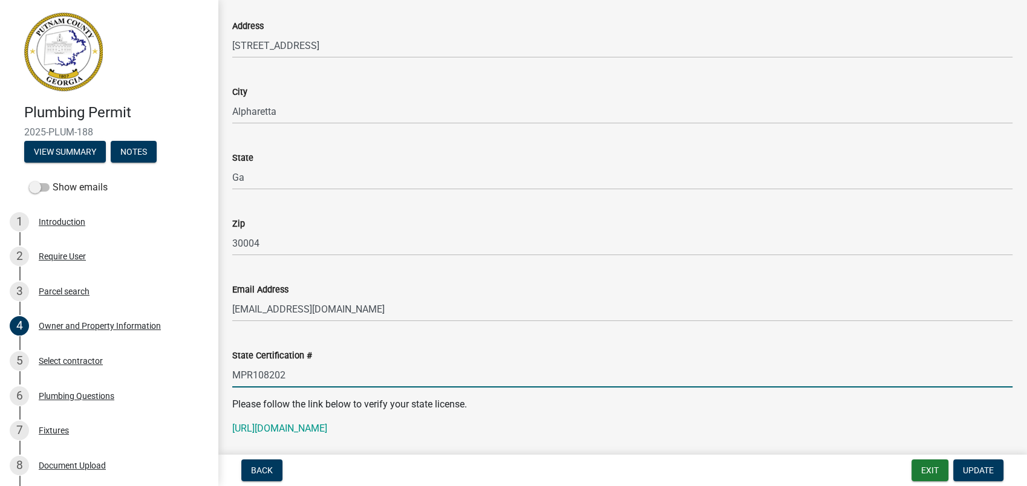
drag, startPoint x: 295, startPoint y: 376, endPoint x: 217, endPoint y: 373, distance: 77.5
click at [217, 373] on div "Plumbing Permit 2025-PLUM-188 View Summary Notes Show emails 1 Introduction 2 R…" at bounding box center [513, 243] width 1027 height 486
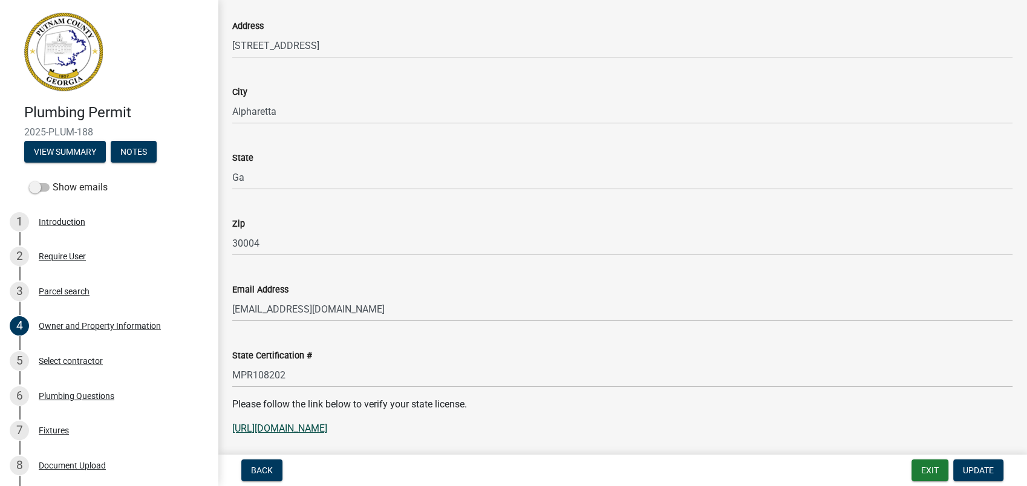
click at [327, 428] on link "https://goals.sos.ga.gov/GASOSOneStop/s/licensee-search" at bounding box center [279, 428] width 95 height 11
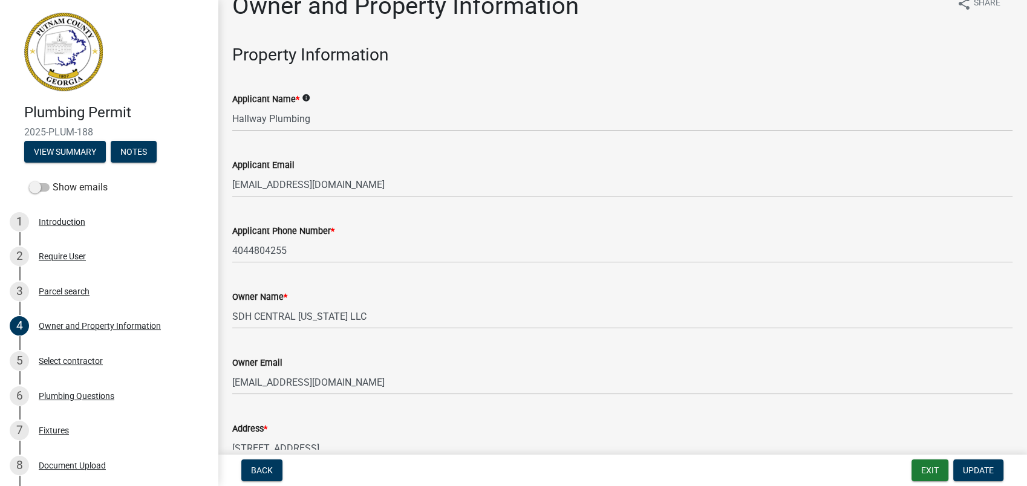
scroll to position [0, 0]
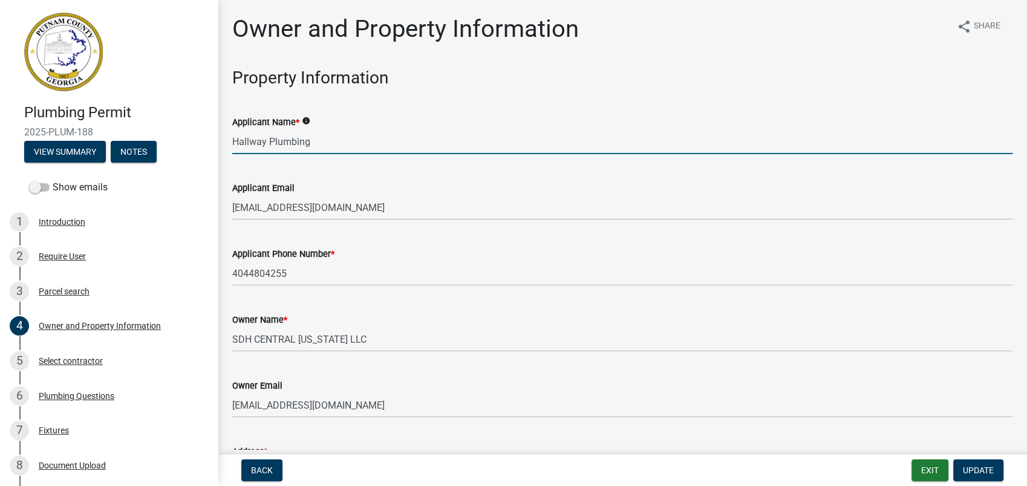
drag, startPoint x: 327, startPoint y: 141, endPoint x: 205, endPoint y: 137, distance: 121.6
click at [206, 137] on div "Plumbing Permit 2025-PLUM-188 View Summary Notes Show emails 1 Introduction 2 R…" at bounding box center [513, 243] width 1027 height 486
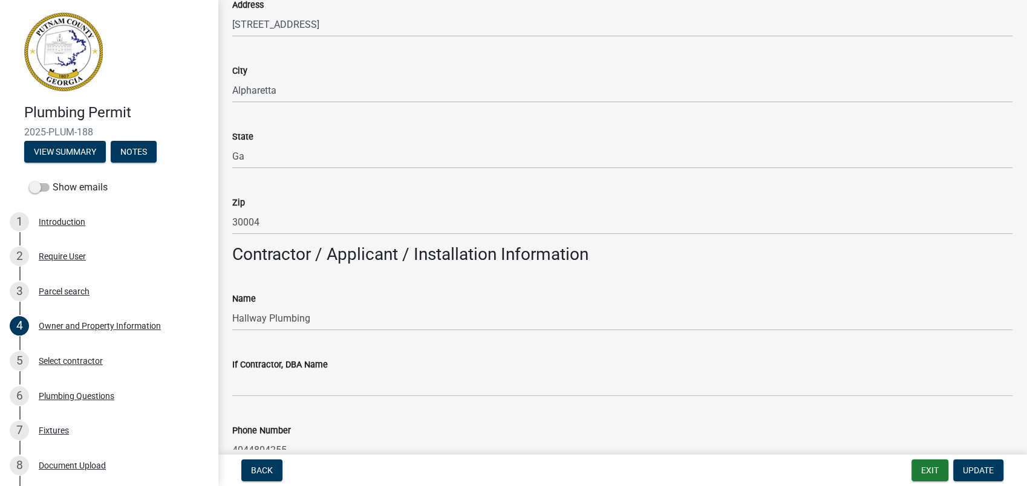
scroll to position [874, 0]
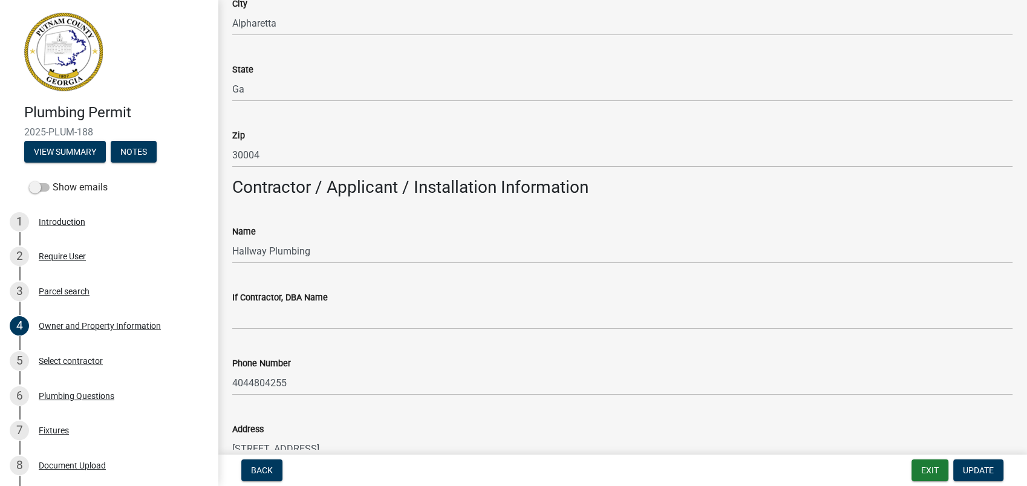
type input "Wayne Peppers"
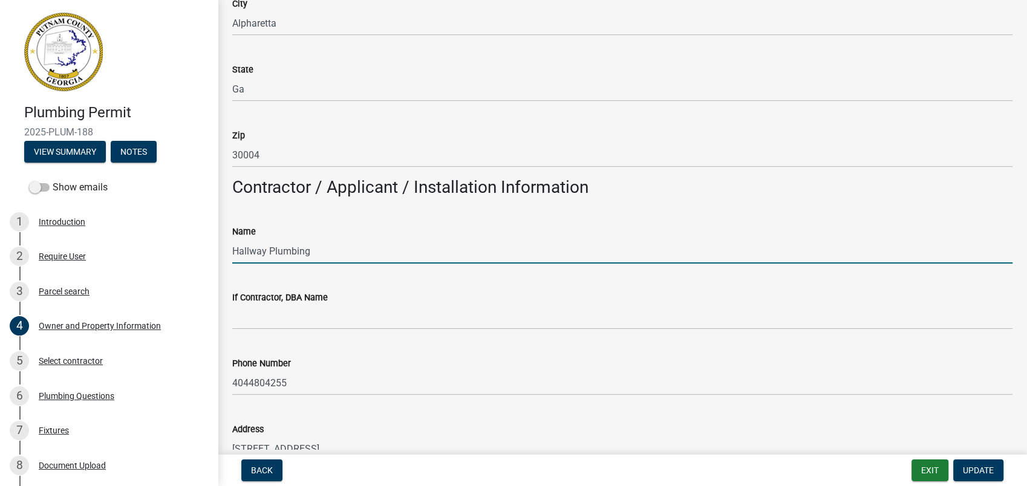
drag, startPoint x: 319, startPoint y: 250, endPoint x: 215, endPoint y: 247, distance: 104.1
click at [215, 247] on div "Plumbing Permit 2025-PLUM-188 View Summary Notes Show emails 1 Introduction 2 R…" at bounding box center [513, 243] width 1027 height 486
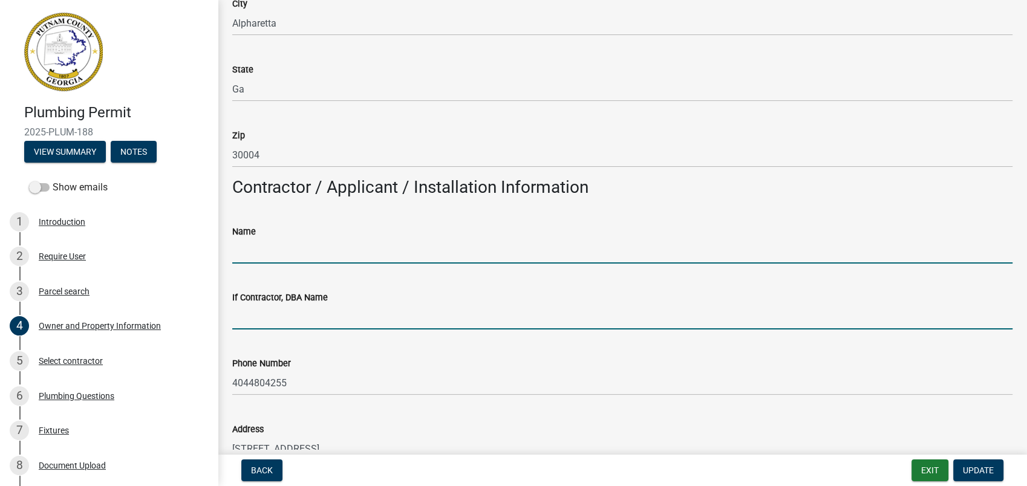
click at [268, 318] on input "If Contractor, DBA Name" at bounding box center [622, 317] width 780 height 25
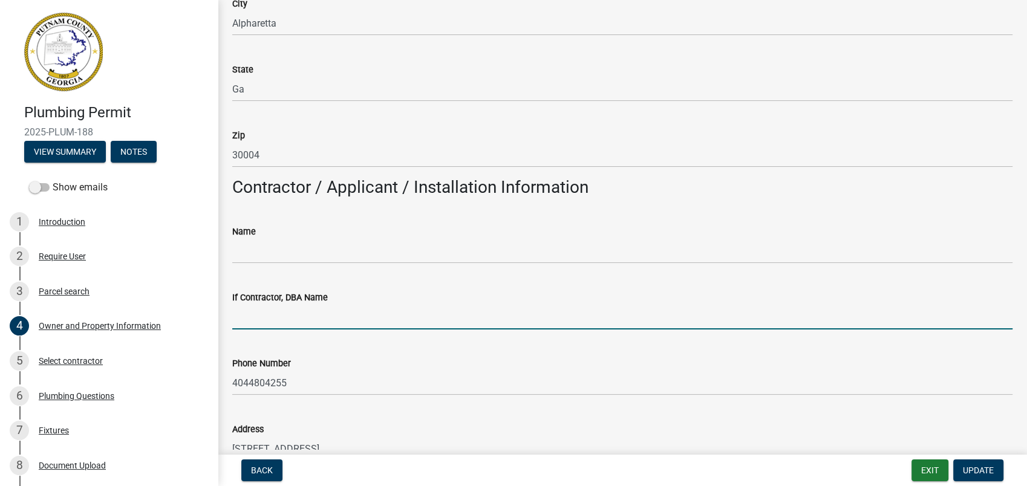
paste input "Hallway Plumbing"
type input "Hallway Plumbing"
click at [258, 266] on wm-data-entity-input "Name" at bounding box center [622, 240] width 780 height 66
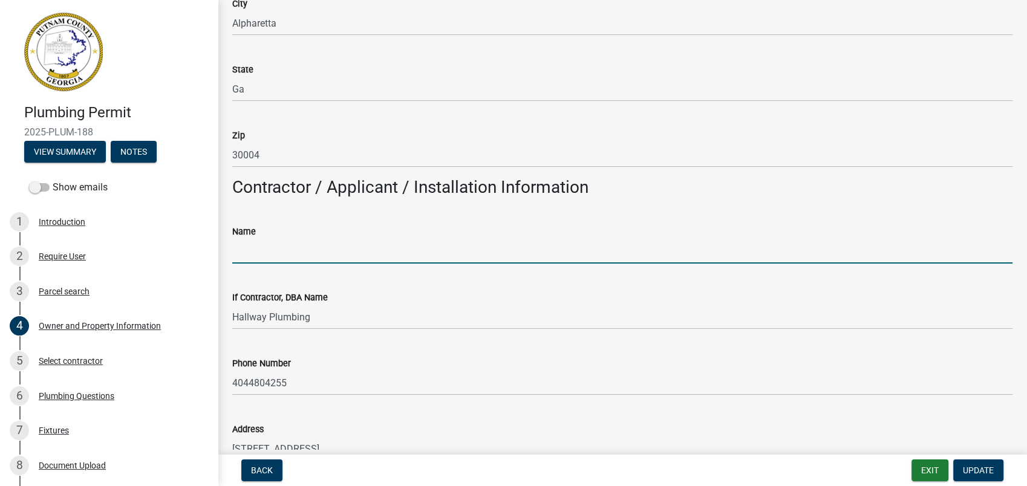
click at [261, 257] on input "Name" at bounding box center [622, 251] width 780 height 25
type input "Wayne Britt Peppers"
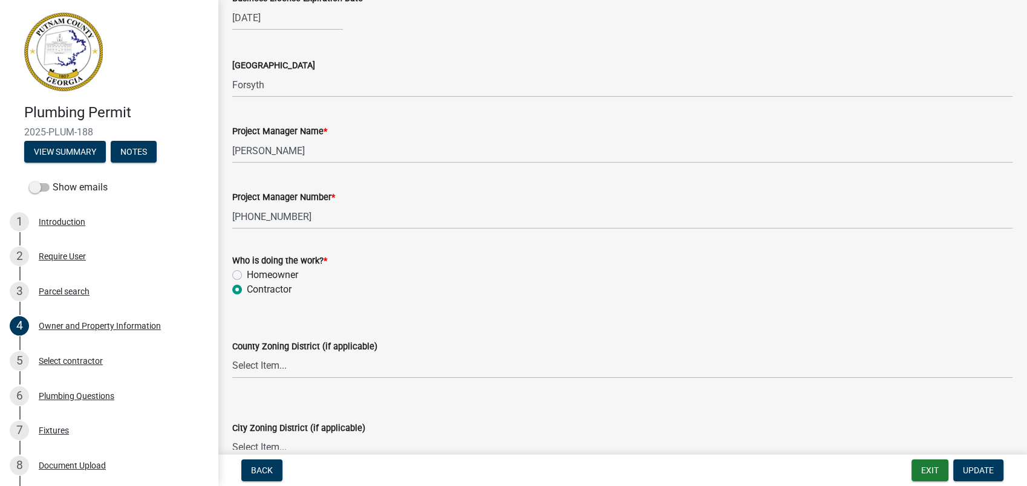
scroll to position [2016, 0]
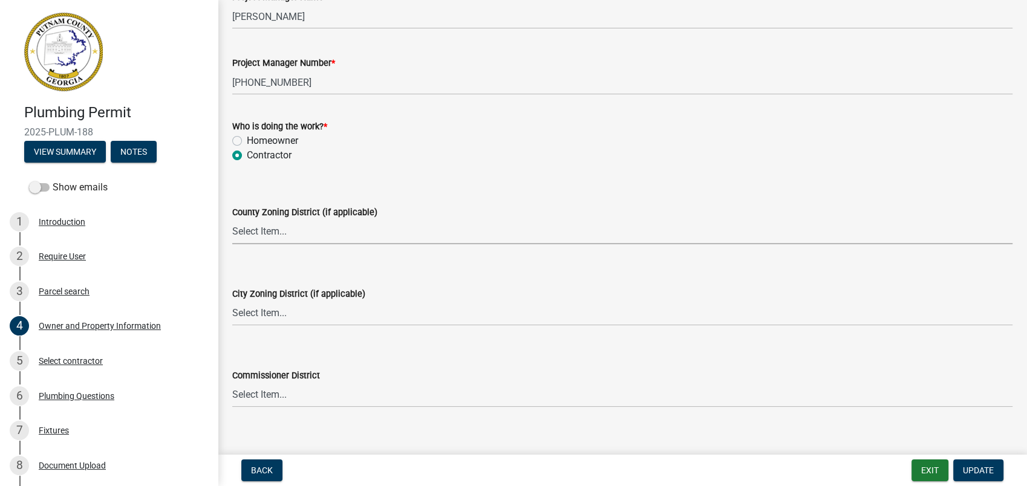
click at [270, 239] on select "Select Item... AG-1 R-1R R-1 R-2 MHP RM-1 RM-3 C-1 C-2 I-M PUD N/A" at bounding box center [622, 232] width 780 height 25
click at [232, 220] on select "Select Item... AG-1 R-1R R-1 R-2 MHP RM-1 RM-3 C-1 C-2 I-M PUD N/A" at bounding box center [622, 232] width 780 height 25
select select "af4fa47c-8bb5-4ba0-9393-e9f4e4358ca2"
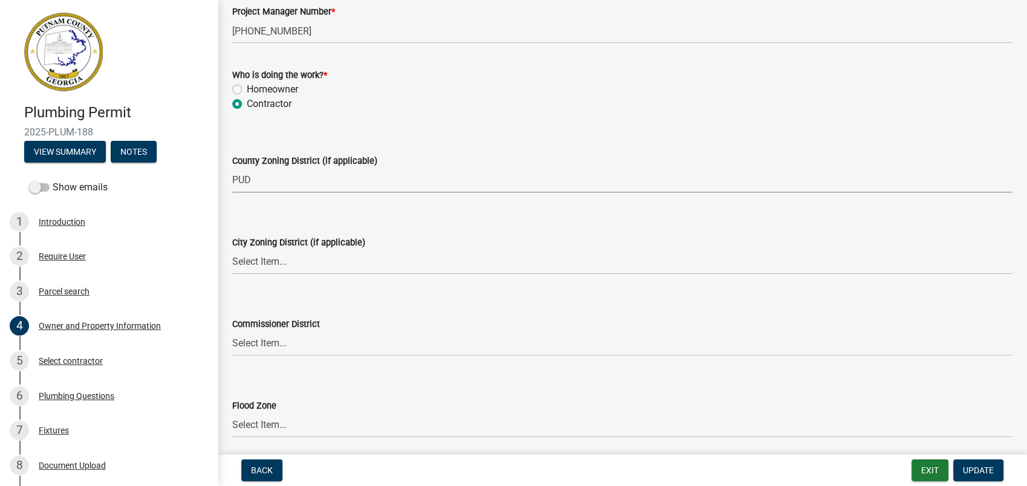
scroll to position [2113, 0]
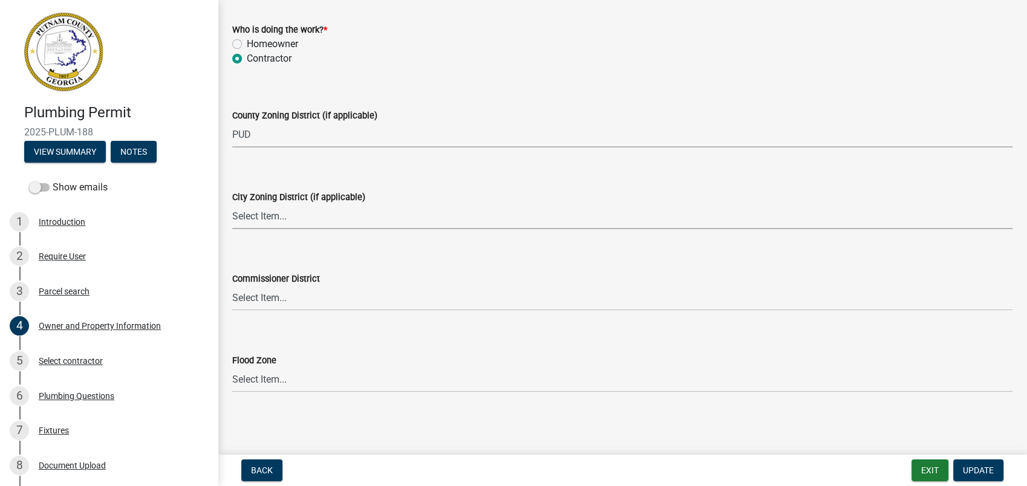
click at [279, 218] on select "Select Item... A-1 A-2 R-1 R-2 R-3 R-4 MHP C-1 C-2 I-1 I-2 DB FH H-P N/A" at bounding box center [622, 216] width 780 height 25
click at [232, 204] on select "Select Item... A-1 A-2 R-1 R-2 R-3 R-4 MHP C-1 C-2 I-1 I-2 DB FH H-P N/A" at bounding box center [622, 216] width 780 height 25
select select "83394b22-4a11-496c-8e5c-75ade2e72faf"
click at [69, 397] on div "Plumbing Questions" at bounding box center [77, 396] width 76 height 8
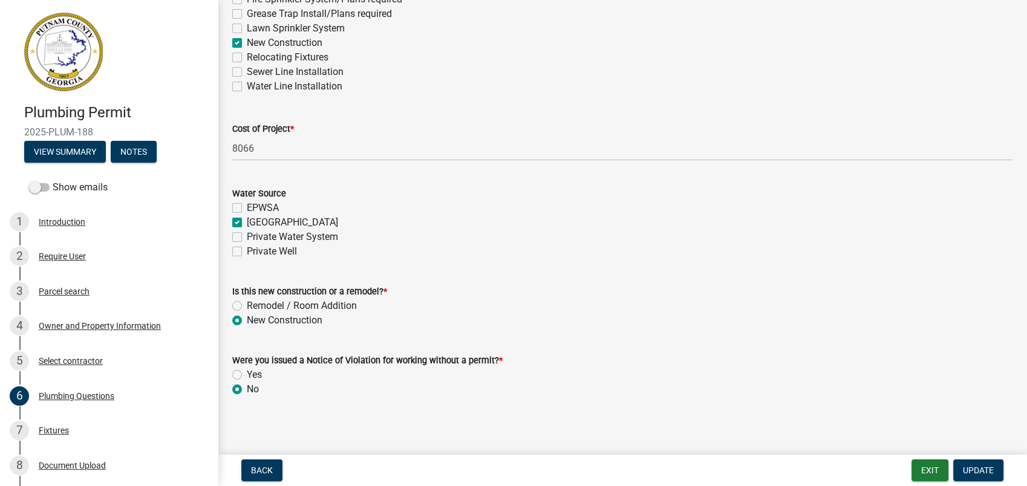
scroll to position [421, 0]
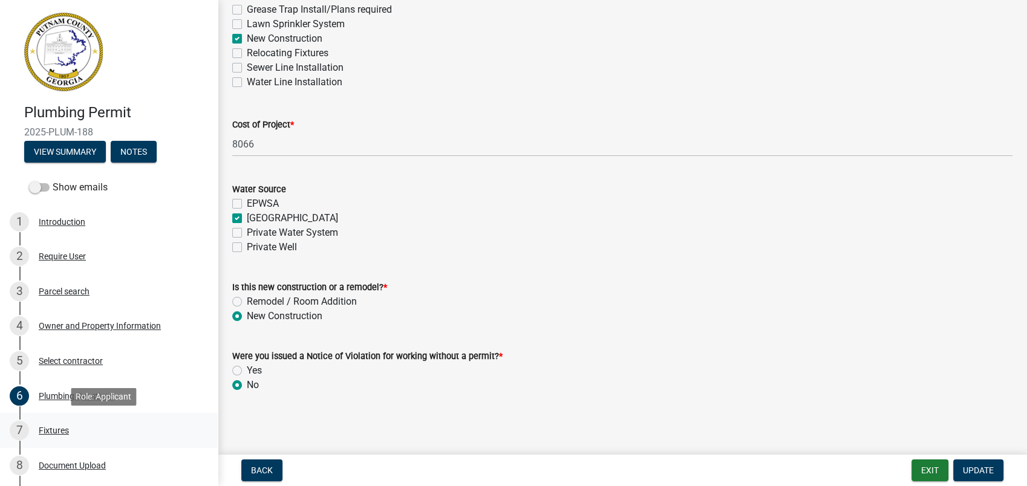
click at [59, 436] on div "7 Fixtures" at bounding box center [104, 430] width 189 height 19
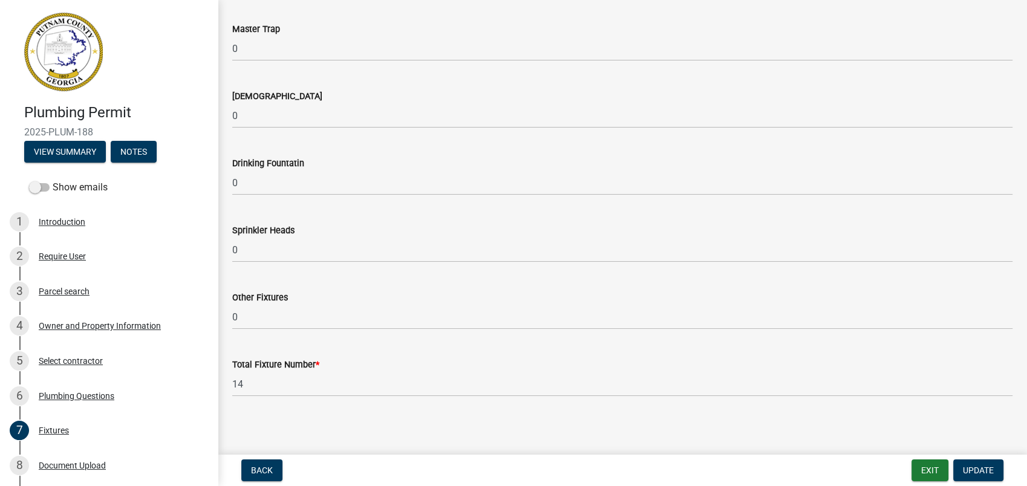
scroll to position [1306, 0]
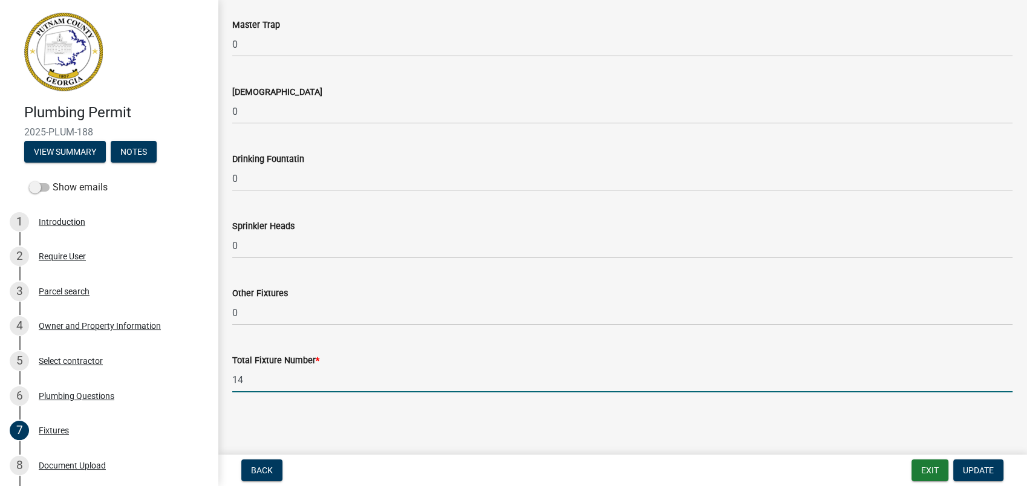
drag, startPoint x: 278, startPoint y: 376, endPoint x: 207, endPoint y: 370, distance: 70.4
click at [207, 370] on div "Plumbing Permit 2025-PLUM-188 View Summary Notes Show emails 1 Introduction 2 R…" at bounding box center [513, 243] width 1027 height 486
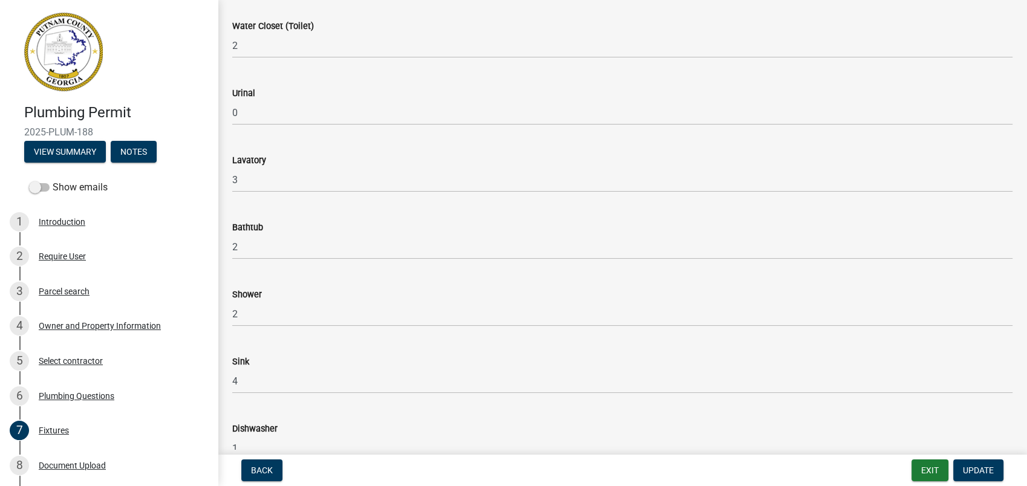
scroll to position [0, 0]
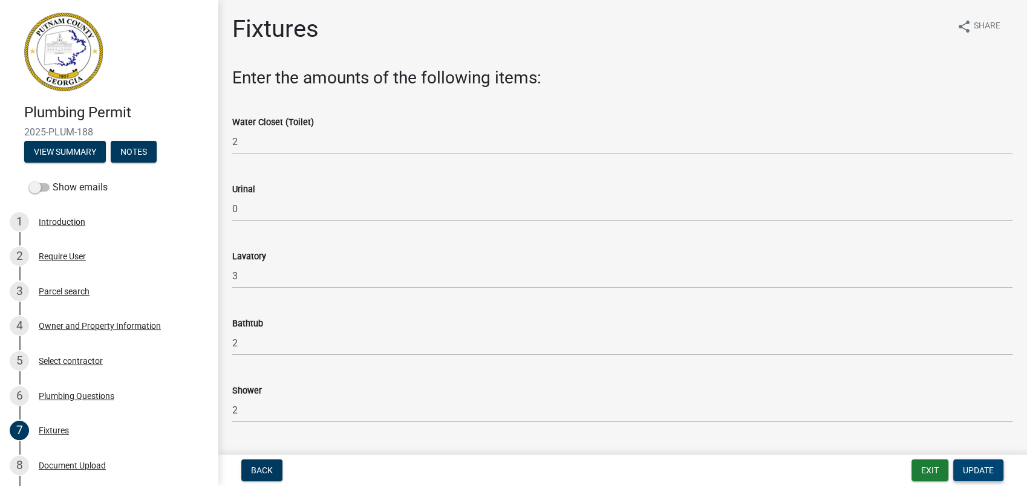
type input "20"
click at [987, 473] on span "Update" at bounding box center [978, 471] width 31 height 10
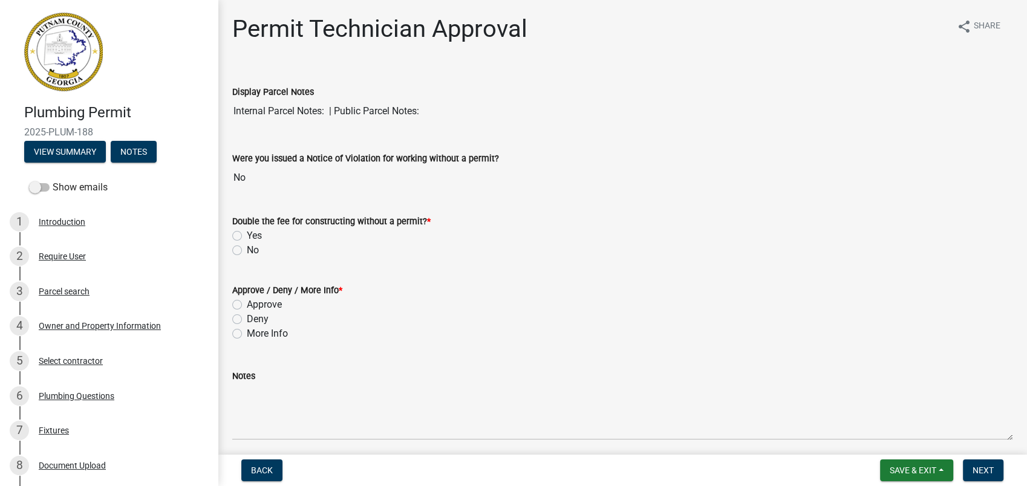
click at [247, 250] on label "No" at bounding box center [253, 250] width 12 height 15
click at [247, 250] on input "No" at bounding box center [251, 247] width 8 height 8
radio input "true"
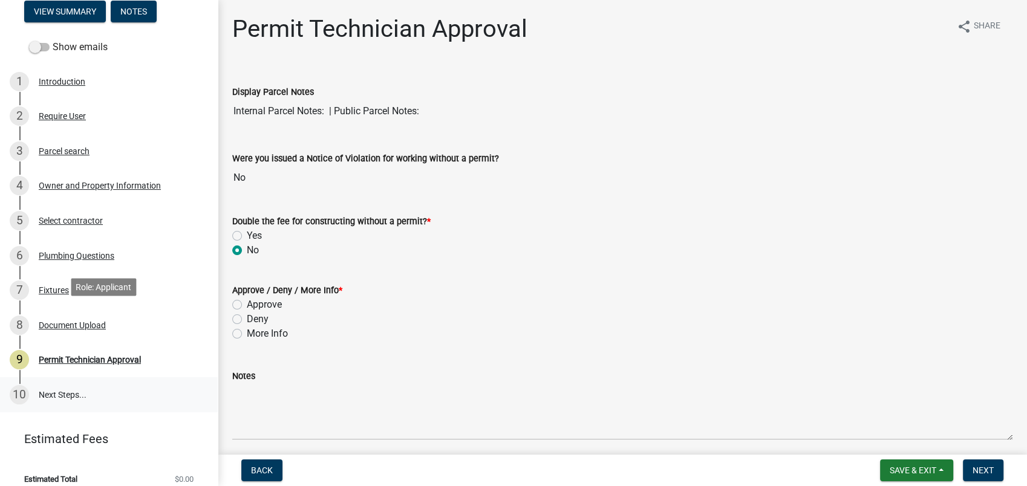
scroll to position [151, 0]
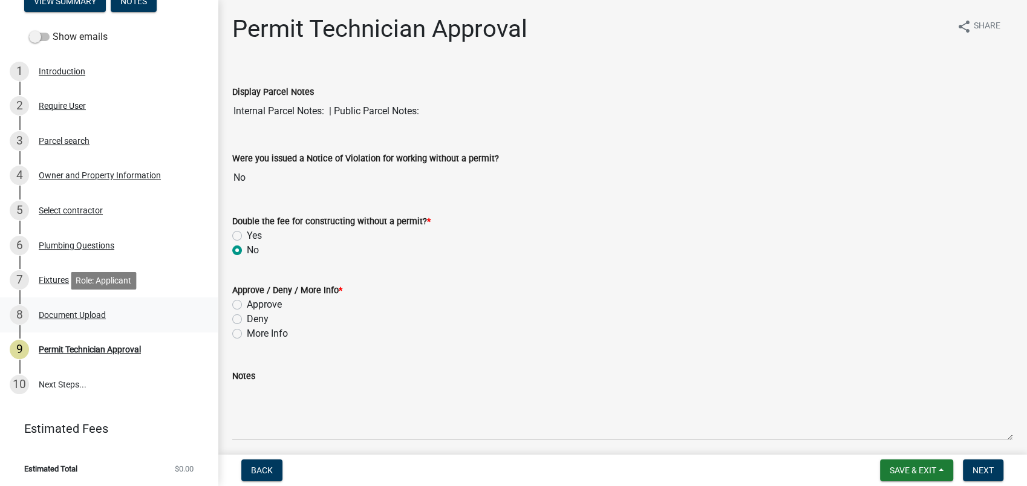
click at [72, 311] on div "Document Upload" at bounding box center [72, 315] width 67 height 8
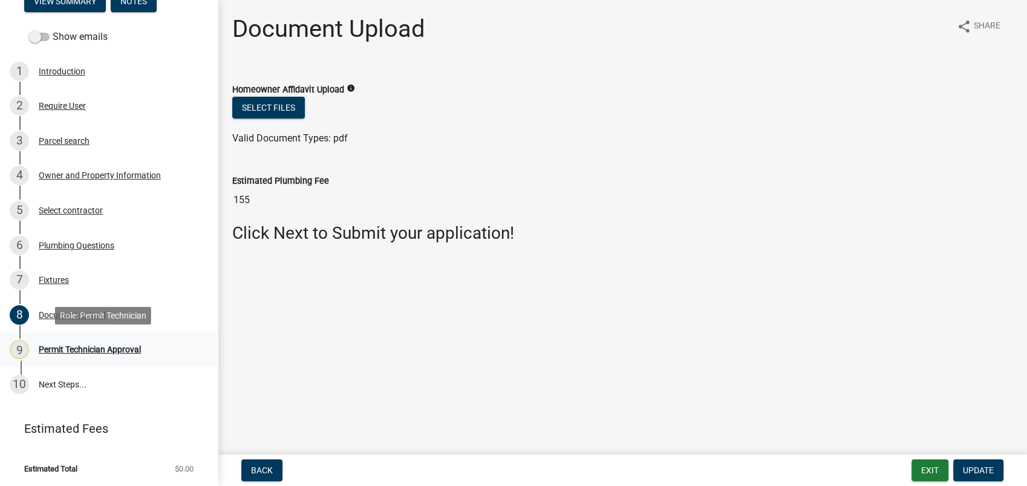
click at [63, 345] on div "Permit Technician Approval" at bounding box center [90, 349] width 102 height 8
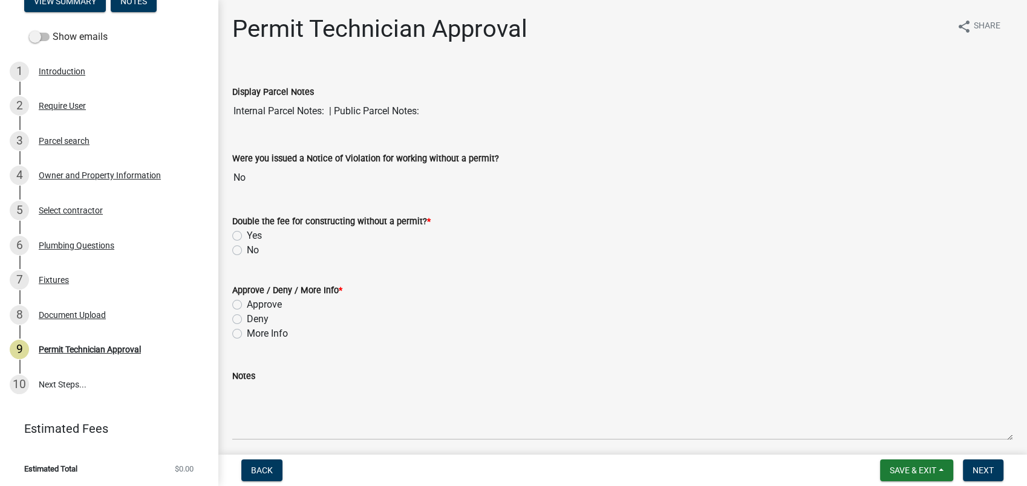
click at [247, 247] on label "No" at bounding box center [253, 250] width 12 height 15
click at [247, 247] on input "No" at bounding box center [251, 247] width 8 height 8
radio input "true"
click at [247, 303] on label "Approve" at bounding box center [264, 305] width 35 height 15
click at [247, 303] on input "Approve" at bounding box center [251, 302] width 8 height 8
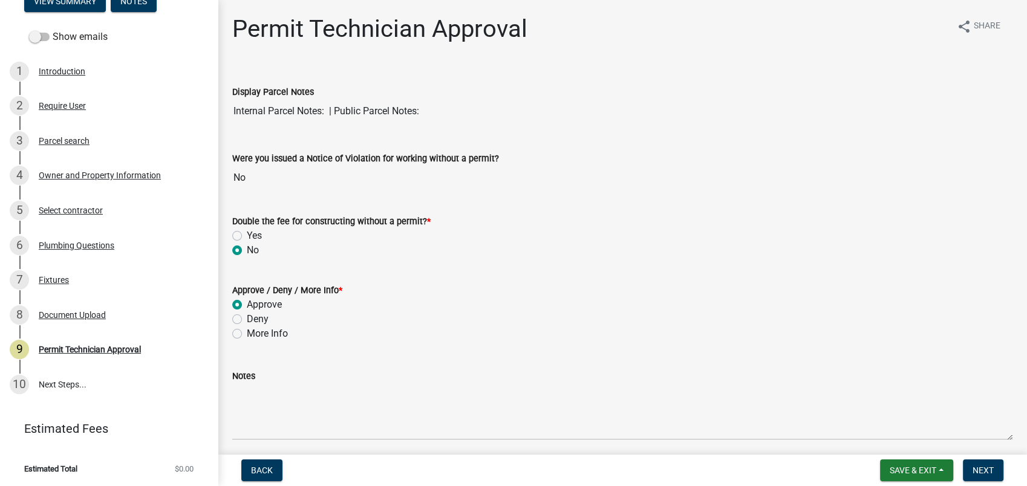
radio input "true"
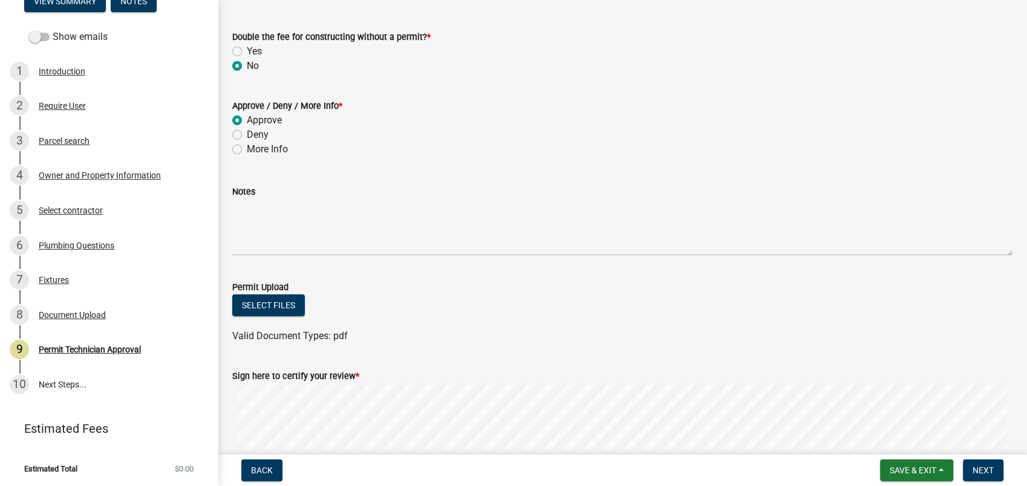
scroll to position [269, 0]
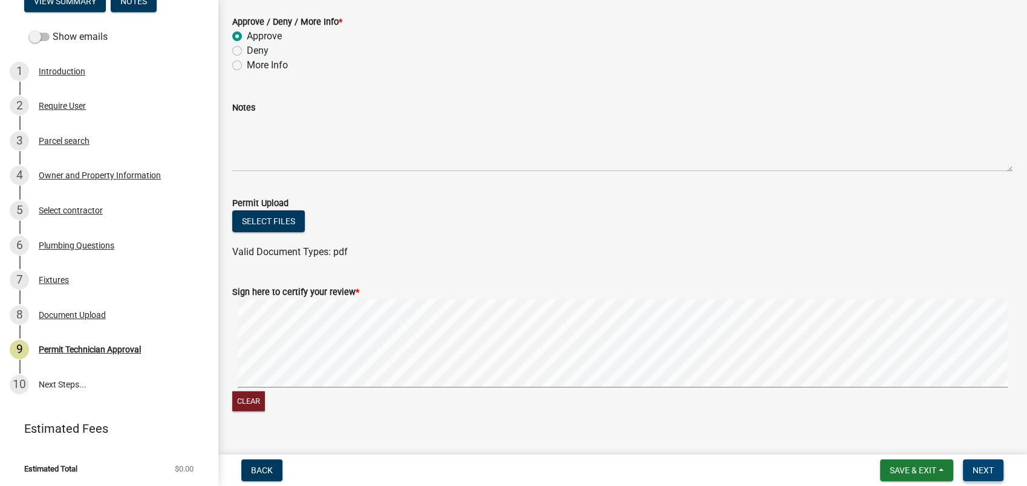
click at [981, 469] on span "Next" at bounding box center [983, 471] width 21 height 10
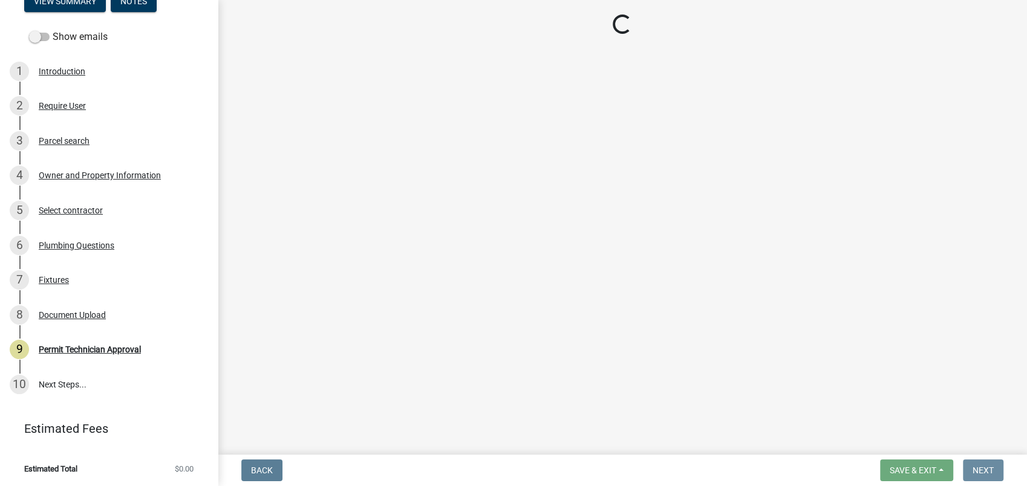
scroll to position [0, 0]
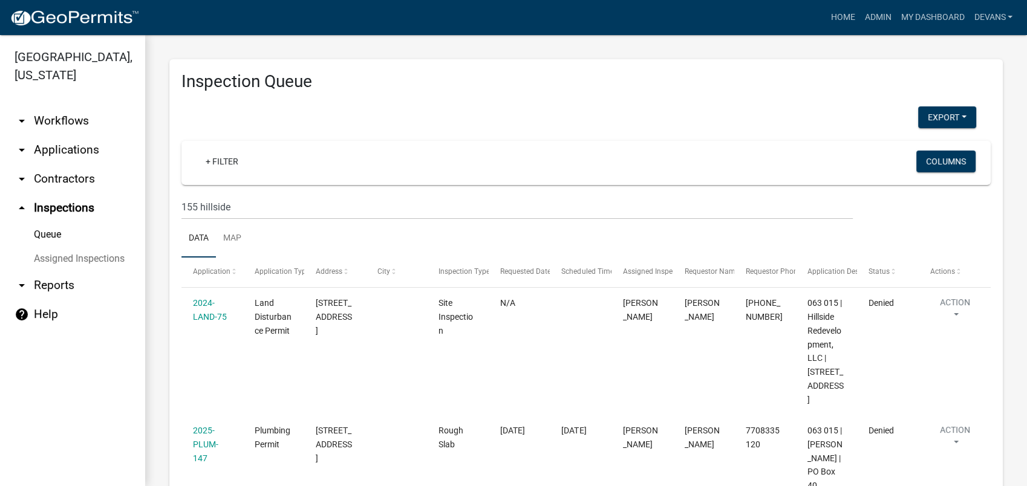
scroll to position [509, 0]
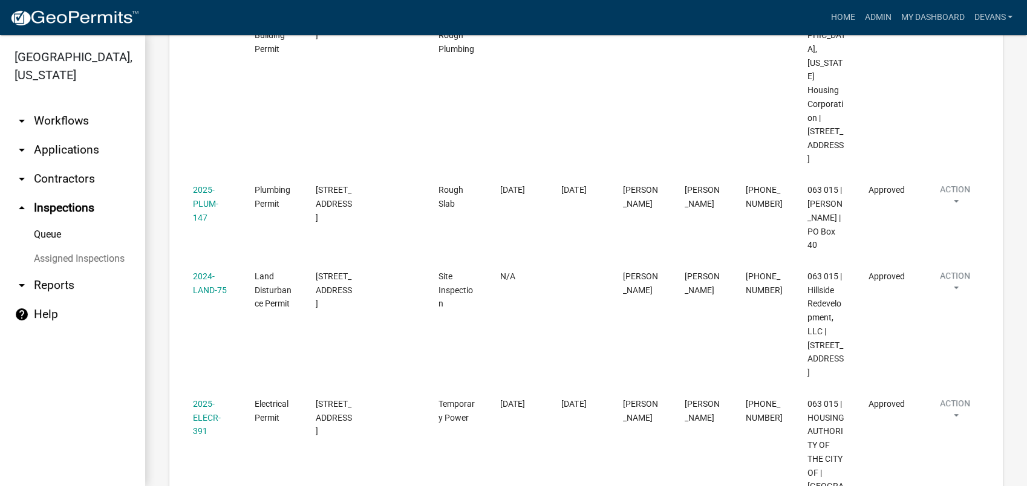
click at [45, 116] on link "arrow_drop_down Workflows" at bounding box center [72, 120] width 145 height 29
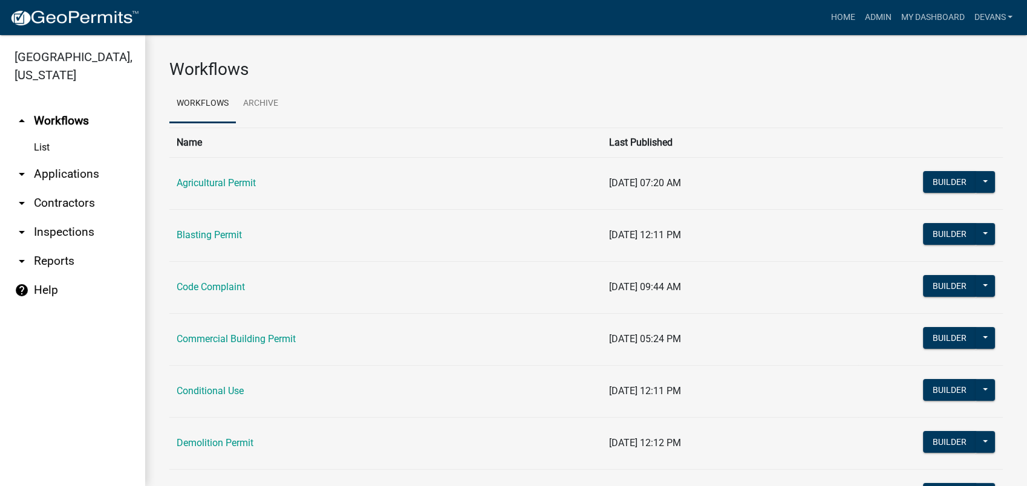
click at [59, 169] on link "arrow_drop_down Applications" at bounding box center [72, 174] width 145 height 29
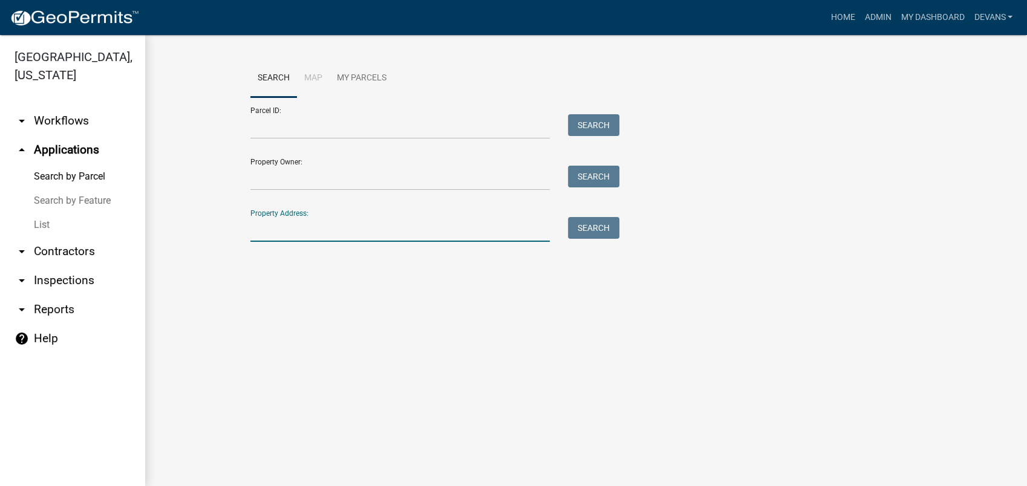
click at [279, 223] on input "Property Address:" at bounding box center [399, 229] width 299 height 25
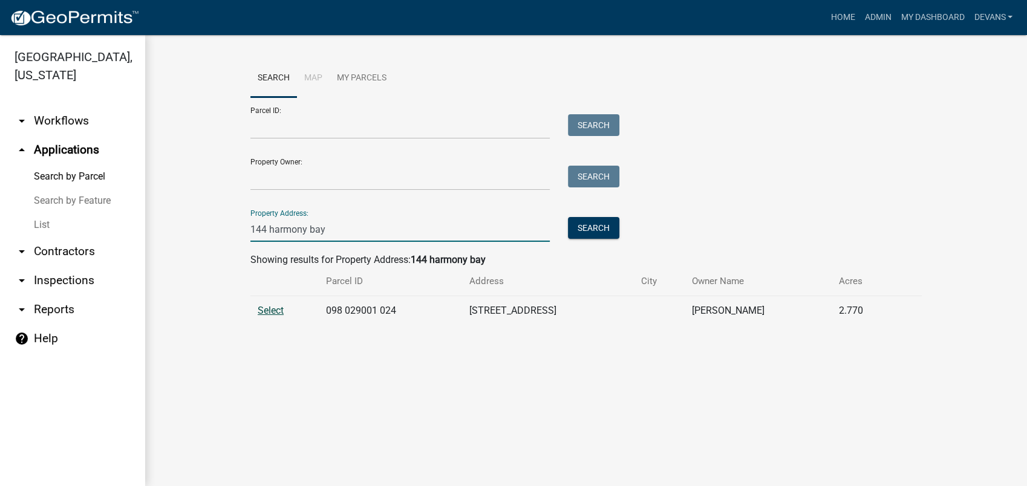
type input "144 harmony bay"
click at [266, 313] on span "Select" at bounding box center [271, 310] width 26 height 11
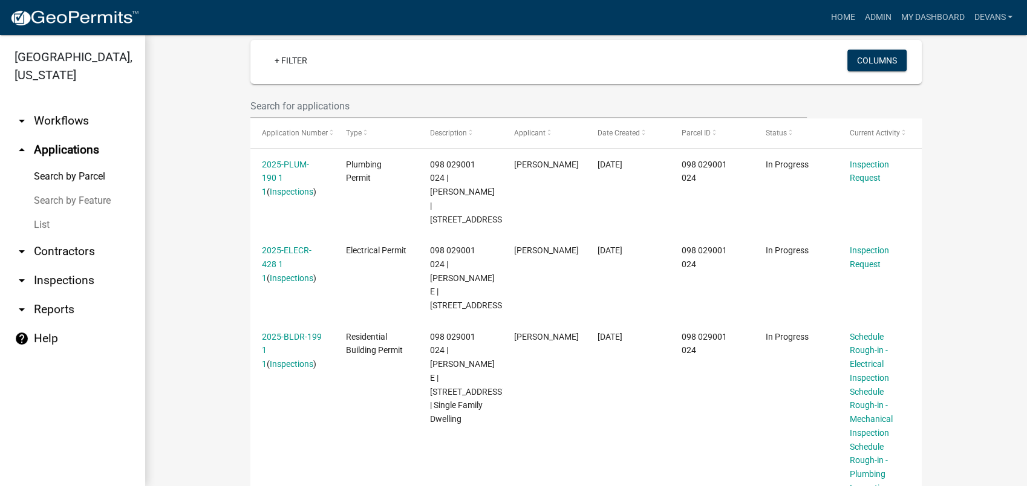
scroll to position [238, 0]
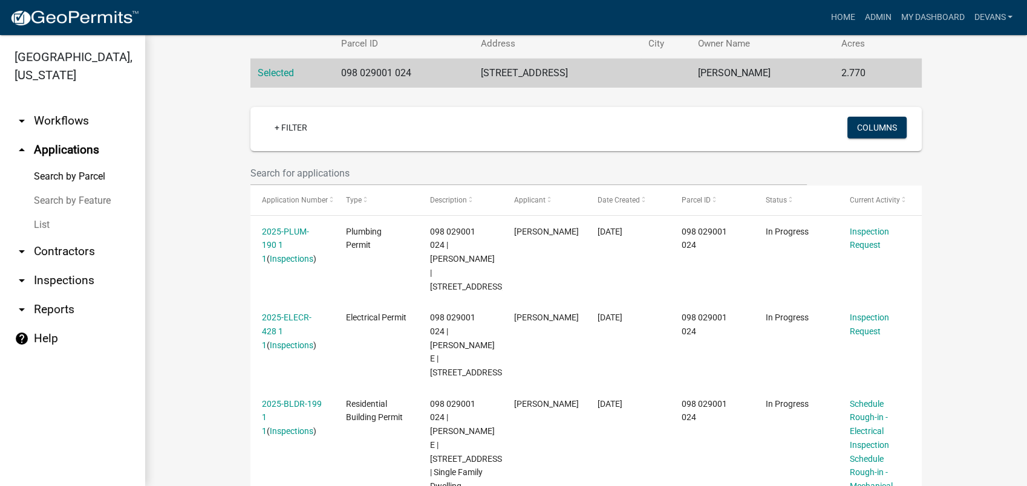
click at [47, 306] on link "arrow_drop_down Reports" at bounding box center [72, 309] width 145 height 29
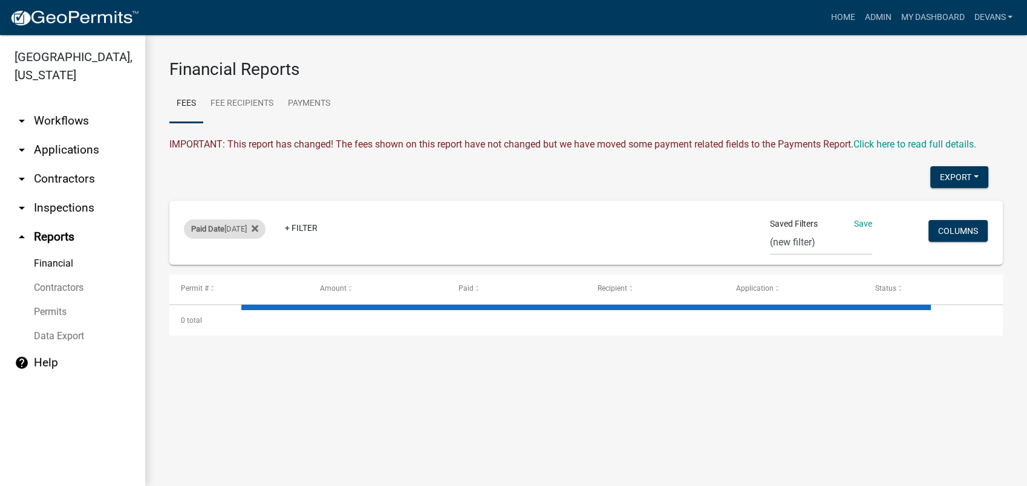
click at [202, 227] on span "Paid Date" at bounding box center [207, 228] width 33 height 9
click at [169, 276] on select "[DATE] [DATE] Current Week Previous Week Current Month Last Month Current Calen…" at bounding box center [225, 274] width 121 height 25
click at [165, 262] on select "[DATE] [DATE] Current Week Previous Week Current Month Last Month Current Calen…" at bounding box center [225, 274] width 121 height 25
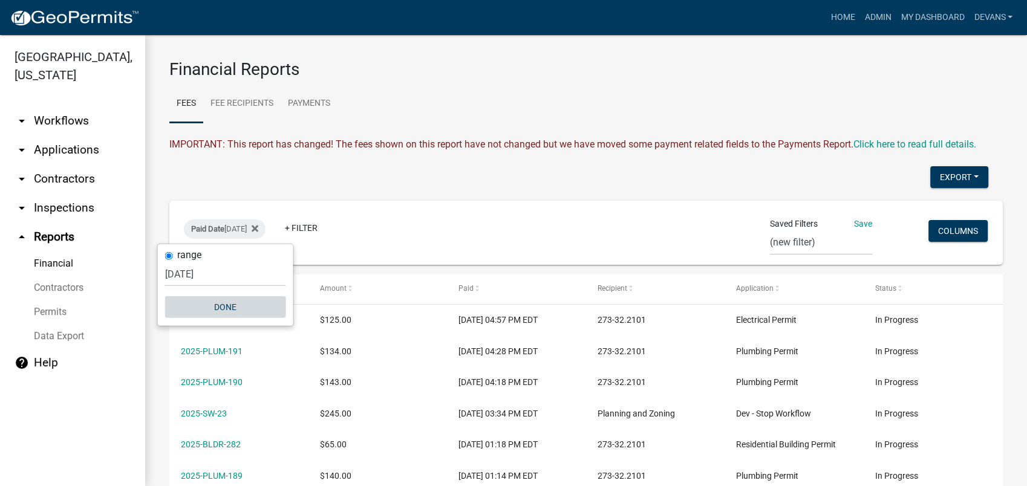
click at [232, 305] on button "Done" at bounding box center [225, 307] width 121 height 22
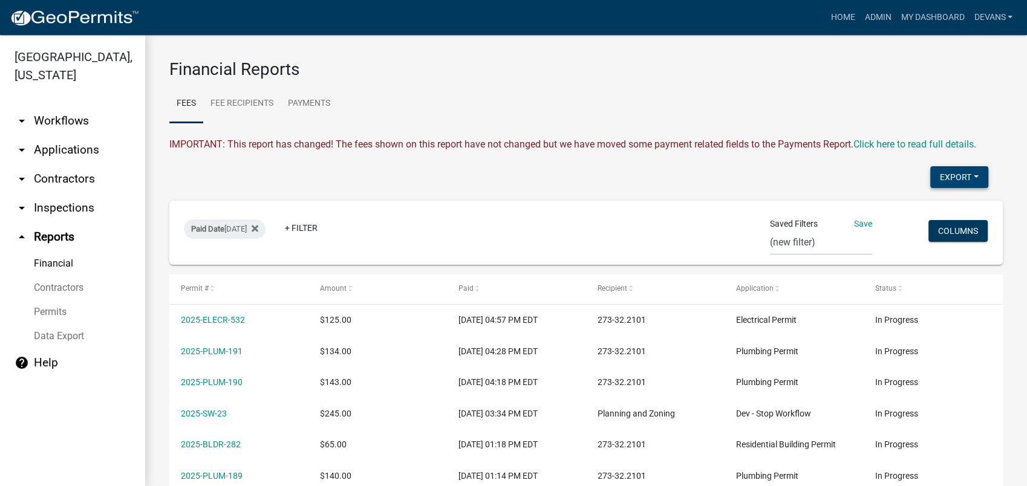
click at [941, 174] on button "Export" at bounding box center [959, 177] width 58 height 22
click at [899, 212] on button "Excel Format (.xlsx)" at bounding box center [931, 208] width 113 height 29
drag, startPoint x: 412, startPoint y: 87, endPoint x: 572, endPoint y: 57, distance: 162.5
click at [412, 87] on ul "Fees Fee Recipients Payments" at bounding box center [586, 104] width 834 height 38
click at [869, 19] on link "Admin" at bounding box center [878, 17] width 36 height 23
